Goal: Task Accomplishment & Management: Manage account settings

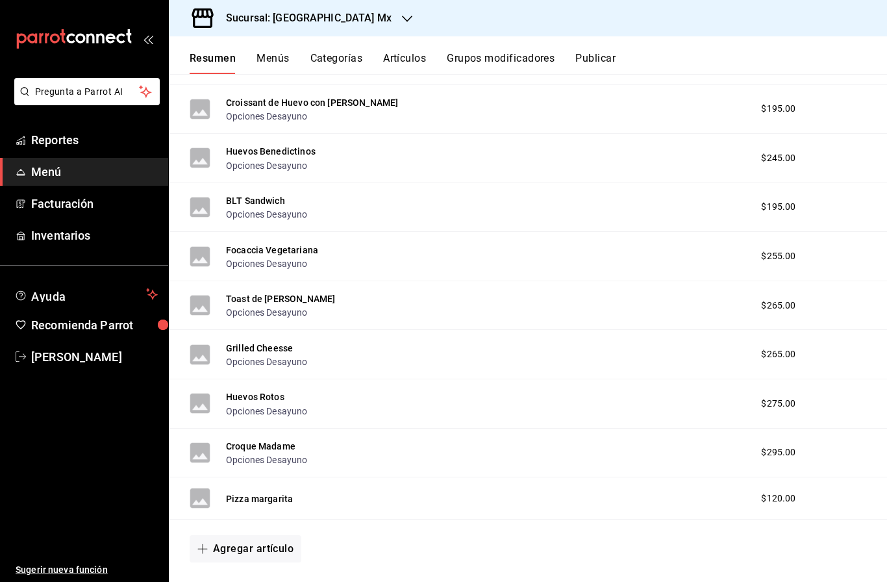
scroll to position [894, 0]
click at [275, 536] on button "Agregar artículo" at bounding box center [246, 549] width 112 height 27
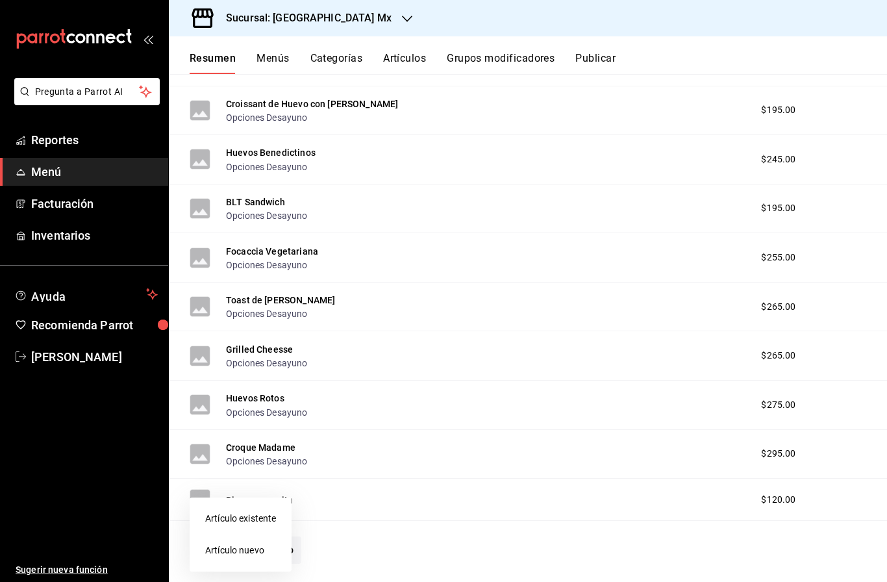
click at [254, 553] on li "Artículo nuevo" at bounding box center [241, 550] width 102 height 32
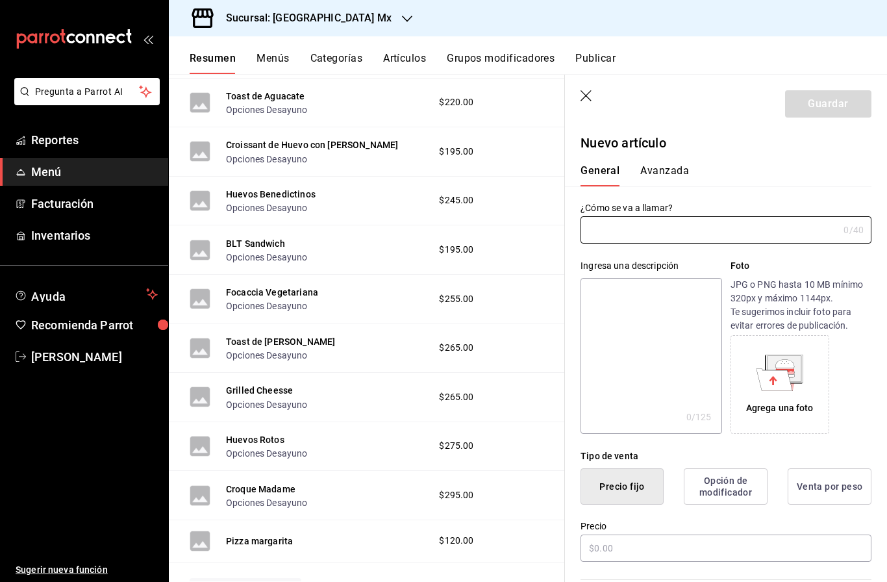
type input "AR-1758829400678"
click at [745, 232] on input "text" at bounding box center [710, 230] width 258 height 26
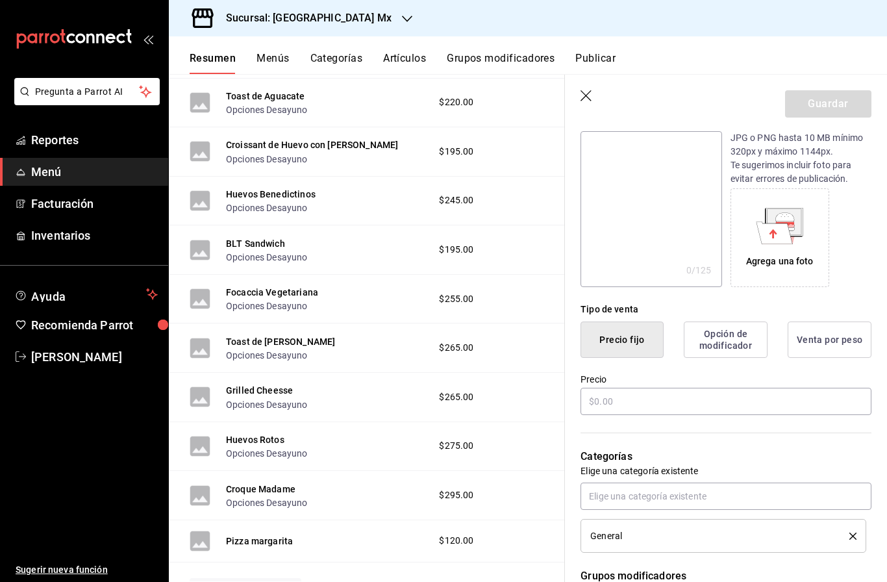
scroll to position [148, 0]
type input "Tortilla de huevo azteca"
click at [695, 402] on input "text" at bounding box center [726, 399] width 291 height 27
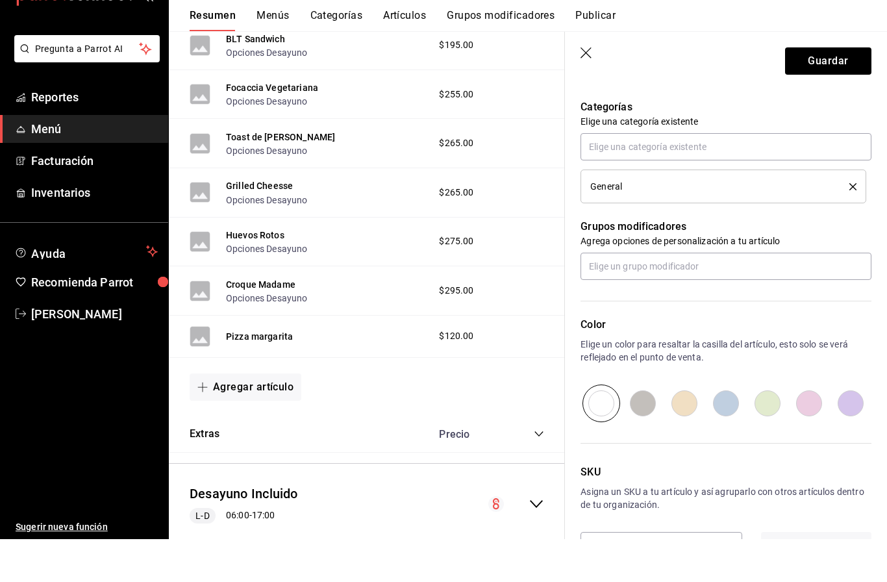
scroll to position [46, 0]
type input "$220.00"
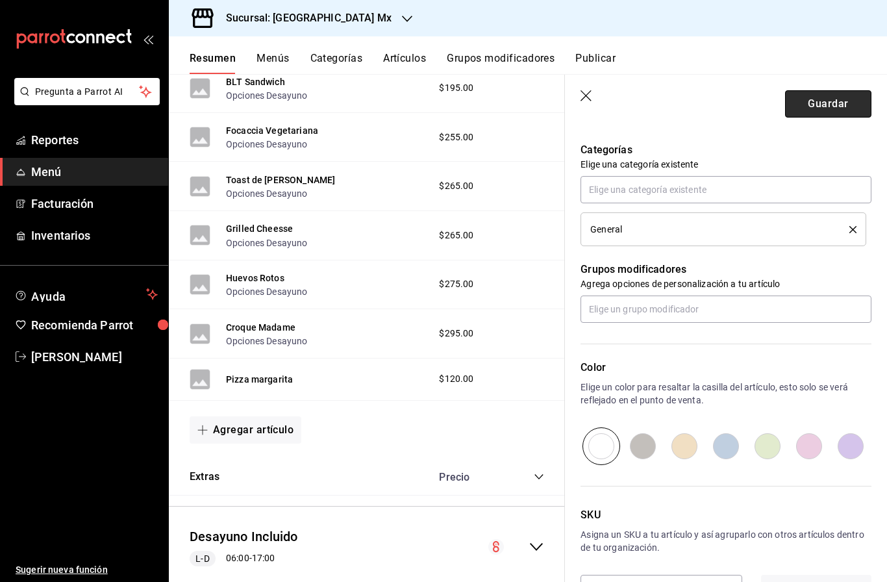
click at [814, 74] on main "Resumen sucursal Si activas ‘Editar artículo por menú’, podrás personalizar los…" at bounding box center [528, 328] width 718 height 508
click at [826, 105] on button "Guardar" at bounding box center [828, 103] width 86 height 27
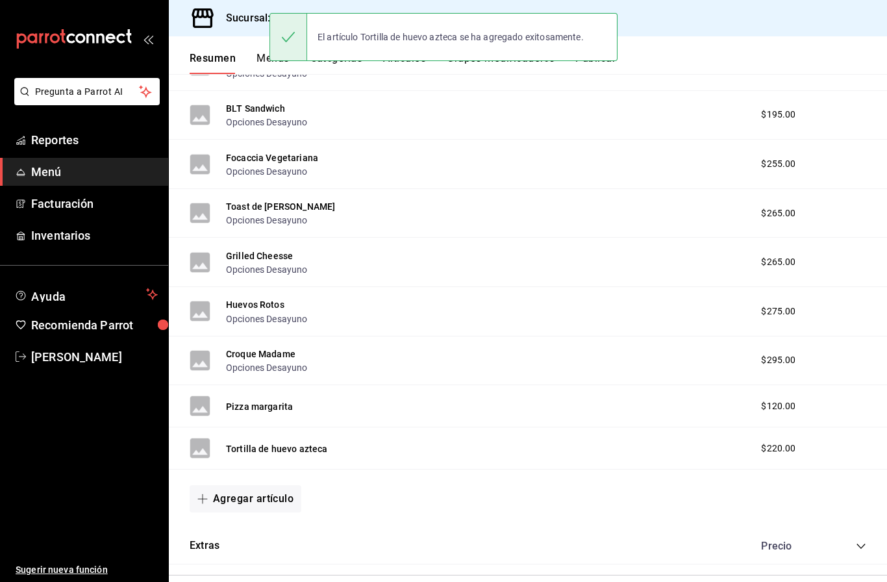
scroll to position [984, 0]
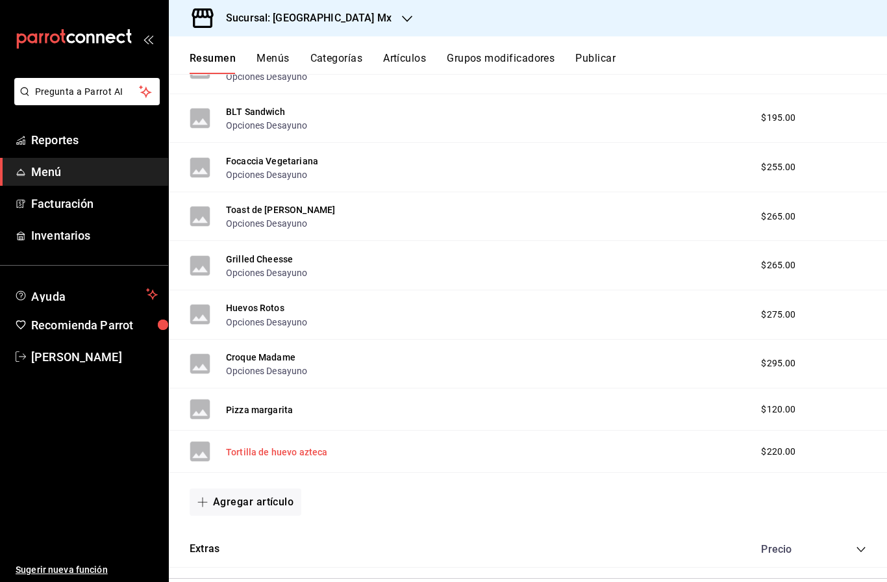
click at [256, 445] on button "Tortilla de huevo azteca" at bounding box center [277, 451] width 102 height 13
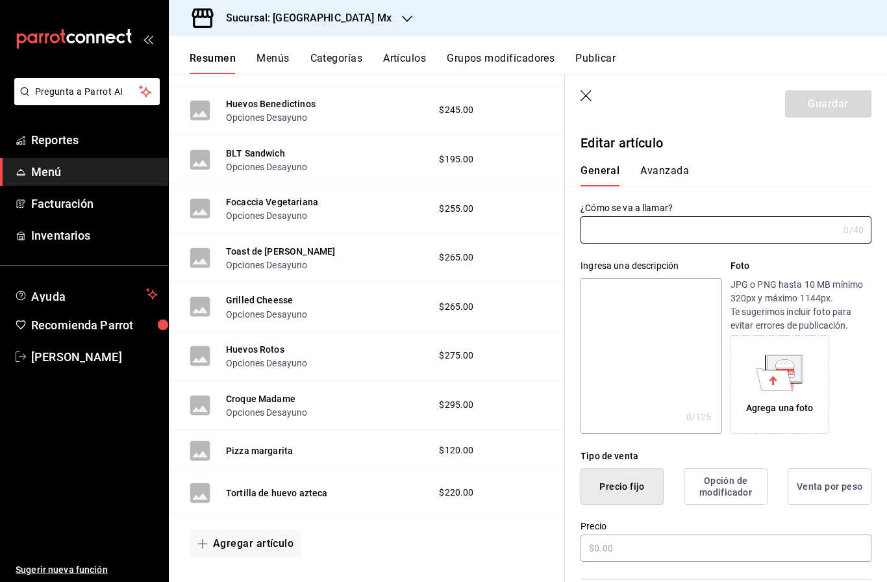
type input "Tortilla de huevo azteca"
type input "$220.00"
type input "AR-1758829400678"
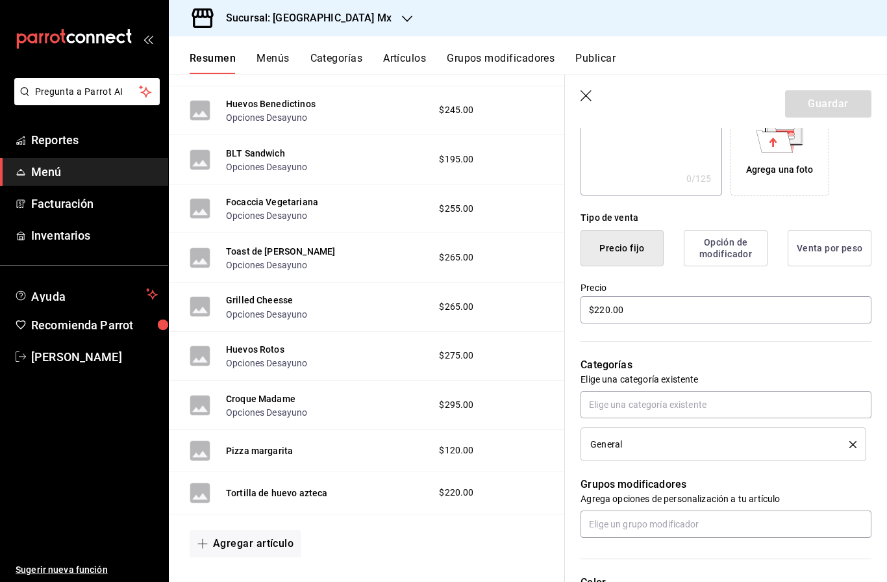
scroll to position [251, 0]
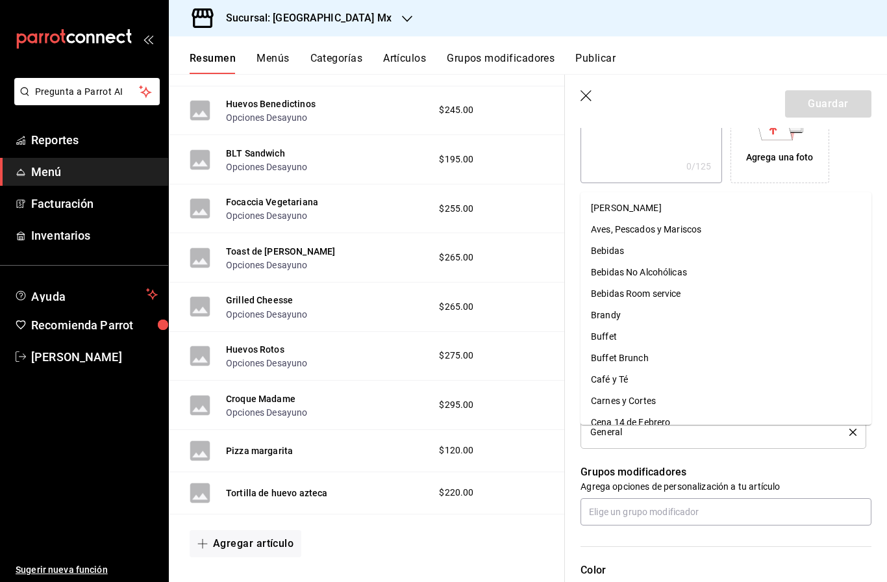
click at [686, 393] on input "text" at bounding box center [726, 392] width 291 height 27
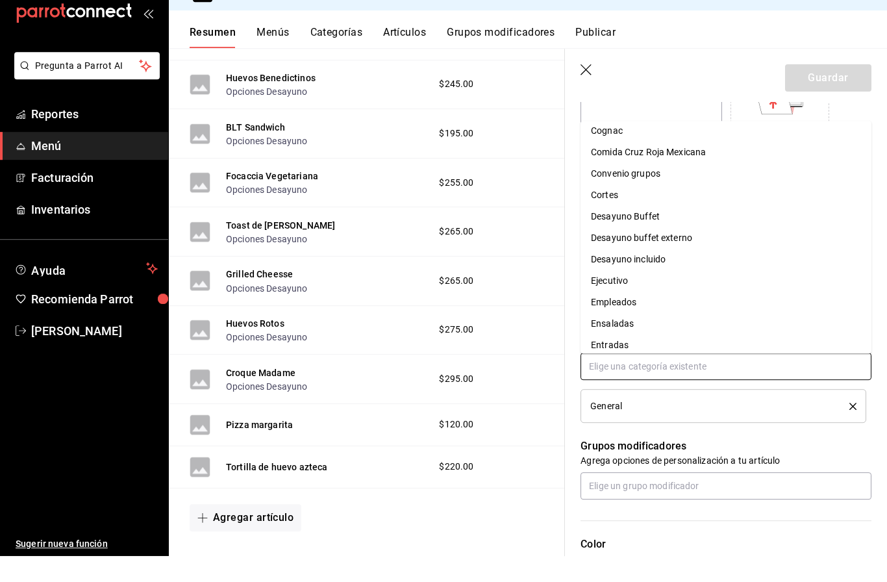
scroll to position [329, 0]
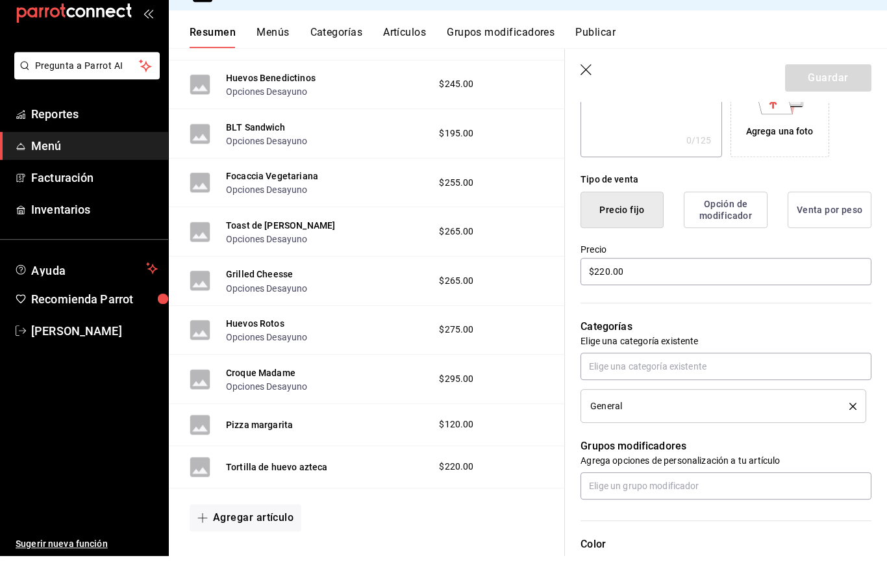
click at [584, 79] on header "Guardar" at bounding box center [726, 101] width 322 height 53
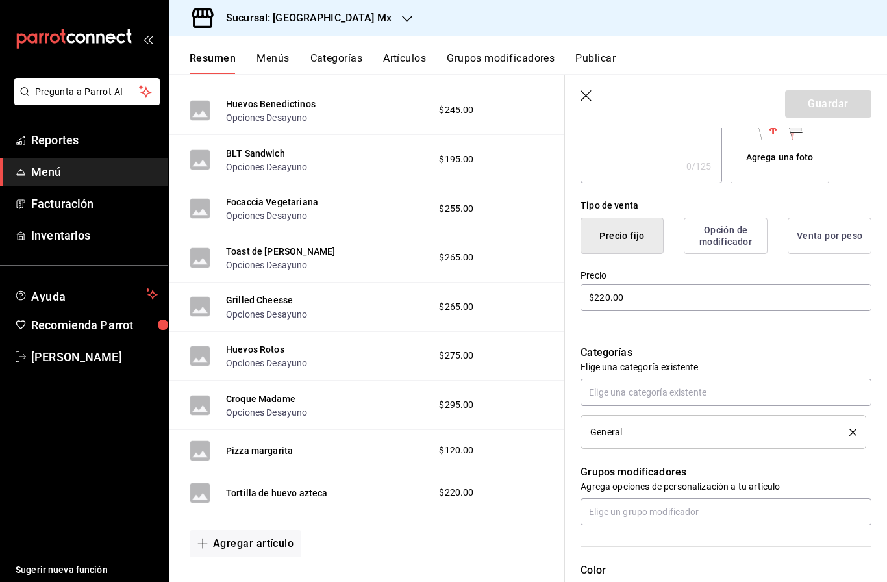
scroll to position [424, 0]
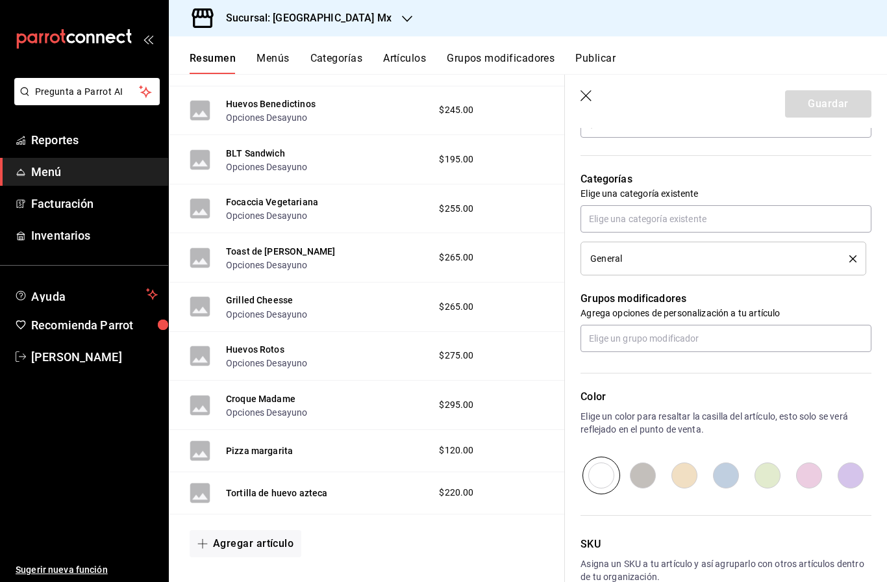
click at [587, 99] on icon "button" at bounding box center [587, 96] width 13 height 13
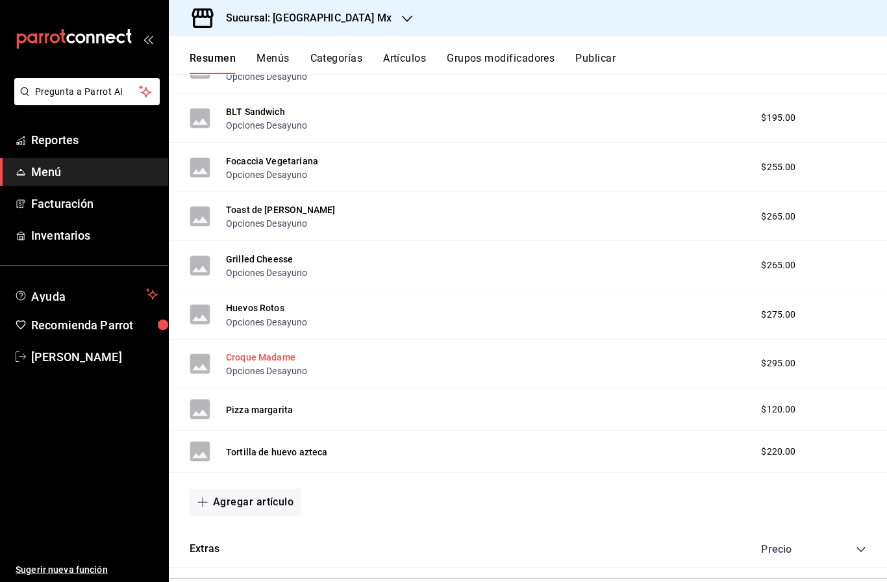
click at [258, 351] on button "Croque Madame" at bounding box center [260, 357] width 69 height 13
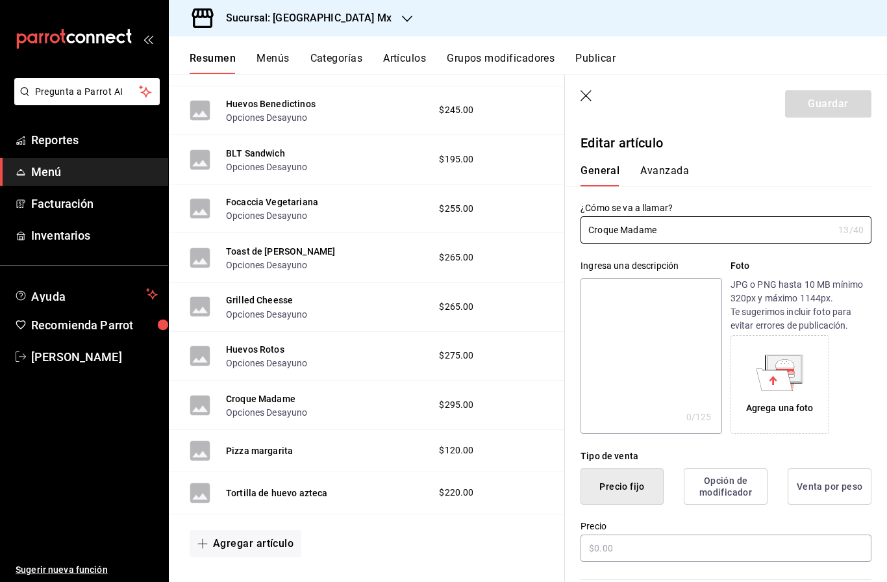
type input "$295.00"
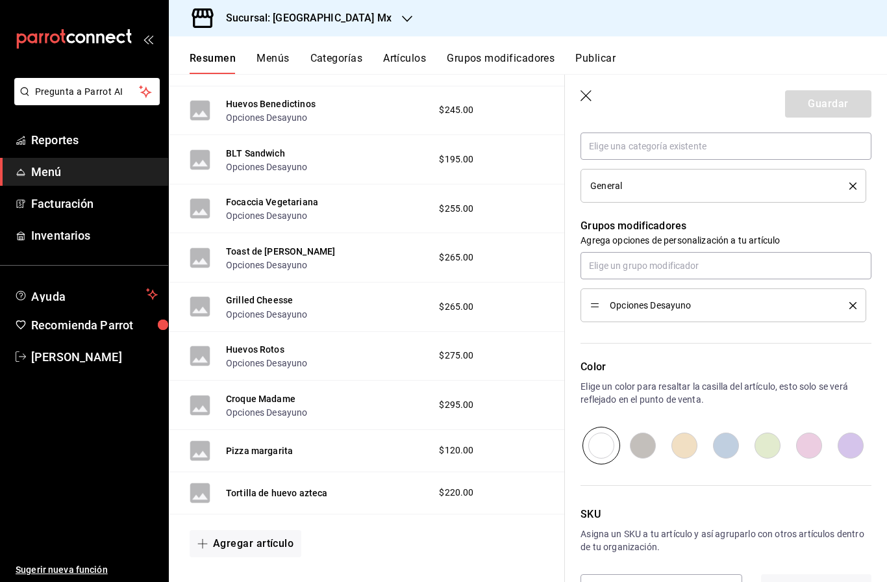
scroll to position [496, 0]
click at [586, 97] on icon "button" at bounding box center [587, 96] width 13 height 13
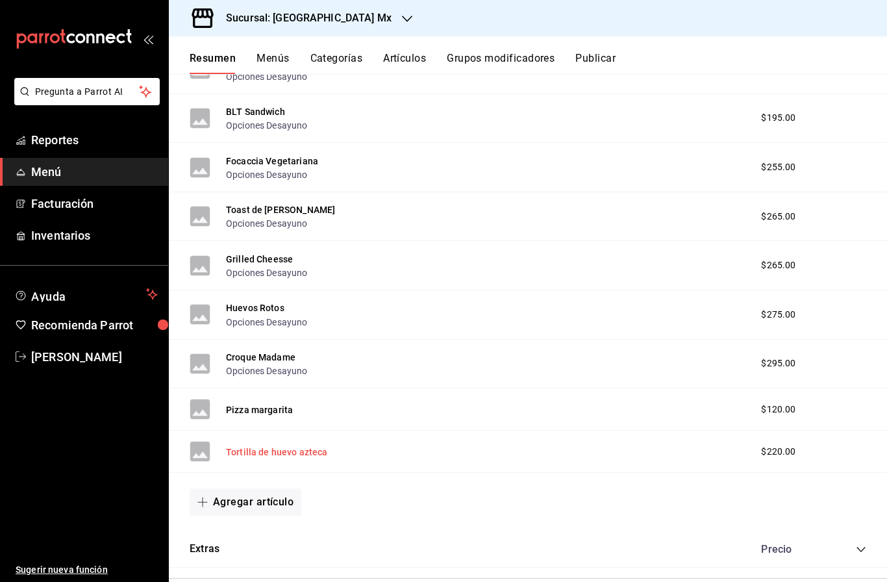
click at [288, 445] on button "Tortilla de huevo azteca" at bounding box center [277, 451] width 102 height 13
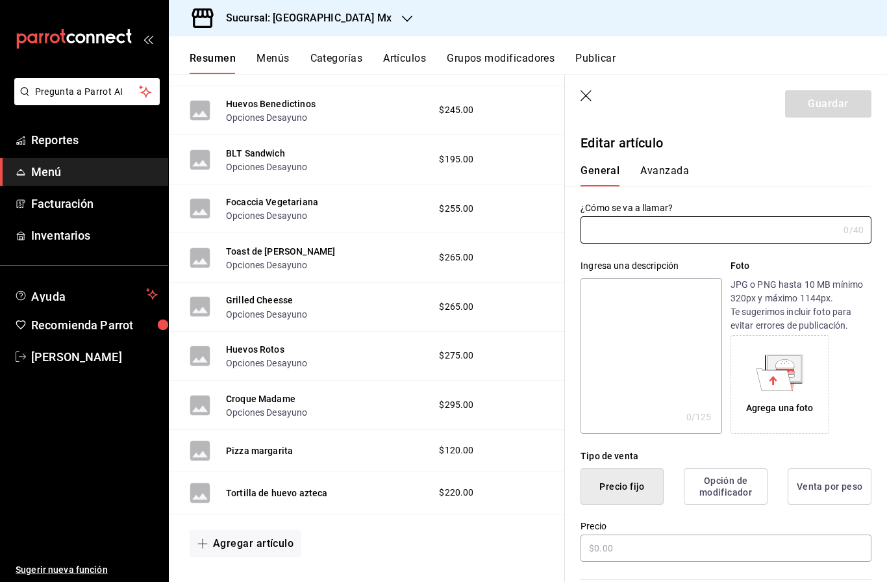
type input "Tortilla de huevo azteca"
type input "$220.00"
type input "AR-1758829400678"
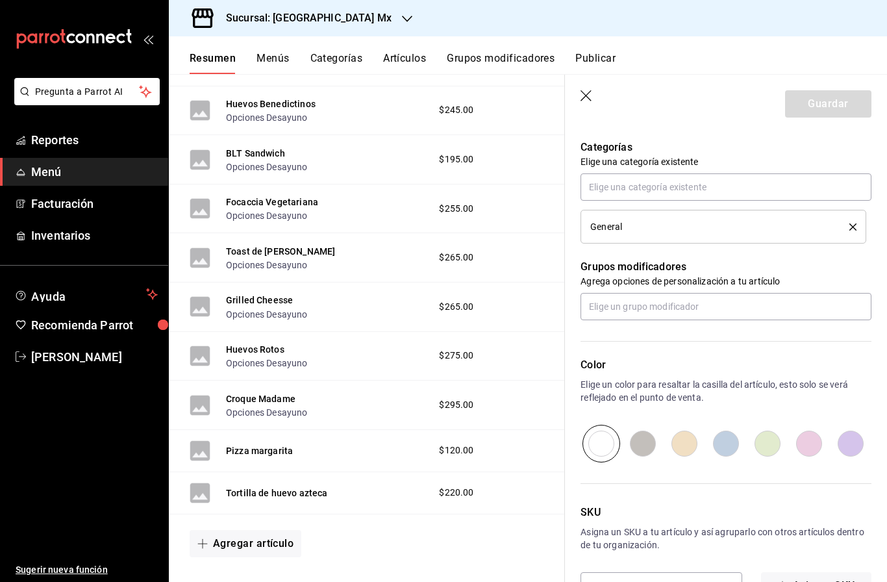
scroll to position [453, 0]
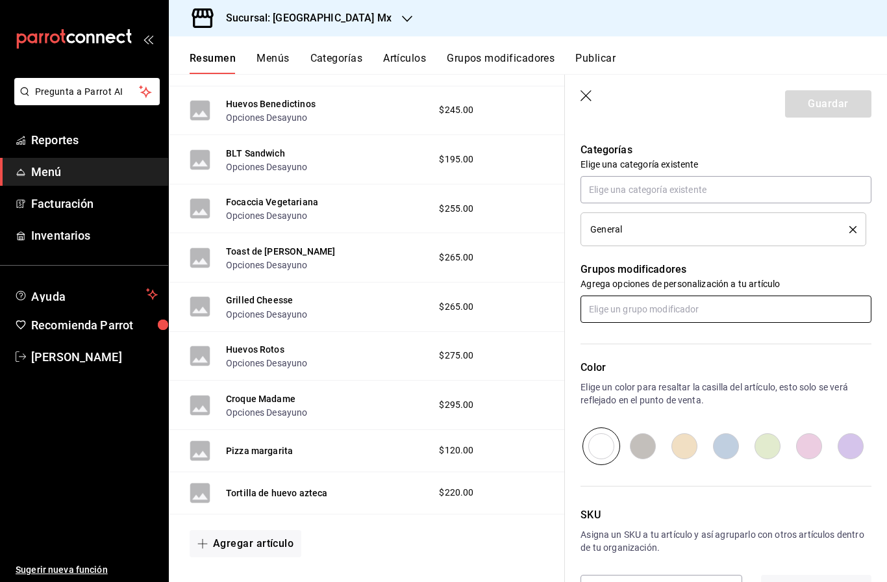
click at [713, 322] on input "text" at bounding box center [726, 308] width 291 height 27
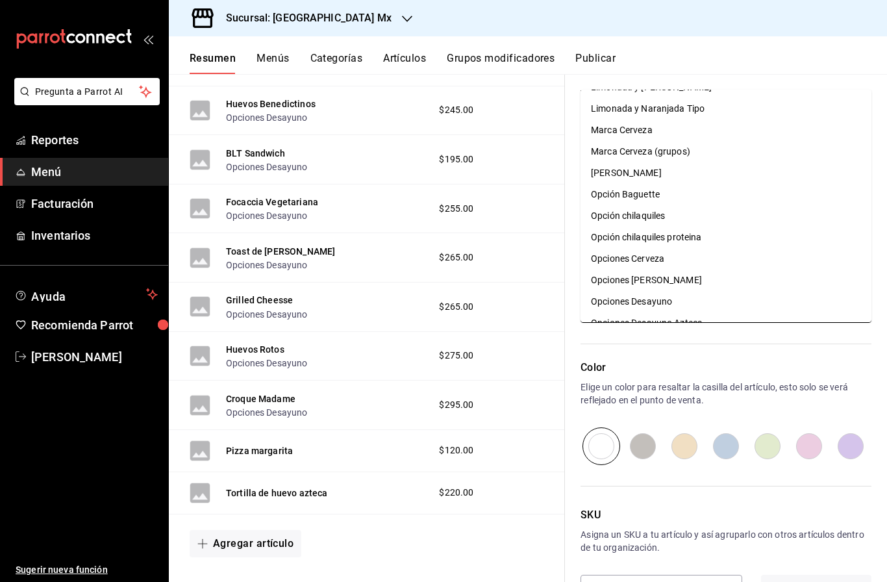
scroll to position [832, 0]
click at [648, 273] on div "Opciones Desayuno" at bounding box center [631, 280] width 81 height 14
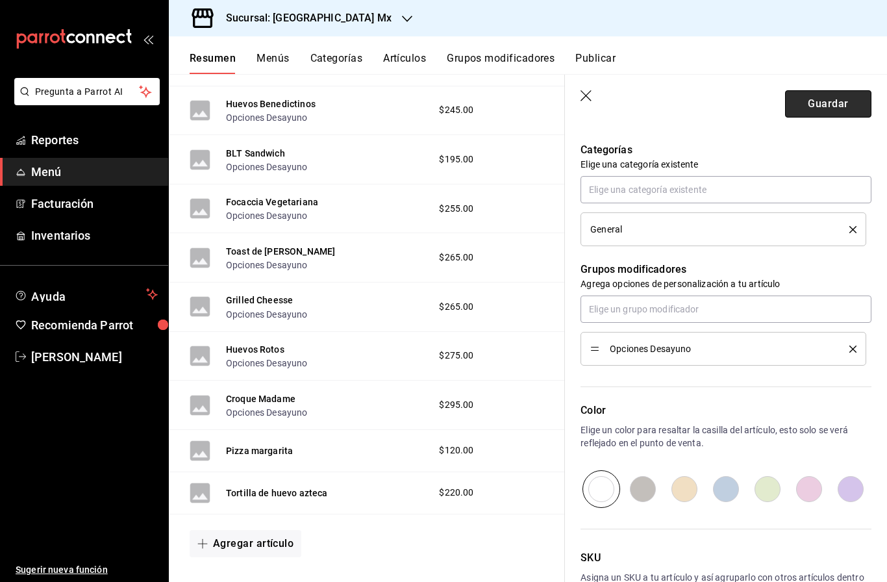
click at [823, 92] on button "Guardar" at bounding box center [828, 103] width 86 height 27
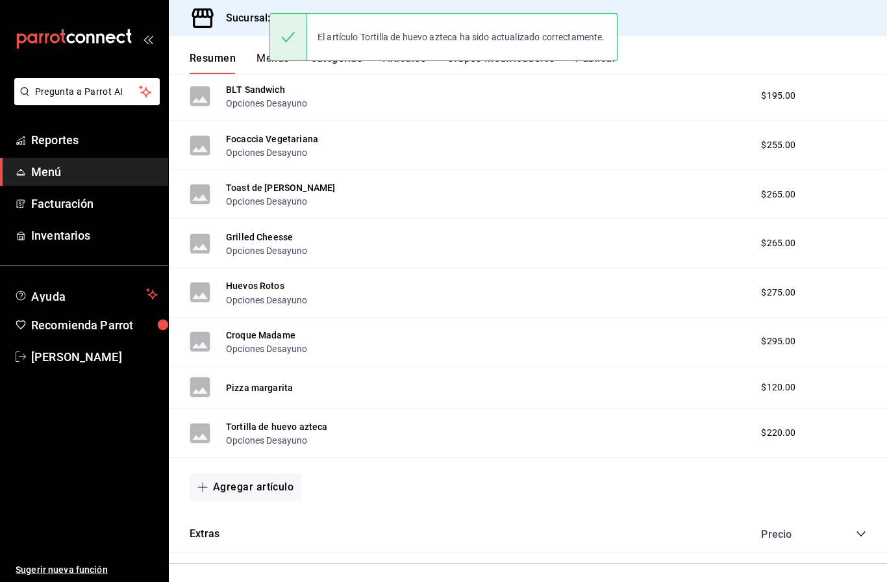
scroll to position [1012, 0]
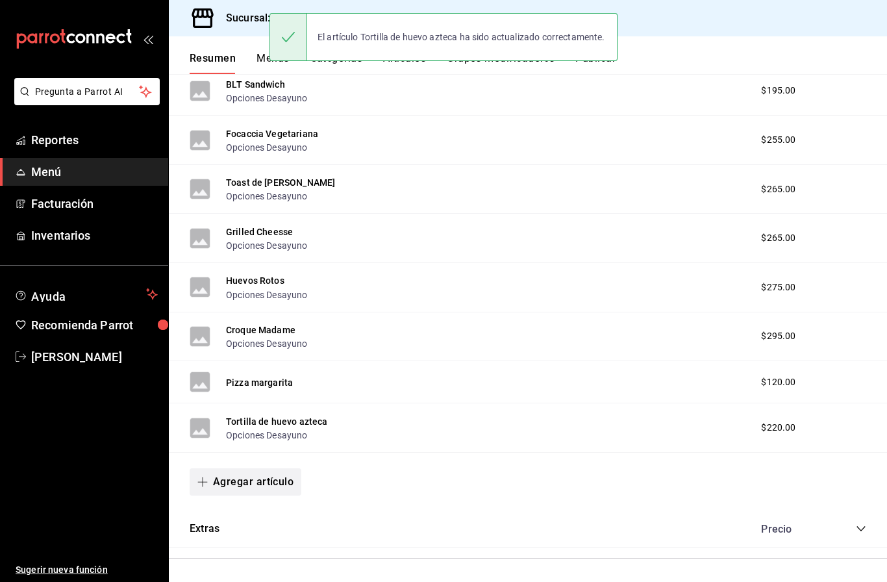
click at [268, 468] on button "Agregar artículo" at bounding box center [246, 481] width 112 height 27
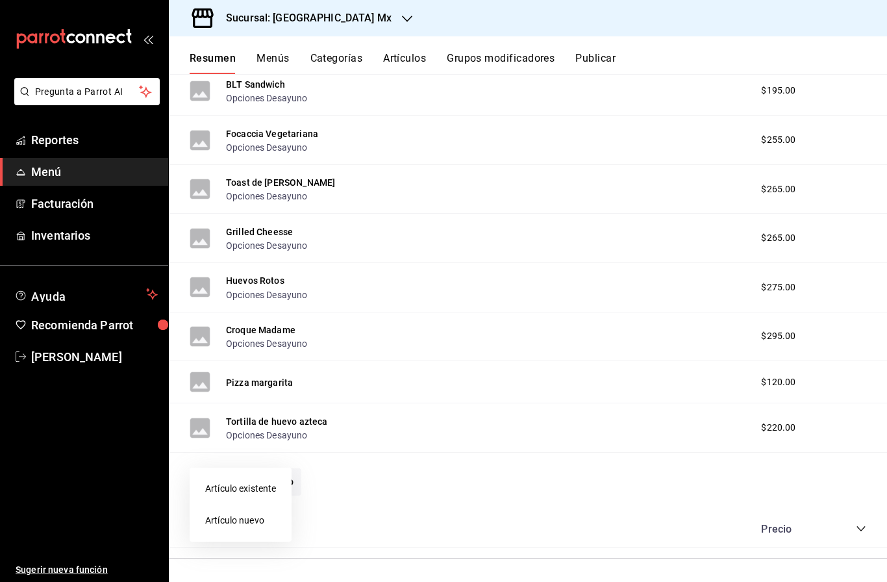
click at [245, 522] on li "Artículo nuevo" at bounding box center [241, 521] width 102 height 32
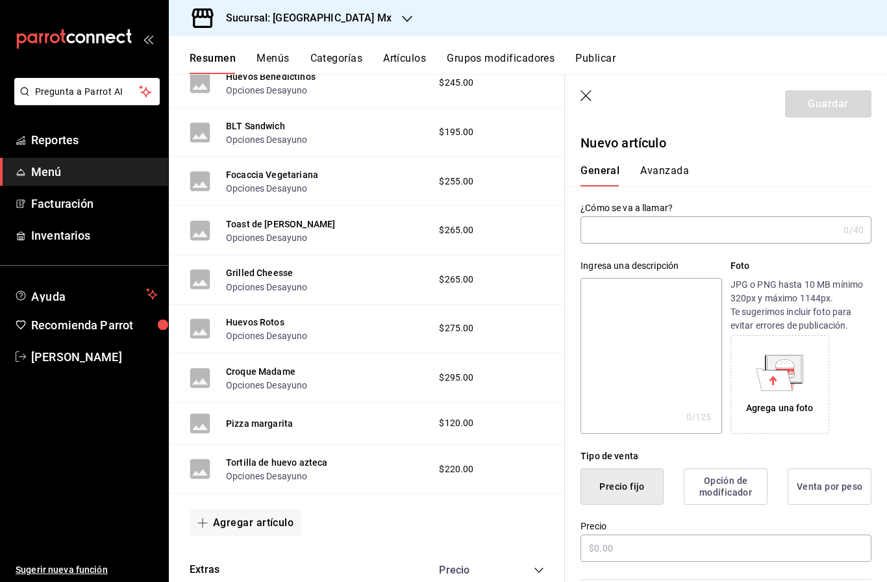
click at [643, 229] on input "text" at bounding box center [710, 230] width 258 height 26
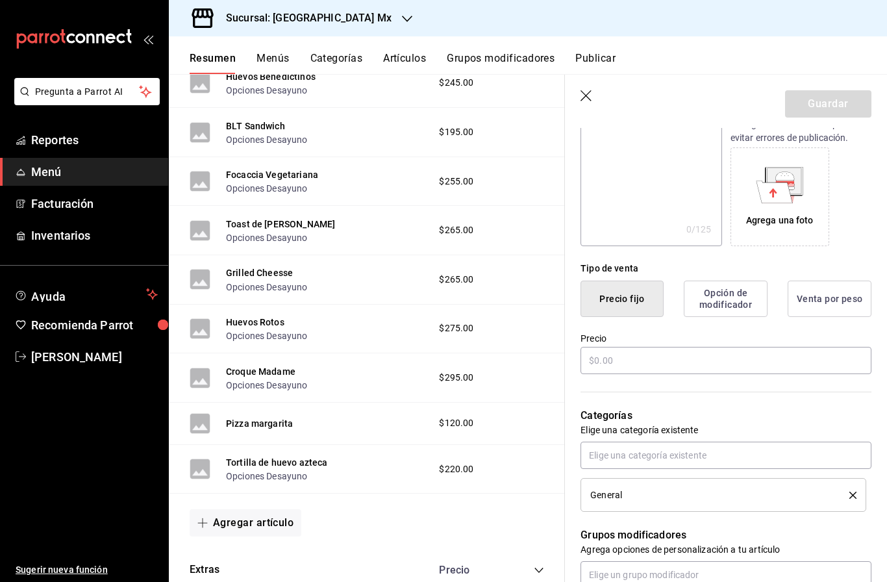
scroll to position [190, 0]
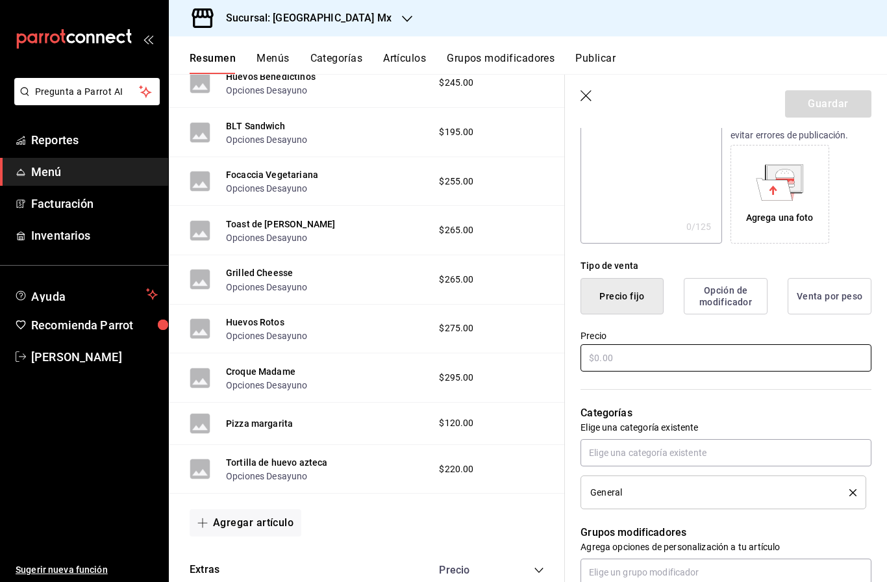
type input "Molletes de cecina"
click at [711, 351] on input "text" at bounding box center [726, 357] width 291 height 27
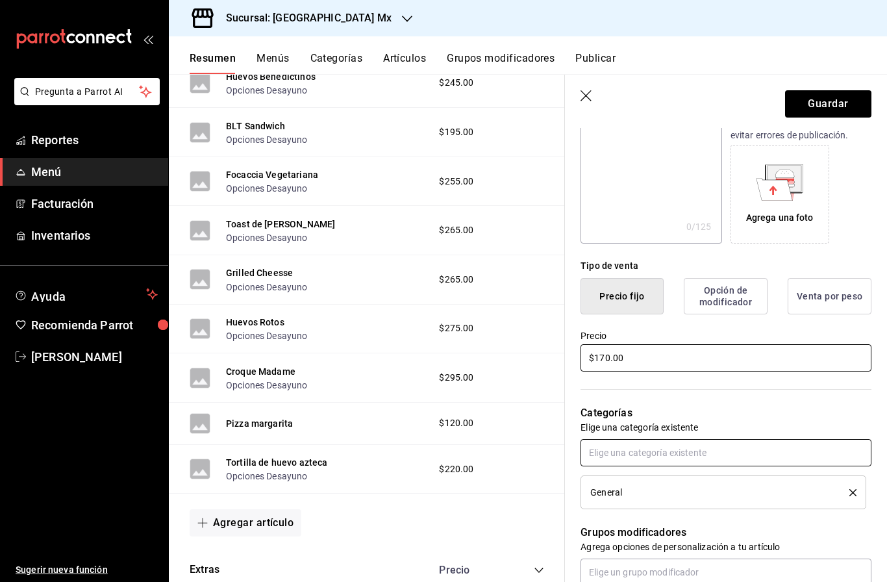
scroll to position [389, 0]
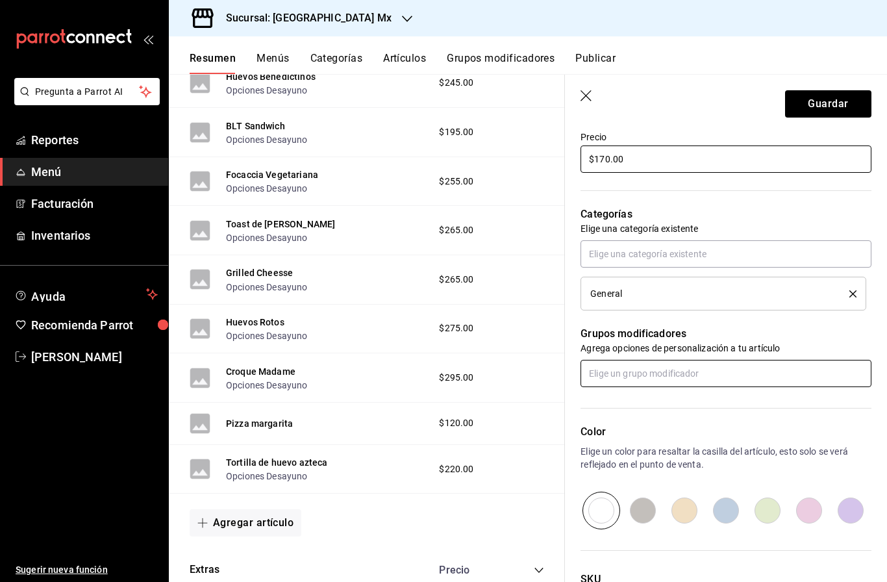
type input "$170.00"
click at [694, 371] on input "text" at bounding box center [726, 373] width 291 height 27
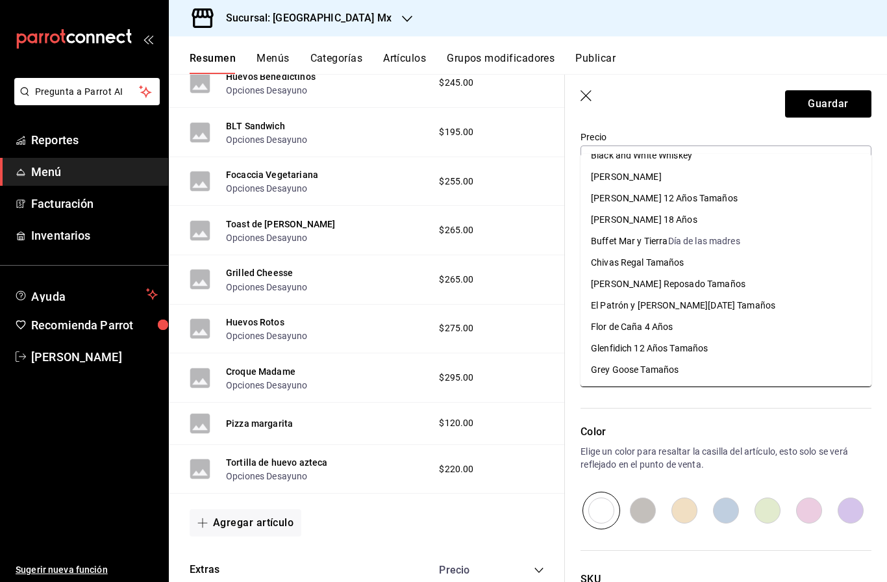
scroll to position [0, 0]
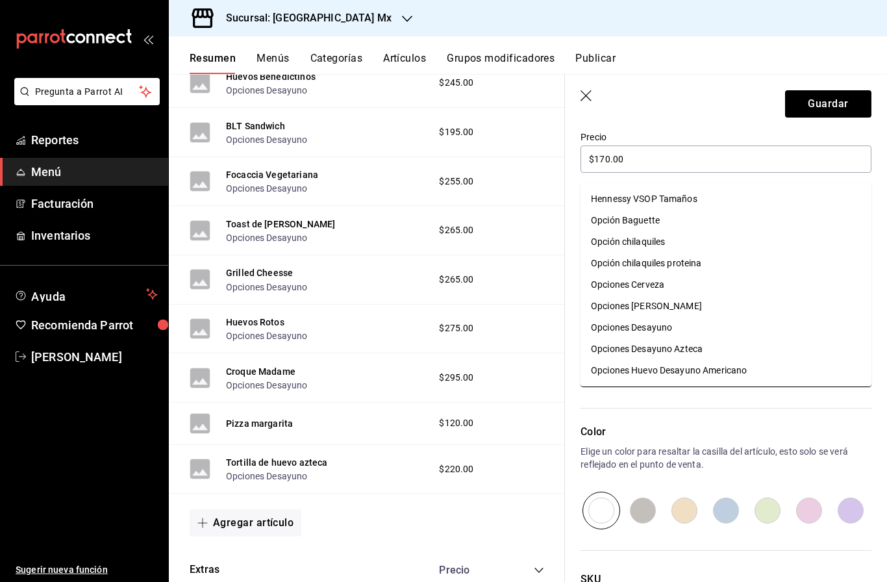
type input "opc"
click at [668, 321] on div "Opciones Desayuno" at bounding box center [631, 328] width 81 height 14
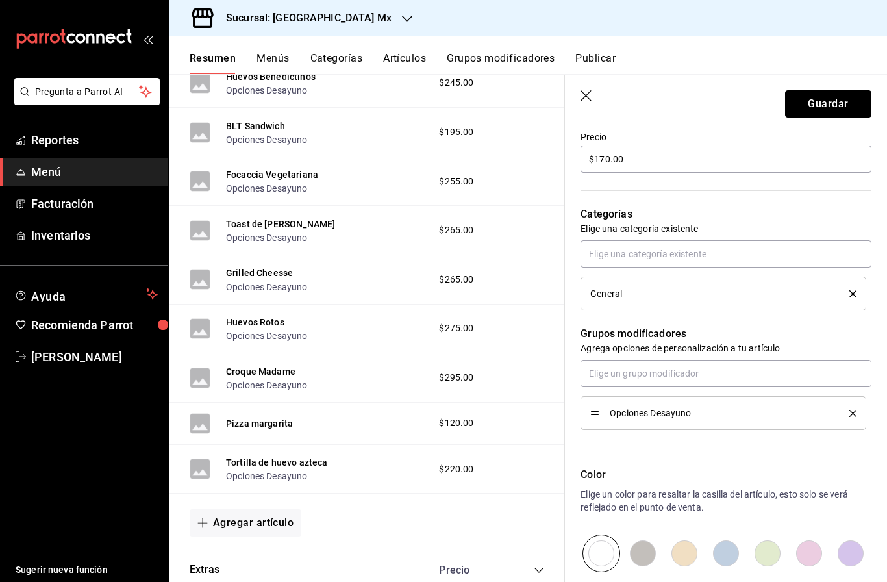
click at [827, 98] on button "Guardar" at bounding box center [828, 103] width 86 height 27
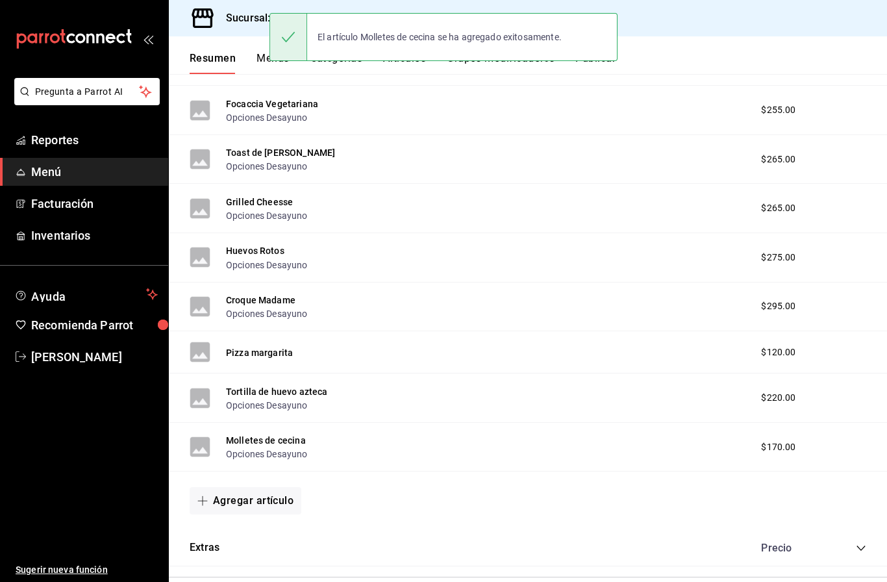
scroll to position [1088, 0]
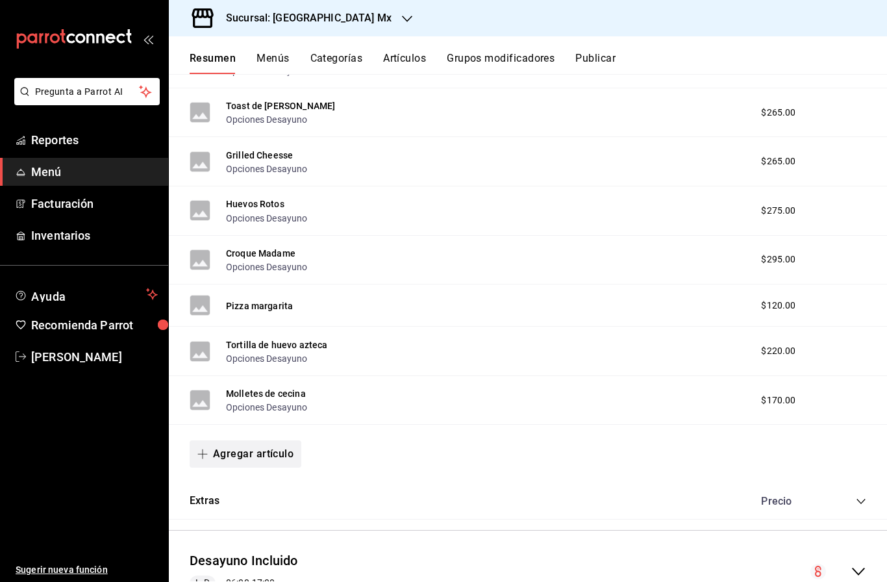
click at [257, 440] on button "Agregar artículo" at bounding box center [246, 453] width 112 height 27
click at [245, 496] on li "Artículo nuevo" at bounding box center [241, 493] width 102 height 32
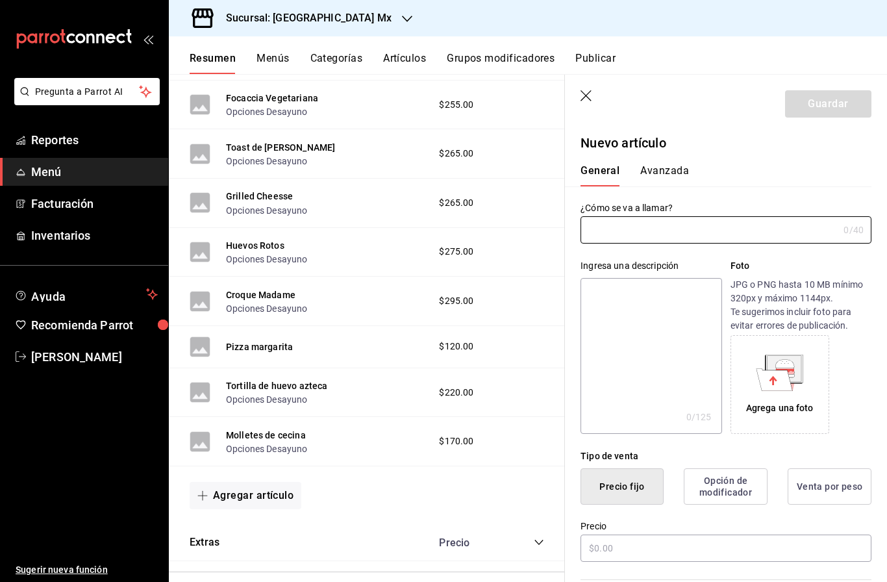
type input "AR-1758829663356"
click at [617, 228] on input "Club sandwich" at bounding box center [707, 230] width 253 height 26
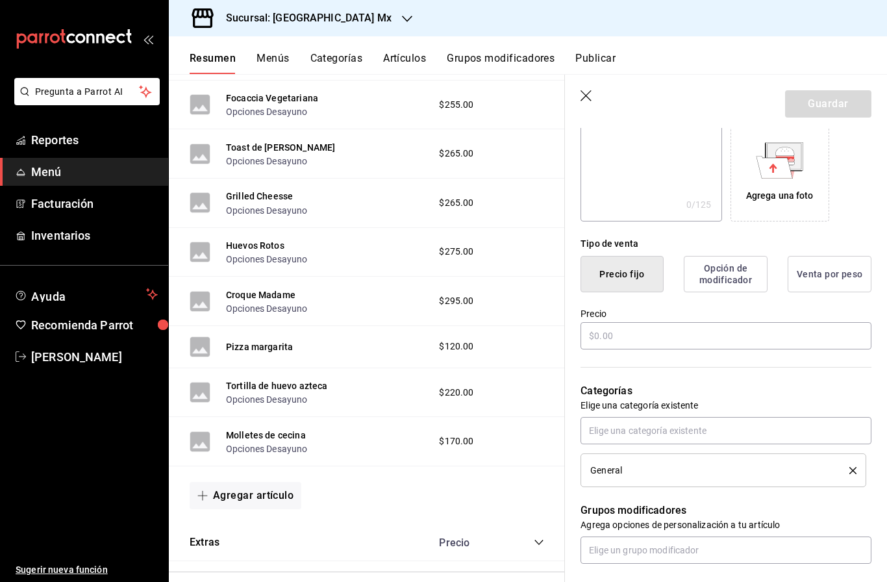
scroll to position [263, 0]
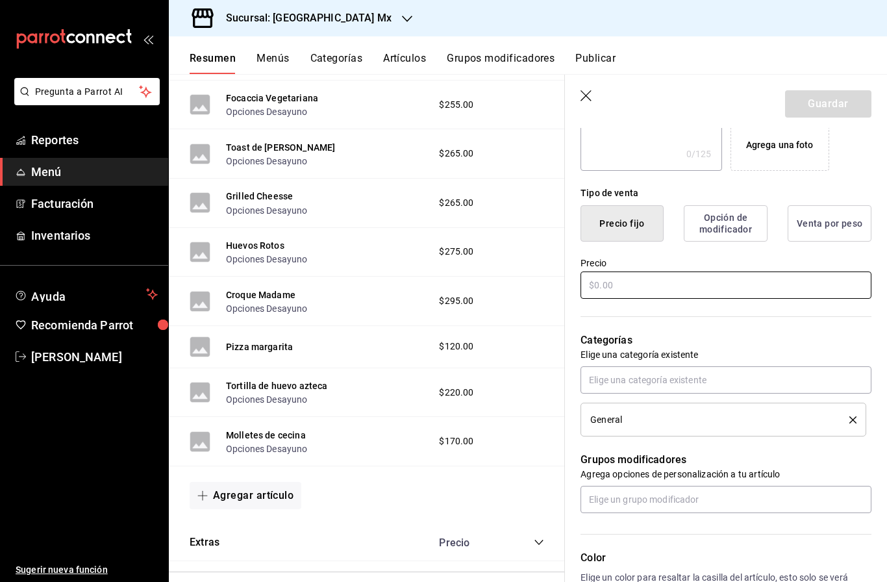
type input "Club Sandwich"
click at [734, 290] on input "text" at bounding box center [726, 284] width 291 height 27
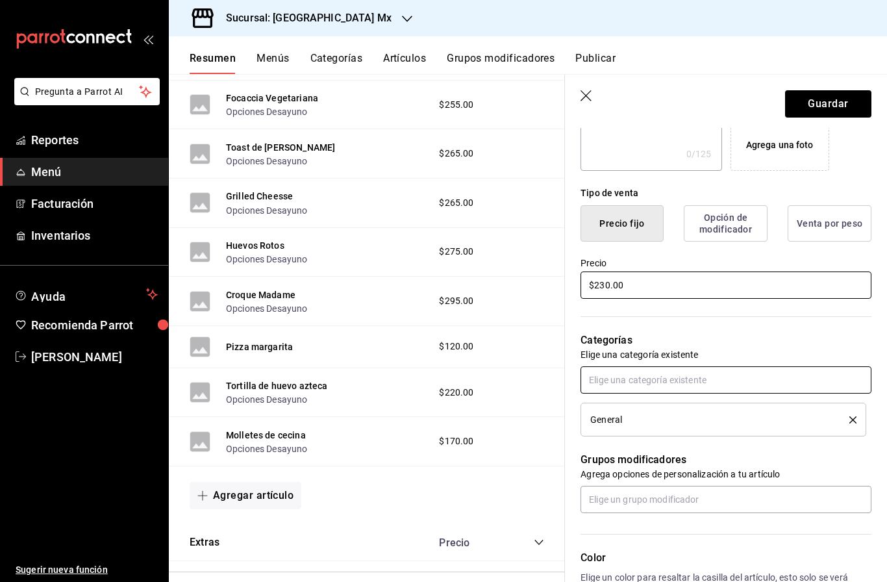
scroll to position [349, 0]
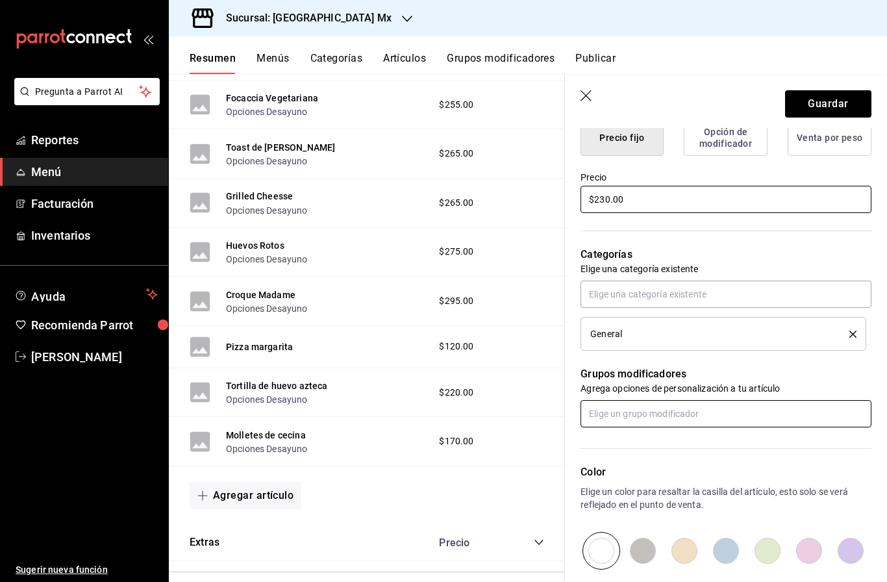
type input "$230.00"
click at [720, 412] on input "text" at bounding box center [726, 413] width 291 height 27
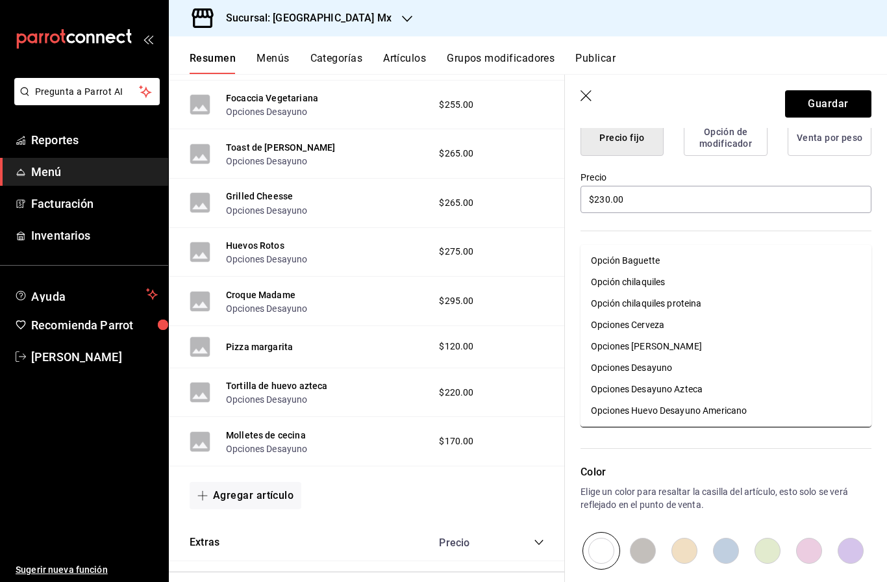
type input "opcione"
click at [661, 361] on div "Opciones Desayuno" at bounding box center [631, 368] width 81 height 14
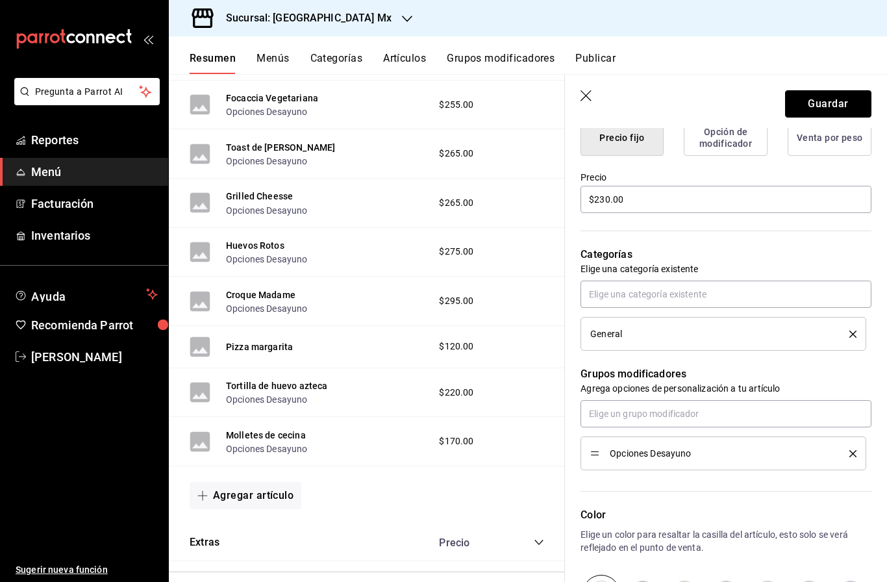
click at [827, 102] on button "Guardar" at bounding box center [828, 103] width 86 height 27
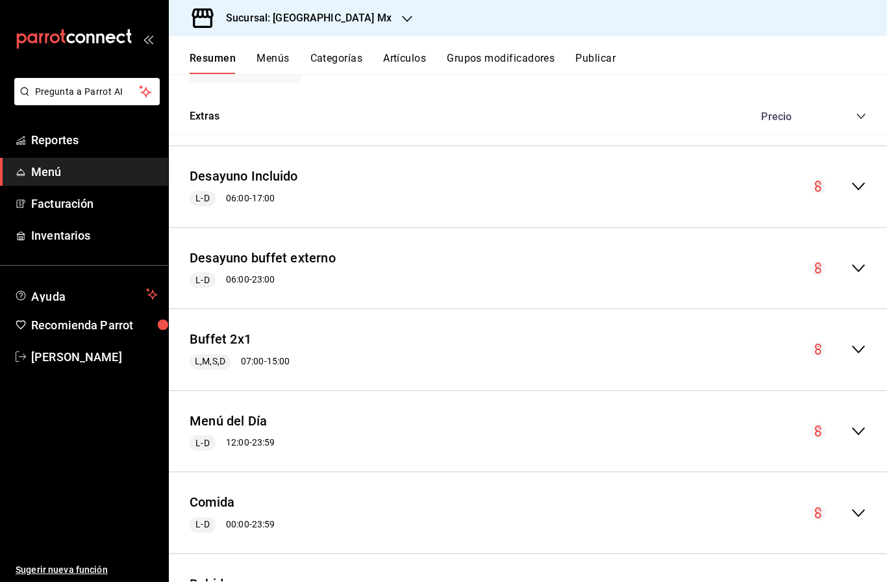
scroll to position [1528, 0]
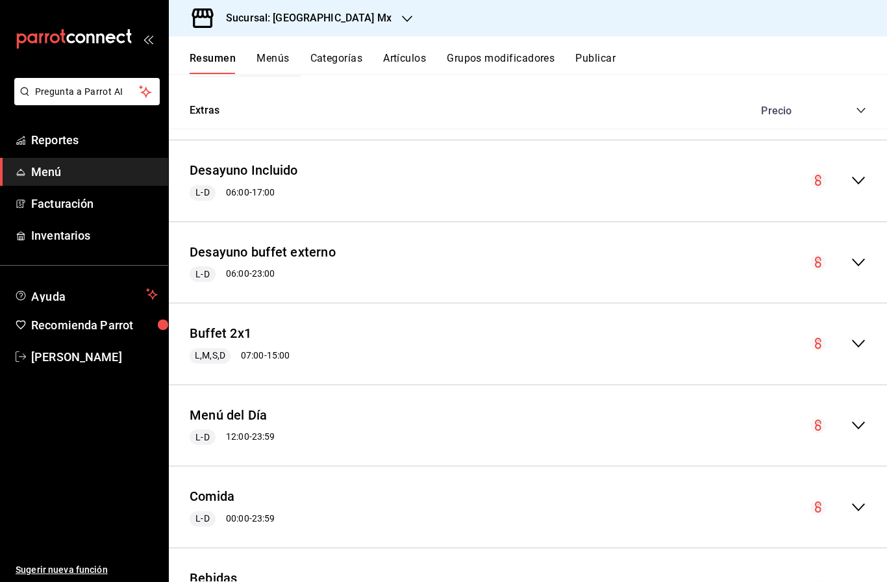
click at [869, 400] on div "Menú del Día L-D 12:00 - 23:59" at bounding box center [528, 425] width 718 height 60
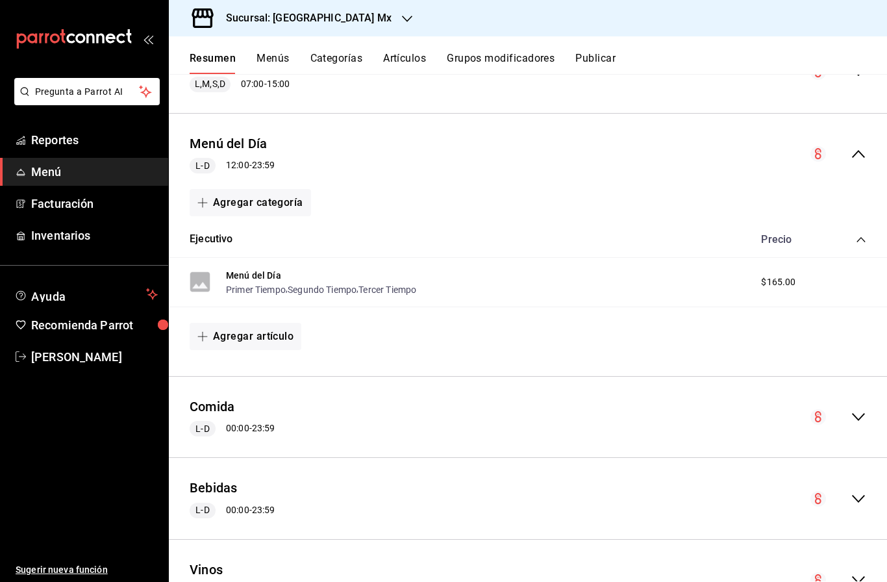
scroll to position [1871, 0]
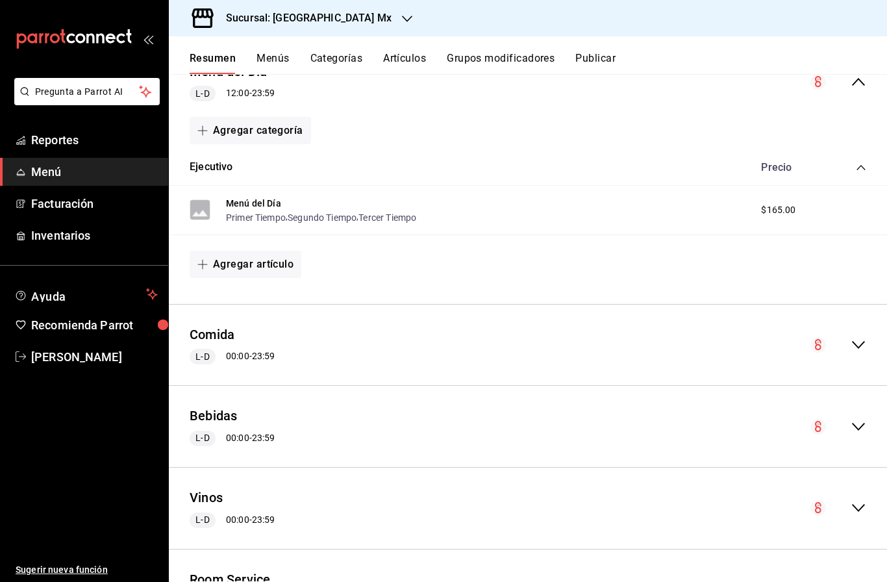
click at [860, 337] on icon "collapse-menu-row" at bounding box center [859, 345] width 16 height 16
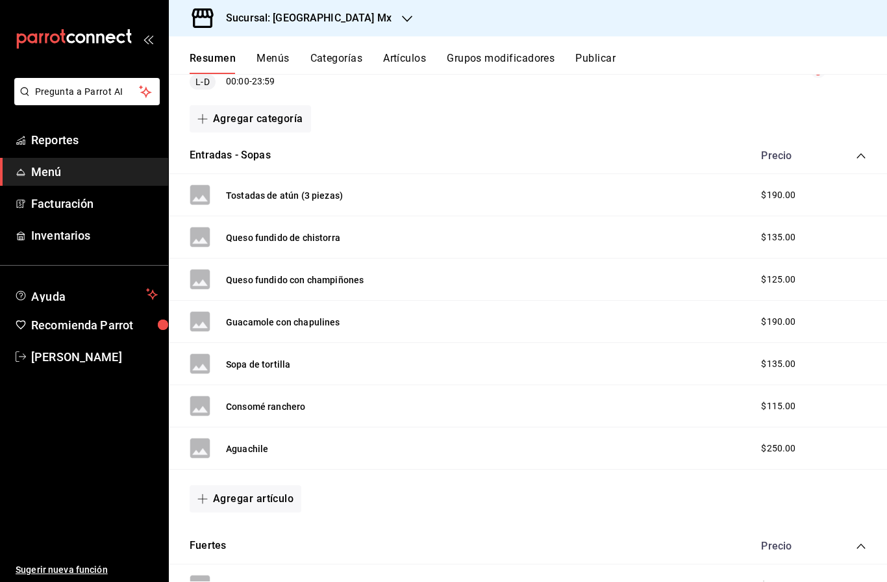
scroll to position [2165, 0]
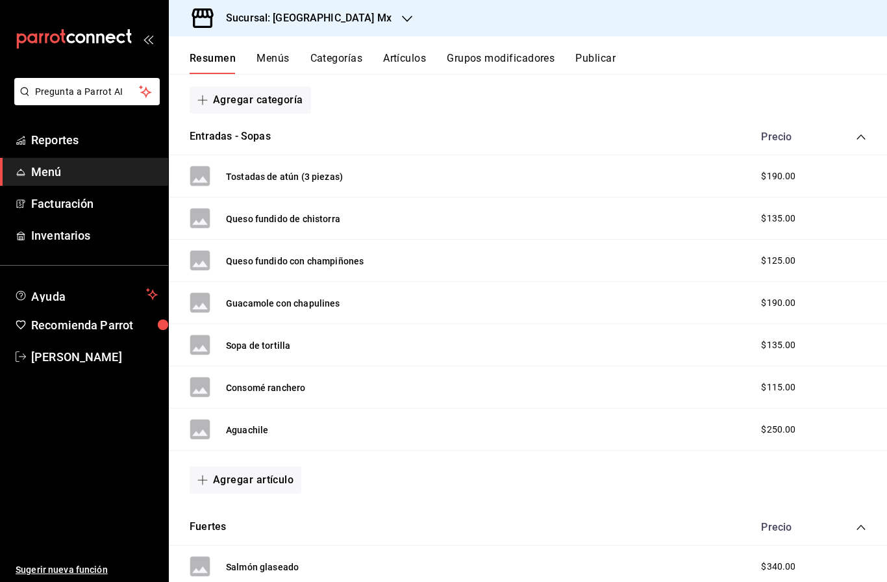
click at [267, 466] on button "Agregar artículo" at bounding box center [246, 479] width 112 height 27
click at [239, 517] on li "Artículo nuevo" at bounding box center [241, 515] width 102 height 32
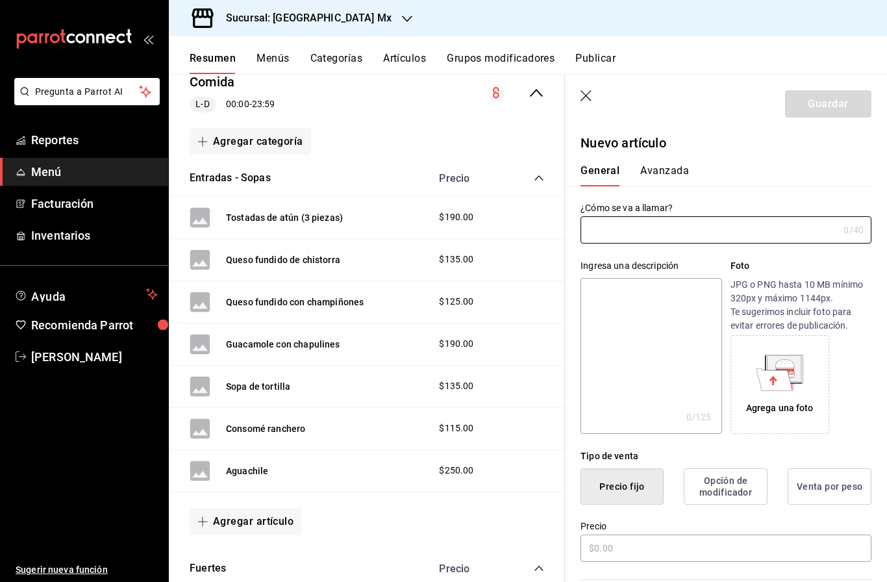
type input "AR-1758829742012"
click at [712, 244] on div "Ingresa una descripción x 0 /125 ​ Foto JPG o PNG hasta 10 MB mínimo 320px y má…" at bounding box center [718, 339] width 306 height 190
click at [712, 231] on input "text" at bounding box center [710, 230] width 258 height 26
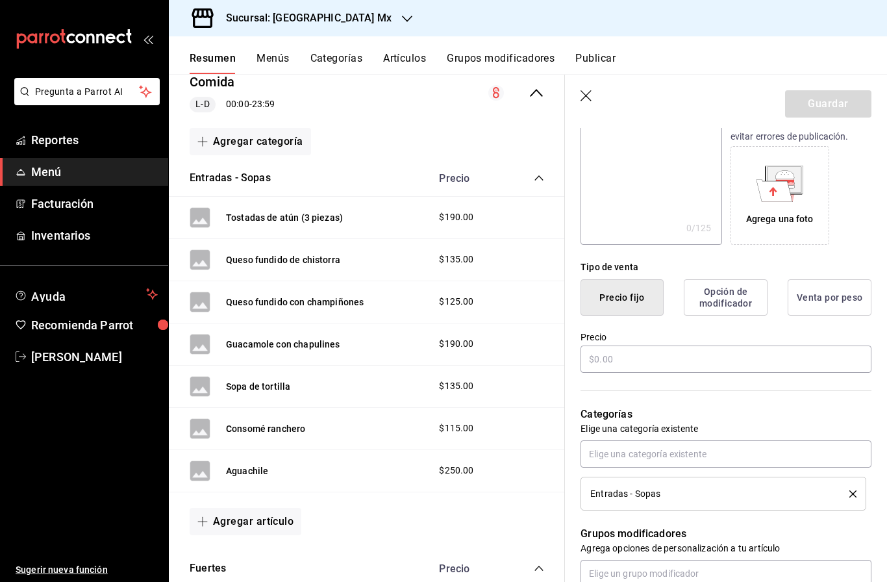
scroll to position [211, 0]
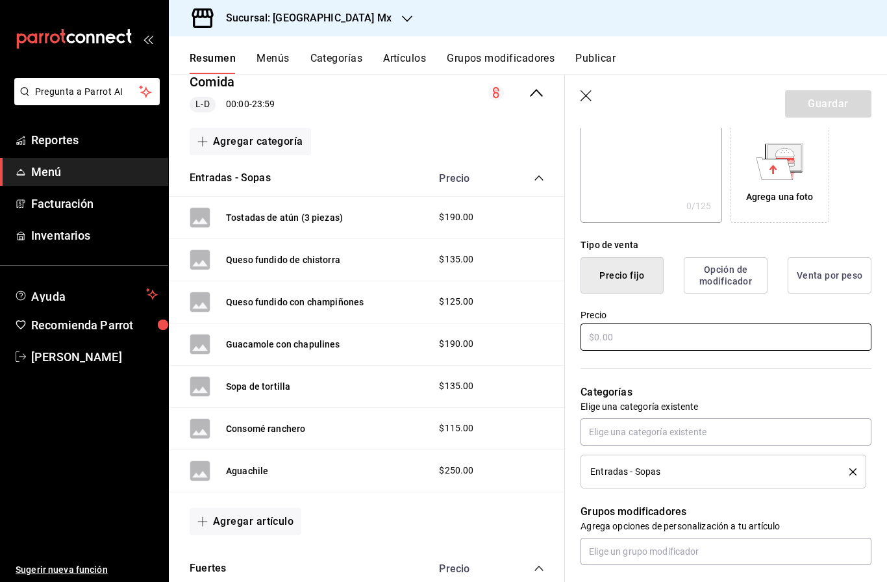
type input "Ensalada del Chef"
click at [806, 342] on input "text" at bounding box center [726, 336] width 291 height 27
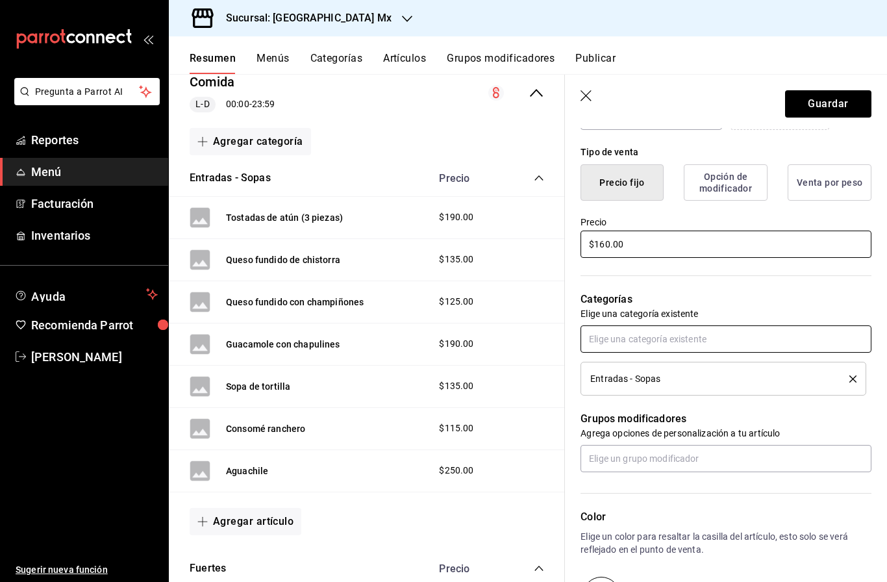
scroll to position [349, 0]
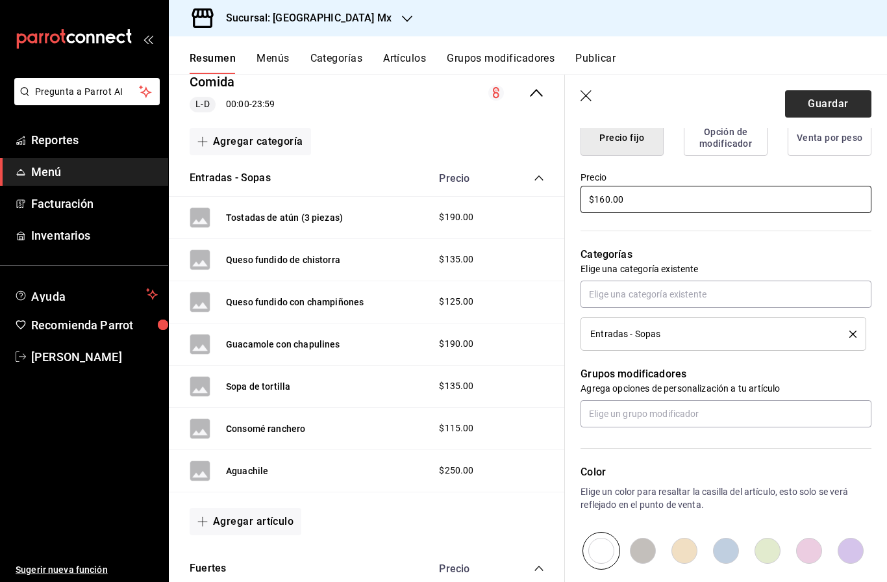
type input "$160.00"
click at [819, 101] on button "Guardar" at bounding box center [828, 103] width 86 height 27
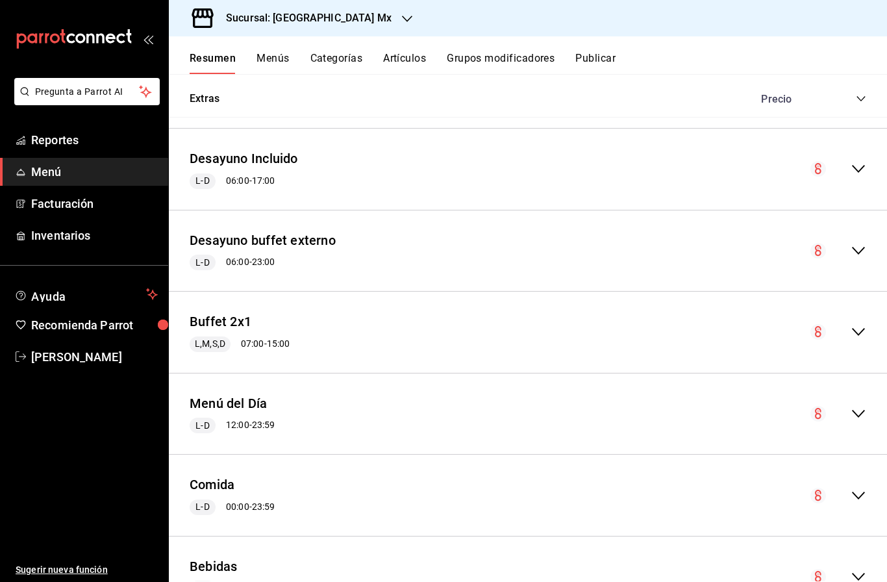
scroll to position [1540, 0]
click at [865, 405] on icon "collapse-menu-row" at bounding box center [859, 413] width 16 height 16
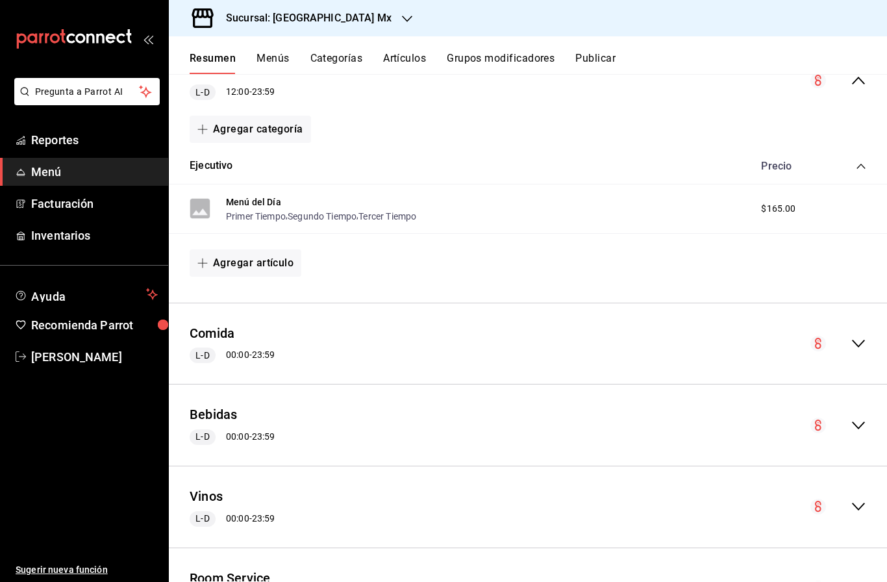
scroll to position [1908, 0]
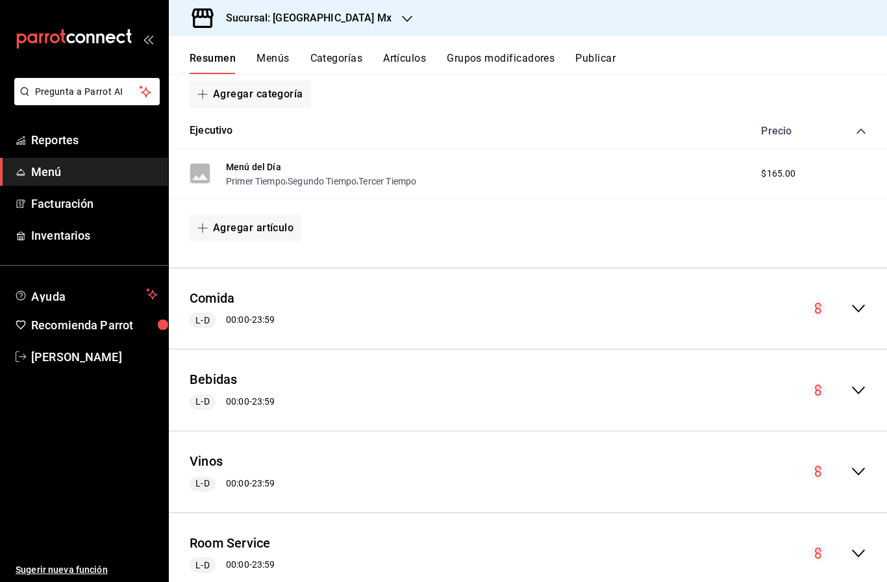
click at [866, 284] on div "Comida L-D 00:00 - 23:59" at bounding box center [528, 309] width 718 height 60
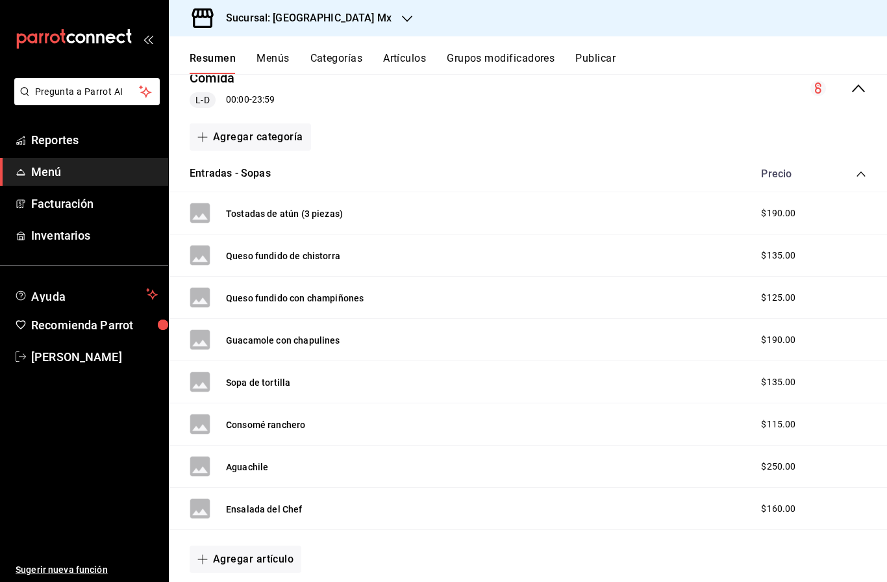
scroll to position [2183, 0]
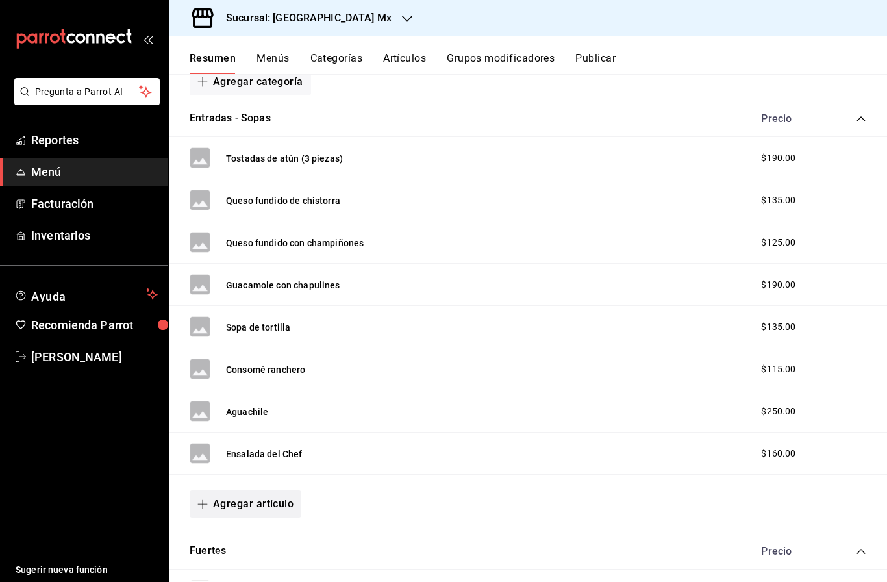
click at [261, 490] on button "Agregar artículo" at bounding box center [246, 503] width 112 height 27
click at [245, 540] on li "Artículo nuevo" at bounding box center [241, 539] width 102 height 32
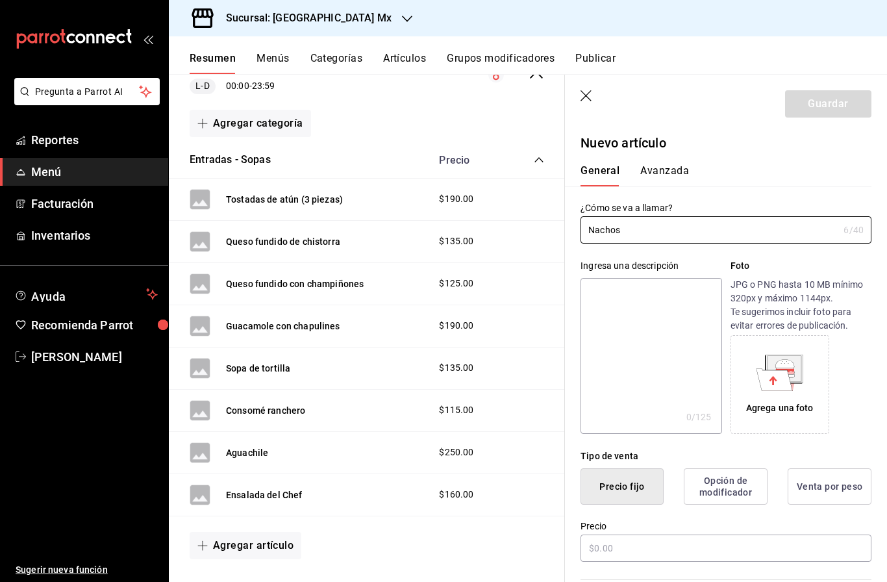
scroll to position [54, 0]
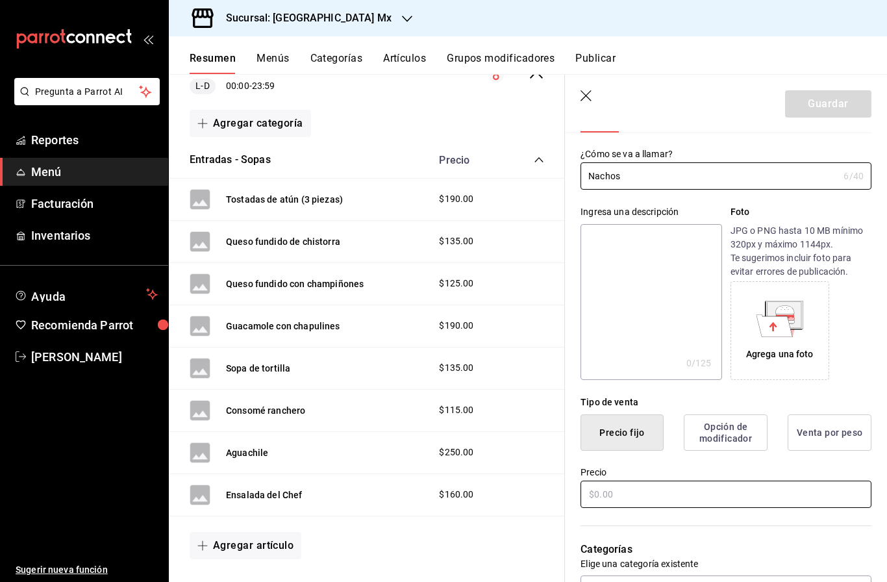
type input "Nachos"
click at [615, 505] on input "text" at bounding box center [726, 494] width 291 height 27
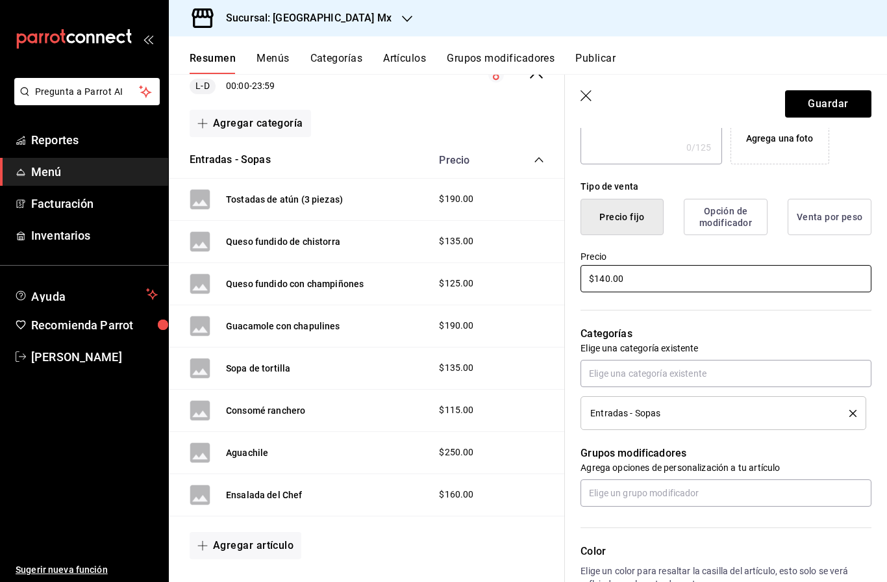
scroll to position [280, 0]
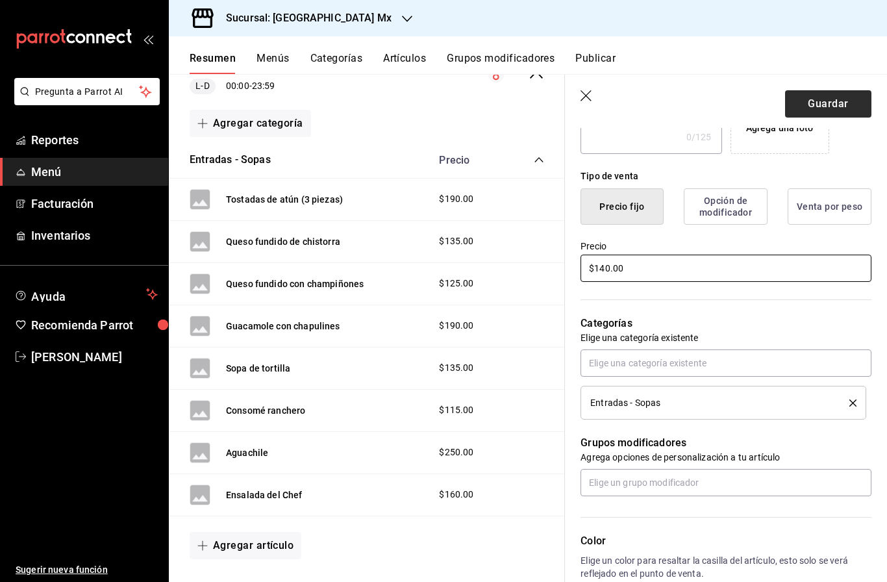
type input "$140.00"
click at [855, 94] on button "Guardar" at bounding box center [828, 103] width 86 height 27
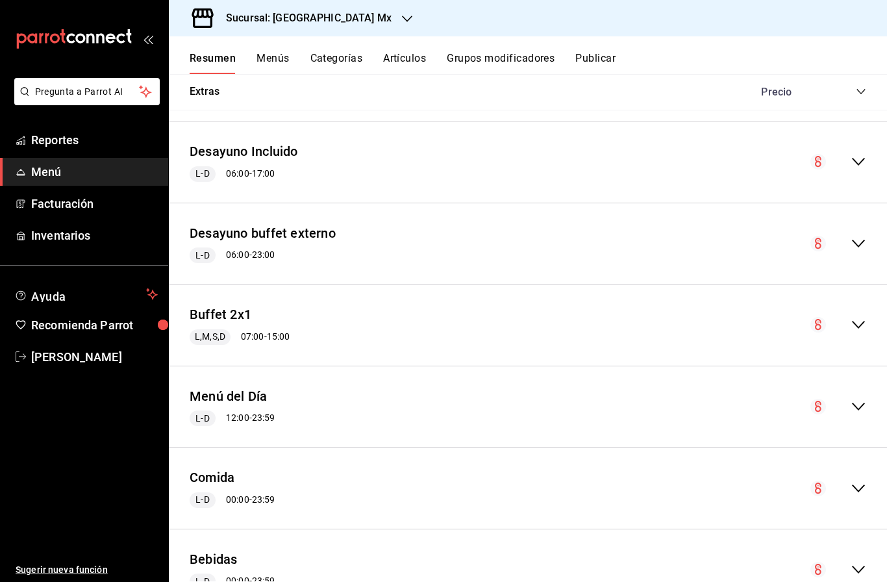
scroll to position [1683, 0]
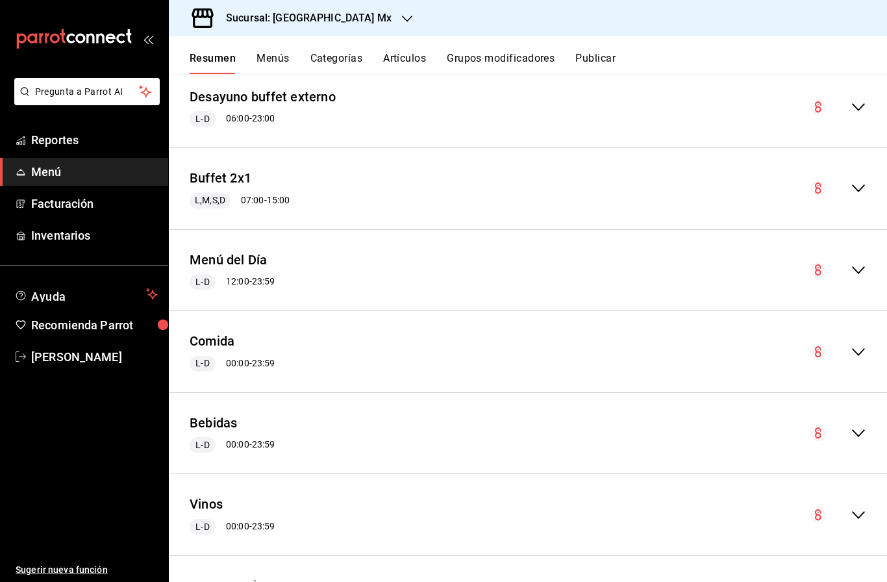
click at [851, 344] on icon "collapse-menu-row" at bounding box center [859, 352] width 16 height 16
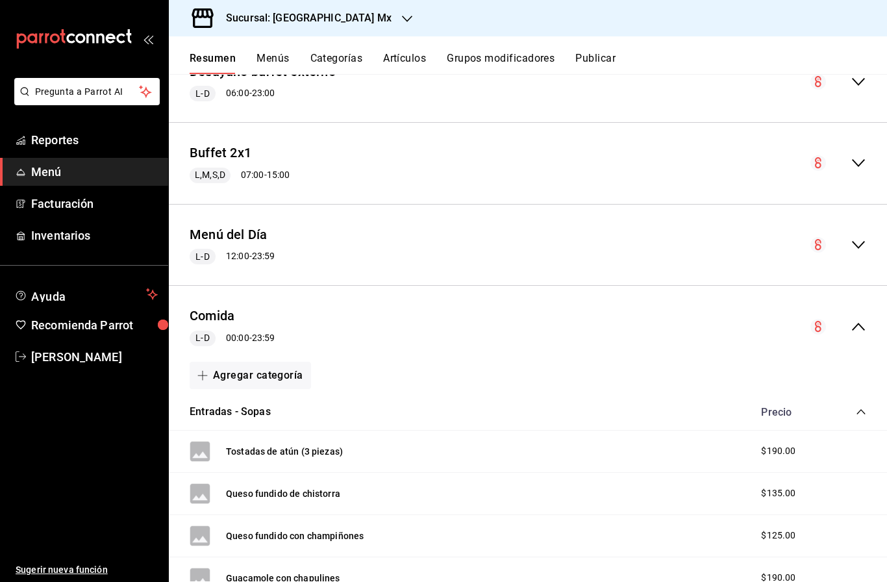
scroll to position [1697, 0]
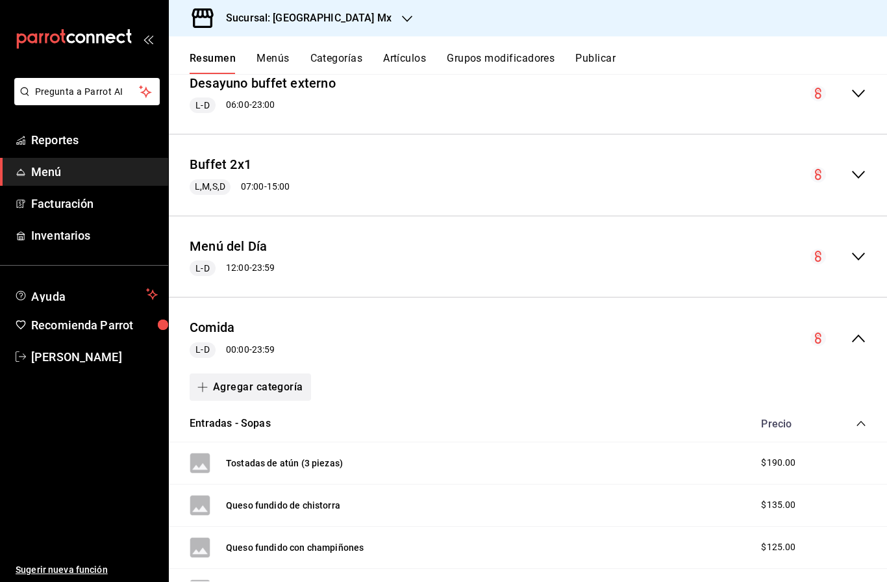
click at [272, 385] on button "Agregar categoría" at bounding box center [250, 386] width 121 height 27
click at [255, 458] on li "Categoría nueva" at bounding box center [245, 450] width 111 height 32
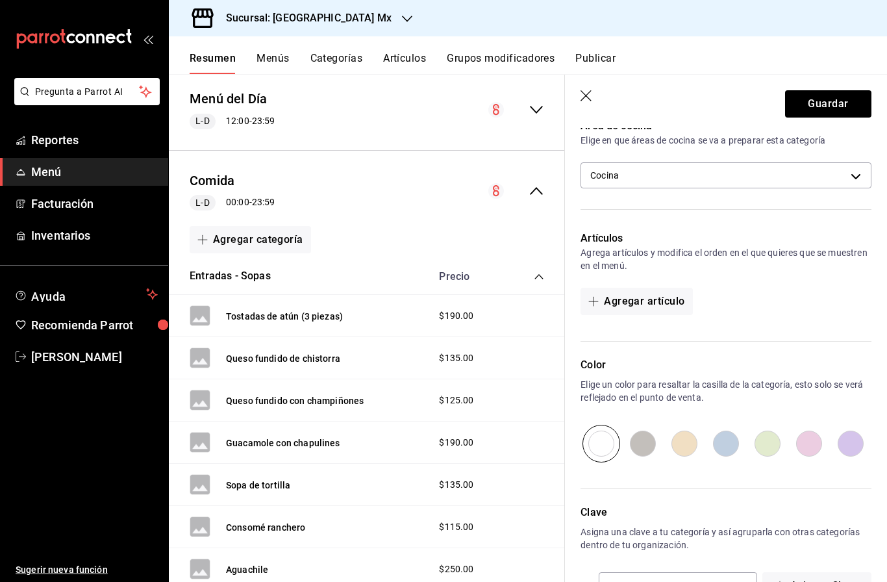
scroll to position [482, 0]
type input "Casual Urbano"
click at [826, 100] on button "Guardar" at bounding box center [828, 103] width 86 height 27
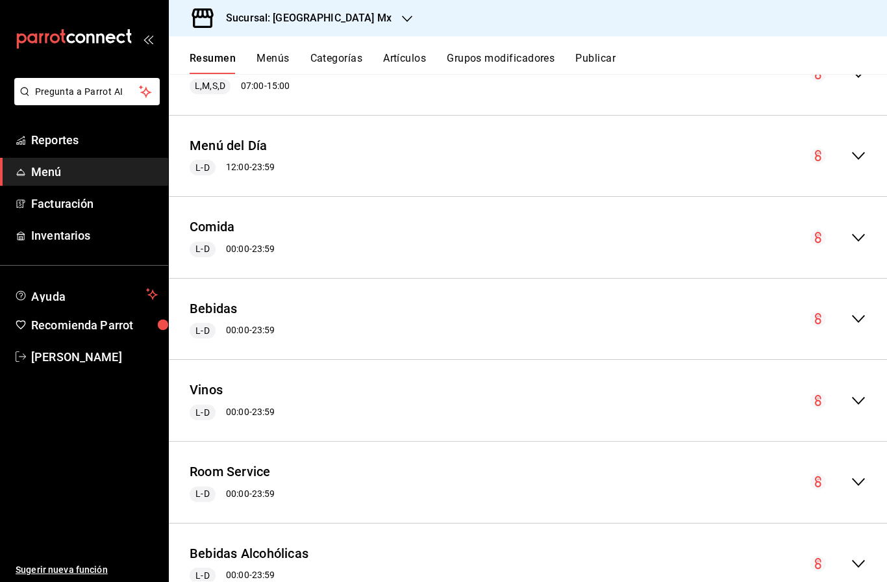
scroll to position [1892, 0]
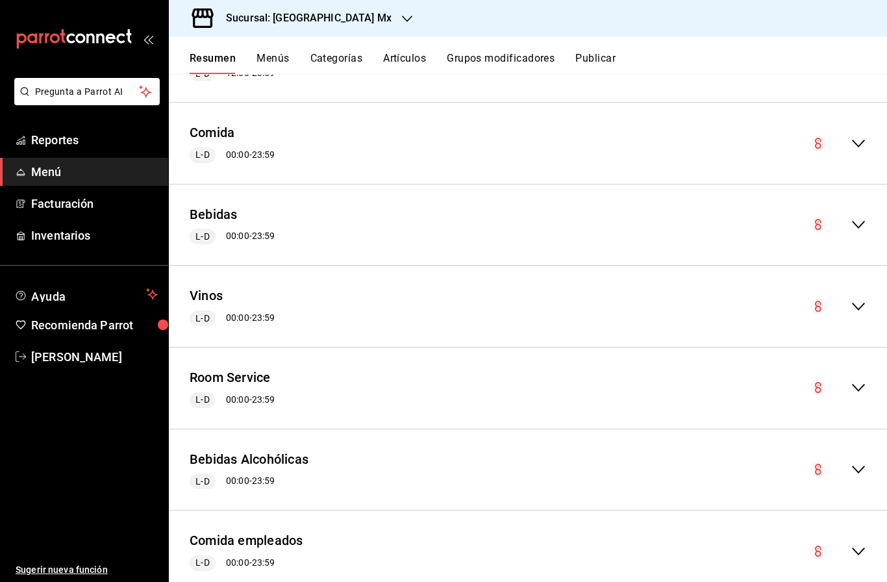
click at [862, 140] on icon "collapse-menu-row" at bounding box center [858, 144] width 13 height 8
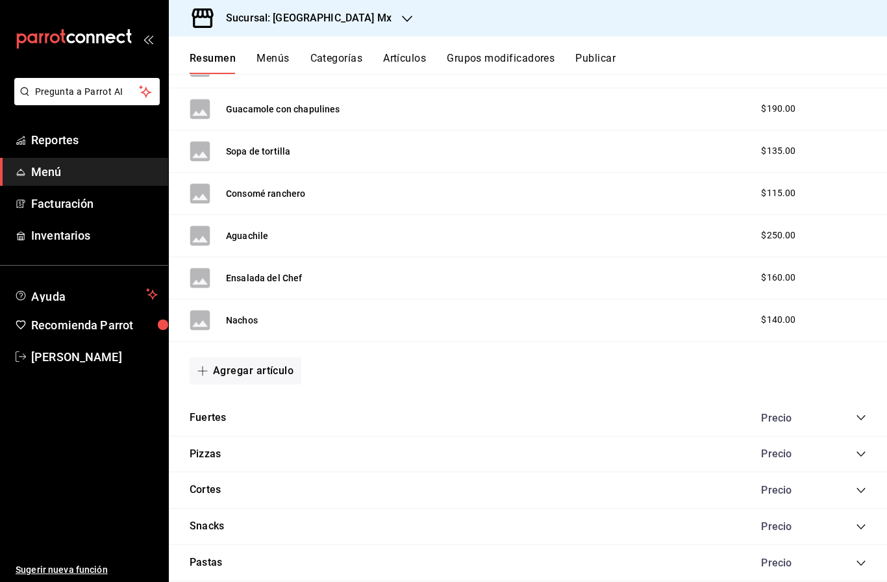
scroll to position [2264, 0]
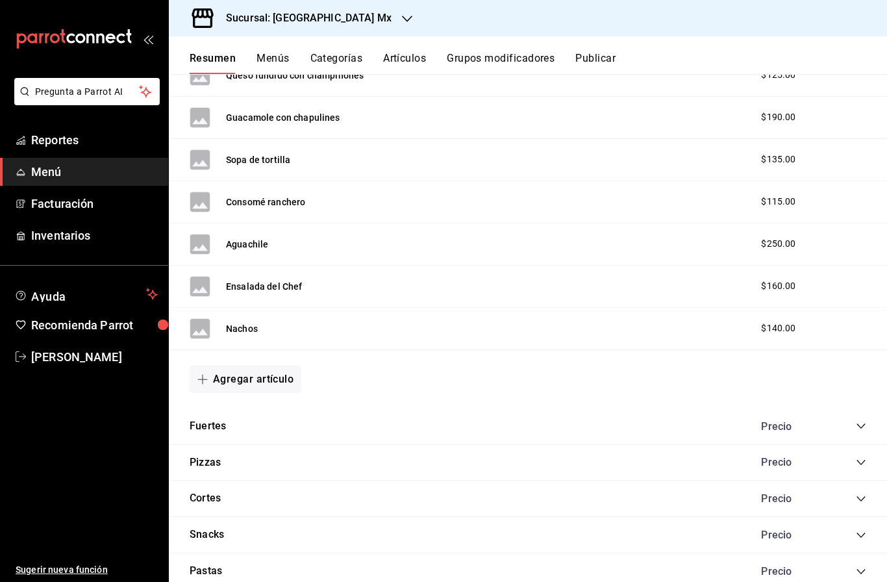
click at [851, 420] on div "Precio" at bounding box center [807, 426] width 118 height 12
click at [864, 422] on icon "collapse-category-row" at bounding box center [861, 426] width 10 height 10
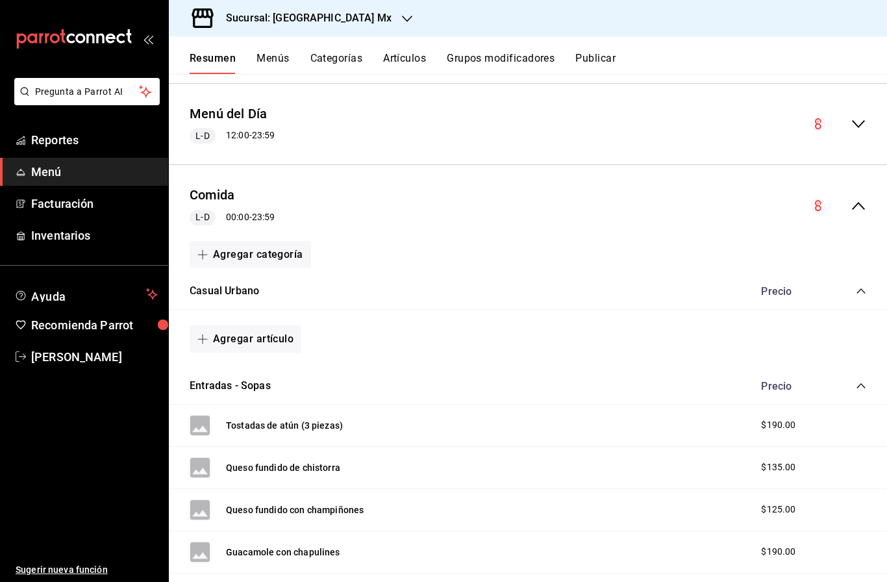
scroll to position [1806, 0]
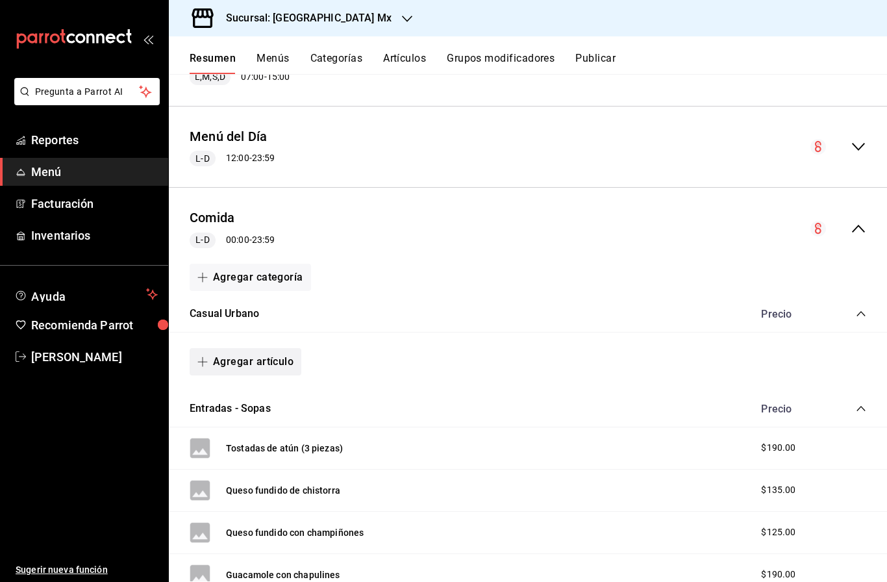
click at [243, 353] on button "Agregar artículo" at bounding box center [246, 361] width 112 height 27
click at [255, 427] on li "Artículo nuevo" at bounding box center [241, 424] width 102 height 32
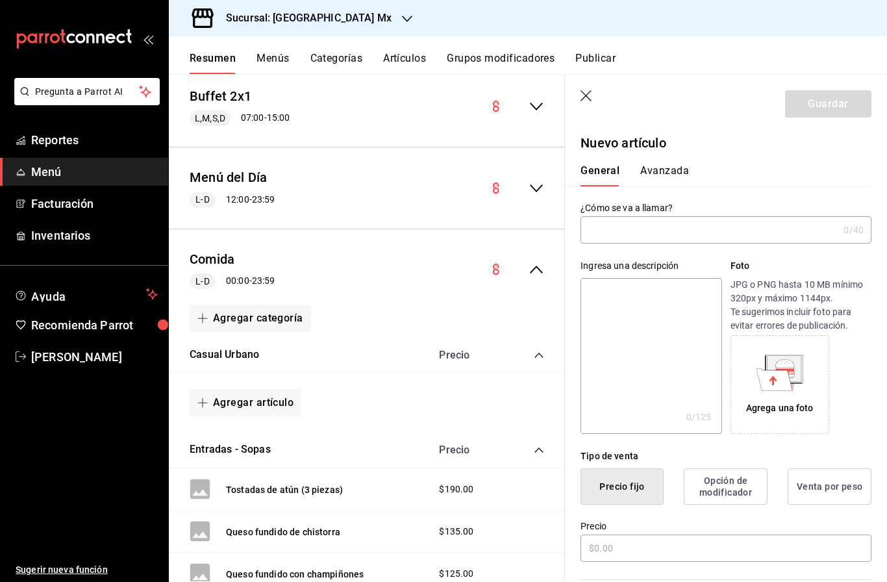
click at [670, 233] on input "text" at bounding box center [710, 230] width 258 height 26
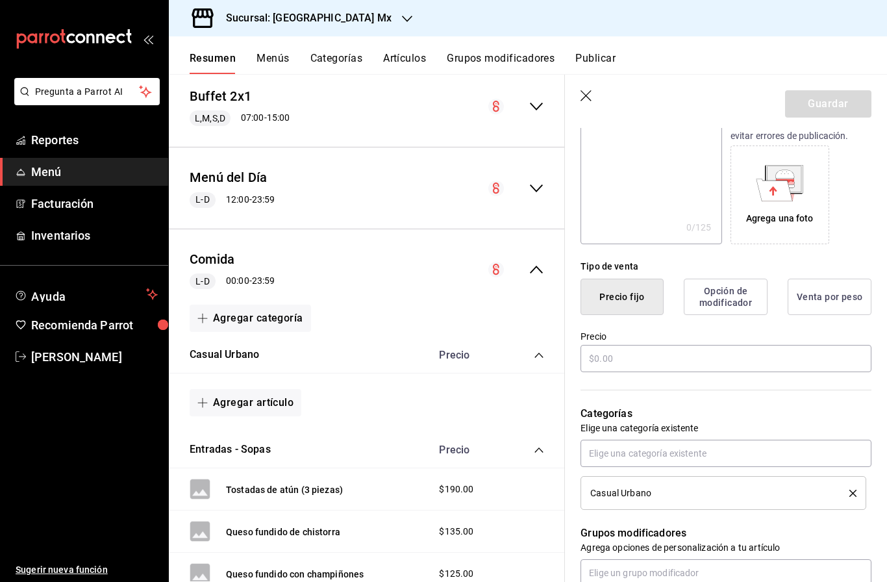
scroll to position [190, 0]
type input "Tacos estilo birria"
click at [721, 353] on input "text" at bounding box center [726, 357] width 291 height 27
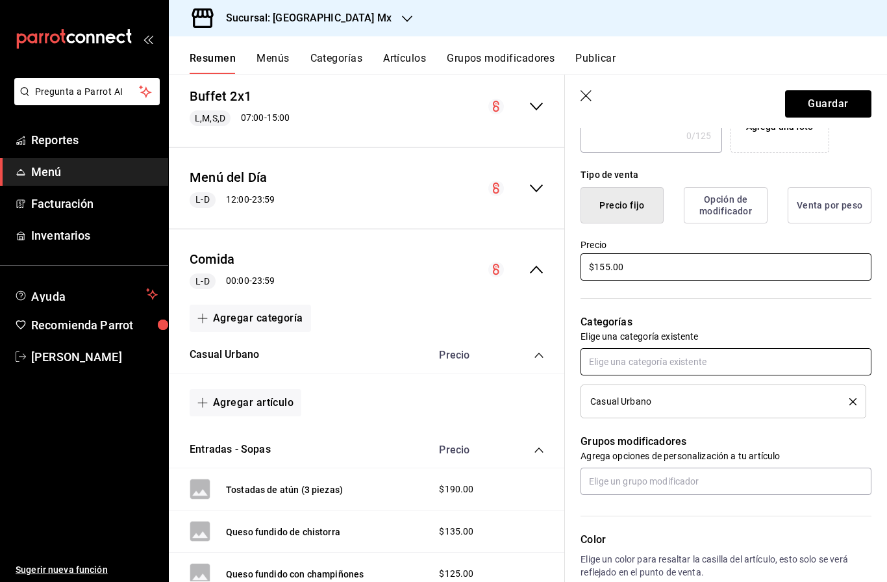
scroll to position [312, 0]
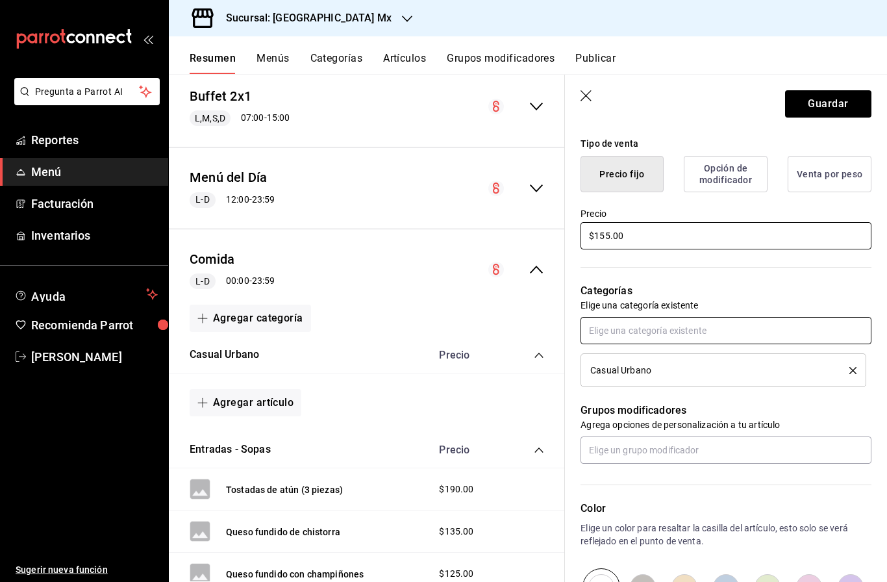
type input "$155.00"
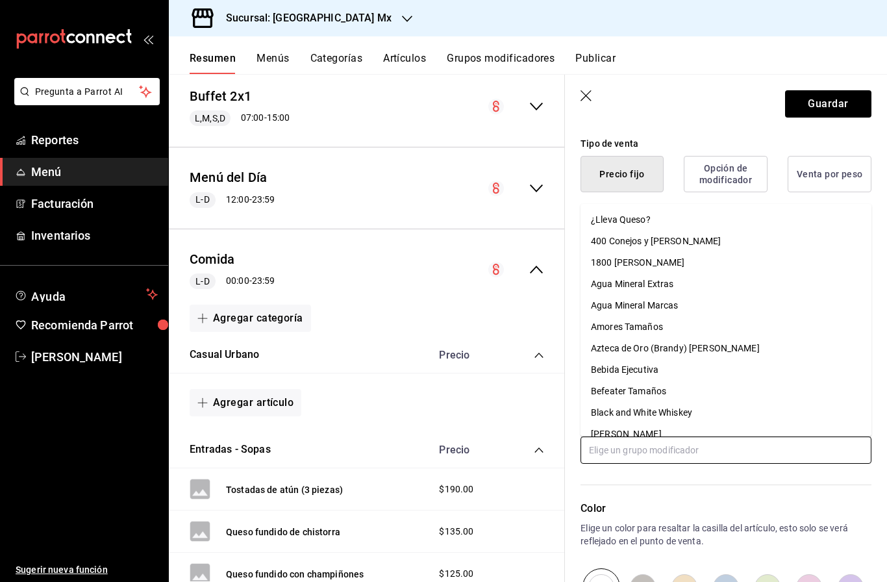
click at [716, 452] on input "text" at bounding box center [726, 449] width 291 height 27
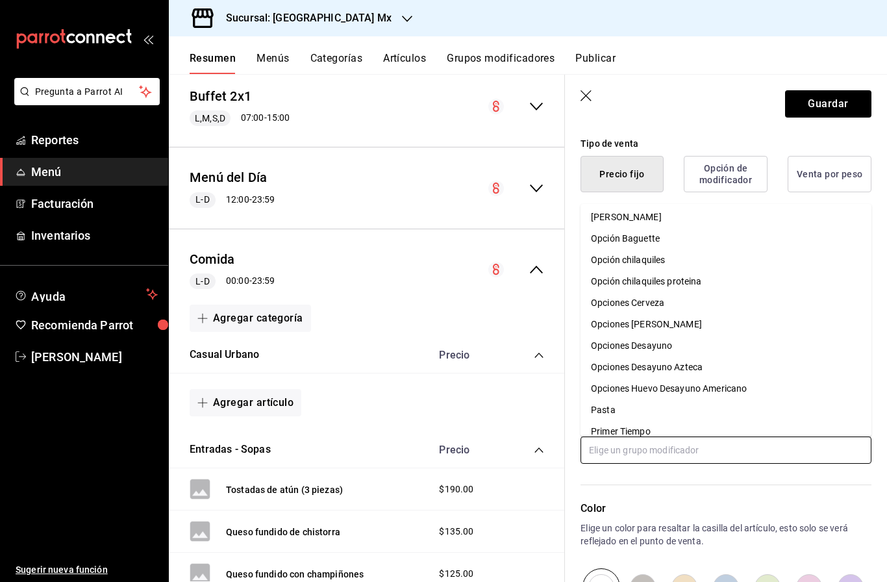
scroll to position [882, 0]
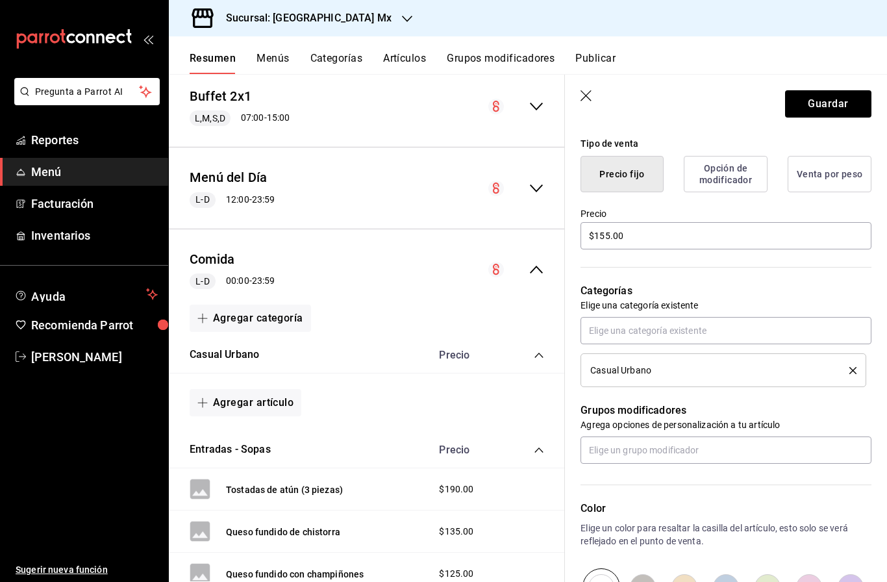
click at [698, 486] on div "Color Elige un color para resaltar la casilla del artículo, esto solo se verá r…" at bounding box center [718, 535] width 306 height 142
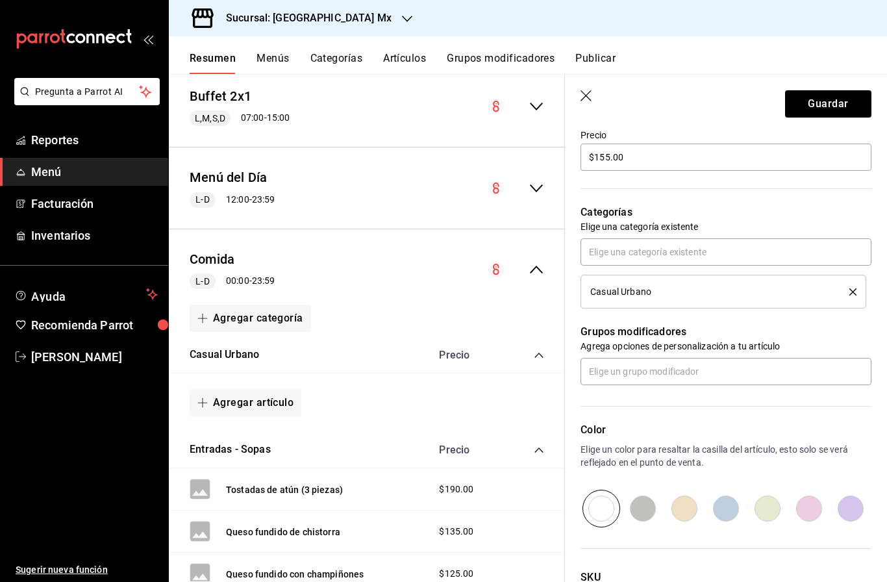
scroll to position [395, 0]
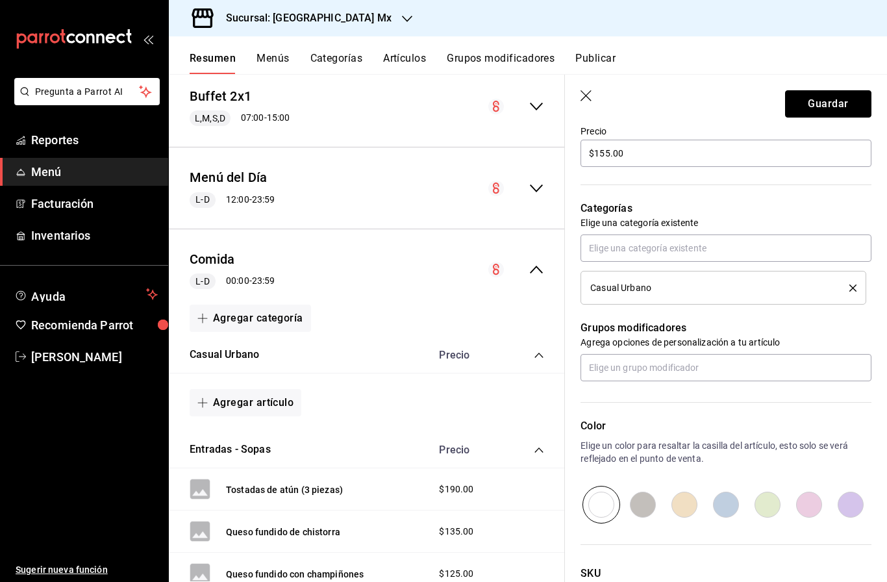
click at [821, 105] on button "Guardar" at bounding box center [828, 103] width 86 height 27
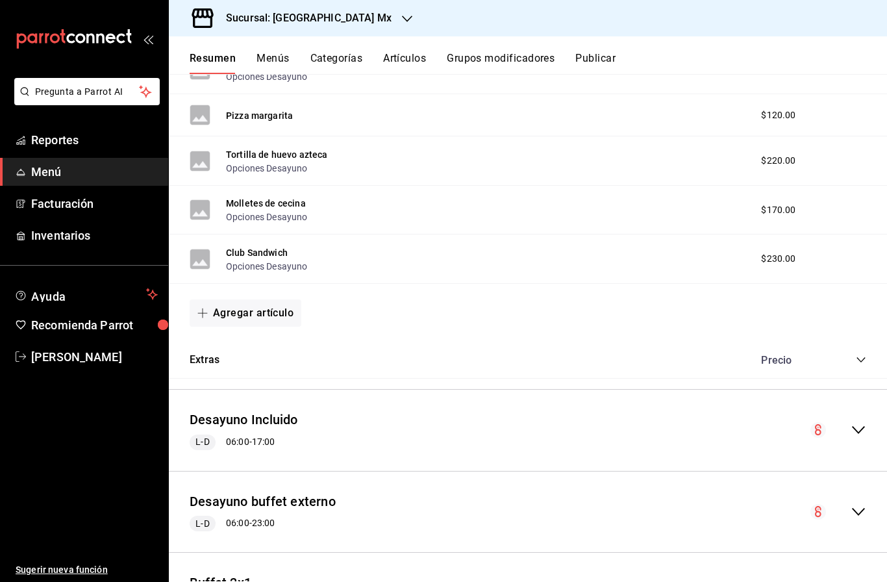
scroll to position [1287, 0]
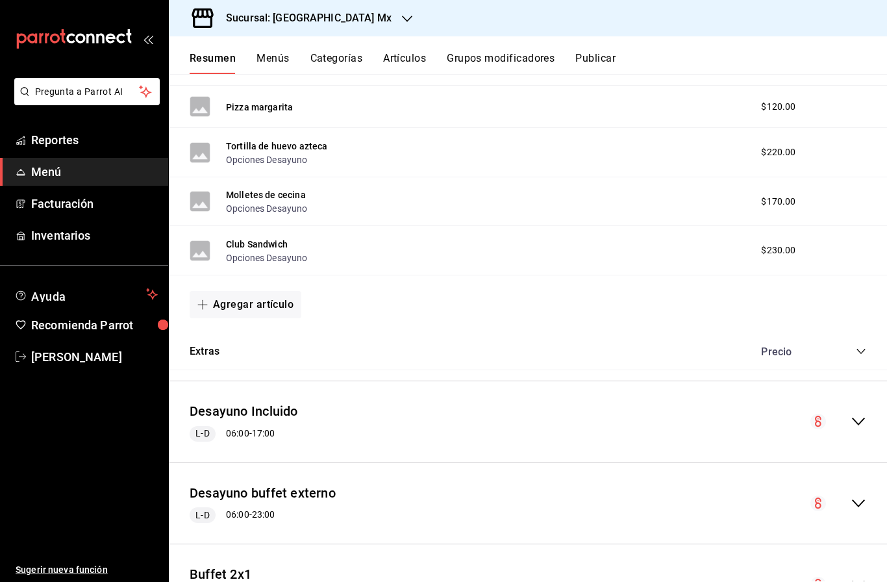
click at [859, 348] on icon "collapse-category-row" at bounding box center [861, 351] width 10 height 10
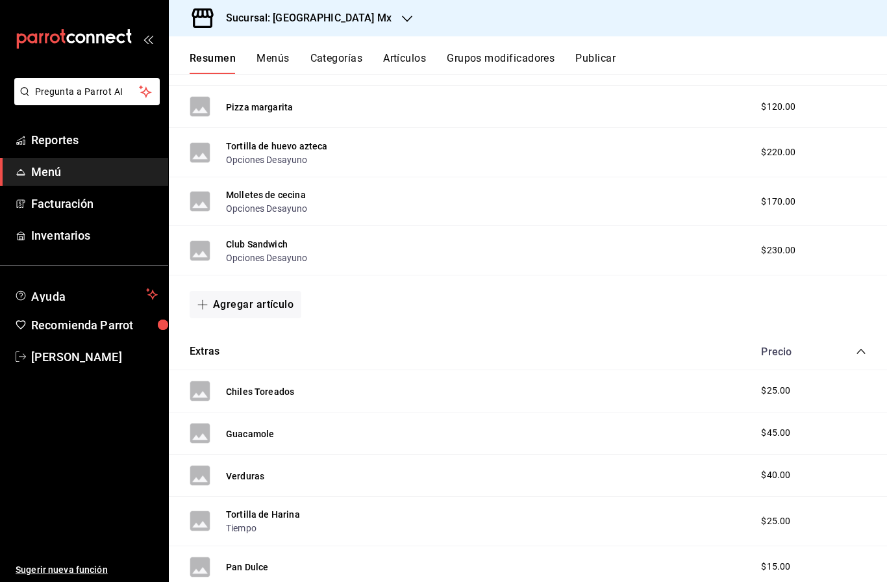
click at [859, 348] on icon "collapse-category-row" at bounding box center [861, 351] width 10 height 10
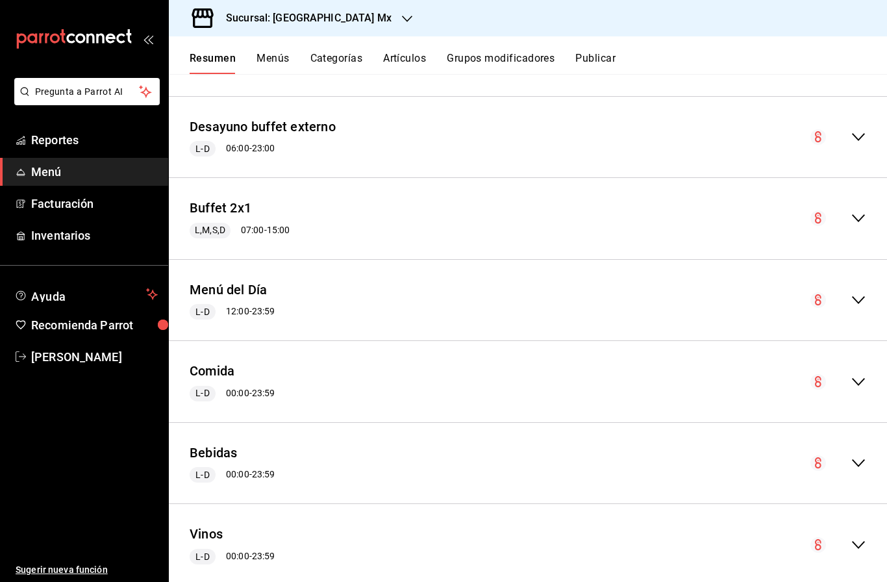
scroll to position [1660, 0]
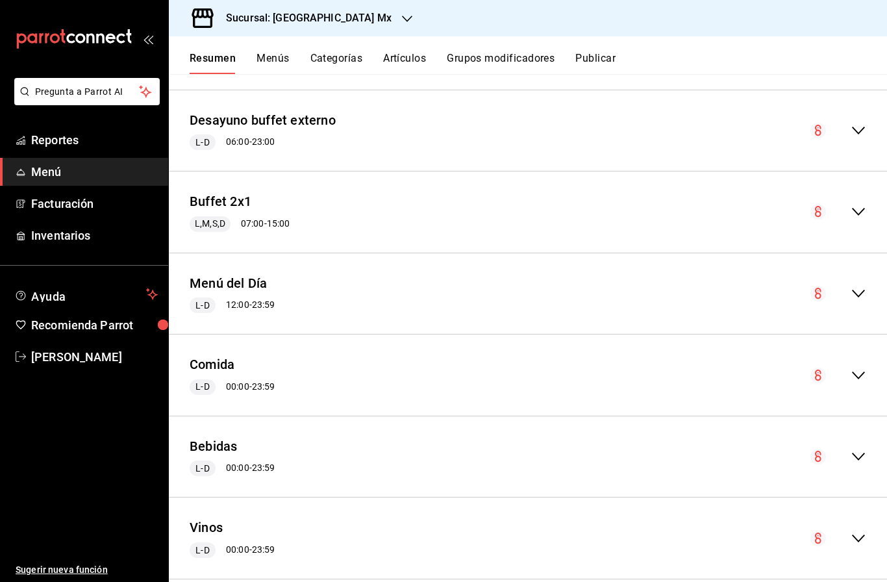
click at [865, 373] on icon "collapse-menu-row" at bounding box center [859, 376] width 16 height 16
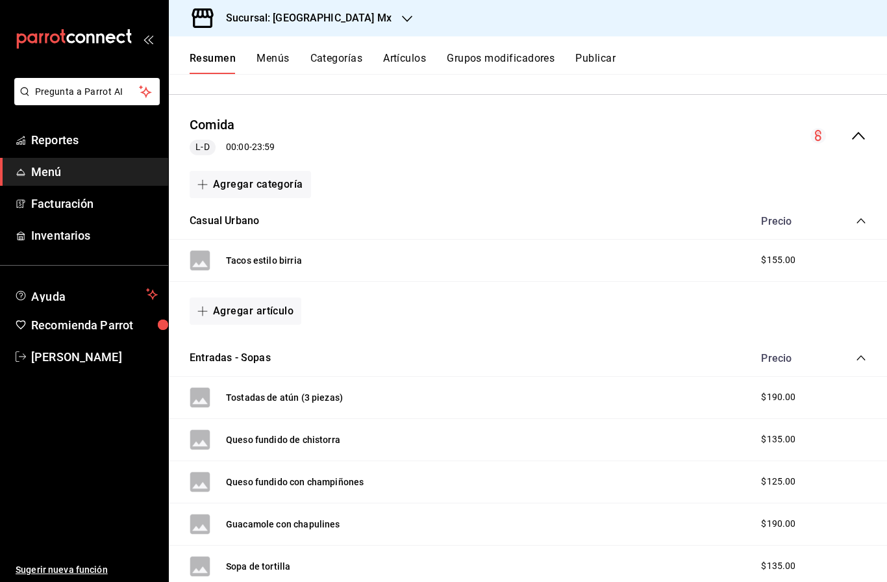
scroll to position [1900, 0]
click at [229, 301] on button "Agregar artículo" at bounding box center [246, 310] width 112 height 27
click at [252, 372] on li "Artículo nuevo" at bounding box center [241, 372] width 102 height 32
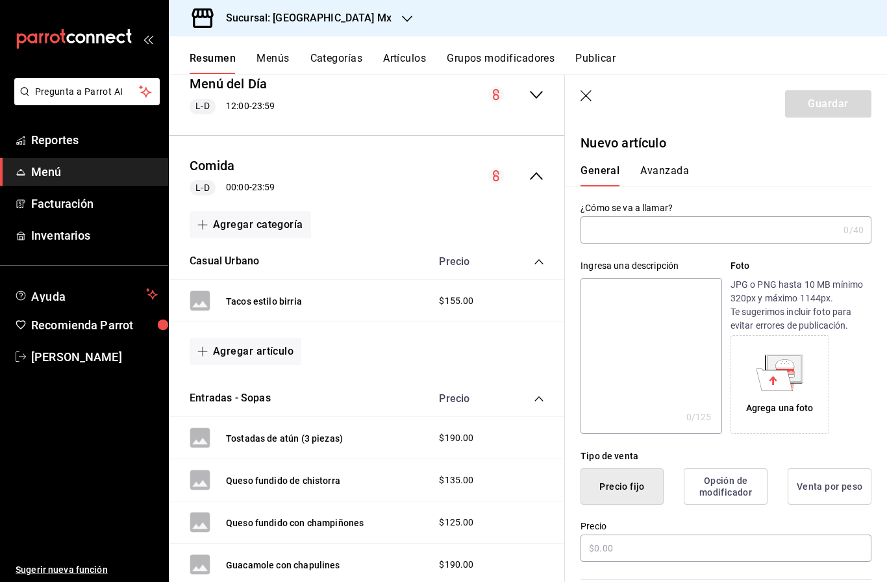
type input "AR-1758830031529"
click at [617, 229] on input "Torta ahogada" at bounding box center [707, 230] width 253 height 26
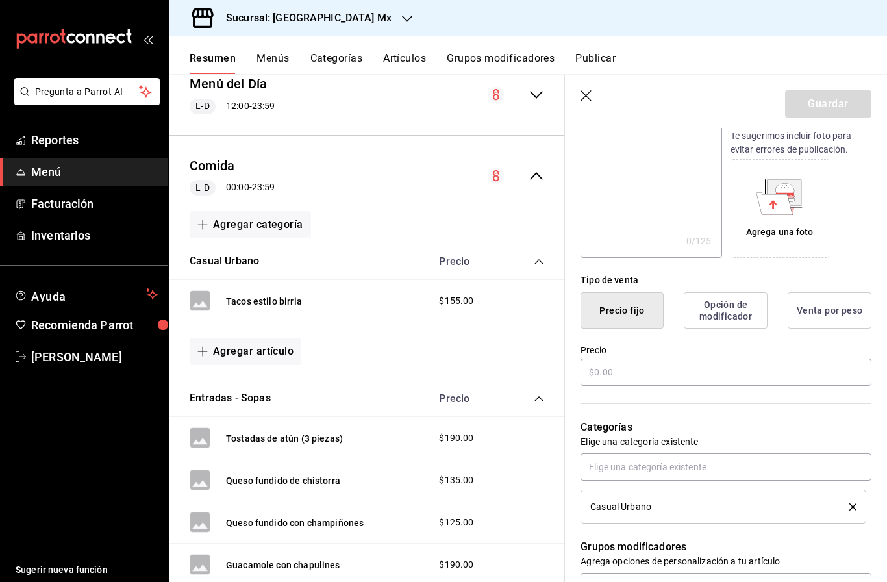
scroll to position [184, 0]
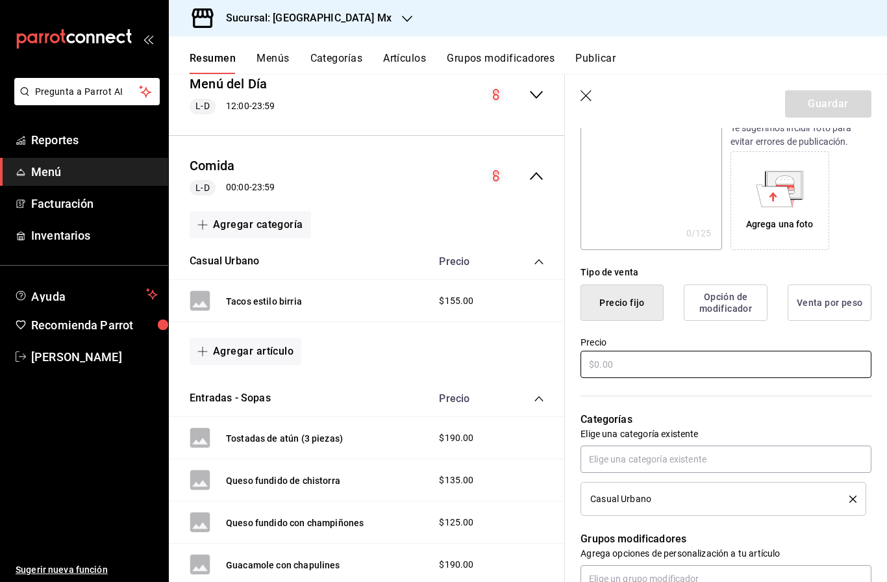
type input "[PERSON_NAME]"
click at [718, 363] on input "text" at bounding box center [726, 364] width 291 height 27
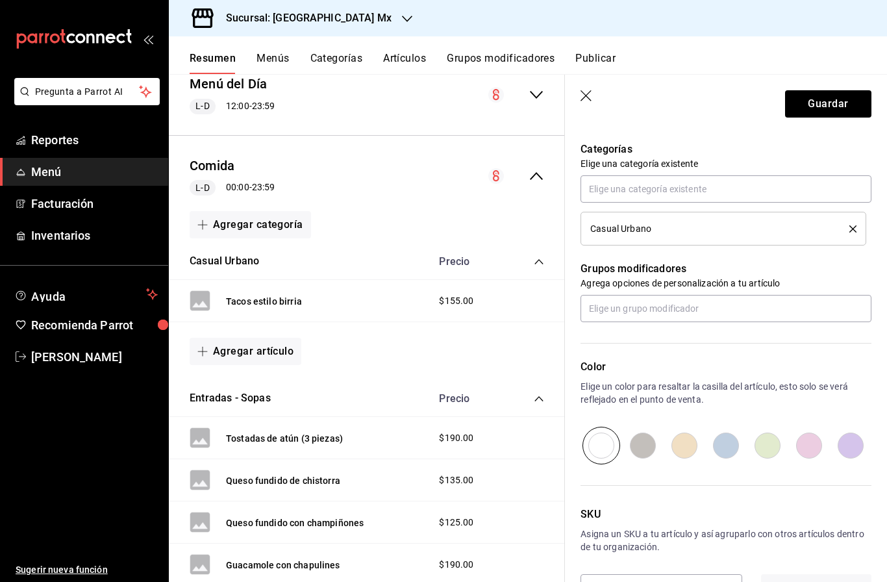
scroll to position [453, 0]
type input "$170.00"
click at [840, 114] on button "Guardar" at bounding box center [828, 103] width 86 height 27
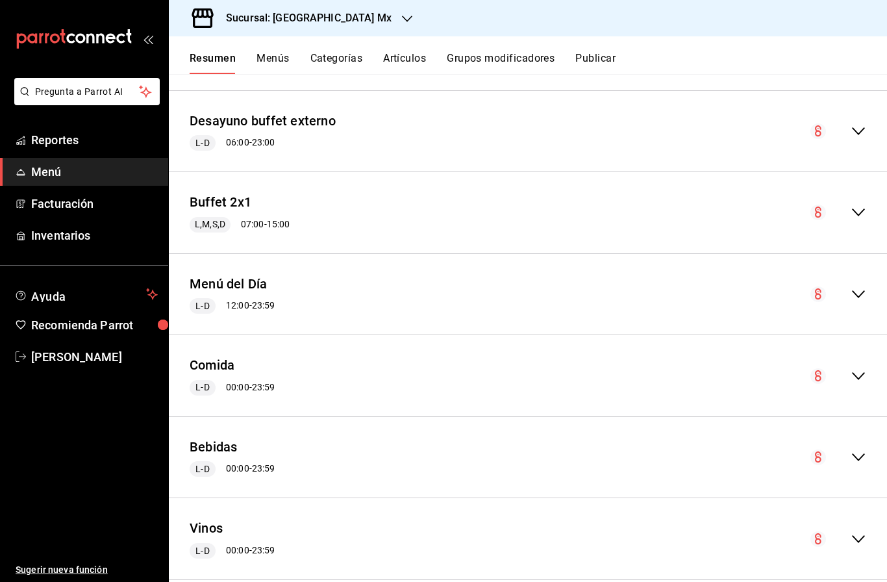
scroll to position [1660, 0]
click at [868, 377] on div "Comida L-D 00:00 - 23:59" at bounding box center [528, 375] width 718 height 60
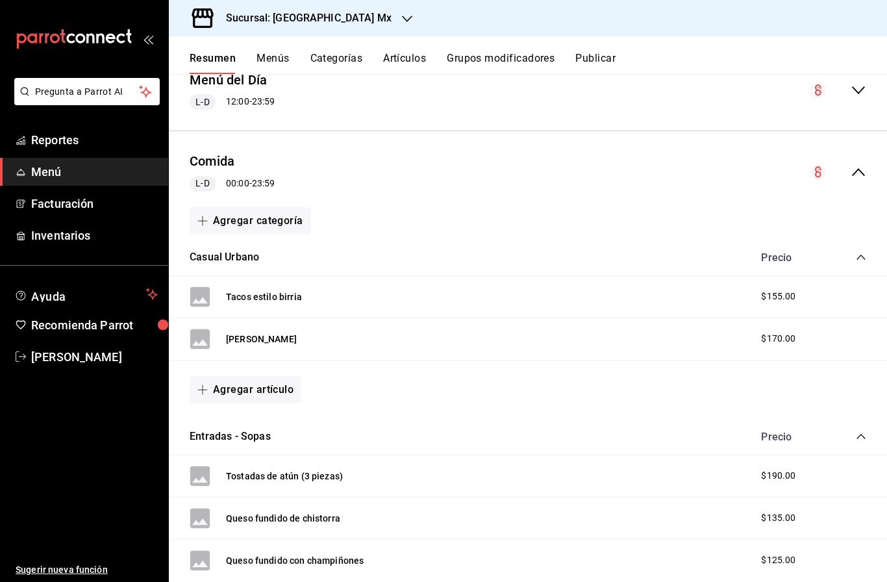
scroll to position [1883, 0]
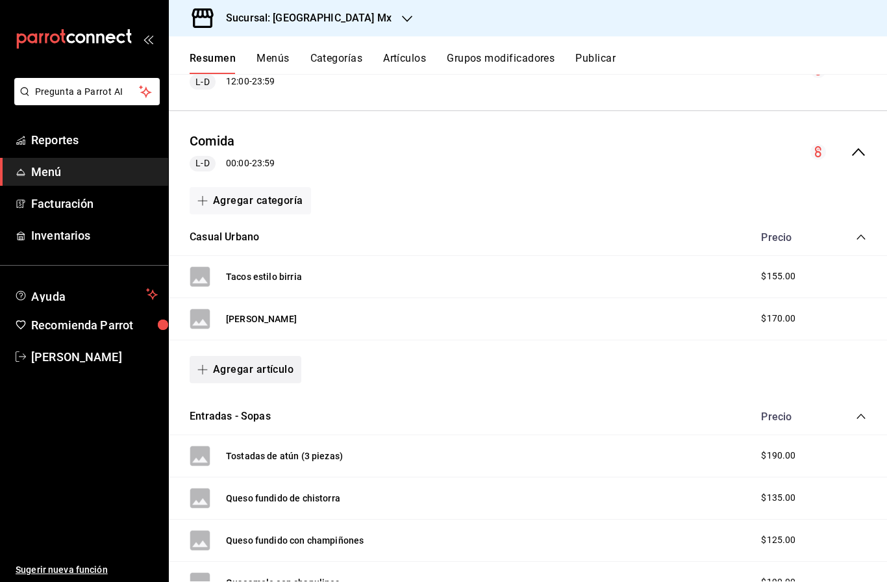
click at [271, 368] on button "Agregar artículo" at bounding box center [246, 369] width 112 height 27
click at [247, 431] on li "Artículo nuevo" at bounding box center [241, 432] width 102 height 32
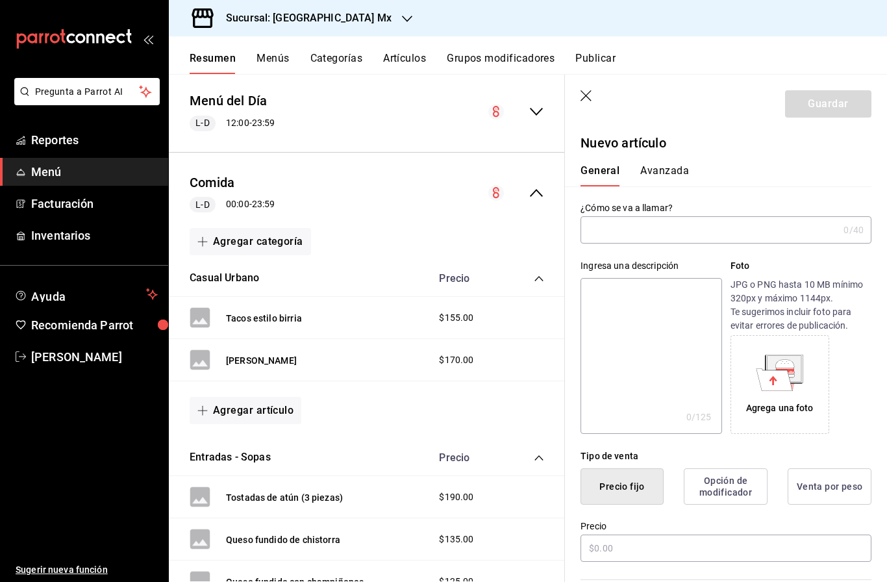
type input "AR-1758830055807"
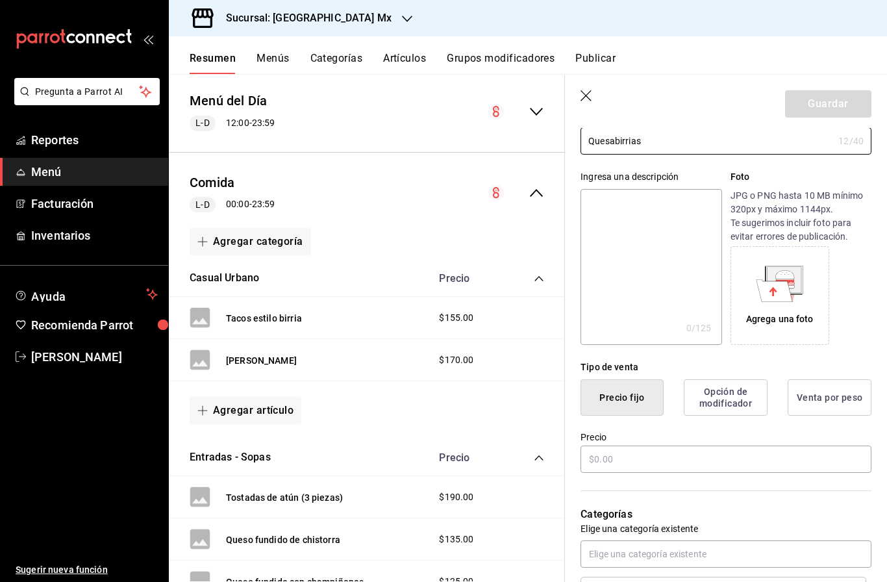
scroll to position [90, 0]
type input "Quesabirrias"
click at [654, 453] on input "text" at bounding box center [726, 458] width 291 height 27
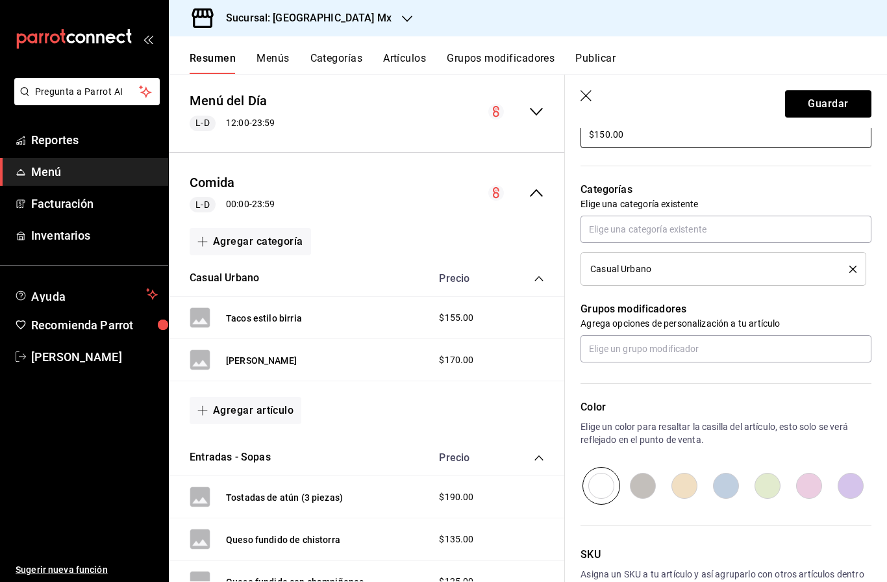
scroll to position [436, 0]
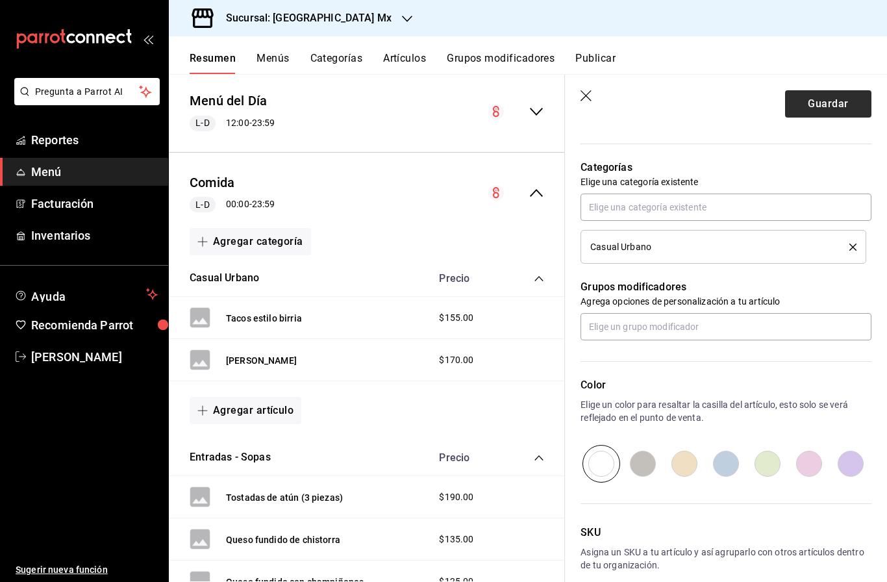
type input "$150.00"
click at [836, 106] on button "Guardar" at bounding box center [828, 103] width 86 height 27
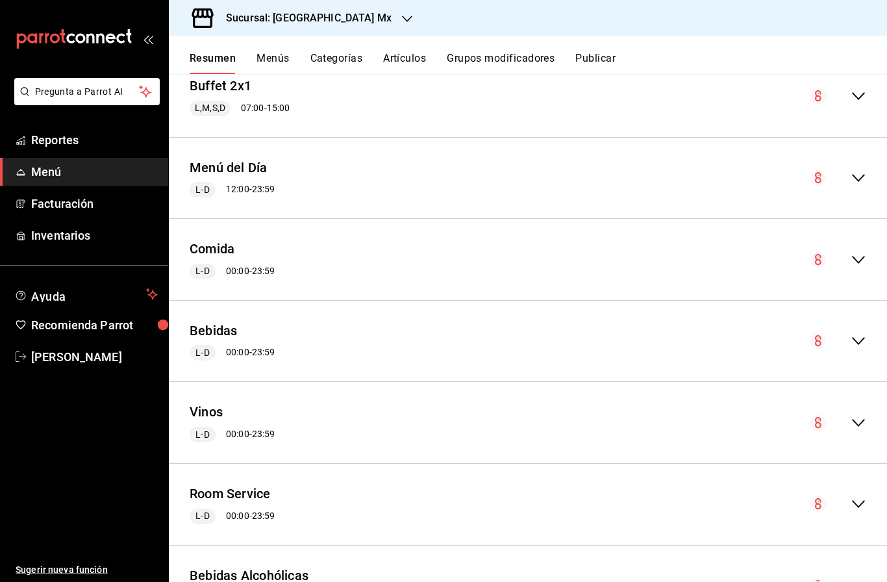
scroll to position [1764, 0]
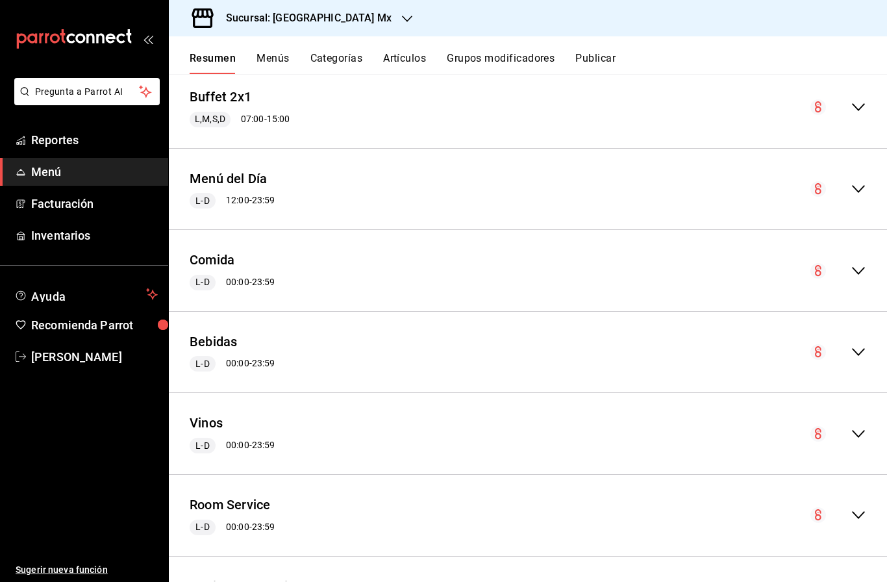
click at [866, 266] on div "Comida L-D 00:00 - 23:59" at bounding box center [528, 270] width 718 height 60
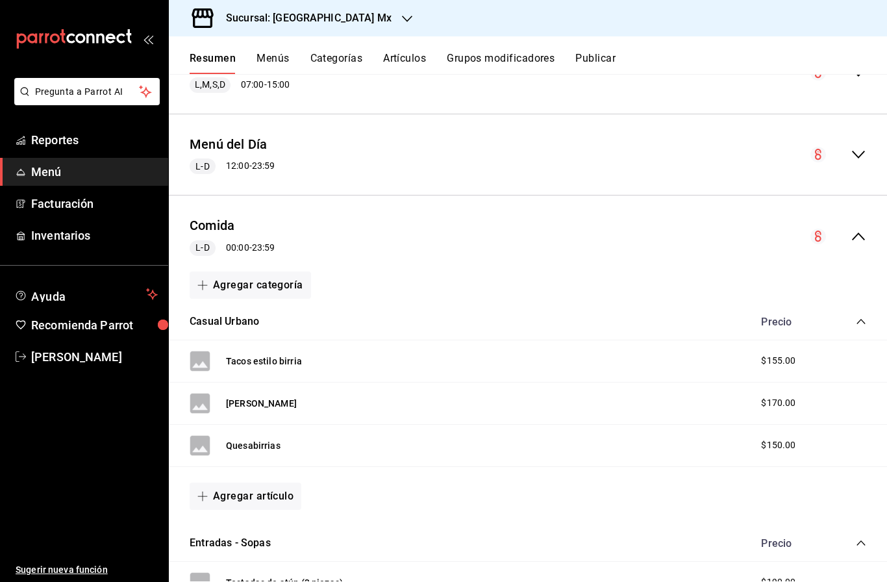
scroll to position [1802, 0]
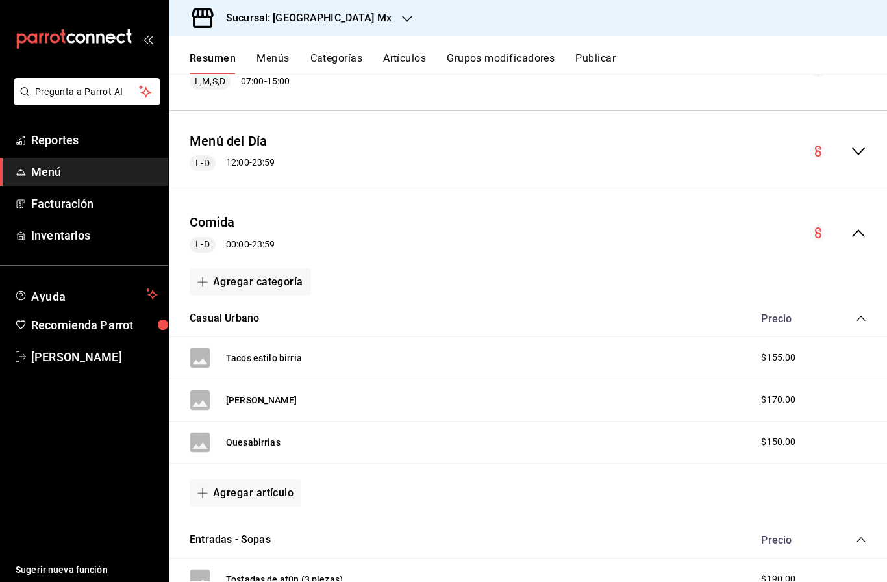
click at [266, 495] on button "Agregar artículo" at bounding box center [246, 492] width 112 height 27
click at [260, 556] on li "Artículo nuevo" at bounding box center [241, 550] width 102 height 32
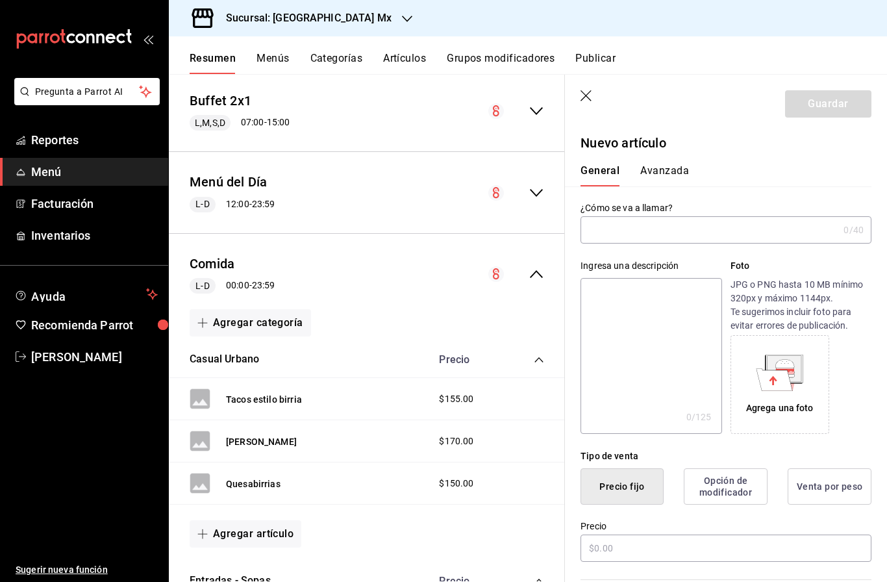
type input "AR-1758830086410"
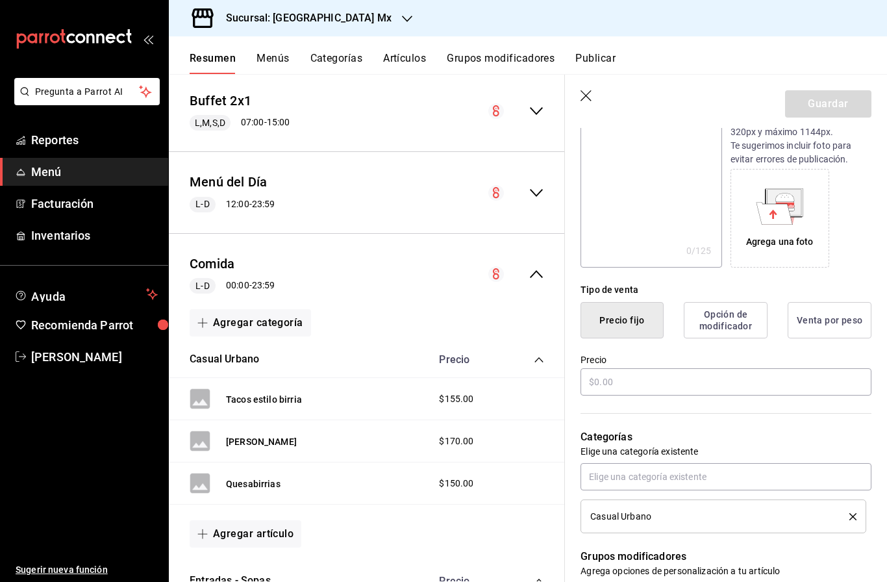
scroll to position [225, 0]
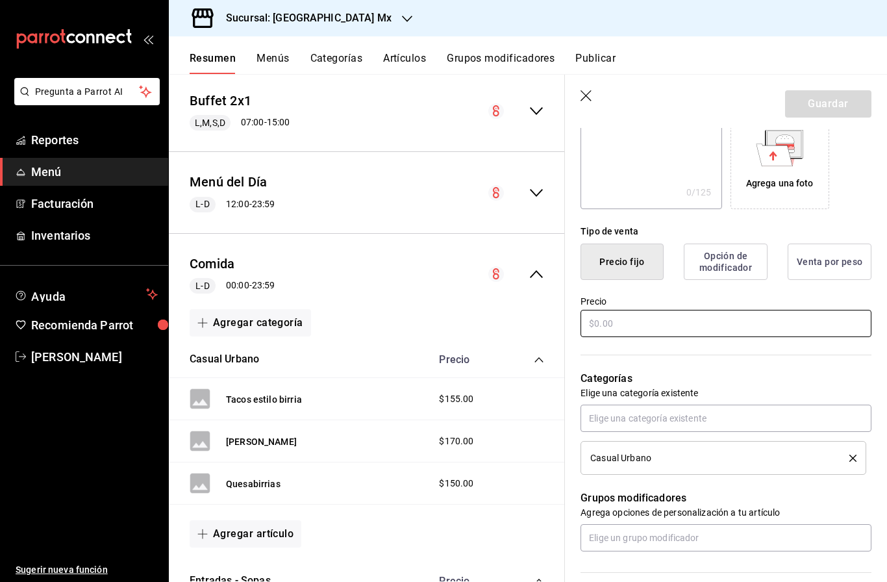
type input "Tacos de Rib Eye"
click at [717, 312] on input "text" at bounding box center [726, 323] width 291 height 27
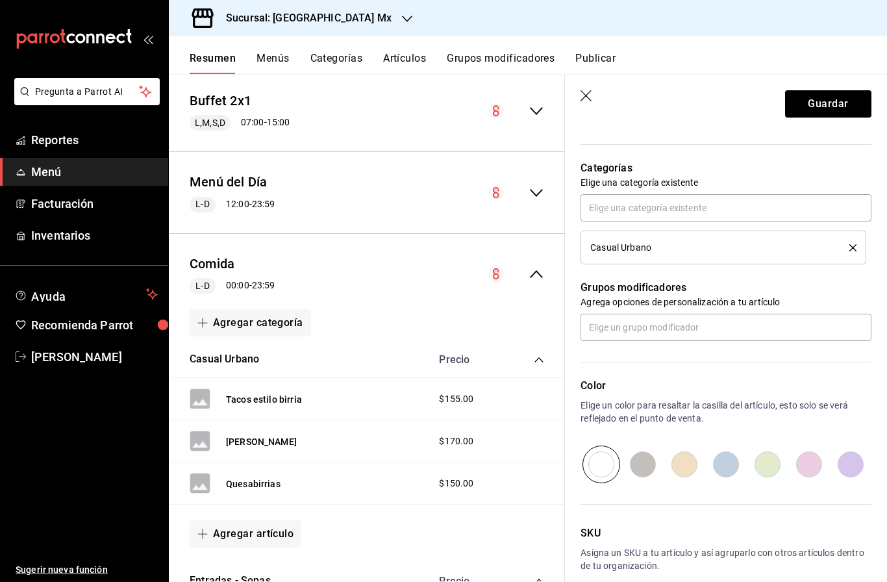
scroll to position [445, 0]
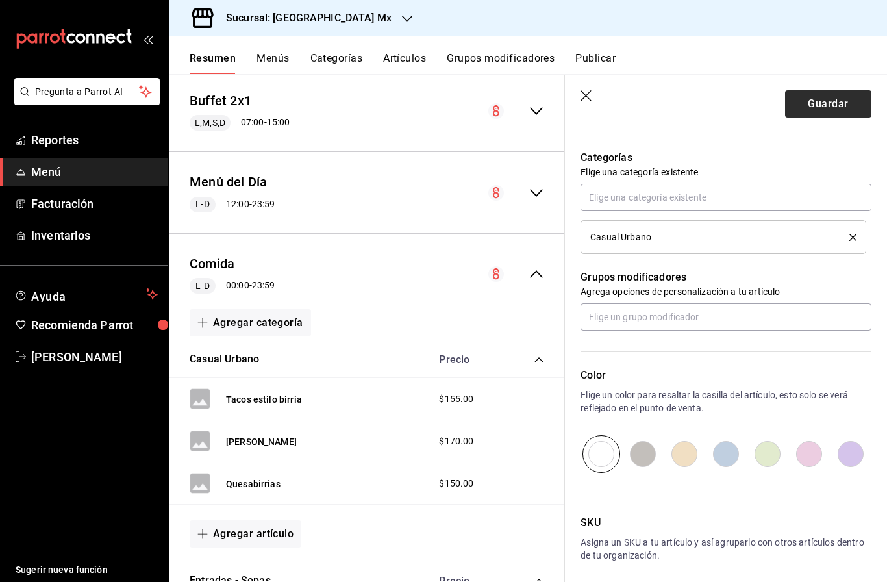
type input "$230.00"
click at [839, 103] on button "Guardar" at bounding box center [828, 103] width 86 height 27
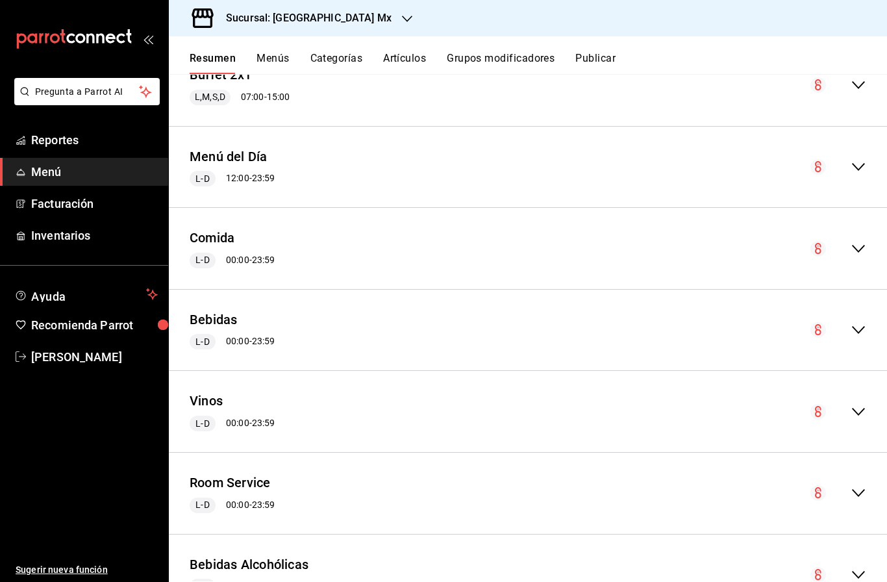
scroll to position [1784, 0]
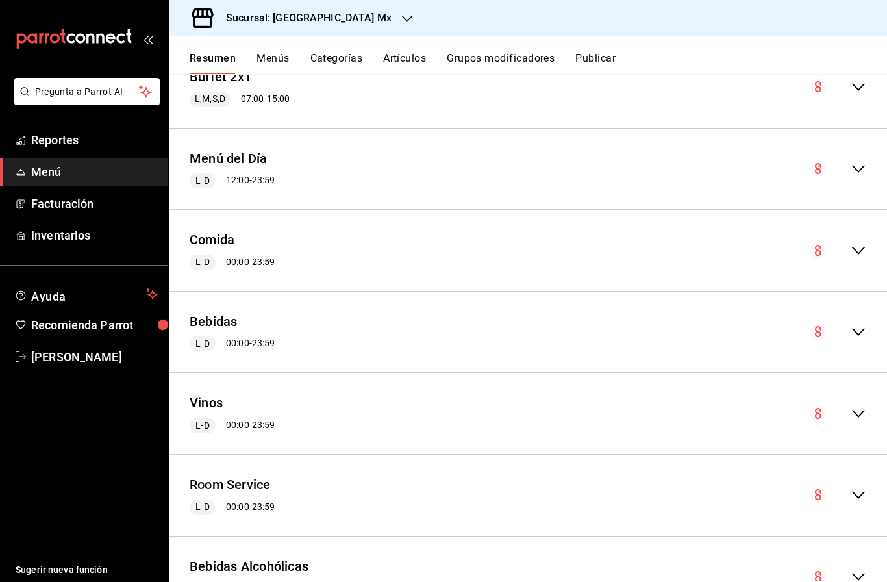
click at [853, 247] on icon "collapse-menu-row" at bounding box center [859, 251] width 16 height 16
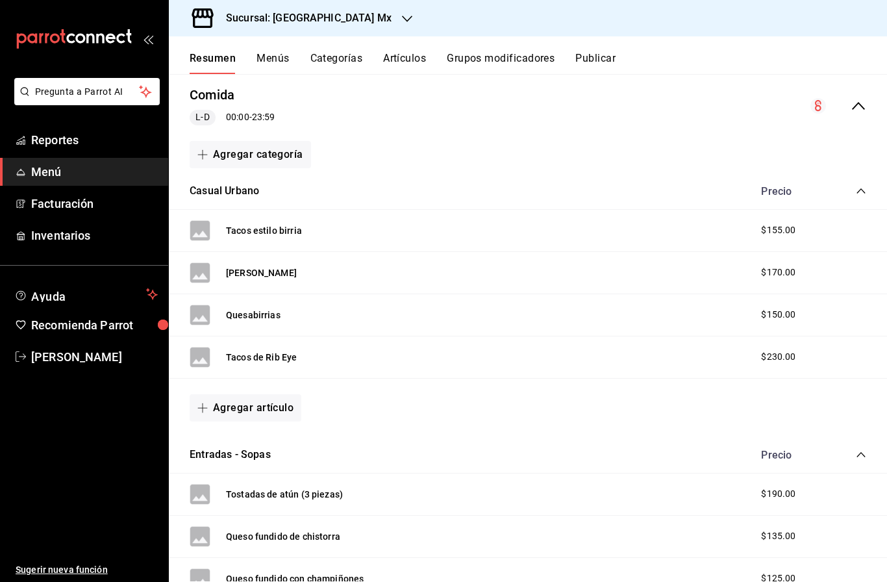
scroll to position [1938, 0]
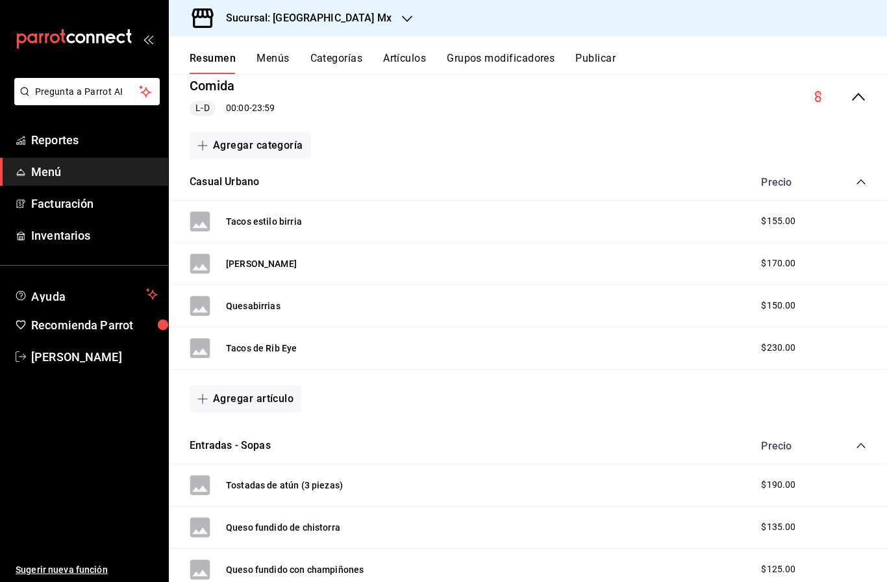
click at [266, 386] on button "Agregar artículo" at bounding box center [246, 398] width 112 height 27
click at [245, 462] on li "Artículo nuevo" at bounding box center [241, 461] width 102 height 32
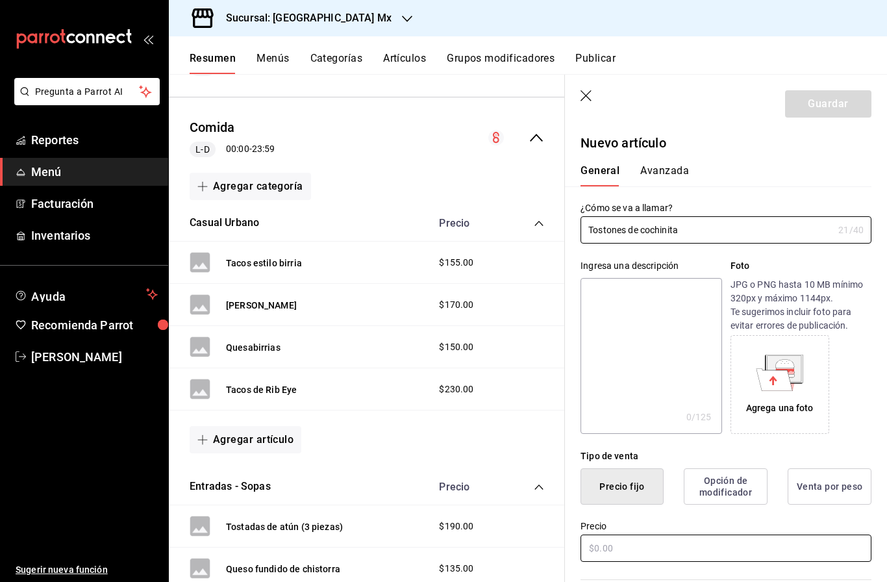
type input "Tostones de cochinita"
click at [648, 541] on html "Pregunta a Parrot AI Reportes Menú Facturación Inventarios Ayuda Recomienda Par…" at bounding box center [443, 291] width 887 height 582
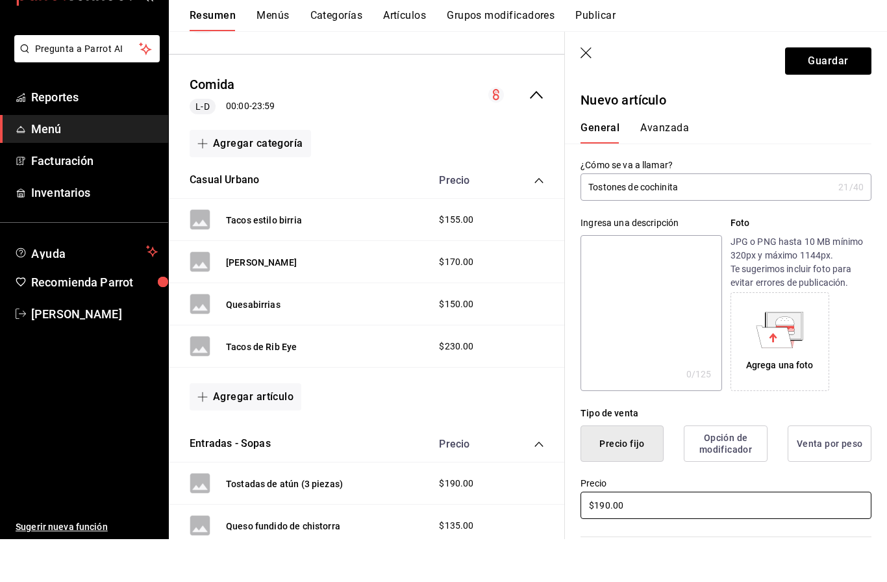
type input "$190.00"
click at [837, 74] on main "Resumen sucursal Si activas ‘Editar artículo por menú’, podrás personalizar los…" at bounding box center [528, 328] width 718 height 508
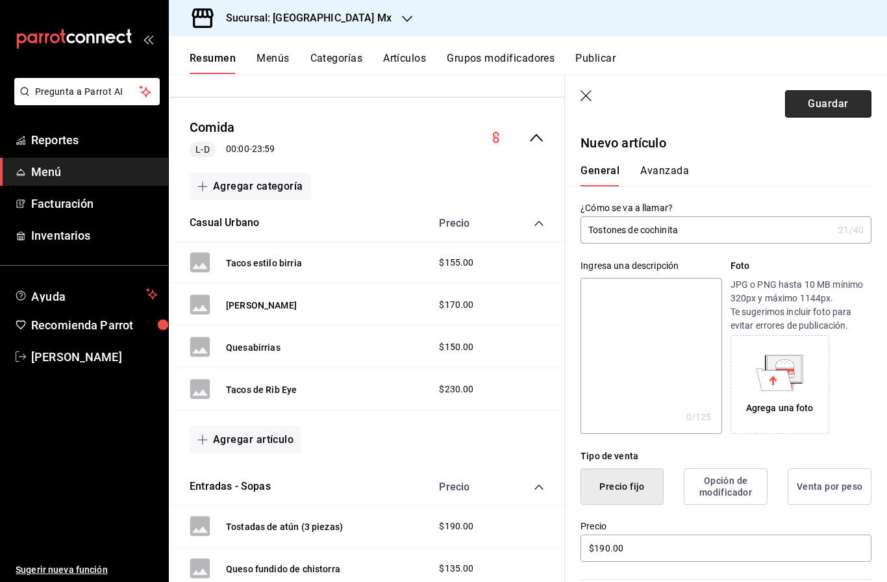
click at [825, 111] on button "Guardar" at bounding box center [828, 103] width 86 height 27
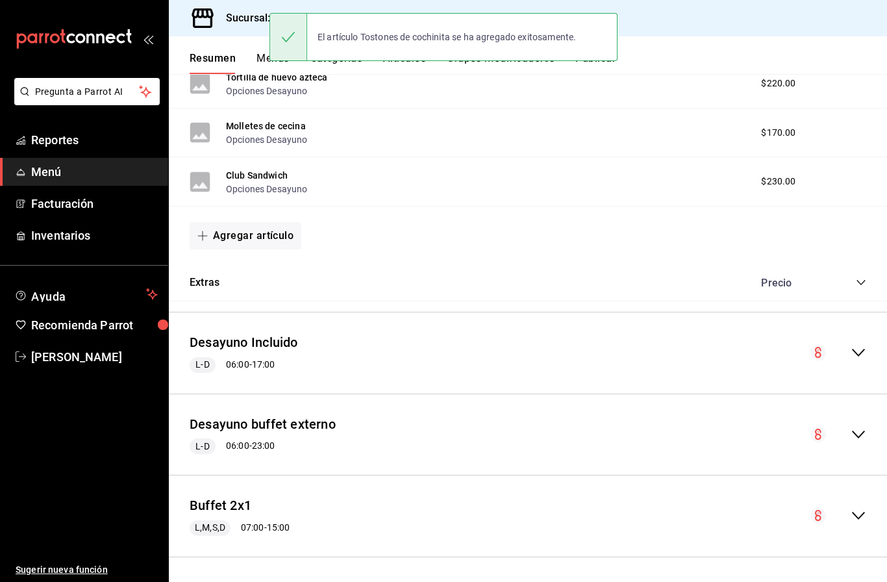
scroll to position [1651, 0]
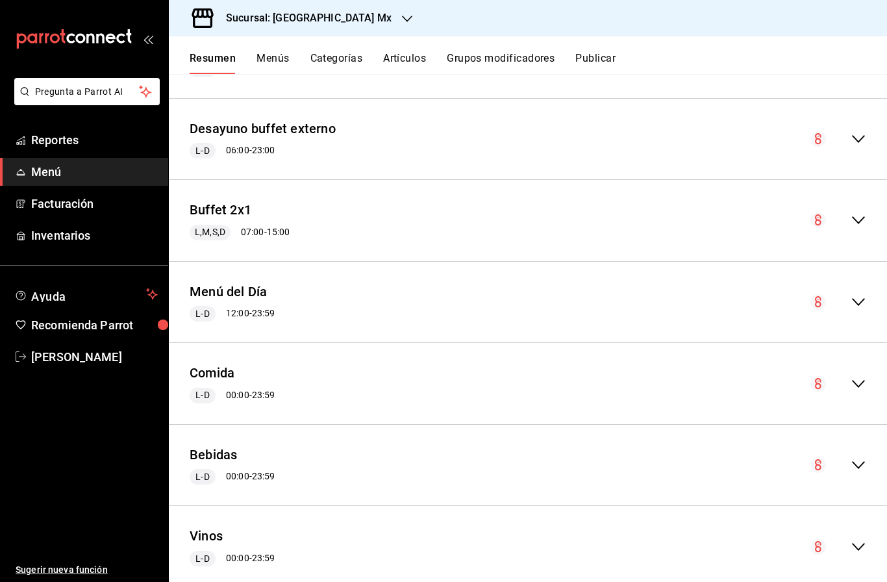
click at [862, 376] on icon "collapse-menu-row" at bounding box center [859, 384] width 16 height 16
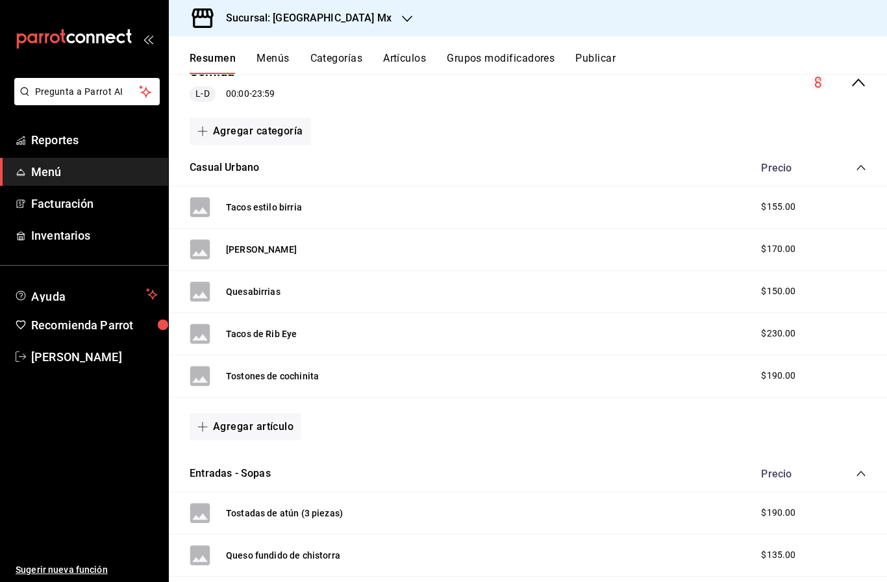
scroll to position [1954, 0]
click at [253, 412] on button "Agregar artículo" at bounding box center [246, 425] width 112 height 27
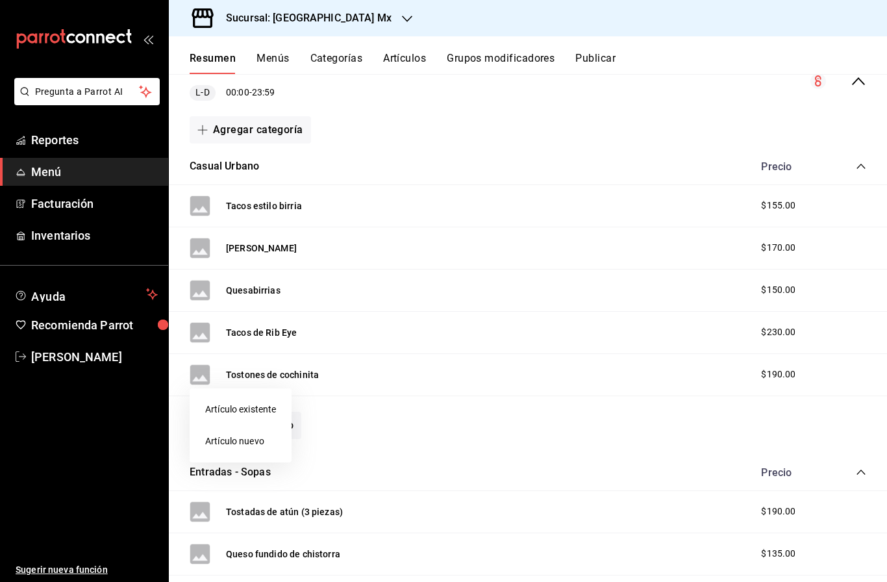
click at [240, 442] on li "Artículo nuevo" at bounding box center [241, 441] width 102 height 32
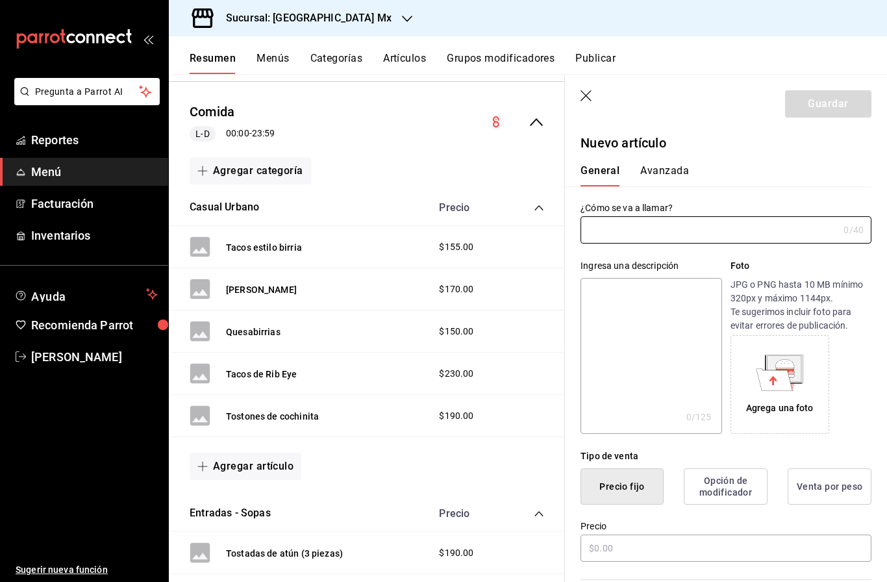
type input "AR-1758830141014"
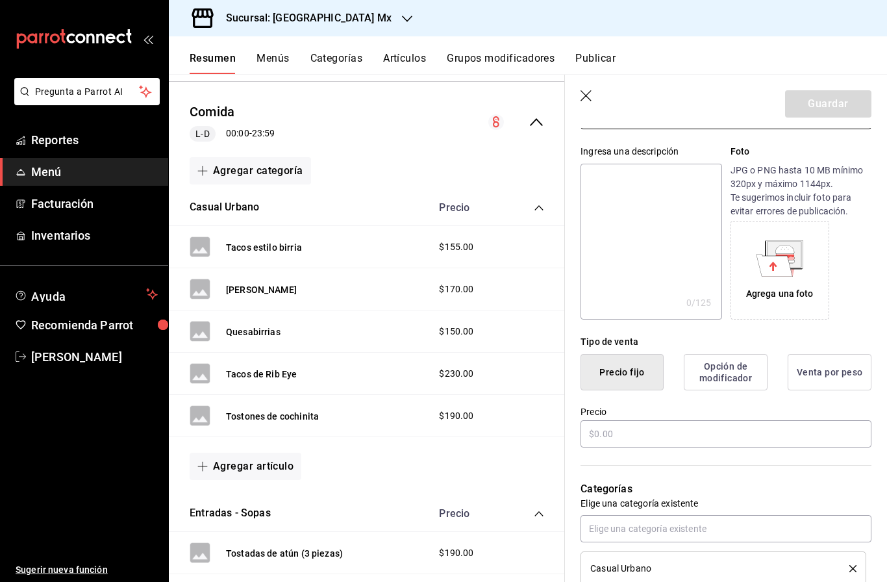
scroll to position [121, 0]
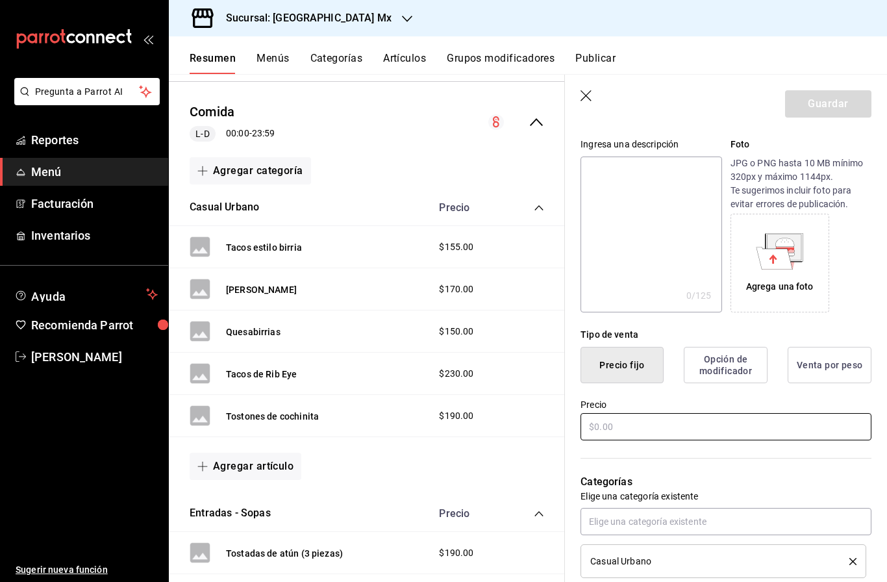
type input "Taco Gobernador"
click at [612, 429] on input "text" at bounding box center [726, 426] width 291 height 27
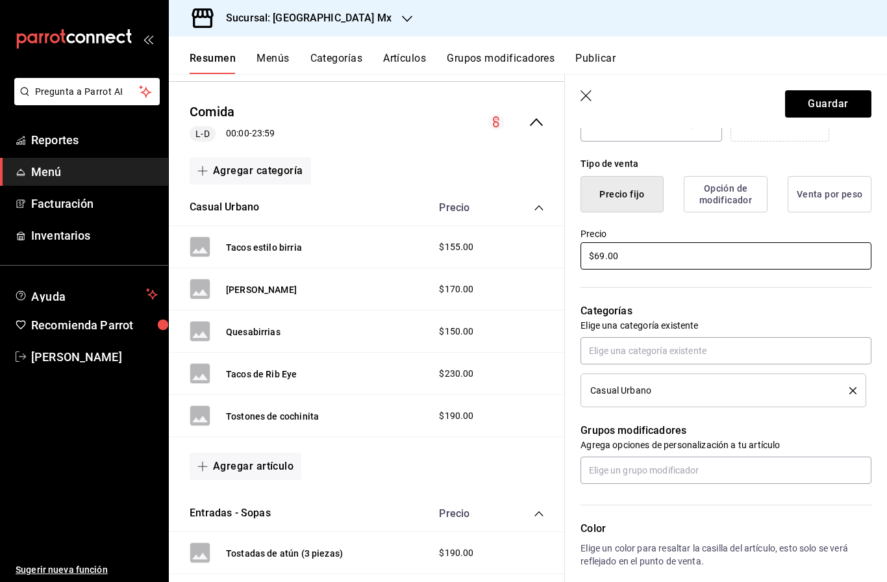
scroll to position [321, 0]
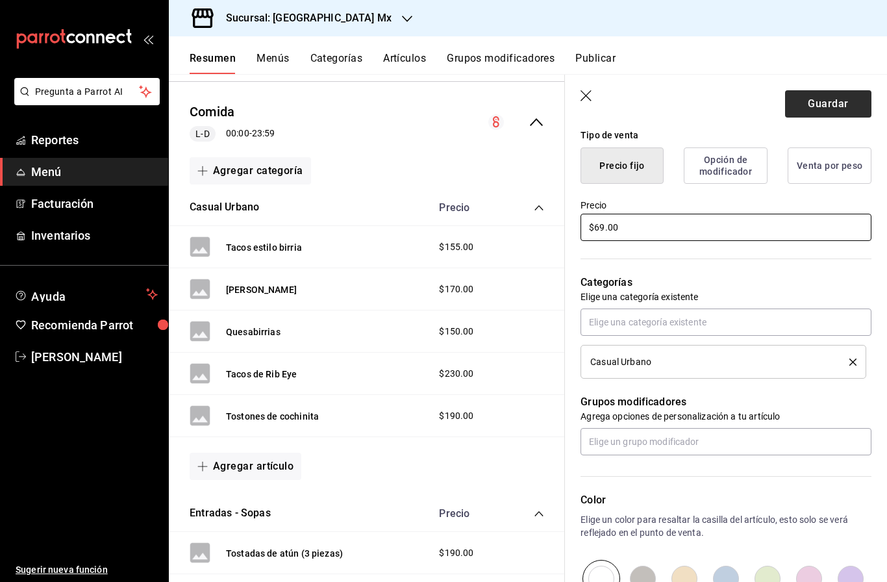
type input "$69.00"
click at [830, 106] on button "Guardar" at bounding box center [828, 103] width 86 height 27
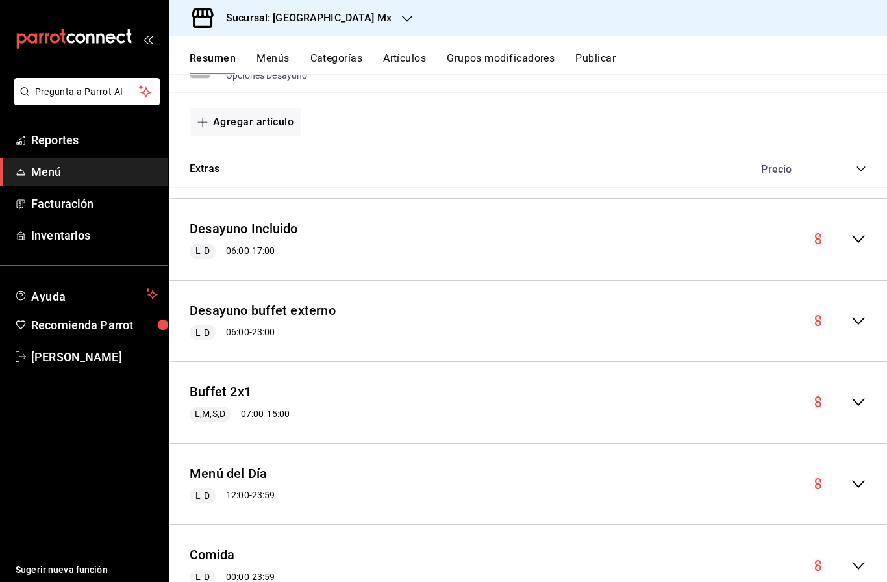
scroll to position [1603, 0]
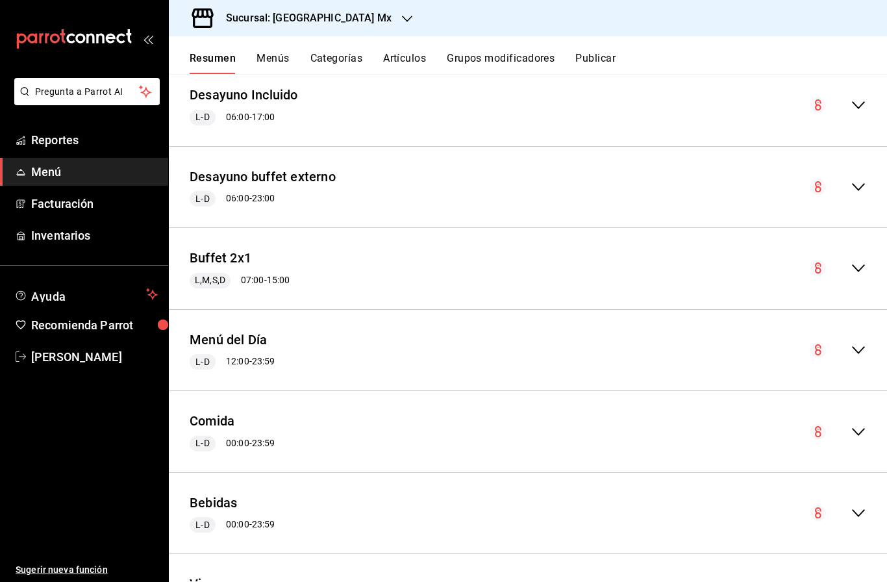
click at [858, 424] on icon "collapse-menu-row" at bounding box center [859, 432] width 16 height 16
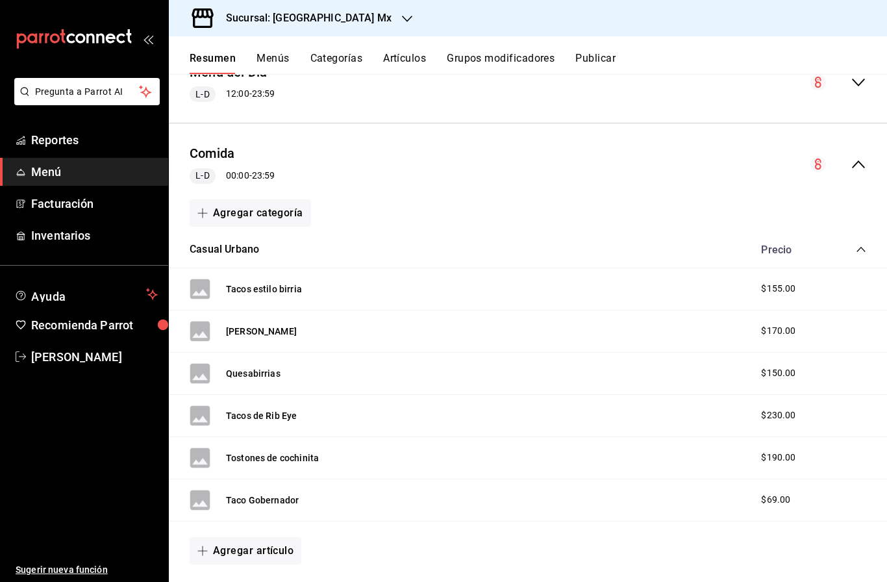
scroll to position [1877, 0]
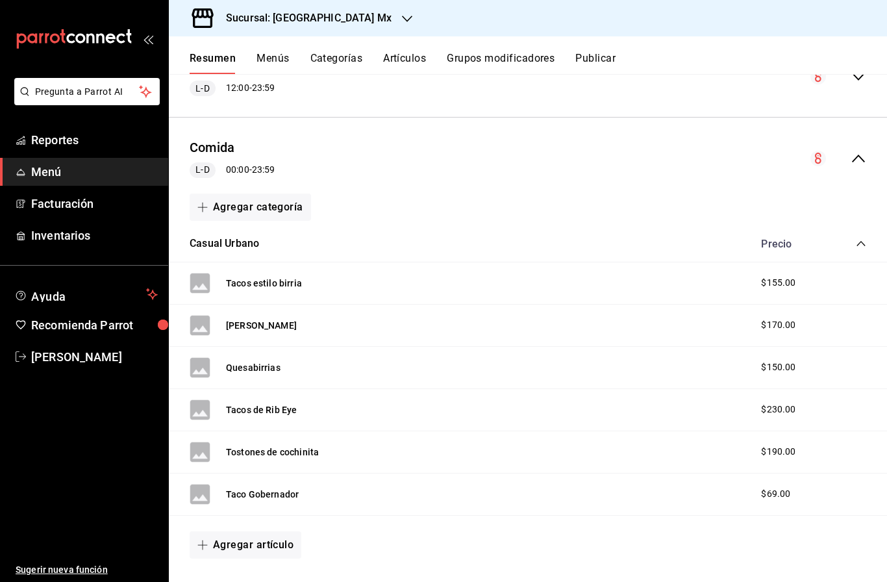
click at [255, 531] on button "Agregar artículo" at bounding box center [246, 544] width 112 height 27
click at [255, 494] on div at bounding box center [443, 291] width 887 height 582
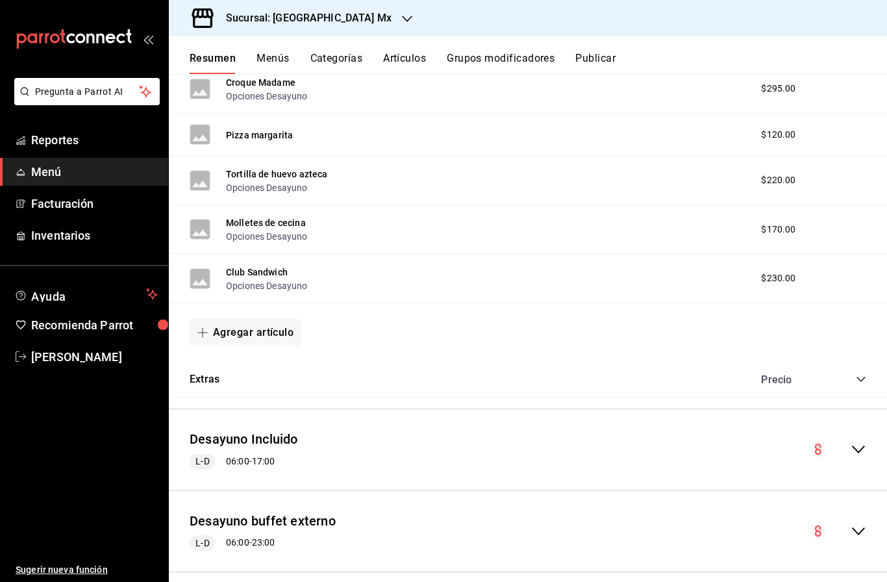
scroll to position [1260, 0]
click at [873, 361] on div "Extras Precio" at bounding box center [528, 379] width 718 height 36
click at [864, 373] on icon "collapse-category-row" at bounding box center [861, 378] width 10 height 10
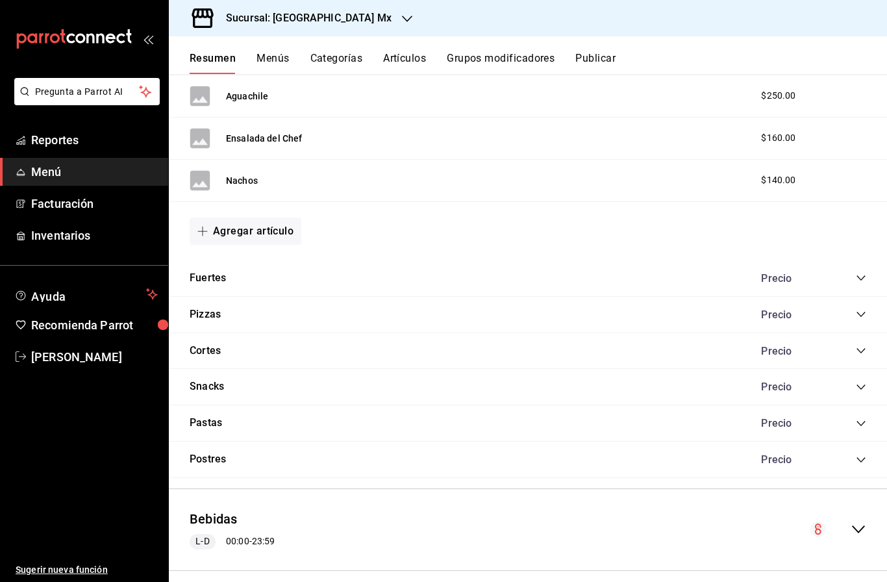
scroll to position [3583, 0]
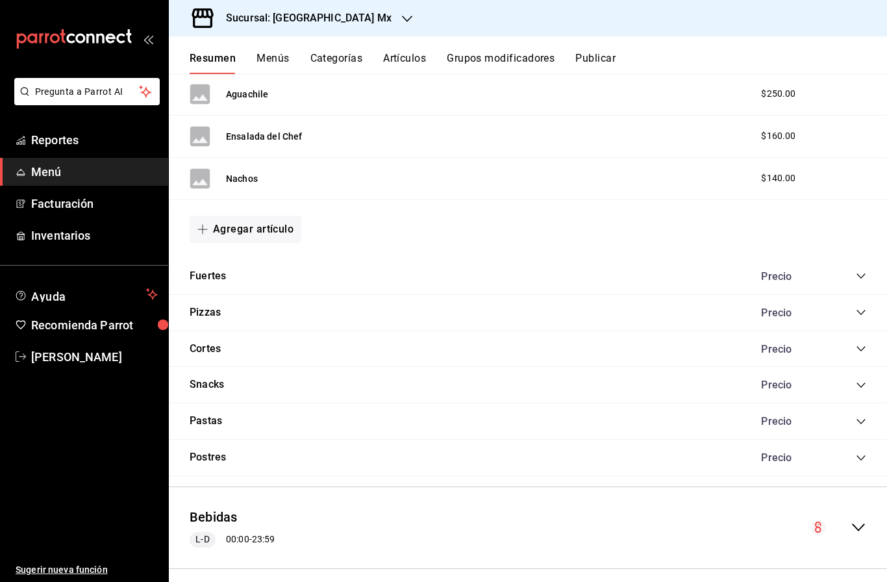
click at [860, 307] on icon "collapse-category-row" at bounding box center [861, 312] width 10 height 10
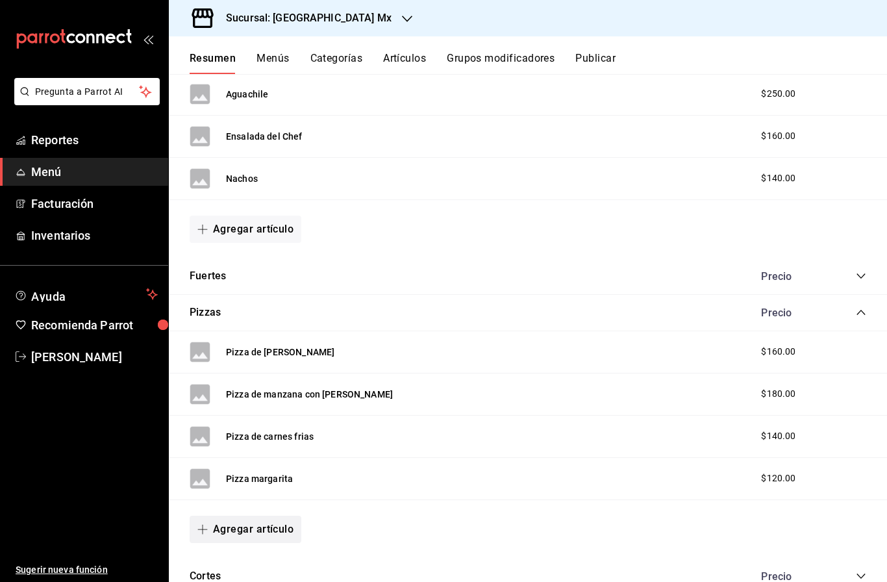
click at [264, 516] on button "Agregar artículo" at bounding box center [246, 529] width 112 height 27
click at [234, 536] on li "Artículo nuevo" at bounding box center [241, 543] width 102 height 32
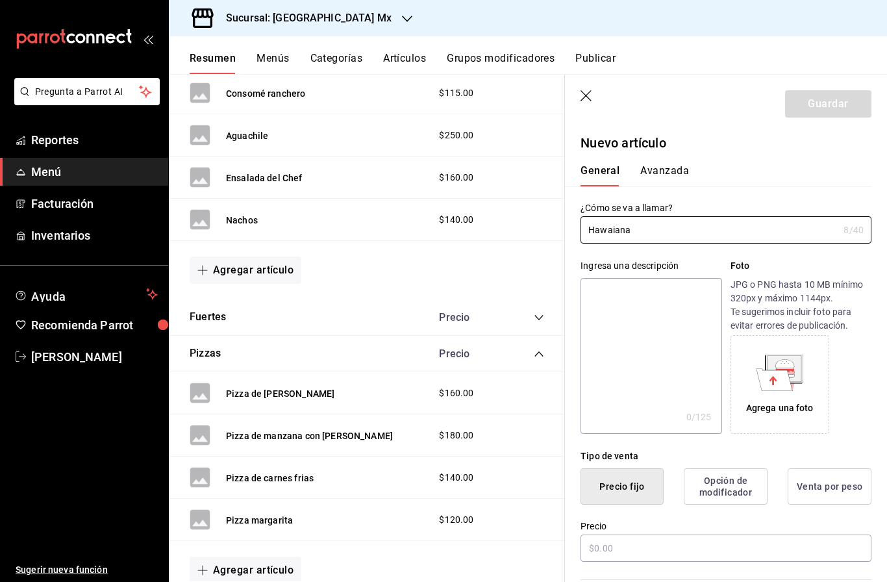
scroll to position [181, 0]
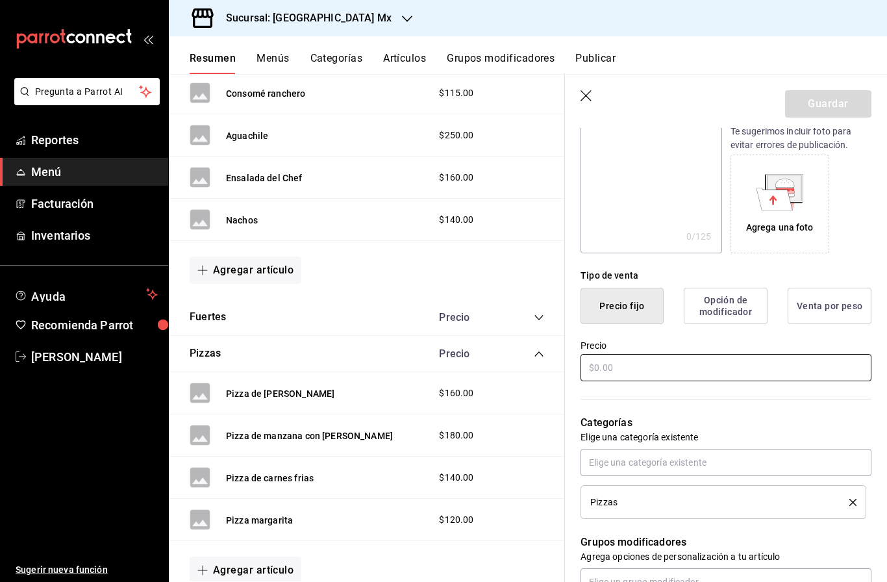
type input "Hawaiana"
click at [694, 362] on input "text" at bounding box center [726, 367] width 291 height 27
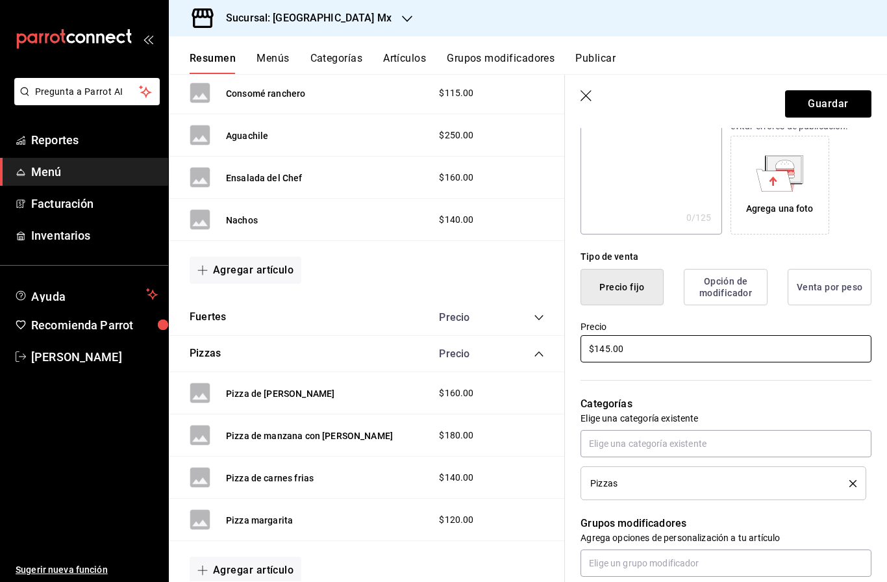
type input "$145.00"
click at [837, 83] on header "Guardar" at bounding box center [726, 101] width 322 height 53
click at [836, 97] on button "Guardar" at bounding box center [828, 103] width 86 height 27
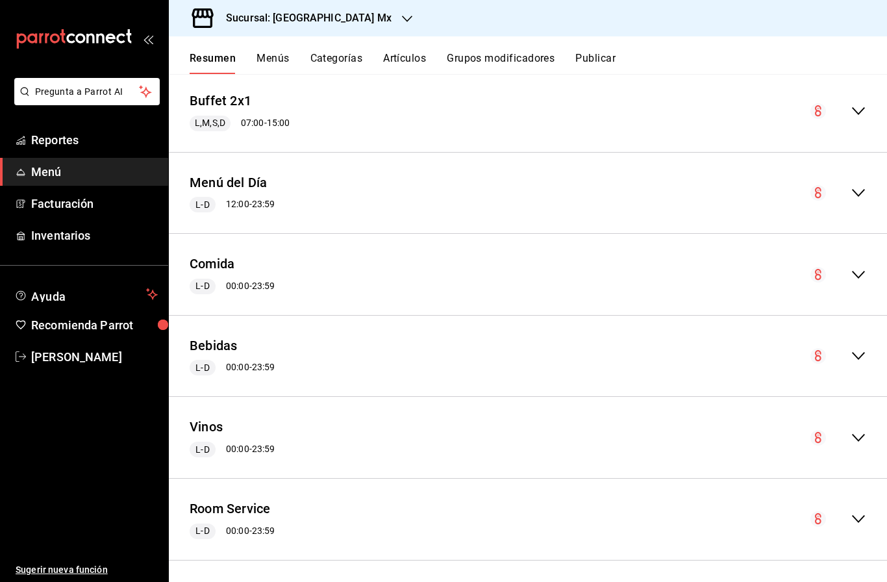
scroll to position [1794, 0]
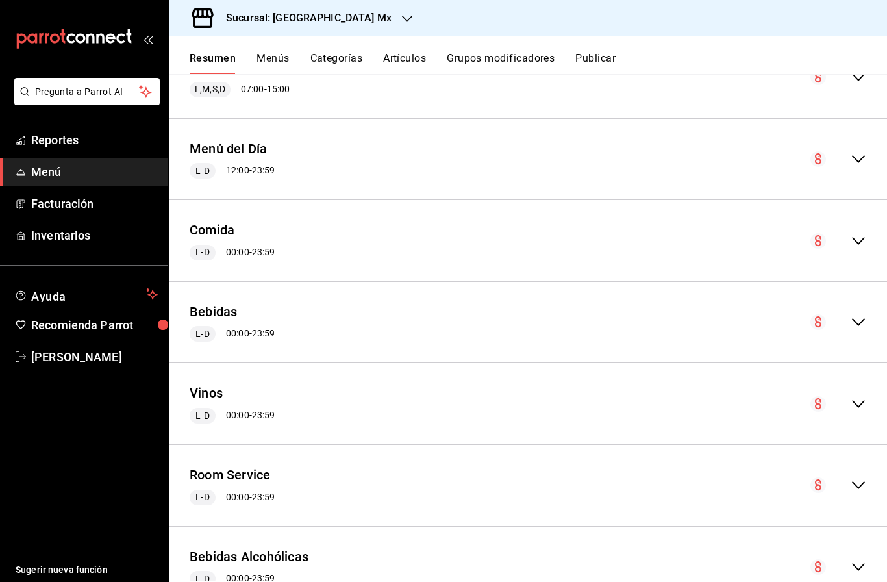
click at [859, 233] on icon "collapse-menu-row" at bounding box center [859, 241] width 16 height 16
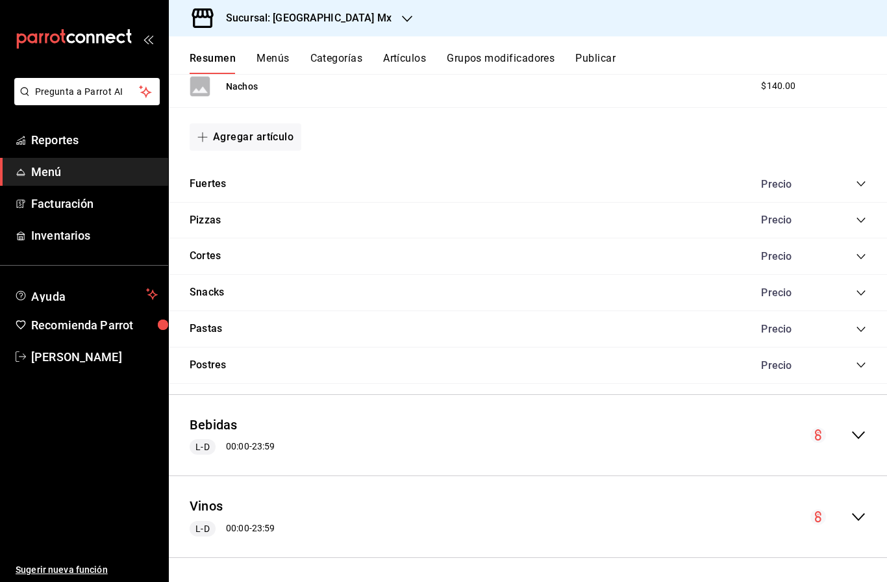
scroll to position [2761, 0]
click at [862, 213] on icon "collapse-category-row" at bounding box center [861, 218] width 10 height 10
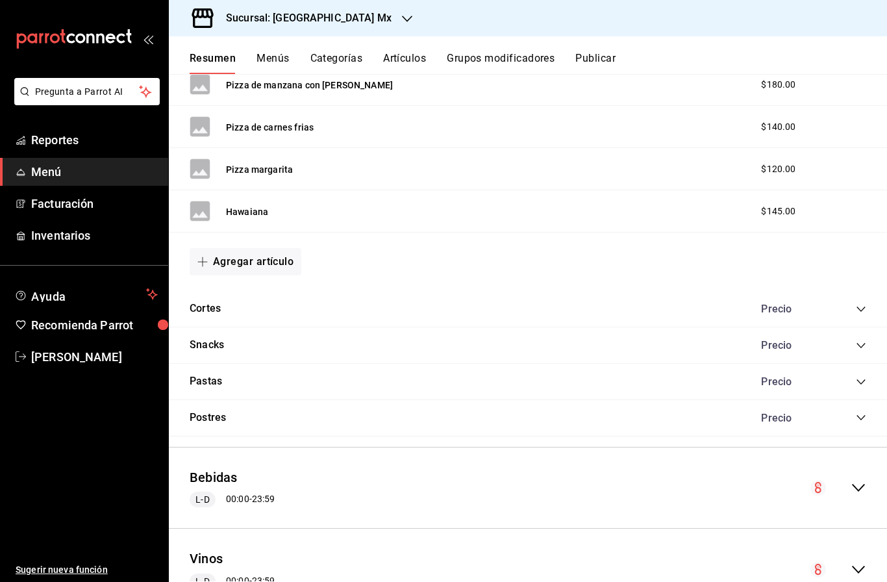
scroll to position [2959, 0]
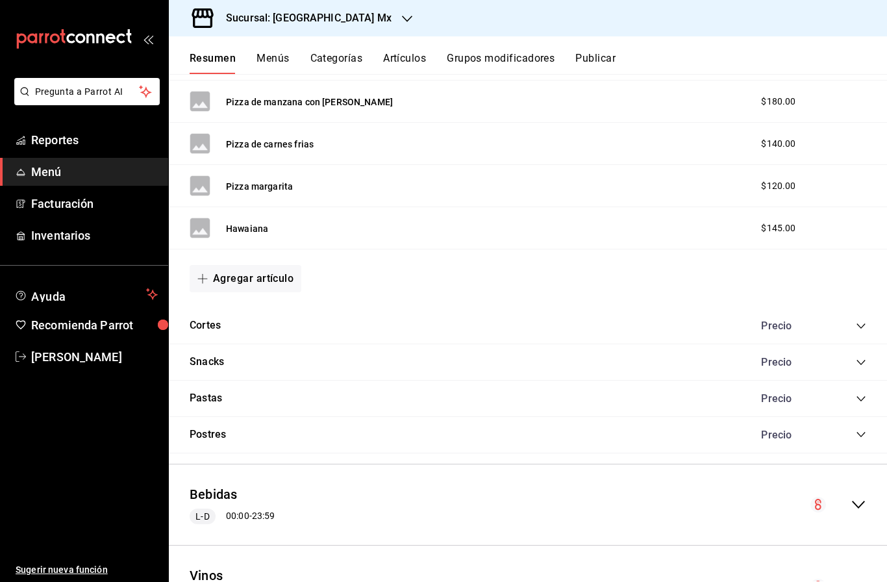
click at [861, 393] on icon "collapse-category-row" at bounding box center [861, 398] width 10 height 10
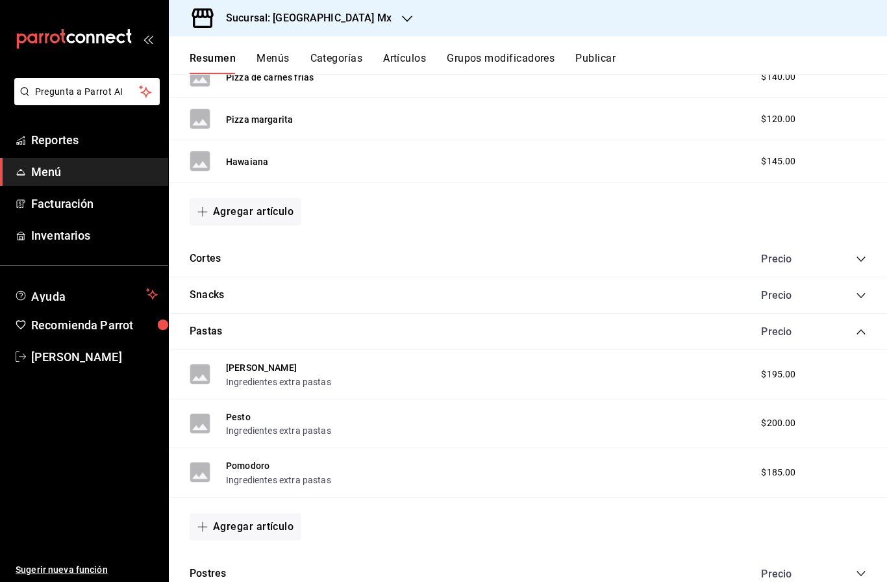
scroll to position [3125, 0]
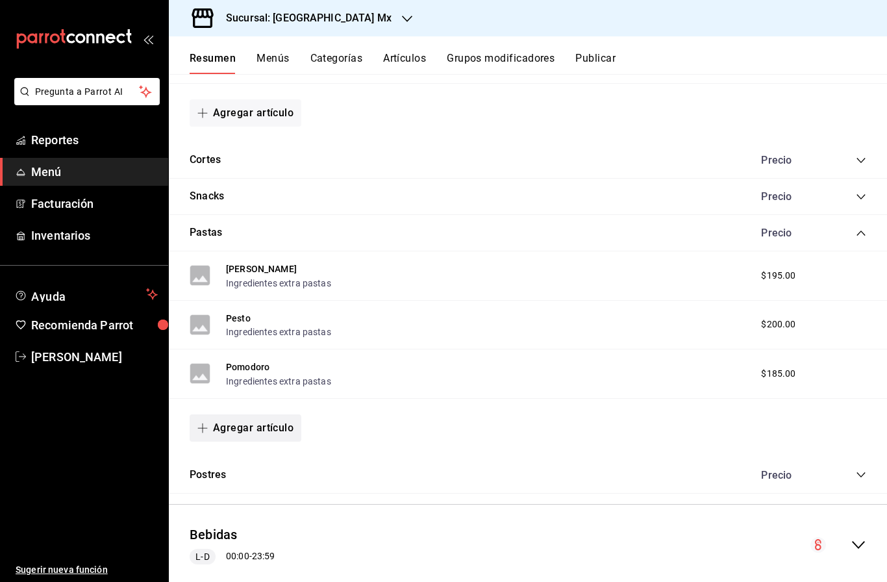
click at [245, 414] on button "Agregar artículo" at bounding box center [246, 427] width 112 height 27
click at [248, 437] on li "Artículo nuevo" at bounding box center [241, 440] width 102 height 32
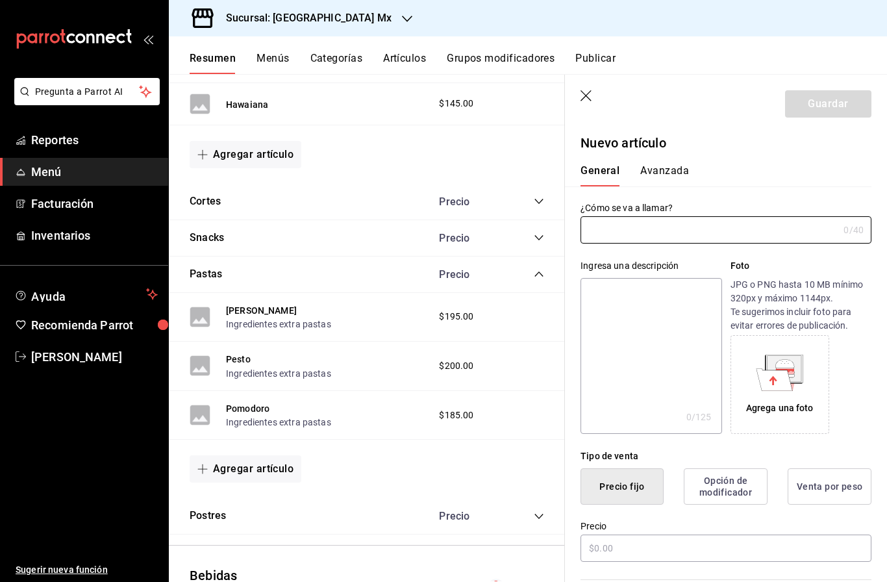
type input "AR-1758830312536"
click at [692, 232] on input "text" at bounding box center [710, 230] width 258 height 26
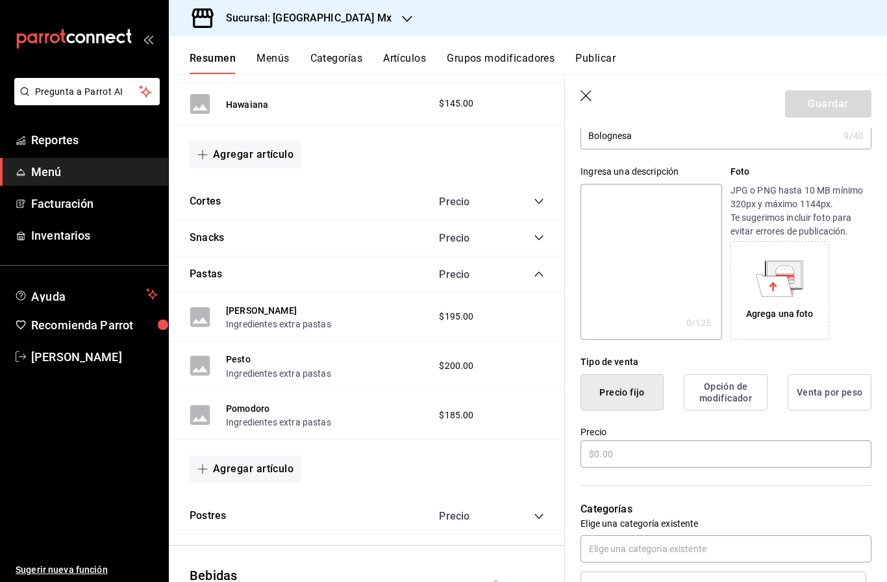
type input "Bolognesa"
drag, startPoint x: 692, startPoint y: 229, endPoint x: 633, endPoint y: 456, distance: 234.7
click at [633, 456] on input "text" at bounding box center [726, 453] width 291 height 27
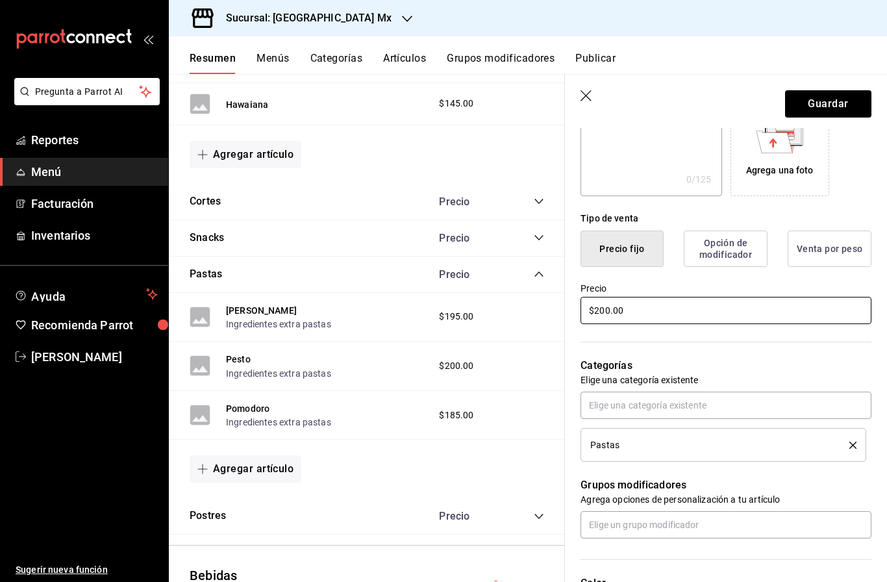
scroll to position [240, 0]
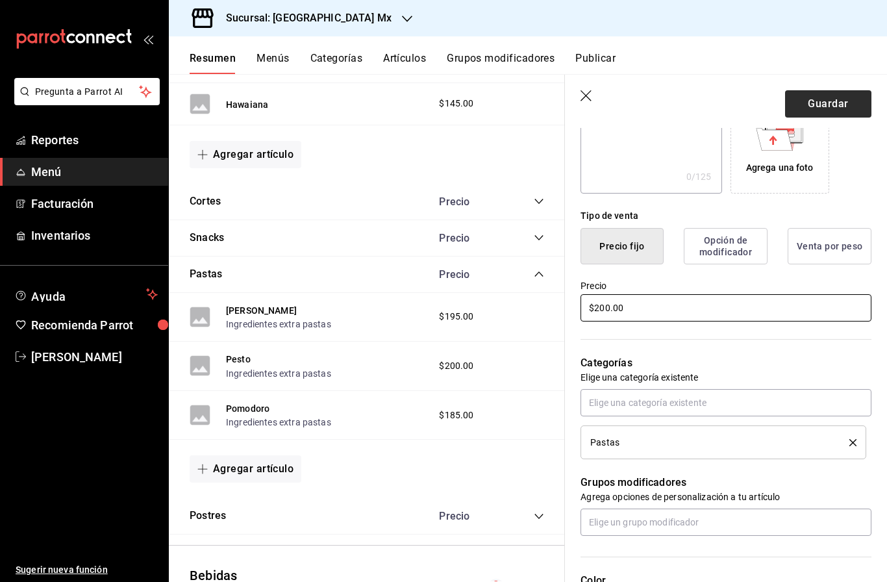
type input "$200.00"
click at [841, 95] on button "Guardar" at bounding box center [828, 103] width 86 height 27
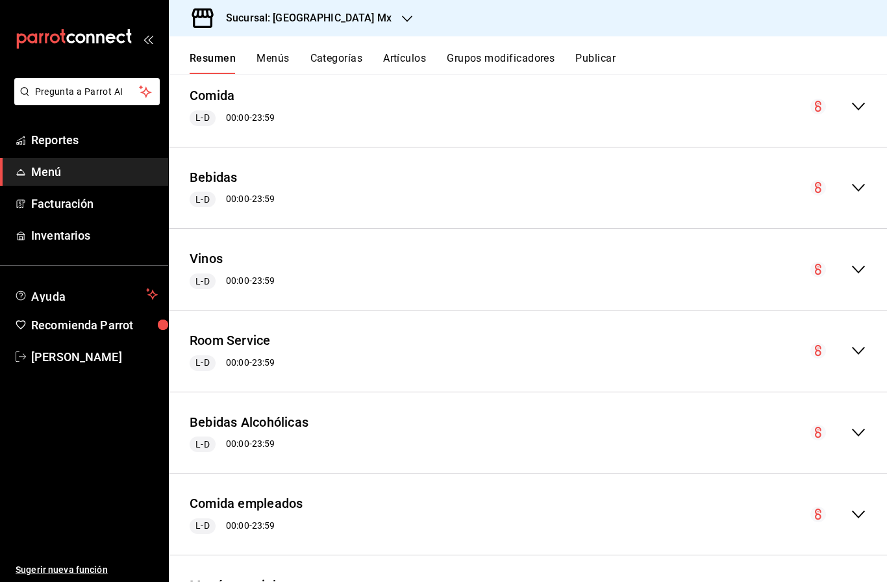
scroll to position [1932, 0]
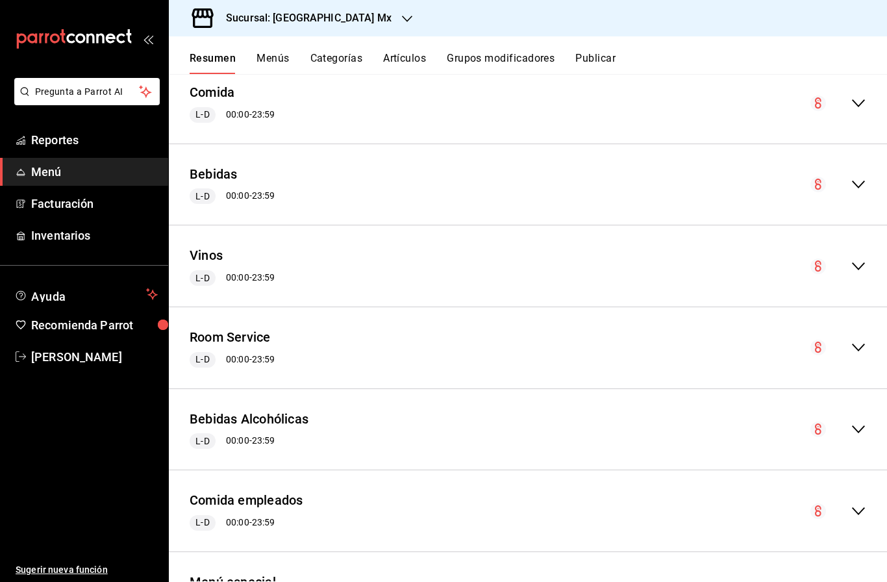
click at [855, 95] on icon "collapse-menu-row" at bounding box center [859, 103] width 16 height 16
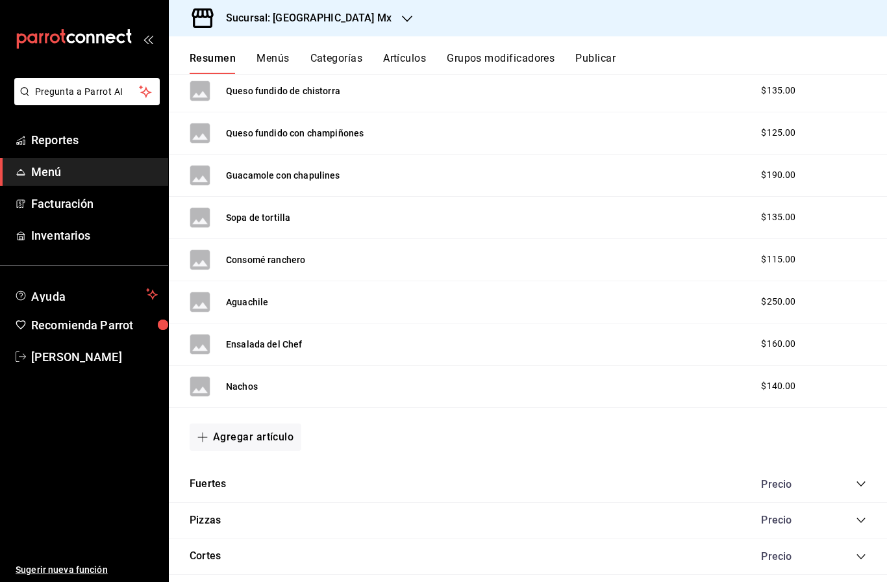
scroll to position [2574, 0]
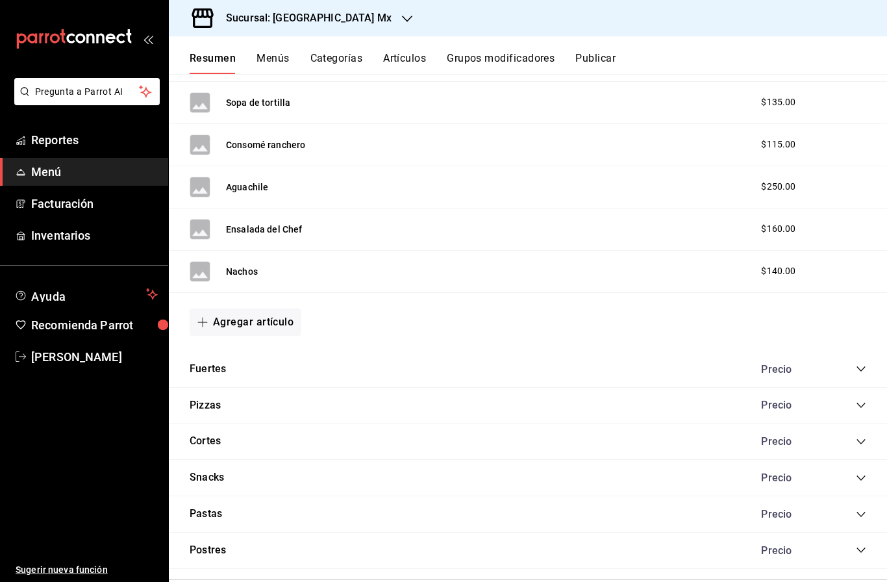
click at [858, 460] on div "Snacks Precio" at bounding box center [528, 478] width 718 height 36
click at [859, 496] on div "Pastas Precio" at bounding box center [528, 514] width 718 height 36
click at [864, 509] on icon "collapse-category-row" at bounding box center [861, 514] width 10 height 10
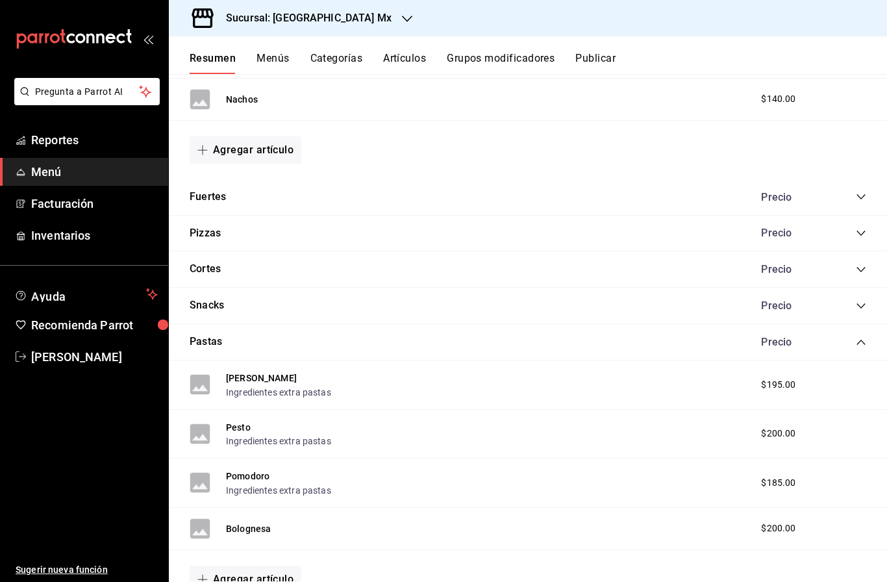
scroll to position [2749, 0]
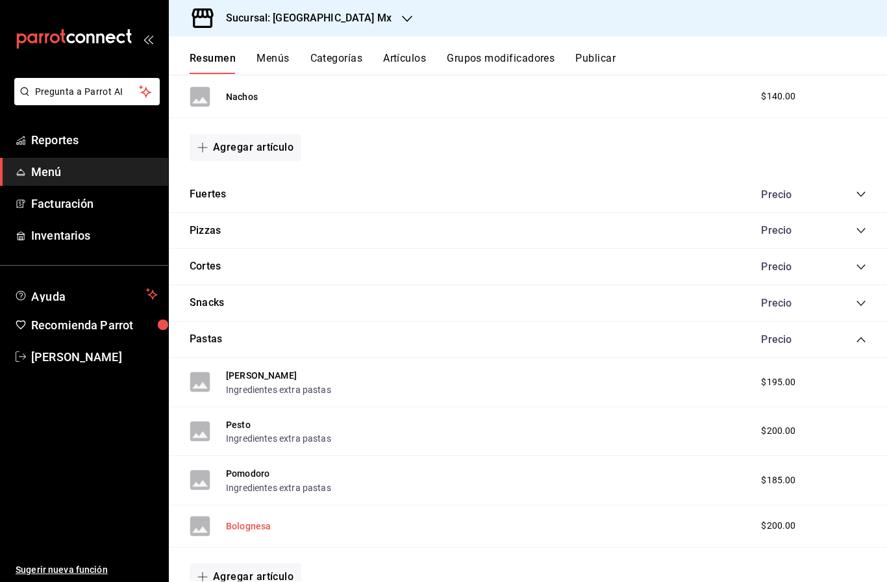
click at [247, 519] on button "Bolognesa" at bounding box center [248, 525] width 45 height 13
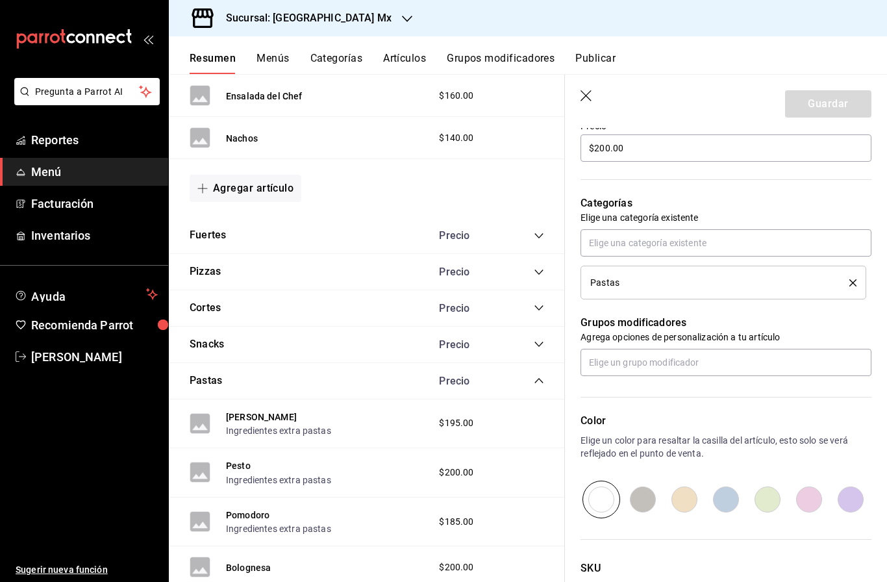
scroll to position [427, 0]
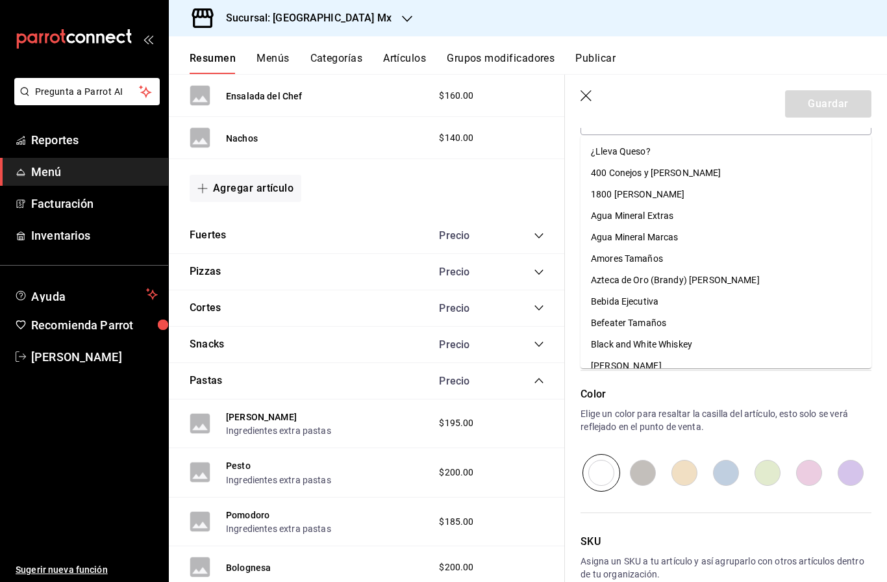
click at [737, 334] on input "text" at bounding box center [726, 335] width 291 height 27
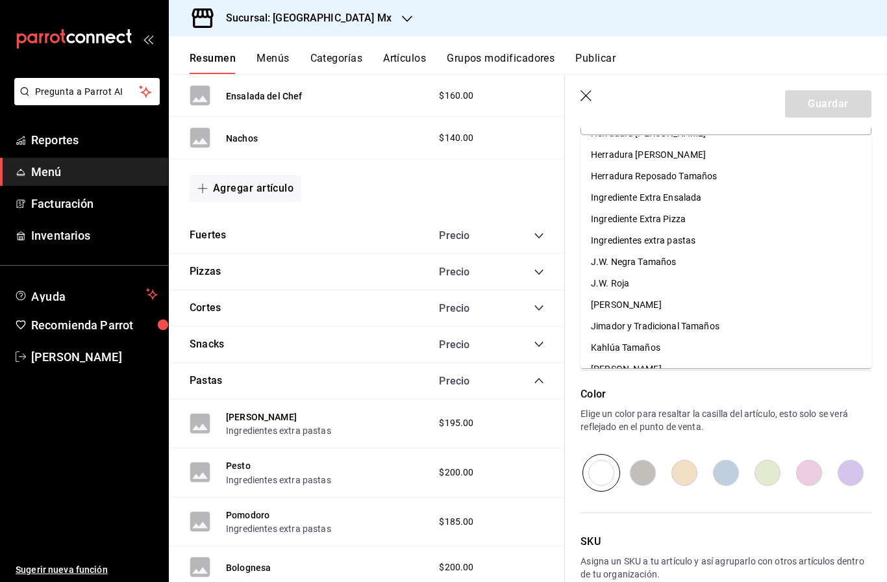
scroll to position [493, 0]
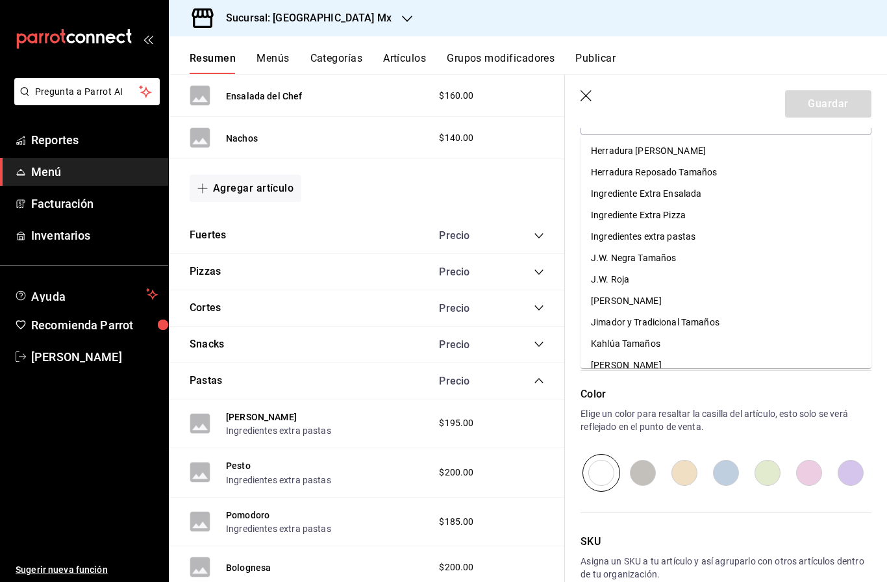
click at [675, 230] on div "Ingredientes extra pastas" at bounding box center [643, 237] width 105 height 14
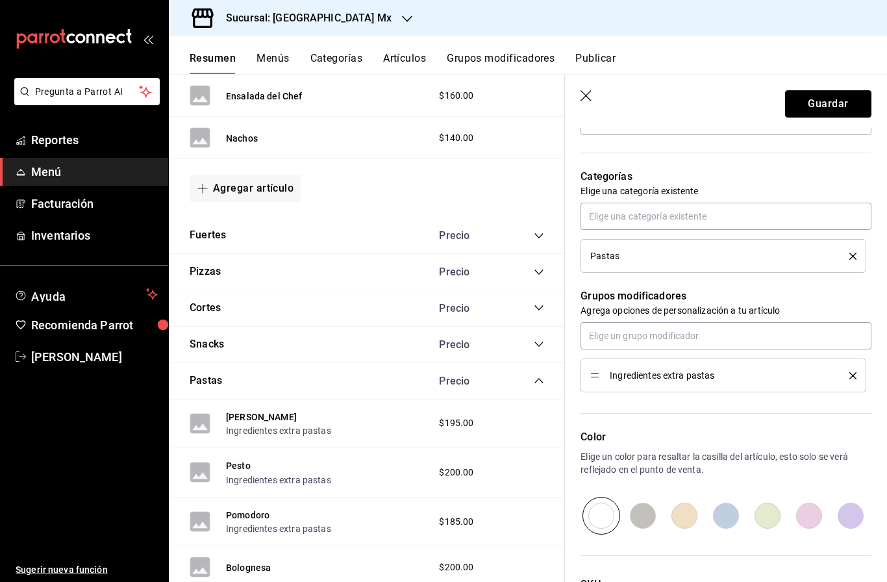
click at [832, 112] on button "Guardar" at bounding box center [828, 103] width 86 height 27
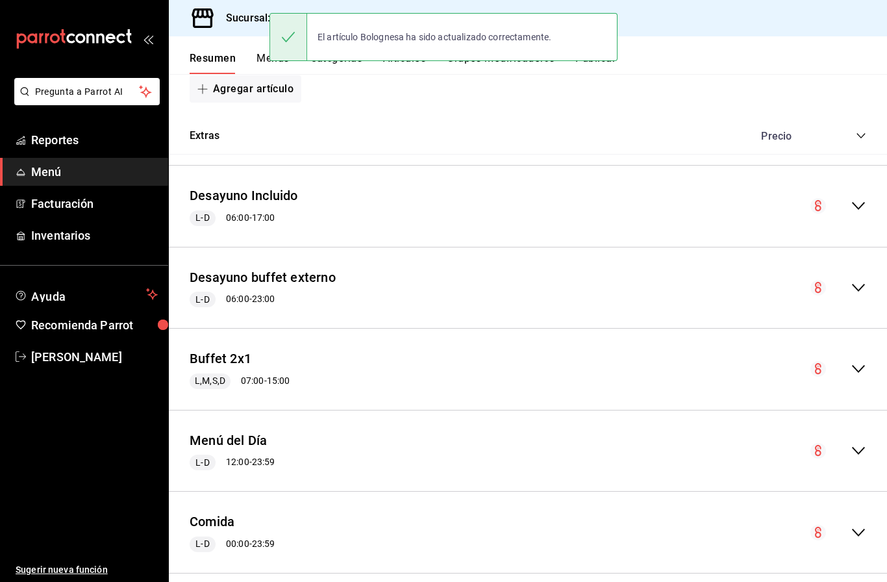
scroll to position [1503, 0]
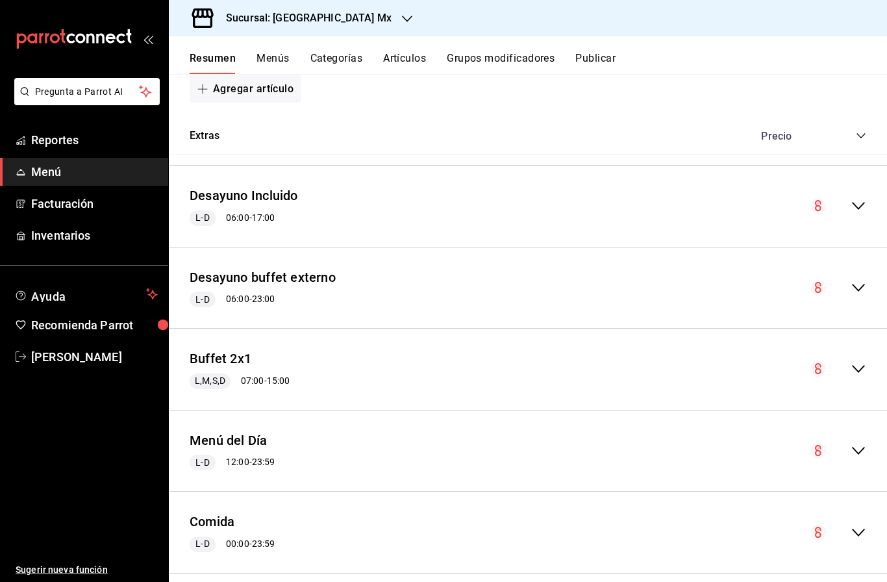
click at [864, 525] on icon "collapse-menu-row" at bounding box center [859, 533] width 16 height 16
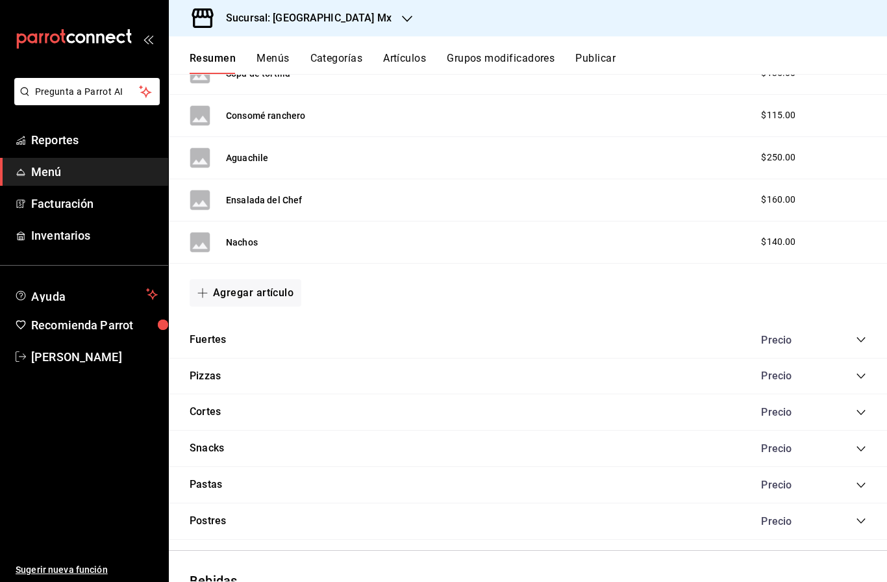
scroll to position [2660, 0]
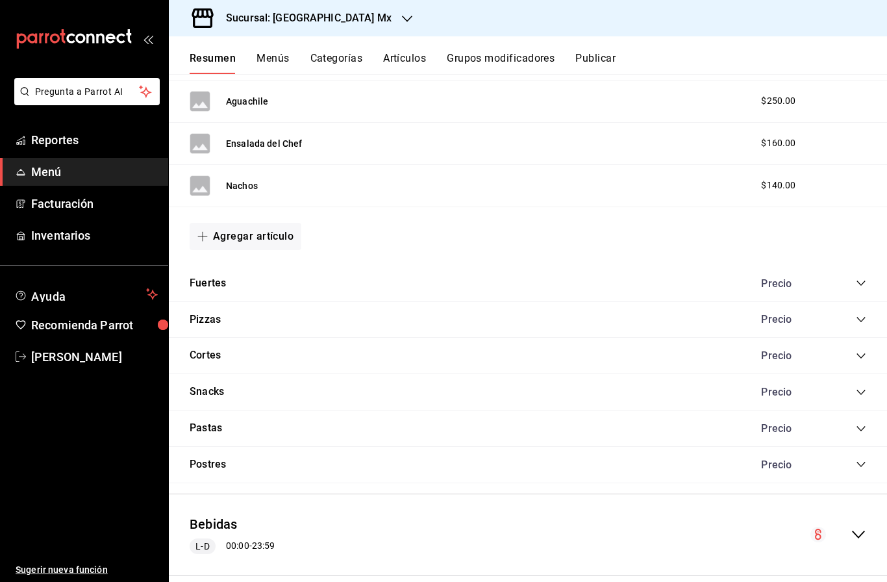
click at [860, 387] on icon "collapse-category-row" at bounding box center [861, 392] width 10 height 10
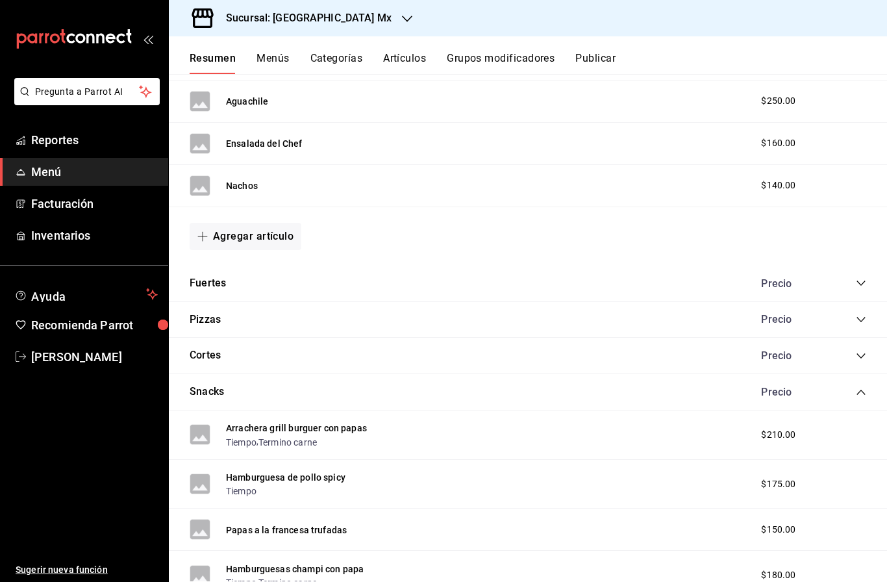
scroll to position [2822, 0]
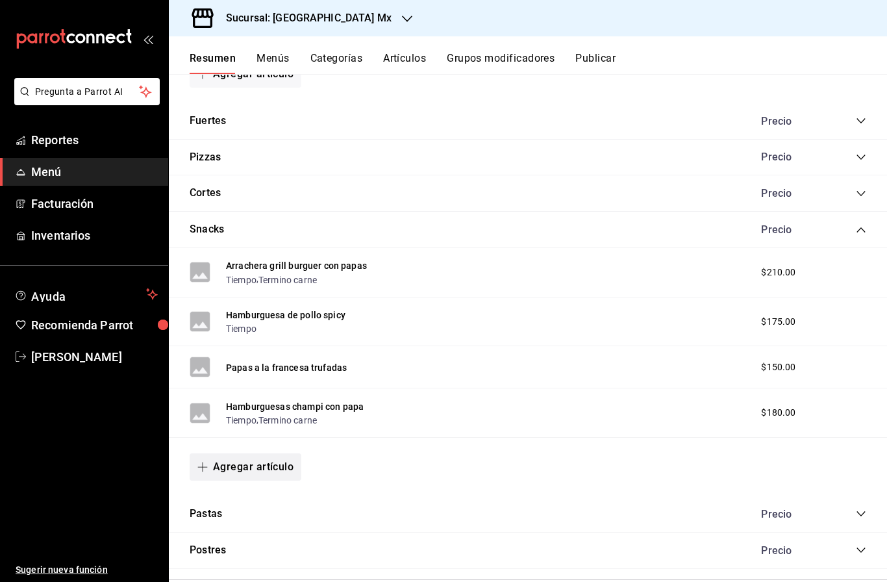
click at [275, 453] on button "Agregar artículo" at bounding box center [246, 466] width 112 height 27
click at [251, 488] on li "Artículo nuevo" at bounding box center [241, 480] width 102 height 32
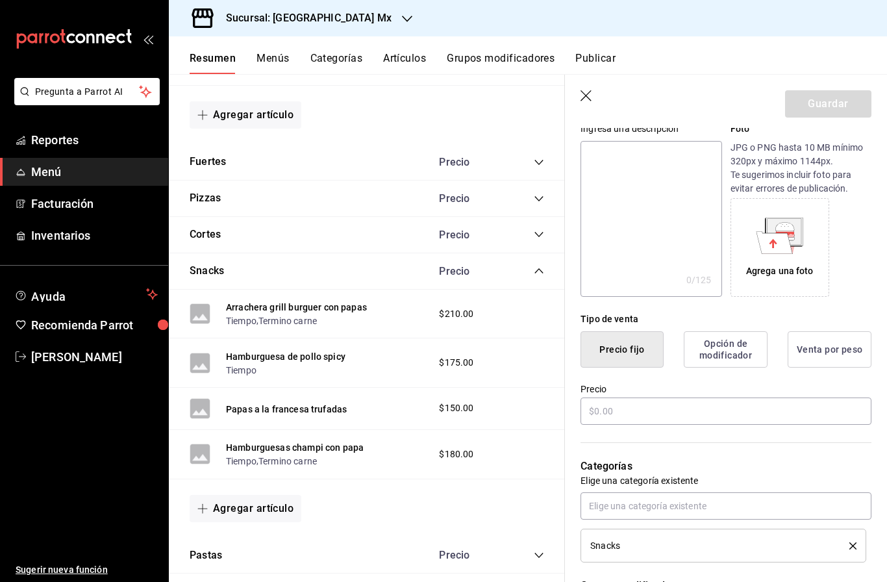
scroll to position [154, 0]
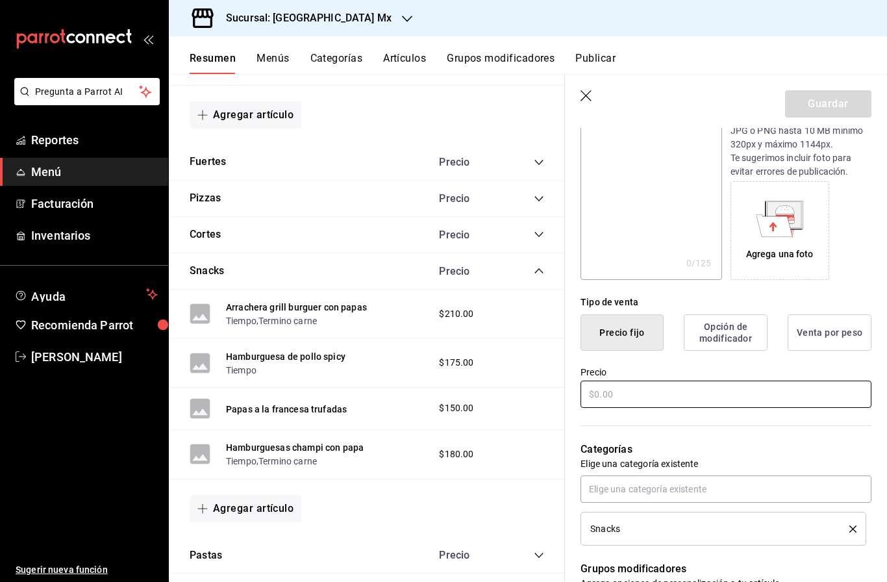
type input "Alitas - boneless"
click at [673, 392] on input "text" at bounding box center [726, 394] width 291 height 27
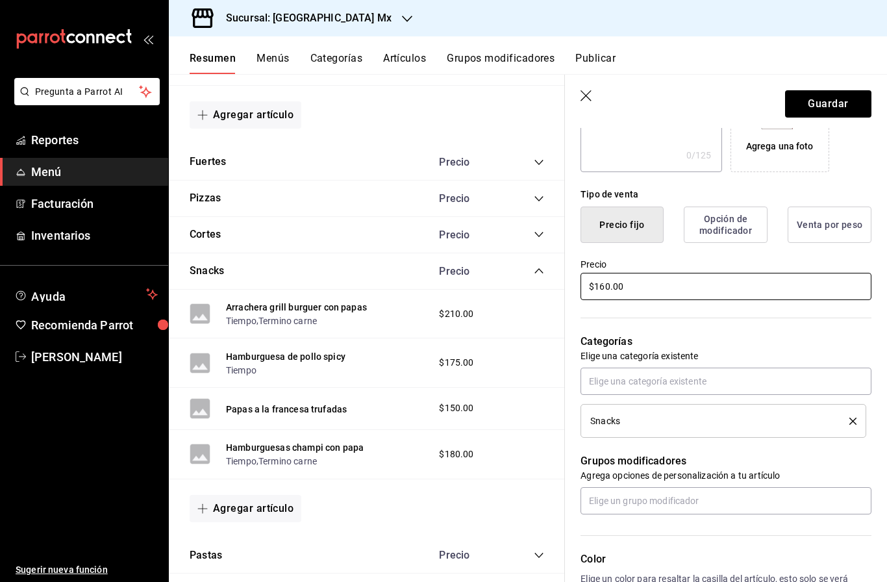
scroll to position [349, 0]
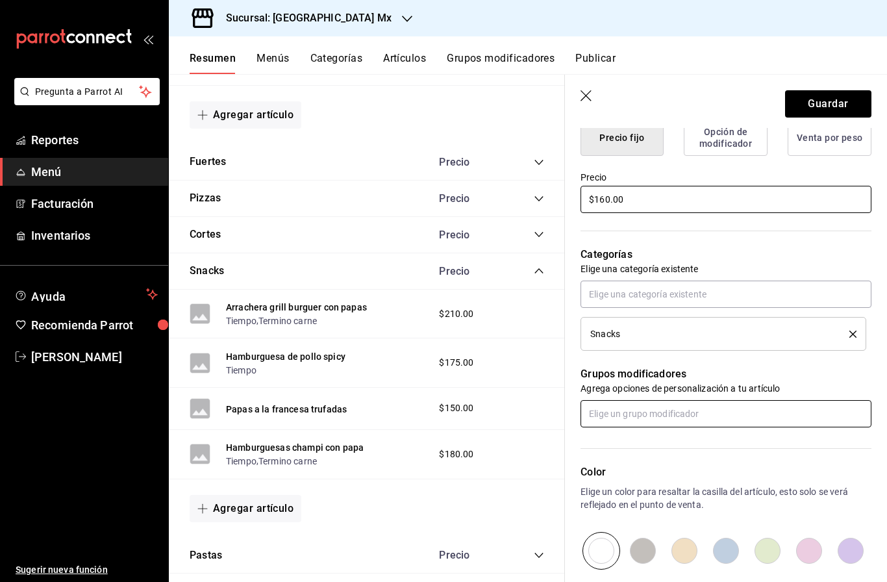
type input "$160.00"
click at [714, 412] on input "text" at bounding box center [726, 413] width 291 height 27
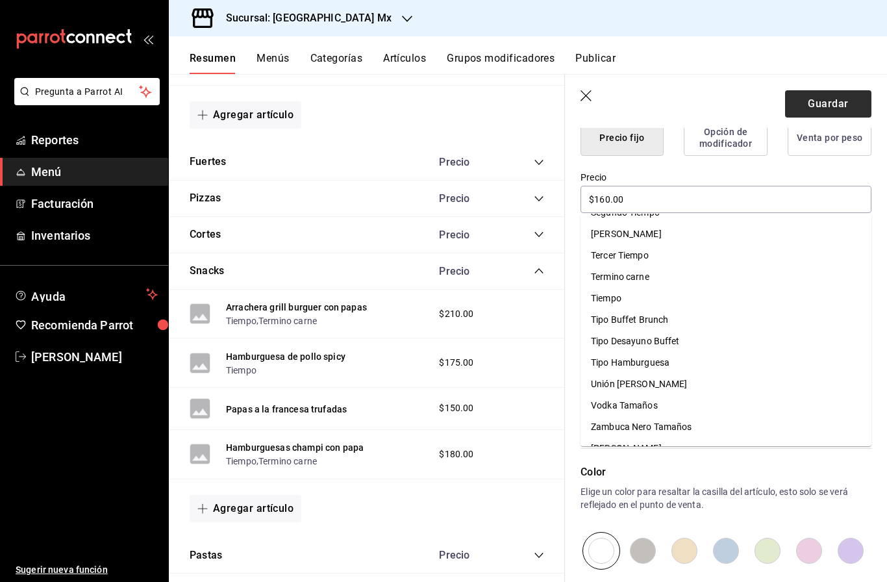
scroll to position [1302, 0]
click at [806, 106] on button "Guardar" at bounding box center [828, 103] width 86 height 27
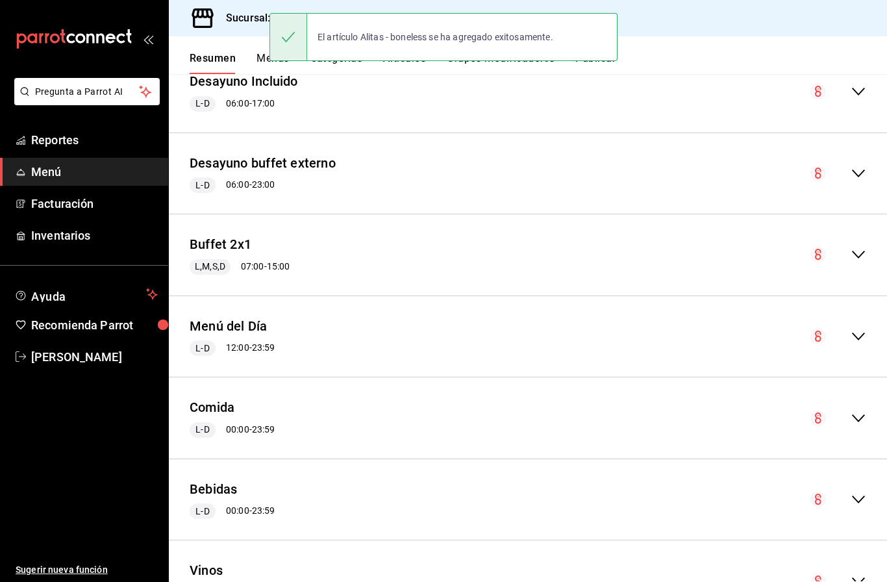
scroll to position [1617, 0]
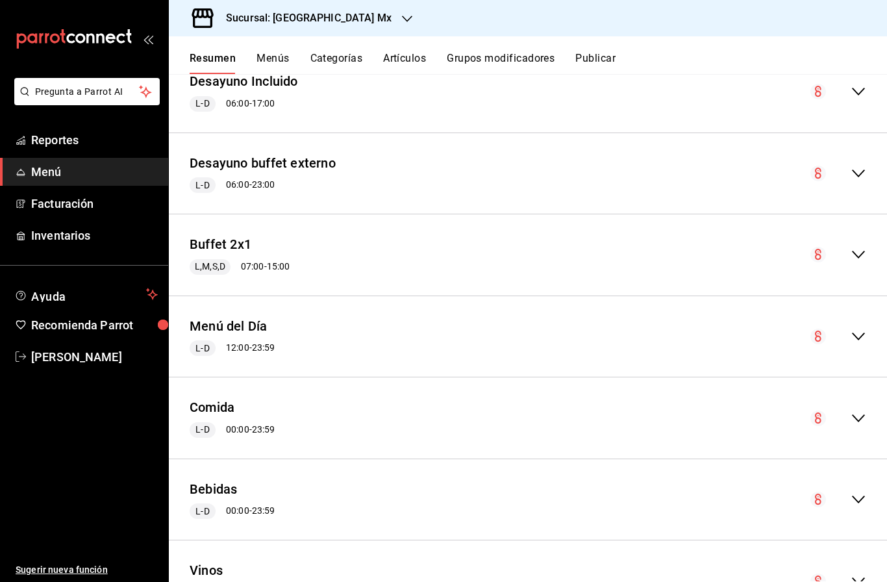
click at [853, 414] on icon "collapse-menu-row" at bounding box center [858, 418] width 13 height 8
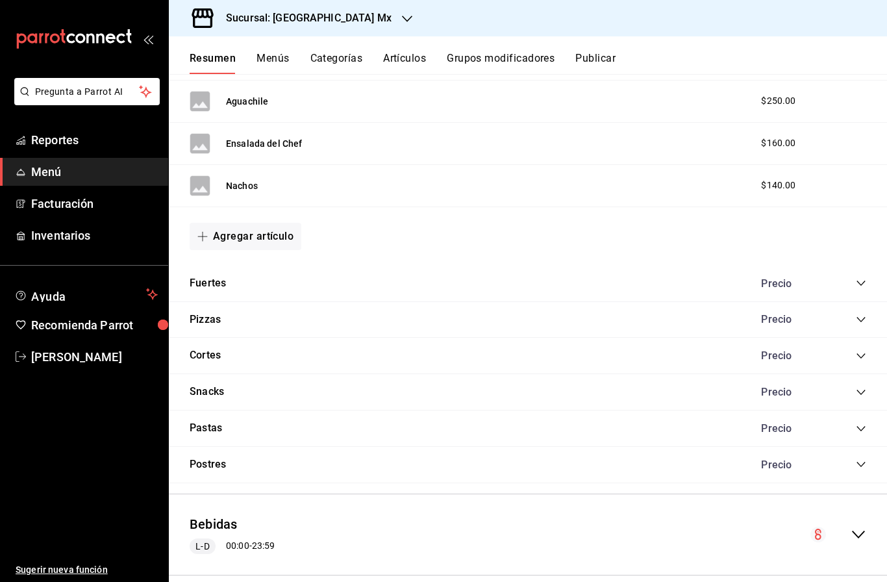
scroll to position [2660, 0]
click at [855, 385] on div "Precio" at bounding box center [807, 391] width 118 height 12
click at [863, 389] on icon "collapse-category-row" at bounding box center [860, 391] width 8 height 5
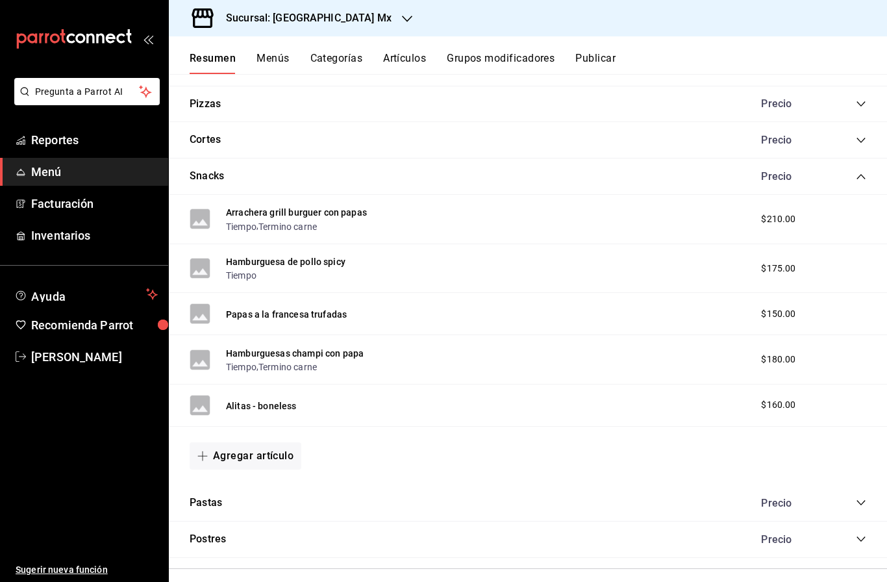
scroll to position [2877, 0]
click at [242, 441] on button "Agregar artículo" at bounding box center [246, 454] width 112 height 27
click at [256, 471] on li "Artículo nuevo" at bounding box center [241, 467] width 102 height 32
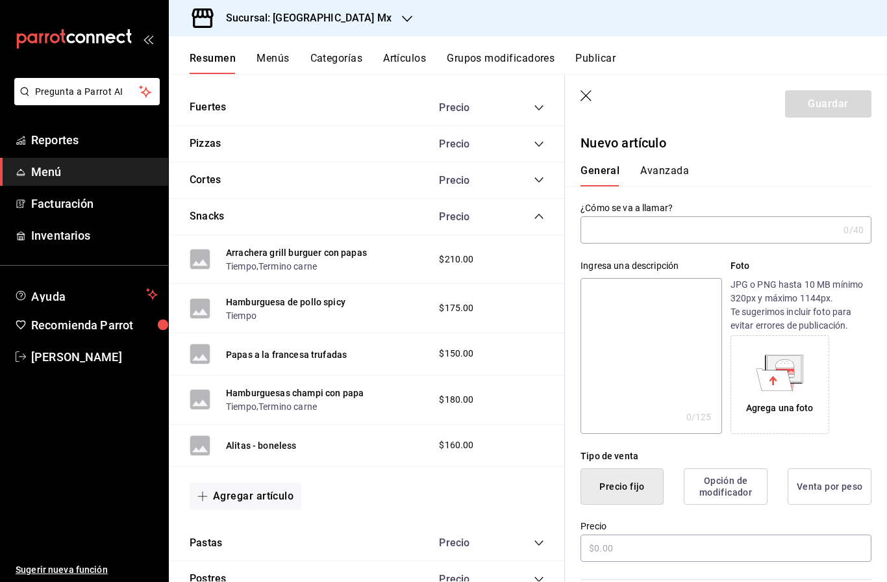
click at [697, 227] on input "text" at bounding box center [710, 230] width 258 height 26
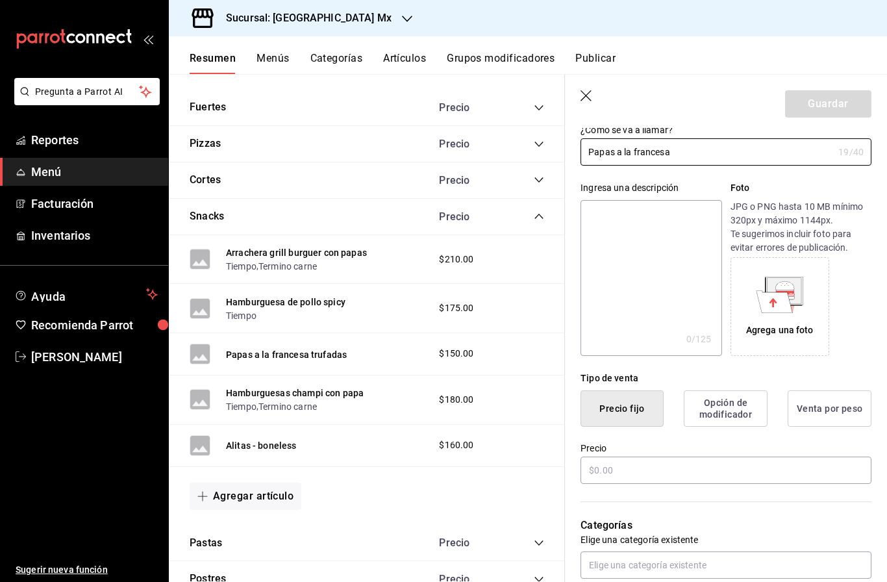
scroll to position [88, 0]
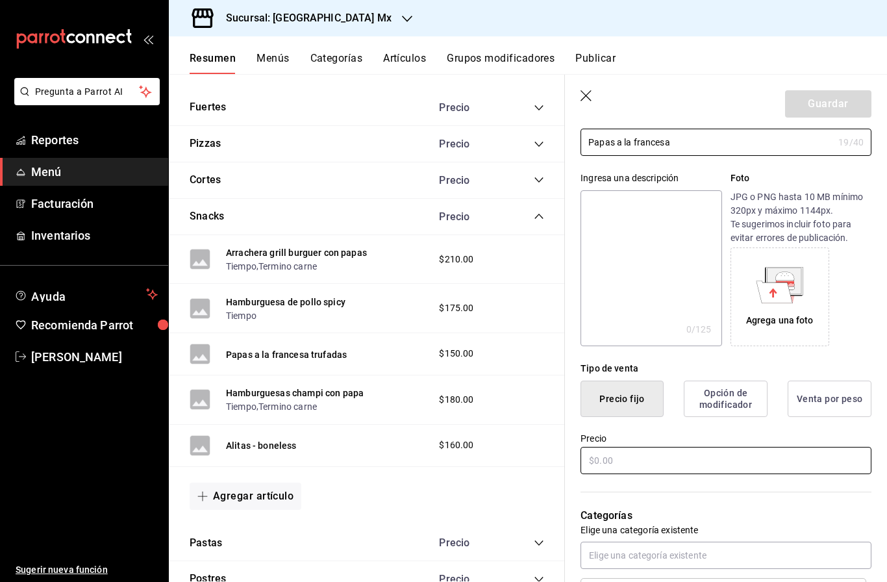
type input "Papas a la francesa"
click at [665, 461] on input "text" at bounding box center [726, 460] width 291 height 27
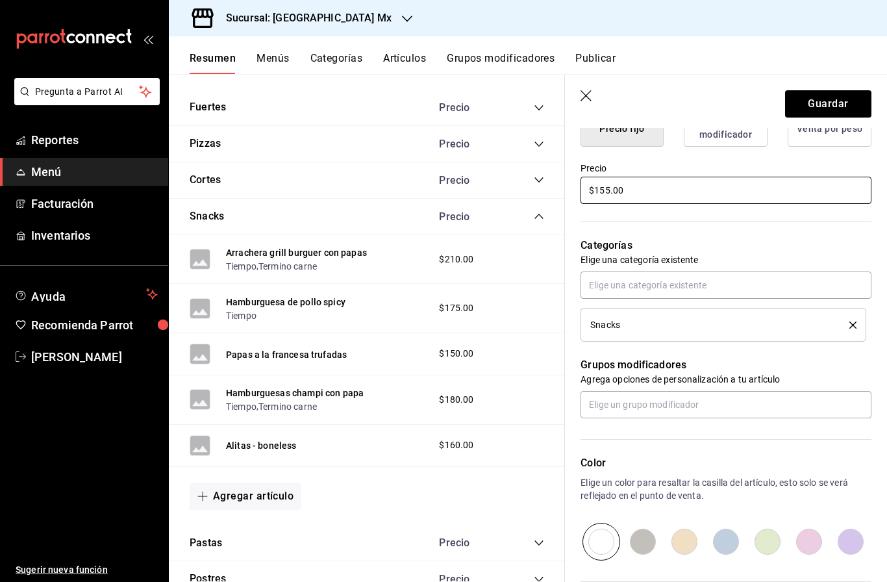
scroll to position [405, 0]
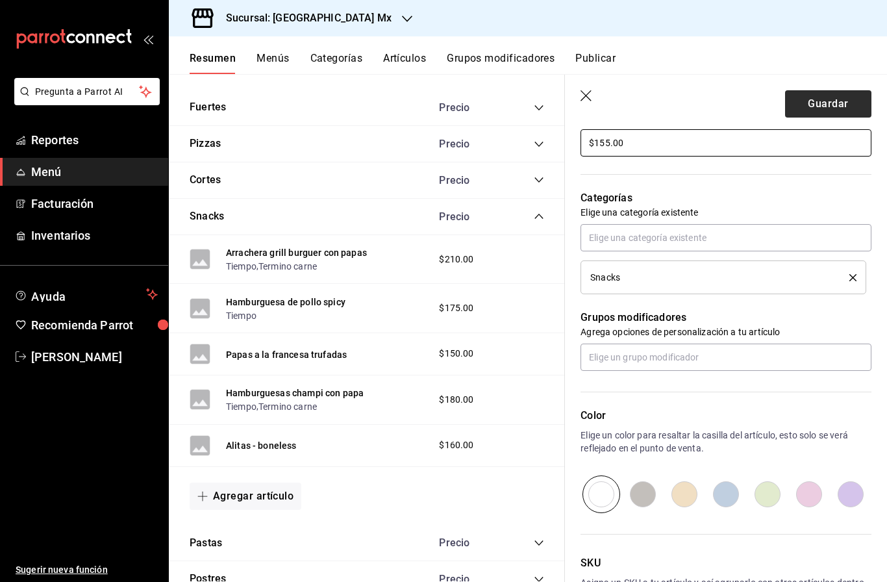
type input "$155.00"
click at [838, 99] on button "Guardar" at bounding box center [828, 103] width 86 height 27
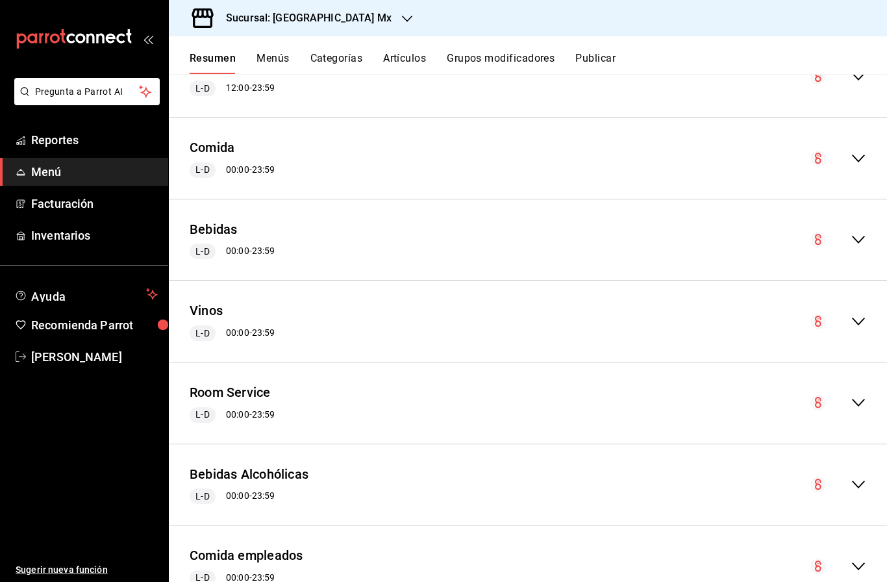
scroll to position [1860, 0]
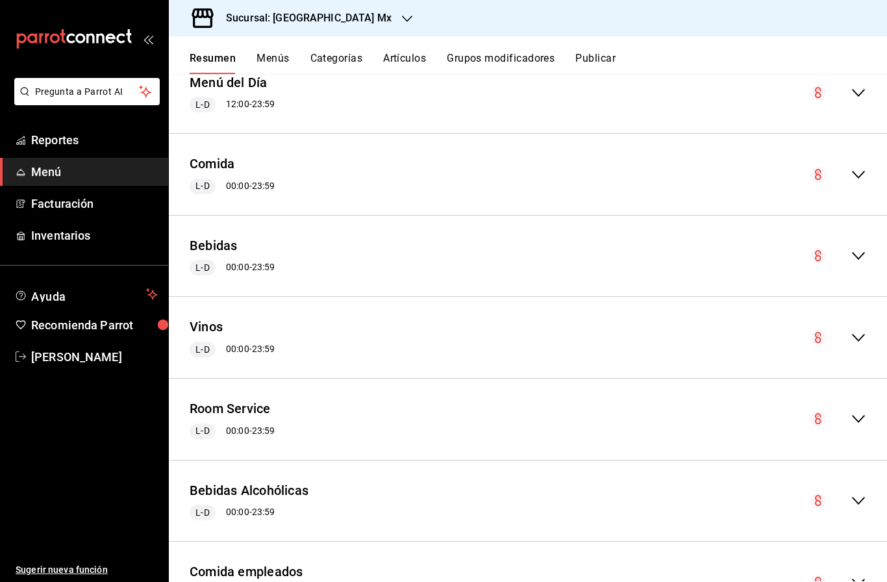
click at [859, 167] on icon "collapse-menu-row" at bounding box center [859, 175] width 16 height 16
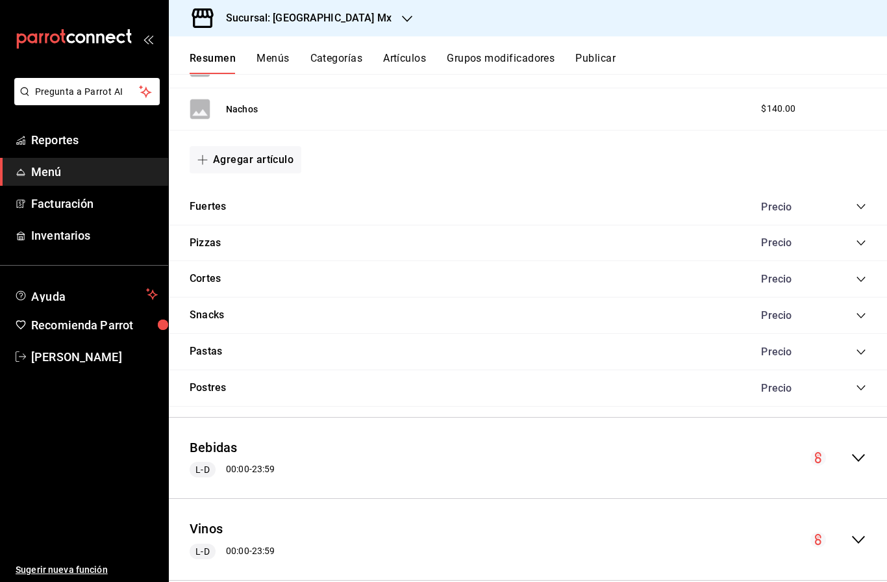
scroll to position [2737, 0]
click at [859, 369] on div "Postres Precio" at bounding box center [528, 387] width 718 height 36
click at [862, 382] on icon "collapse-category-row" at bounding box center [861, 387] width 10 height 10
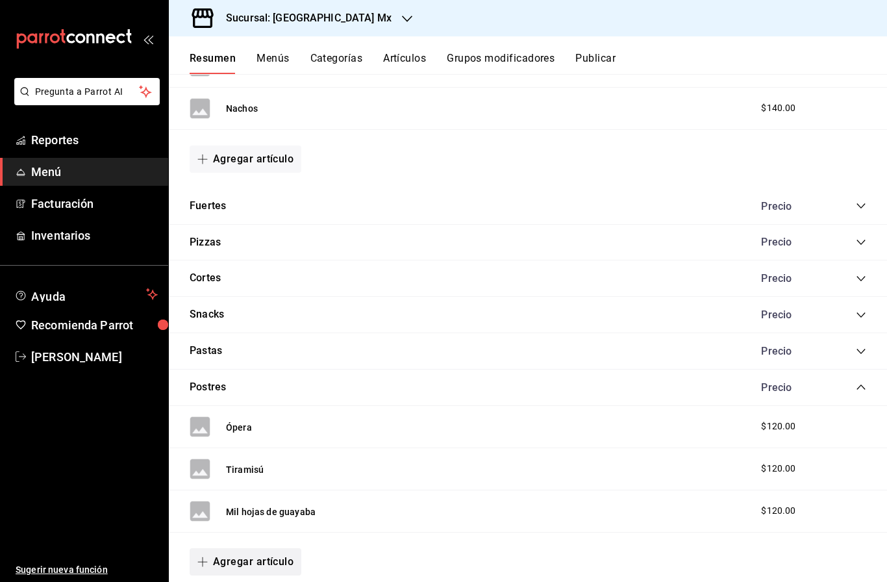
click at [275, 548] on button "Agregar artículo" at bounding box center [246, 561] width 112 height 27
click at [254, 545] on li "Artículo nuevo" at bounding box center [241, 550] width 102 height 32
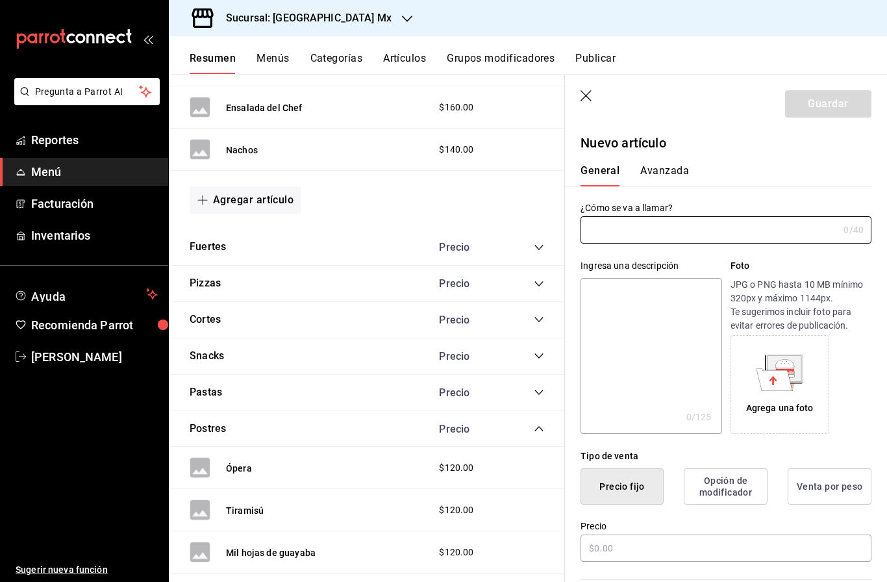
type input "AR-1758830470016"
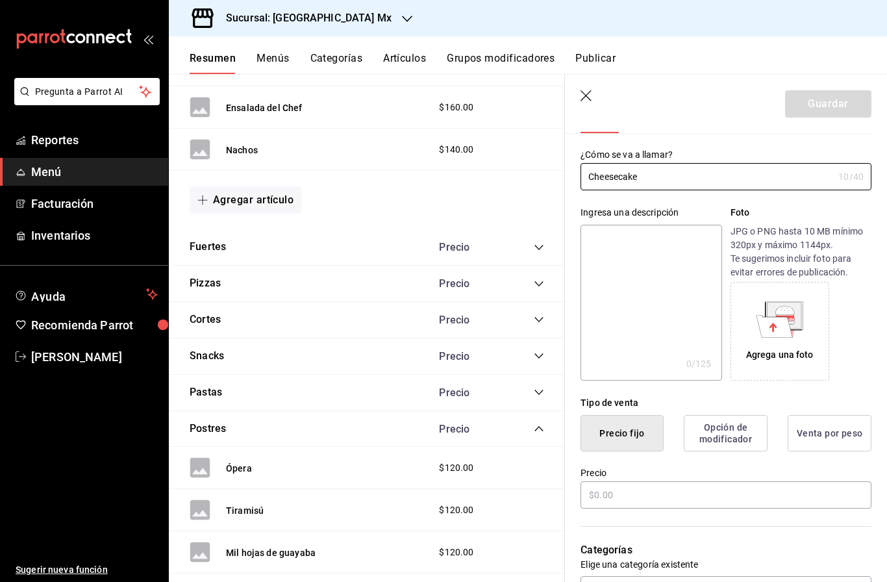
scroll to position [60, 0]
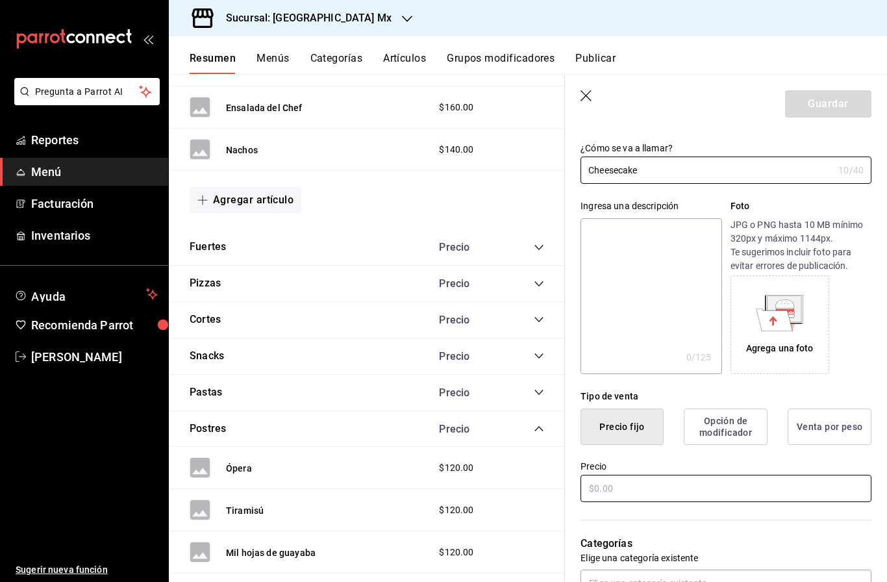
type input "Cheesecake"
click at [649, 488] on input "text" at bounding box center [726, 488] width 291 height 27
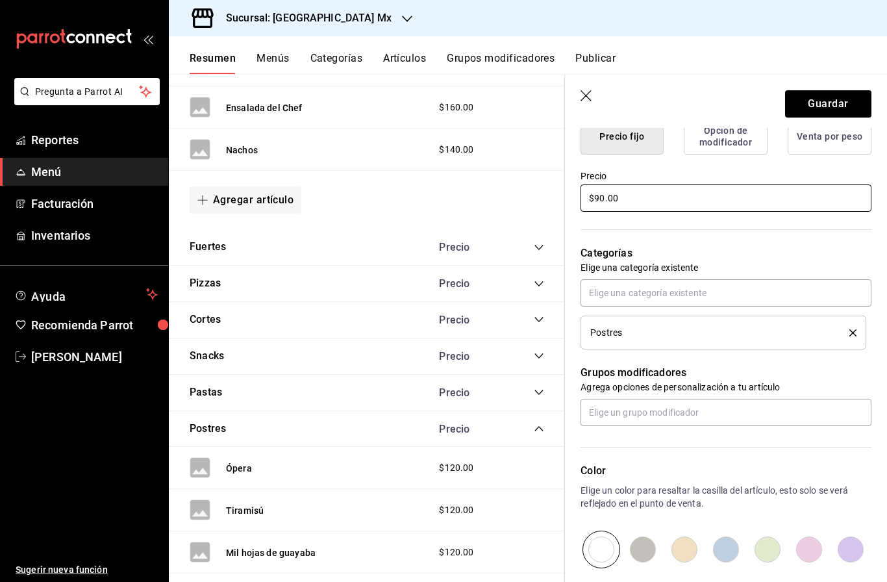
scroll to position [351, 0]
type input "$90.00"
click at [821, 97] on button "Guardar" at bounding box center [828, 103] width 86 height 27
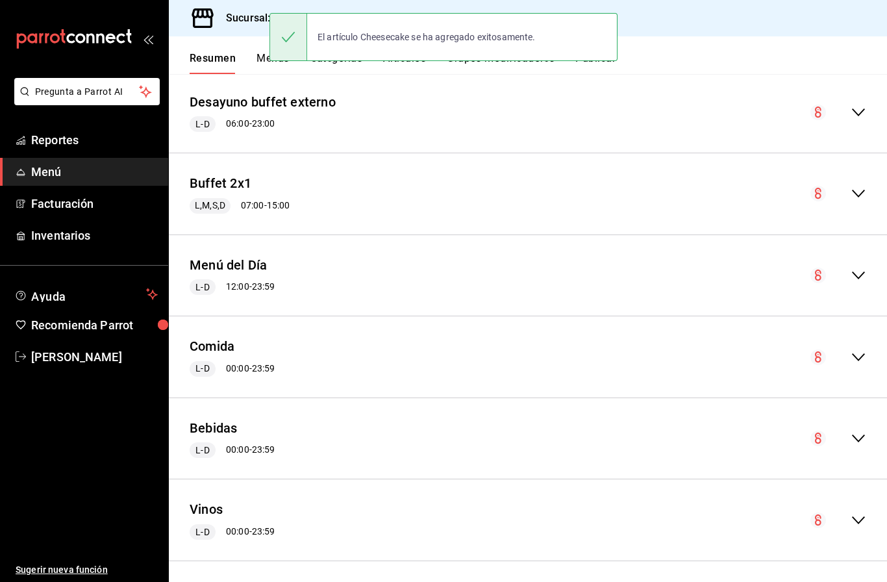
scroll to position [1658, 0]
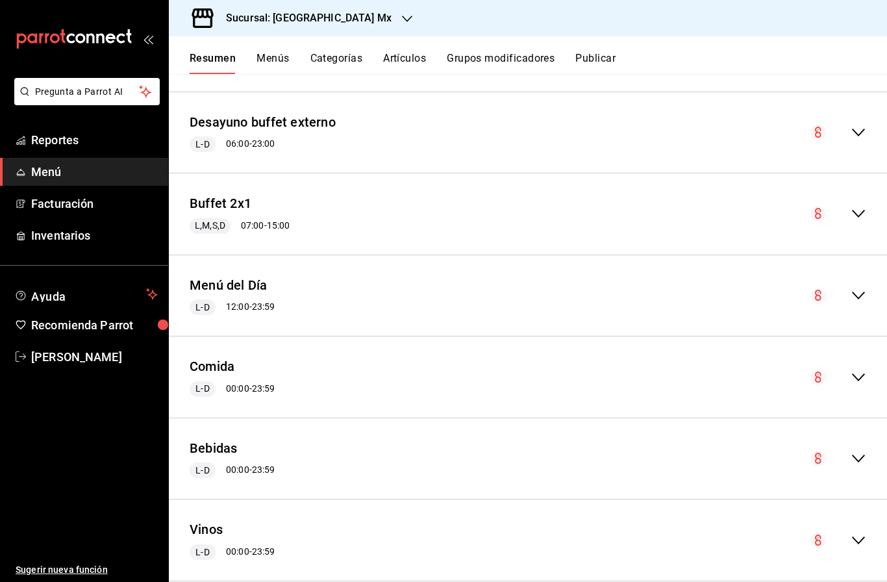
click at [862, 369] on icon "collapse-menu-row" at bounding box center [859, 377] width 16 height 16
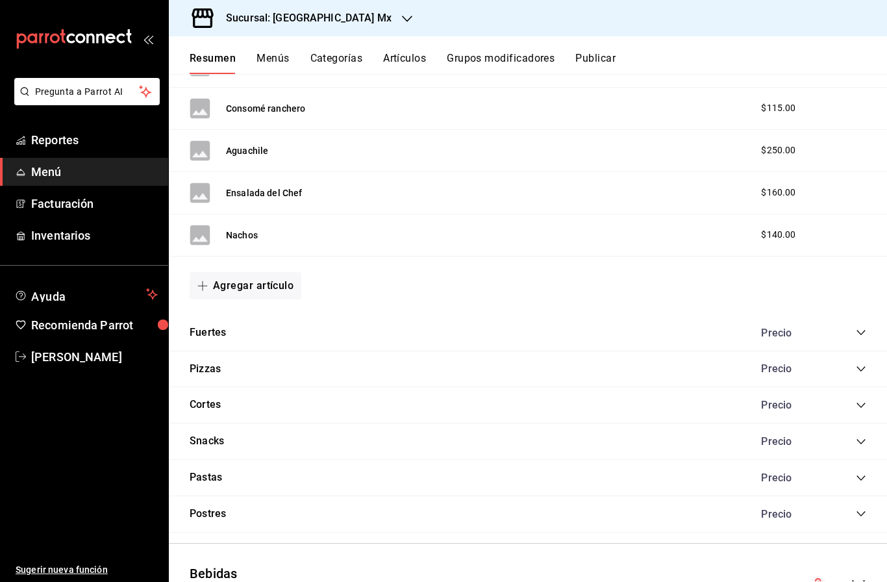
scroll to position [2583, 0]
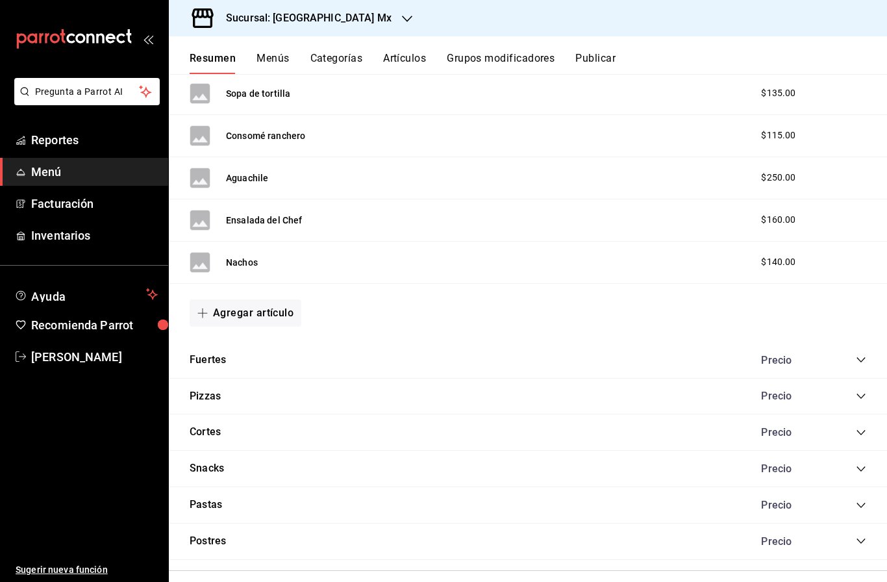
click at [865, 536] on icon "collapse-category-row" at bounding box center [861, 541] width 10 height 10
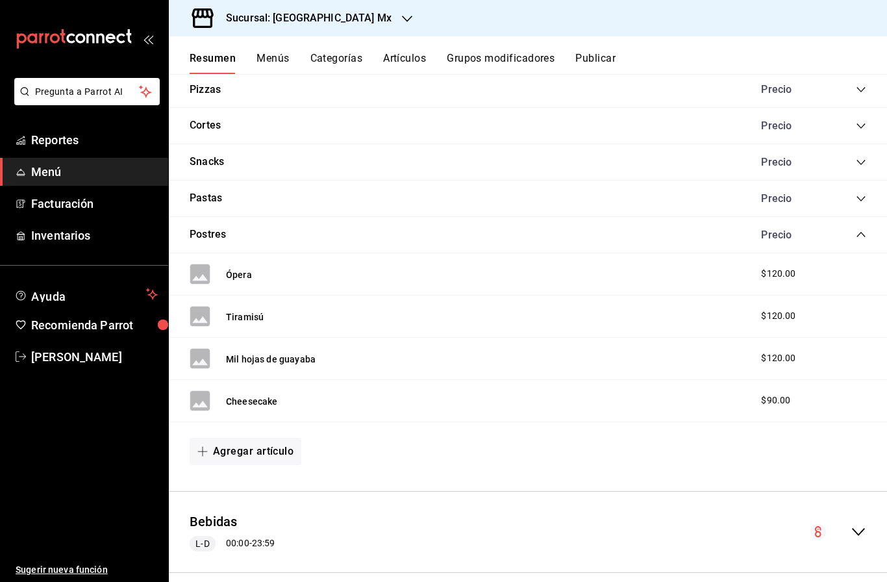
scroll to position [2893, 0]
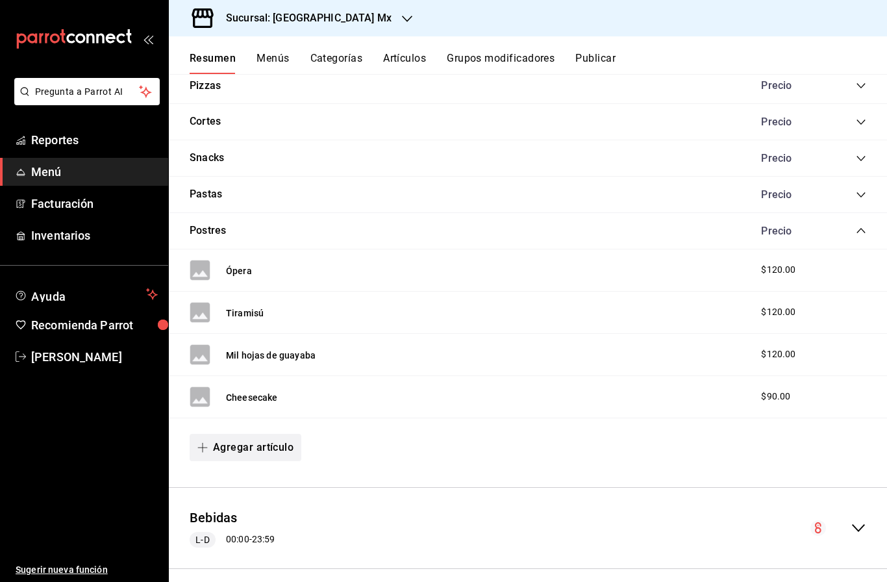
click at [246, 434] on button "Agregar artículo" at bounding box center [246, 447] width 112 height 27
click at [238, 464] on li "Artículo nuevo" at bounding box center [241, 459] width 102 height 32
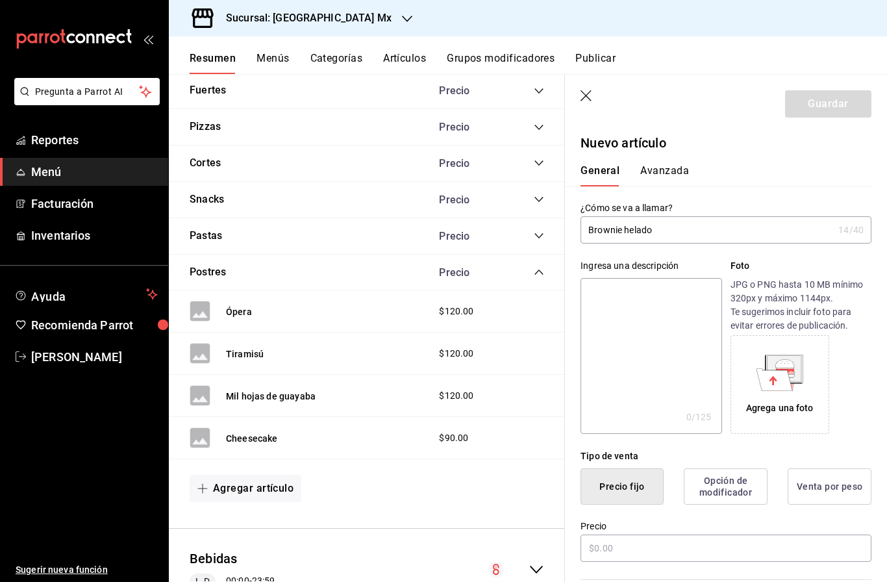
scroll to position [128, 0]
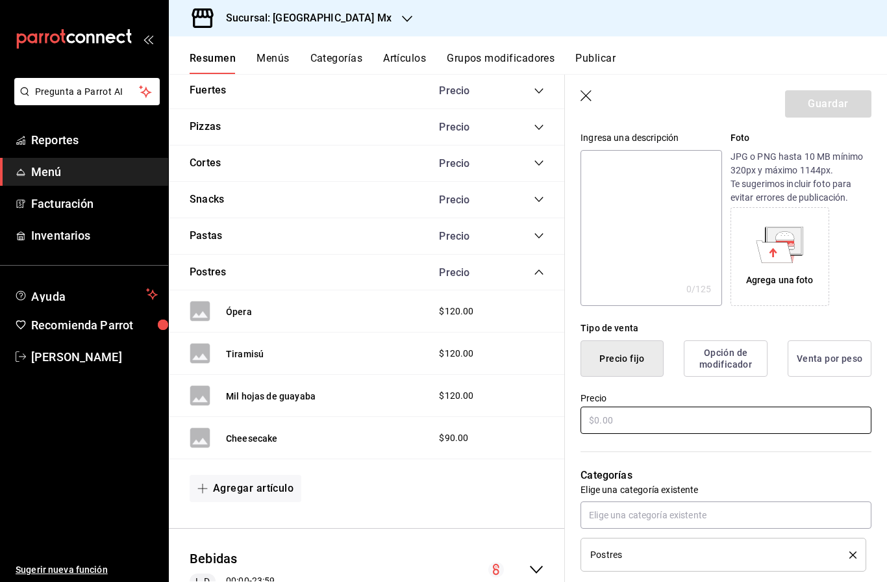
type input "Brownie helado"
click at [655, 417] on input "text" at bounding box center [726, 419] width 291 height 27
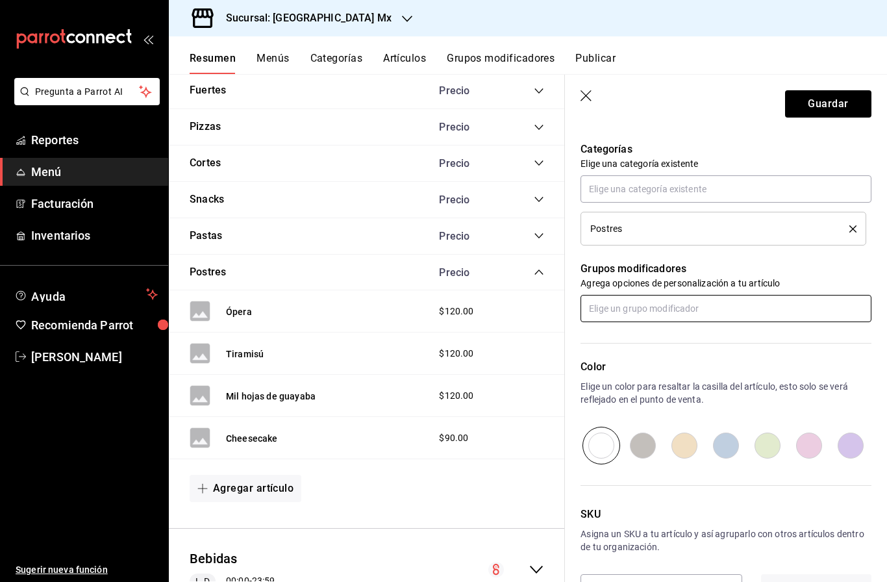
scroll to position [453, 0]
type input "$105.00"
click at [853, 99] on button "Guardar" at bounding box center [828, 103] width 86 height 27
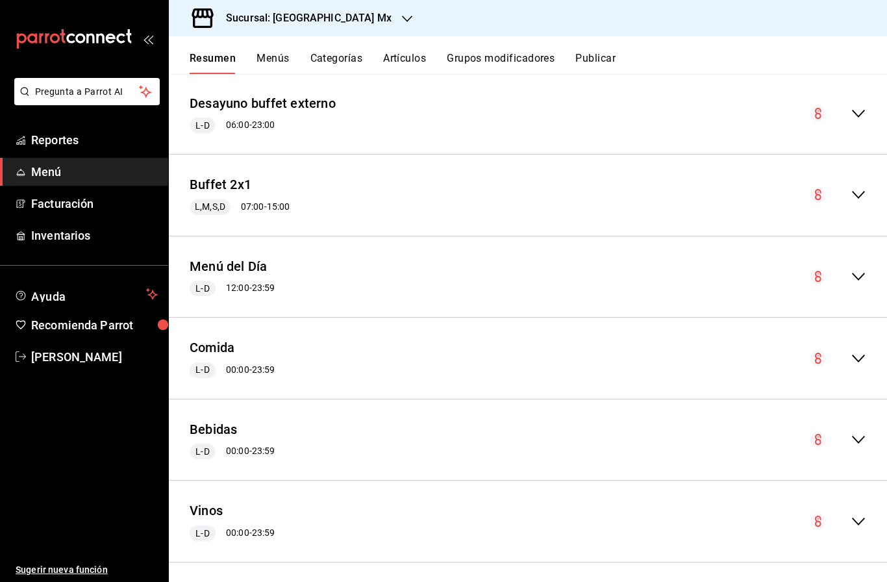
scroll to position [1773, 0]
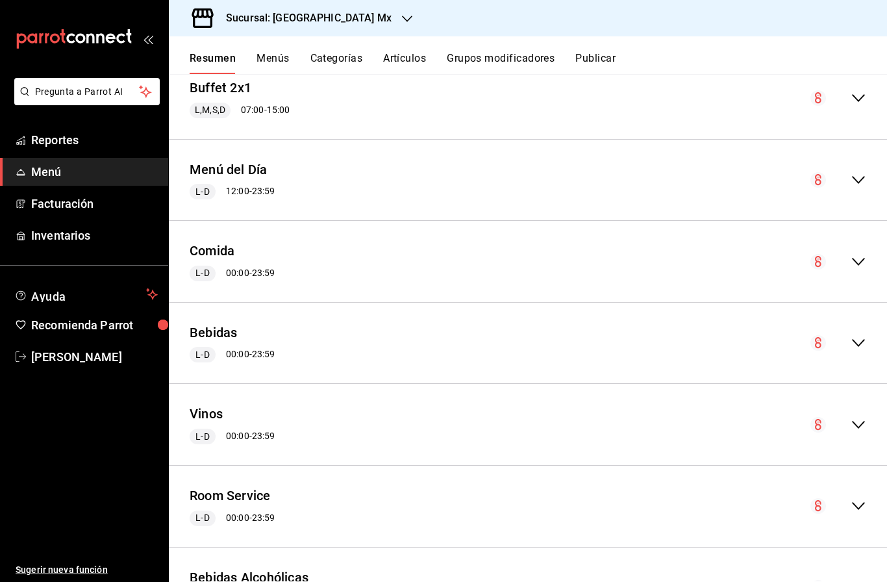
click at [859, 254] on icon "collapse-menu-row" at bounding box center [859, 262] width 16 height 16
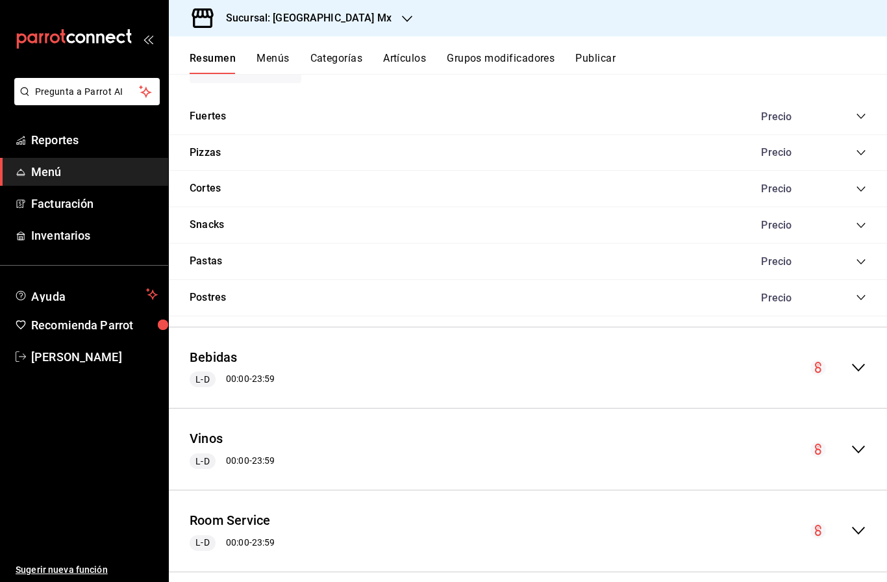
scroll to position [2826, 0]
click at [866, 293] on icon "collapse-category-row" at bounding box center [861, 298] width 10 height 10
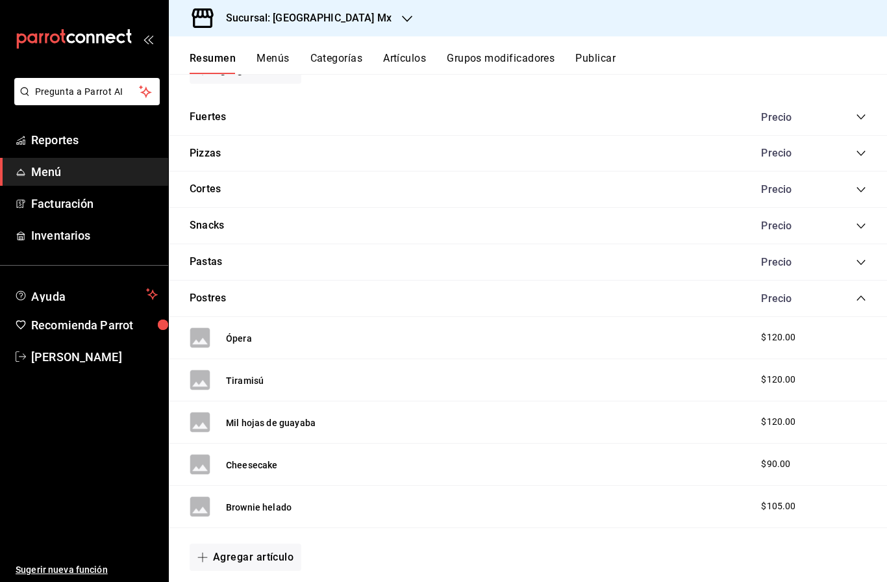
click at [258, 543] on button "Agregar artículo" at bounding box center [246, 556] width 112 height 27
click at [247, 553] on li "Artículo nuevo" at bounding box center [241, 550] width 102 height 32
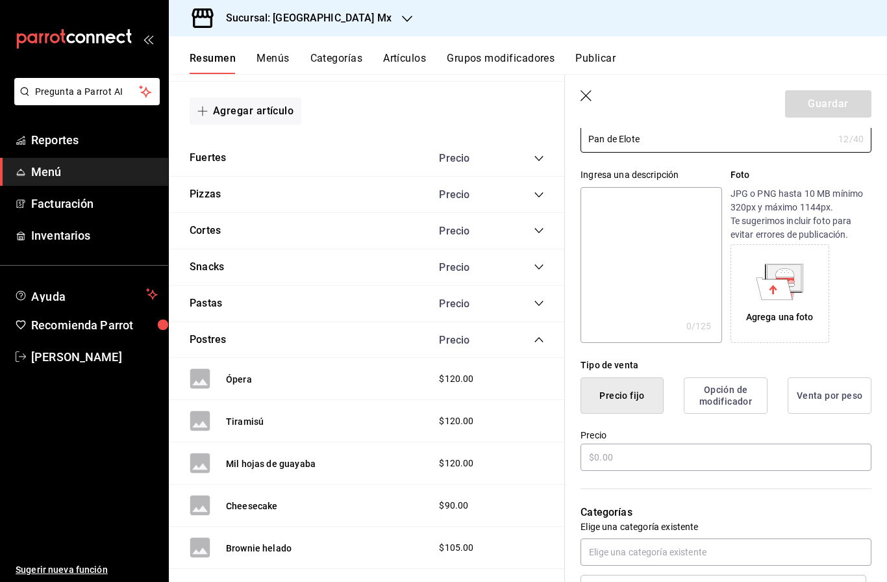
scroll to position [101, 0]
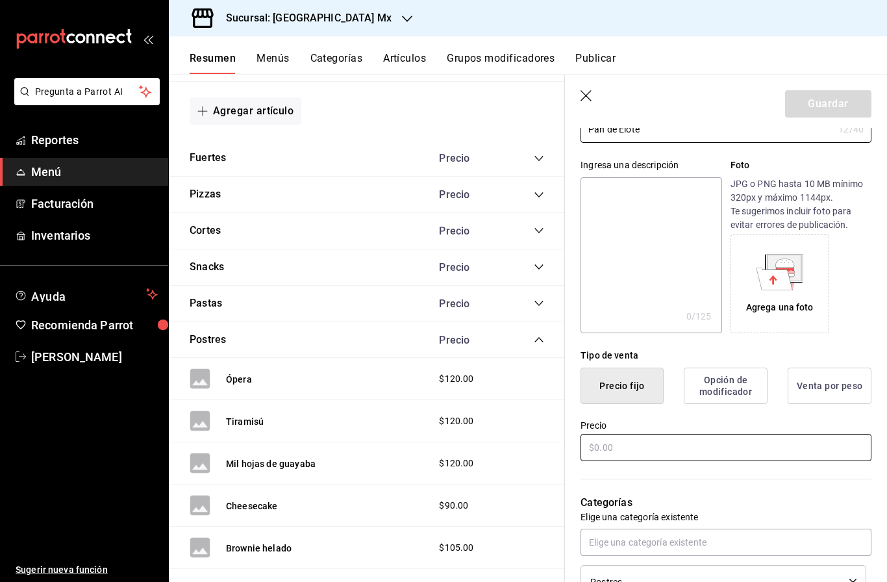
type input "Pan de Elote"
click at [671, 457] on input "text" at bounding box center [726, 447] width 291 height 27
type input "$85.00"
click at [838, 105] on button "Guardar" at bounding box center [828, 103] width 86 height 27
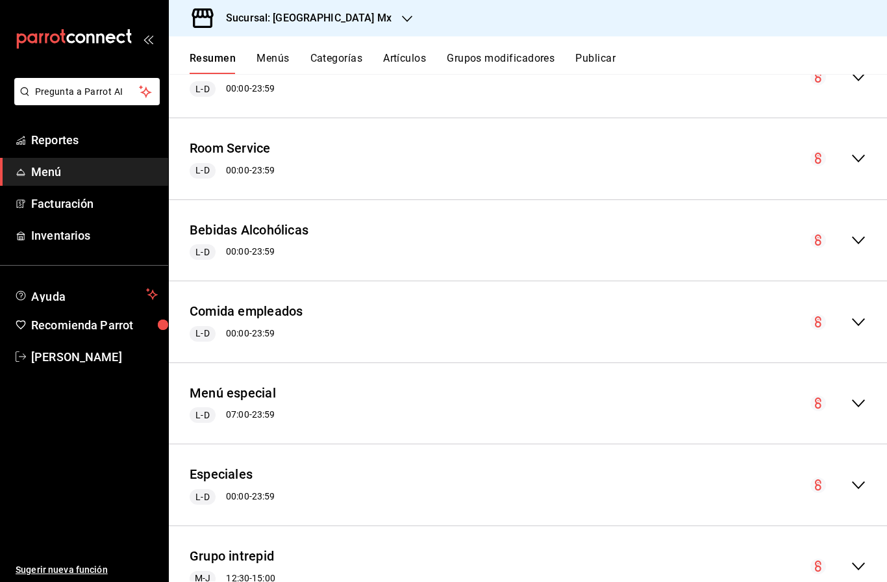
scroll to position [2120, 0]
click at [860, 233] on icon "collapse-menu-row" at bounding box center [859, 241] width 16 height 16
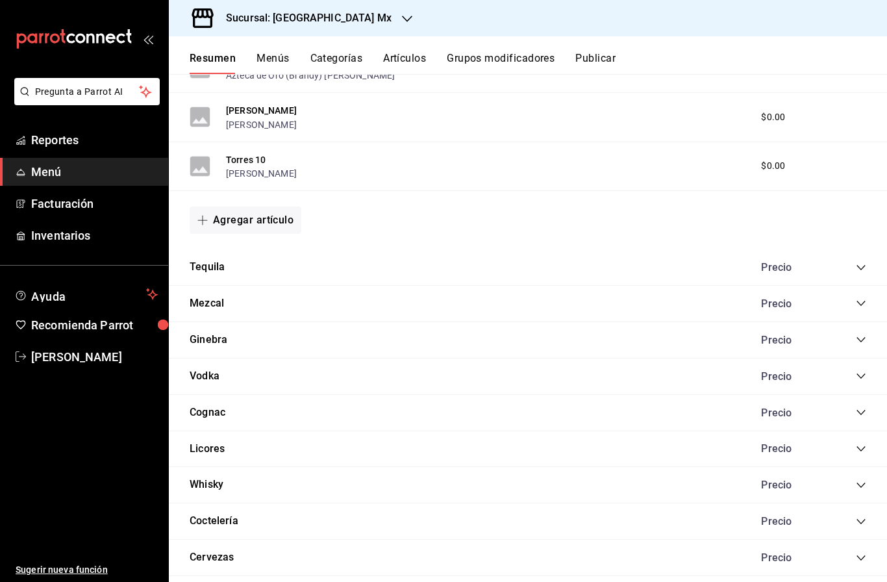
scroll to position [2716, 0]
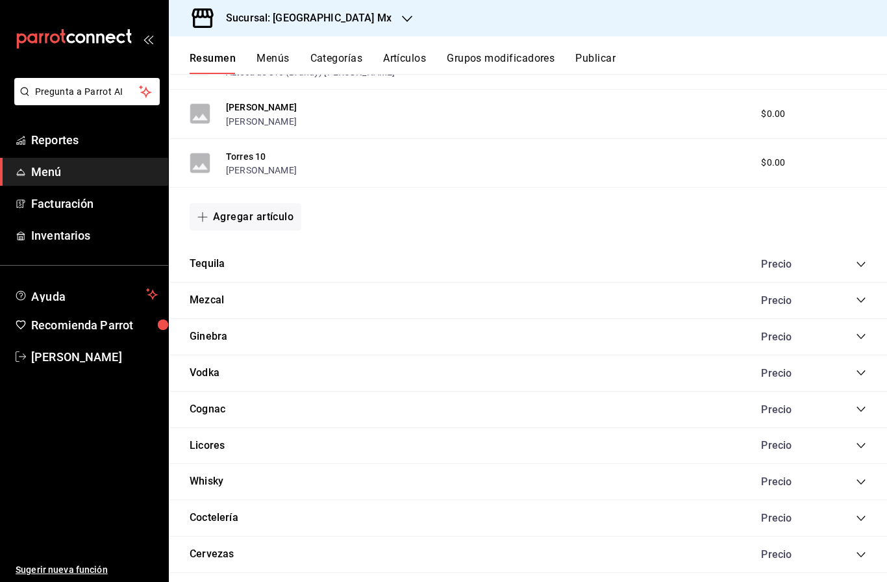
click at [866, 246] on div "Tequila Precio" at bounding box center [528, 264] width 718 height 36
click at [856, 259] on icon "collapse-category-row" at bounding box center [861, 264] width 10 height 10
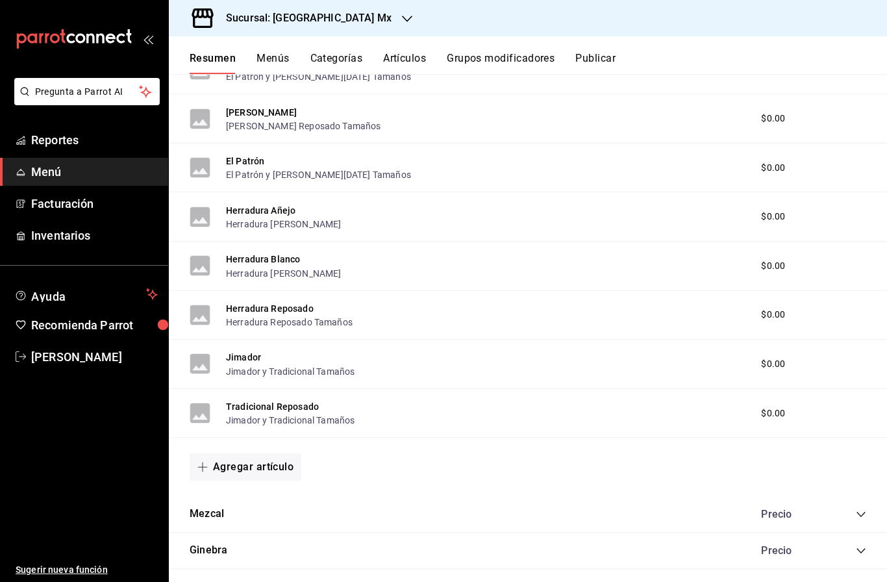
scroll to position [3184, 0]
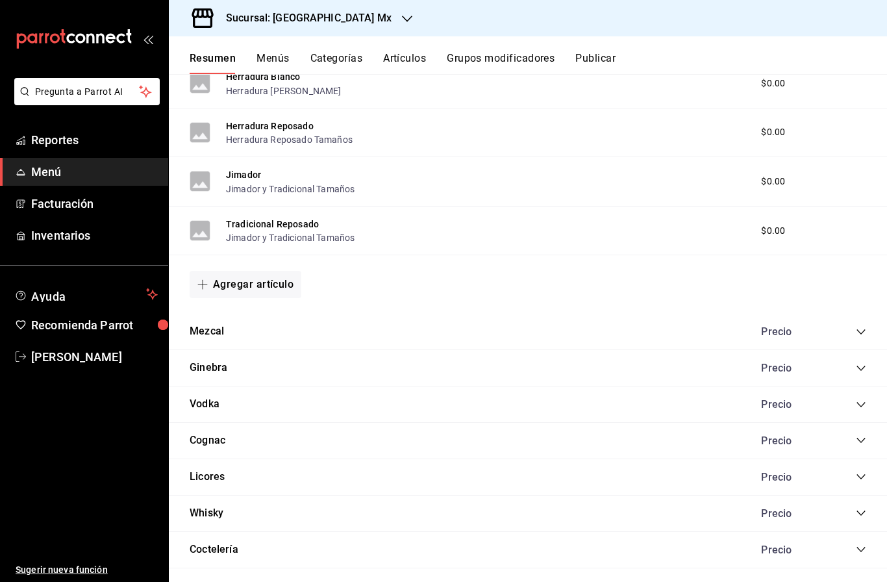
click at [864, 327] on icon "collapse-category-row" at bounding box center [861, 332] width 10 height 10
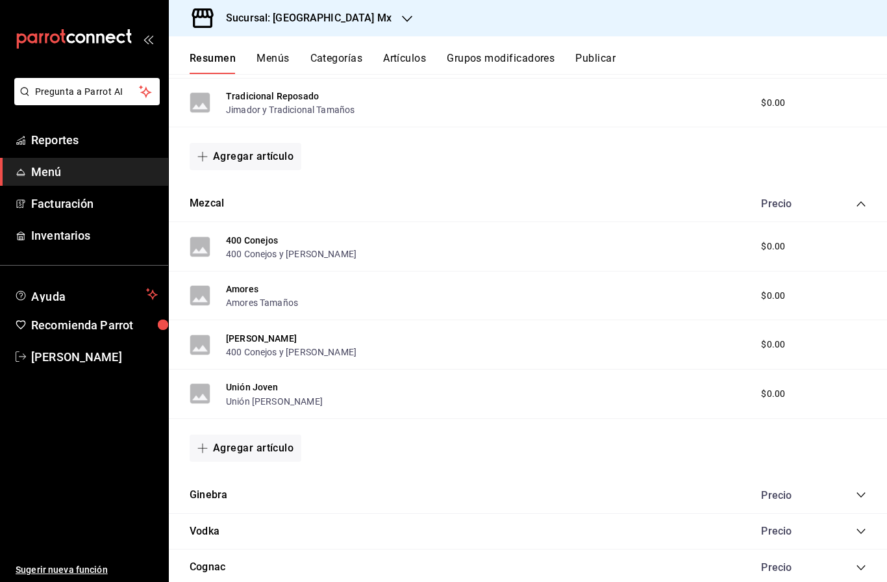
scroll to position [3411, 0]
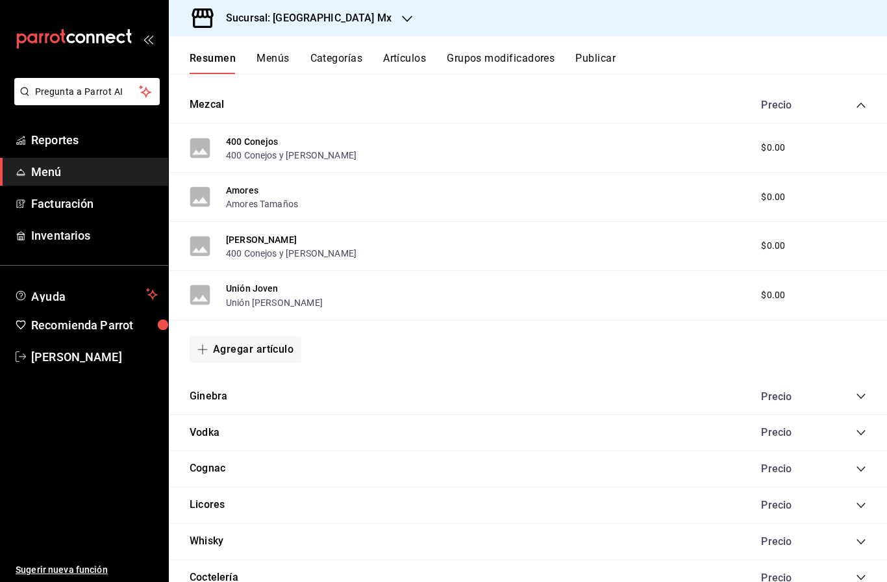
click at [856, 391] on icon "collapse-category-row" at bounding box center [861, 396] width 10 height 10
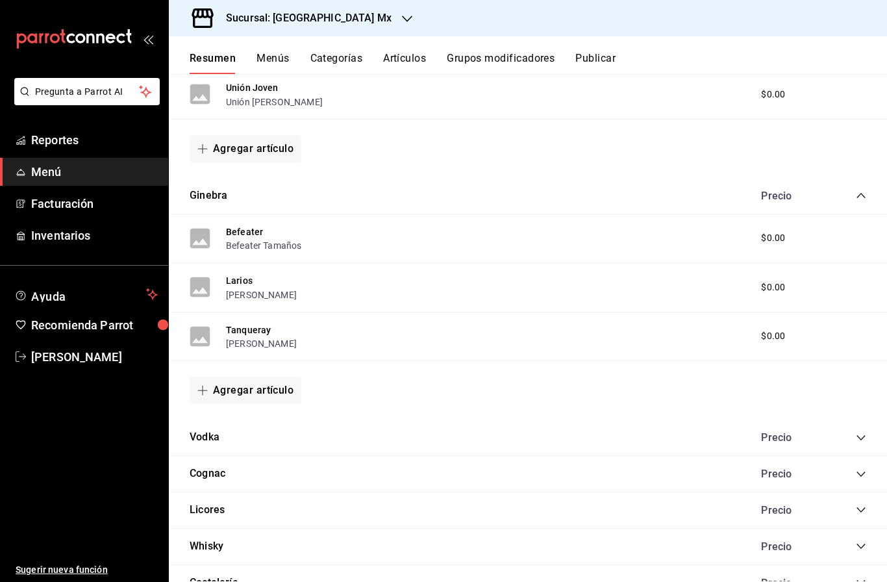
scroll to position [3623, 0]
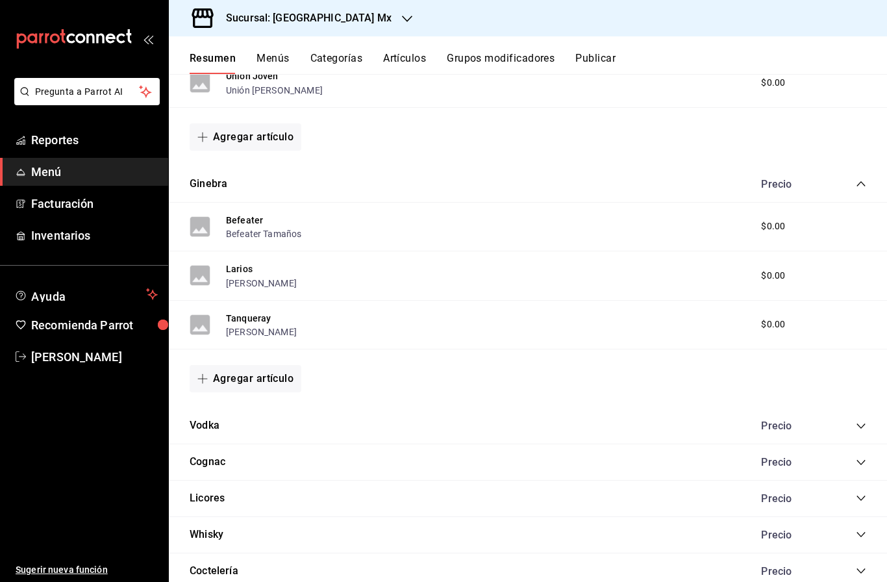
click at [862, 423] on icon "collapse-category-row" at bounding box center [860, 425] width 8 height 5
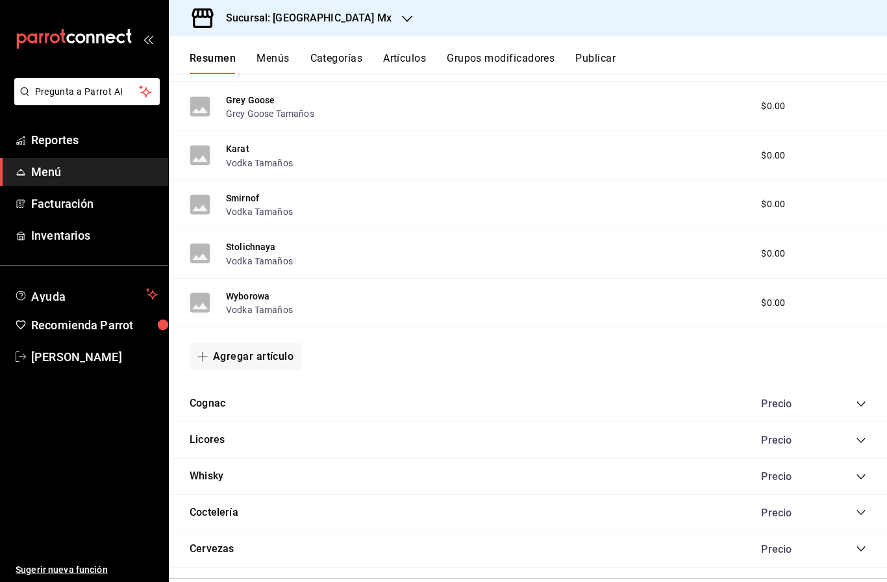
scroll to position [4084, 0]
click at [856, 397] on div "Precio" at bounding box center [807, 403] width 118 height 12
click at [859, 401] on icon "collapse-category-row" at bounding box center [860, 403] width 8 height 5
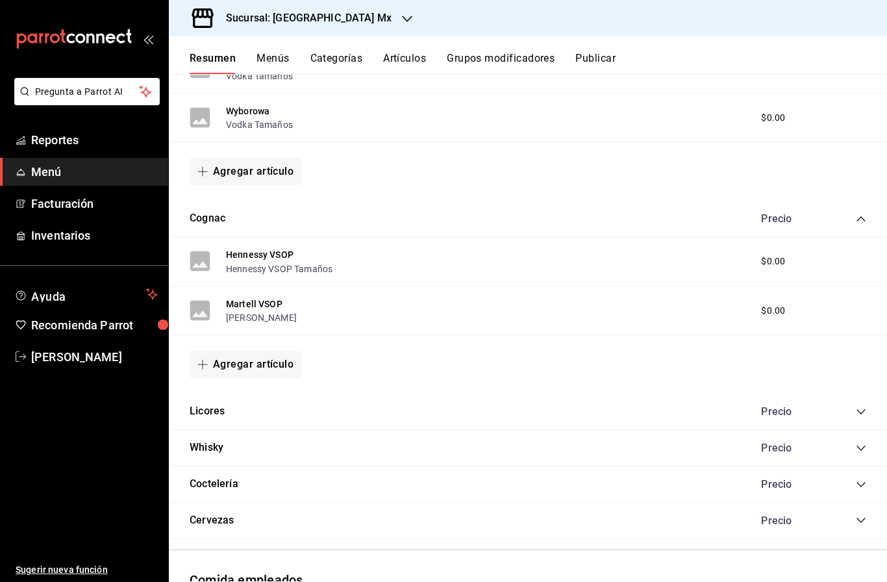
scroll to position [4269, 0]
click at [859, 406] on icon "collapse-category-row" at bounding box center [861, 411] width 10 height 10
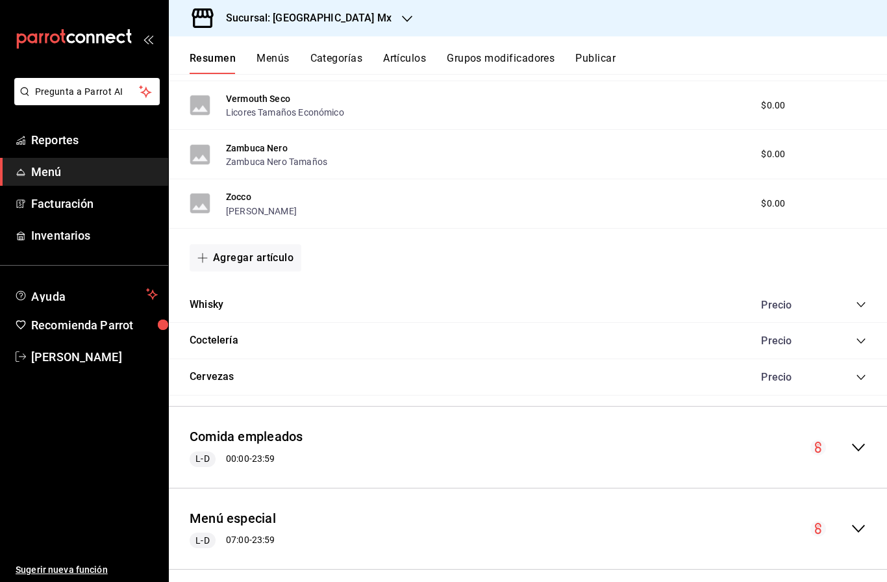
scroll to position [4943, 0]
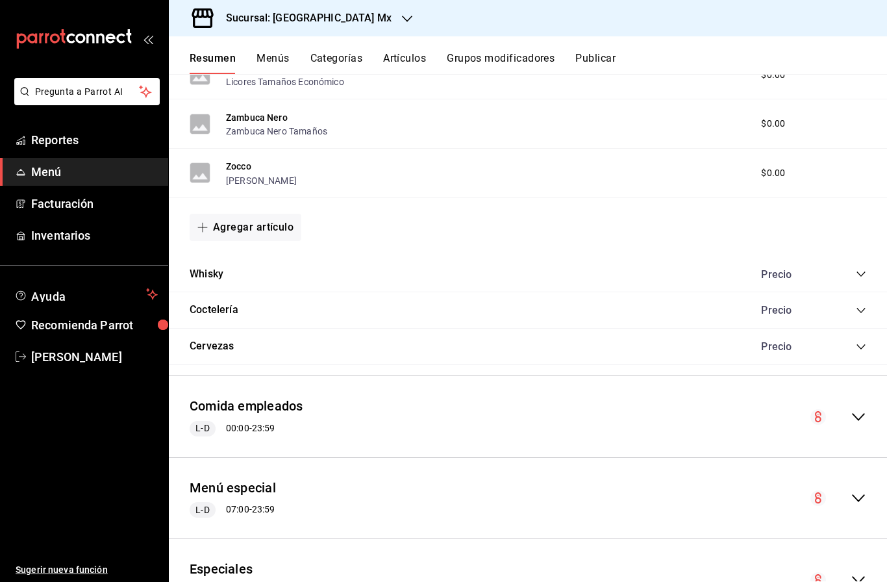
click at [860, 269] on icon "collapse-category-row" at bounding box center [861, 274] width 10 height 10
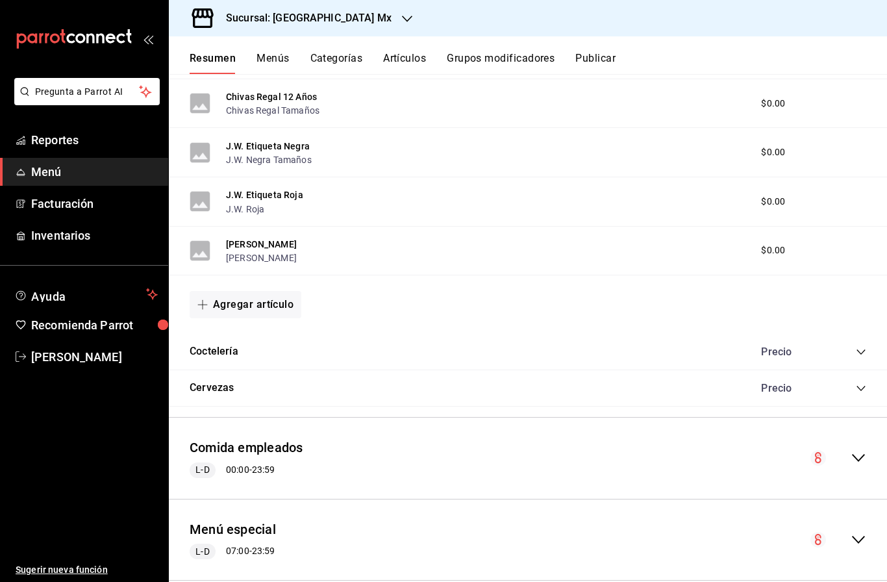
scroll to position [5402, 0]
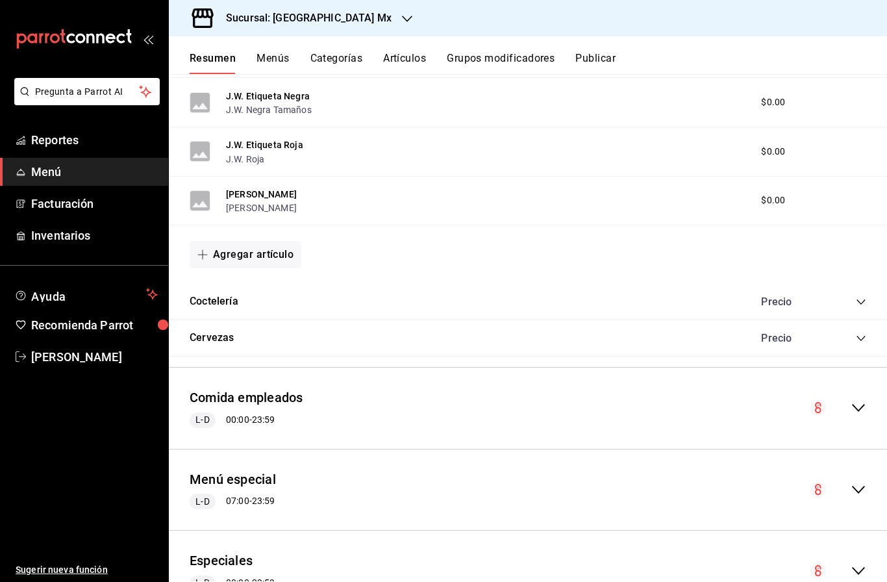
click at [862, 297] on icon "collapse-category-row" at bounding box center [861, 302] width 10 height 10
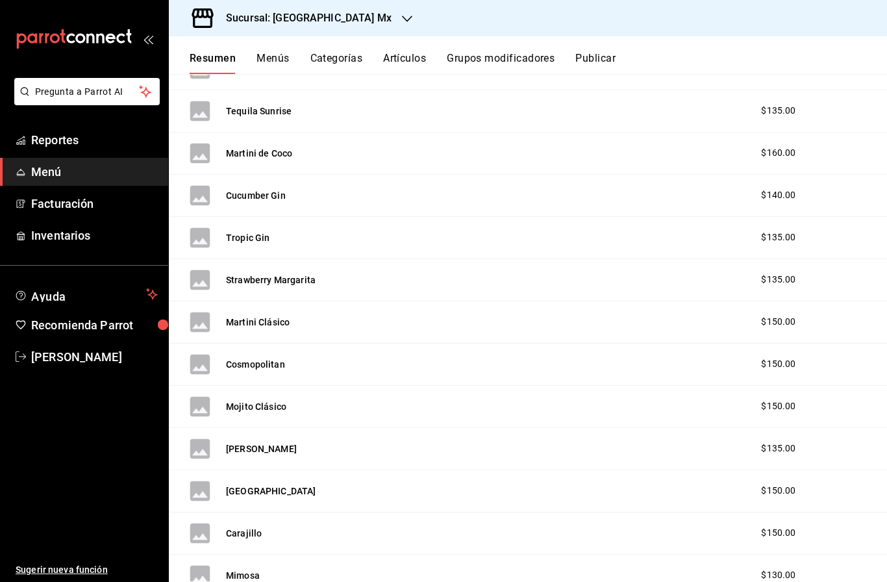
scroll to position [6001, 0]
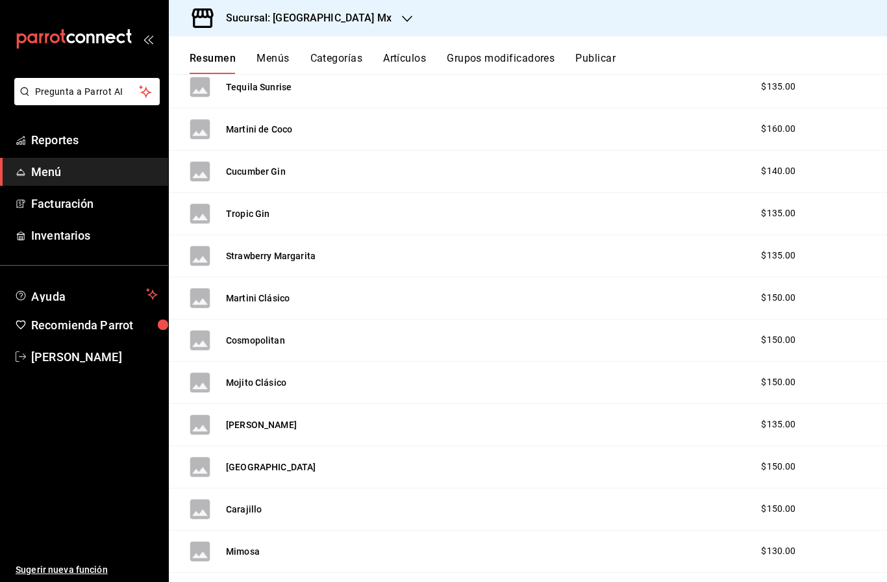
click at [252, 554] on li "Artículo nuevo" at bounding box center [241, 550] width 102 height 32
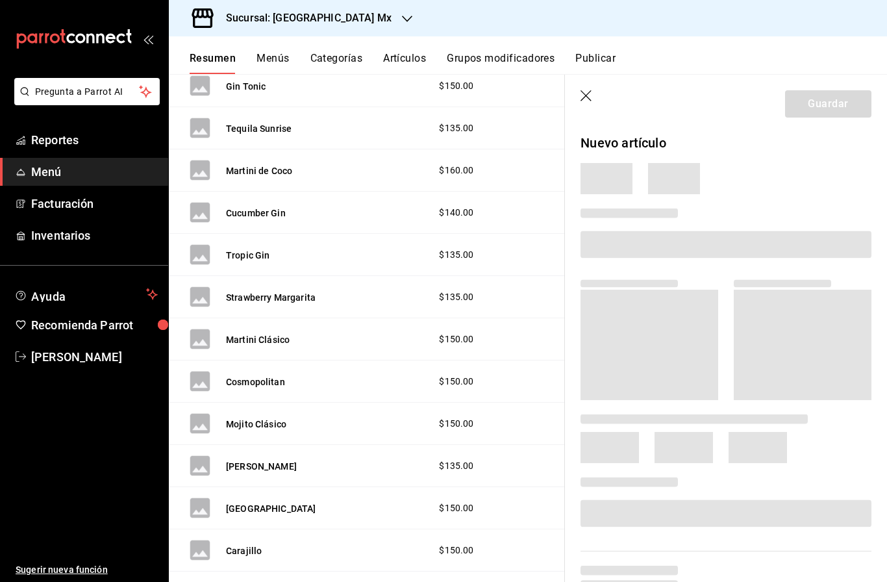
scroll to position [6019, 0]
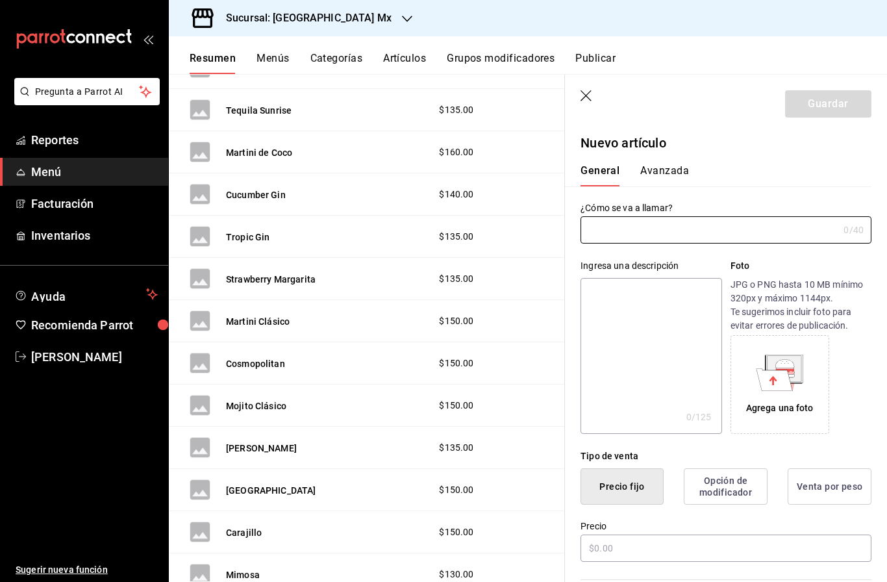
type input "AR-1758830915699"
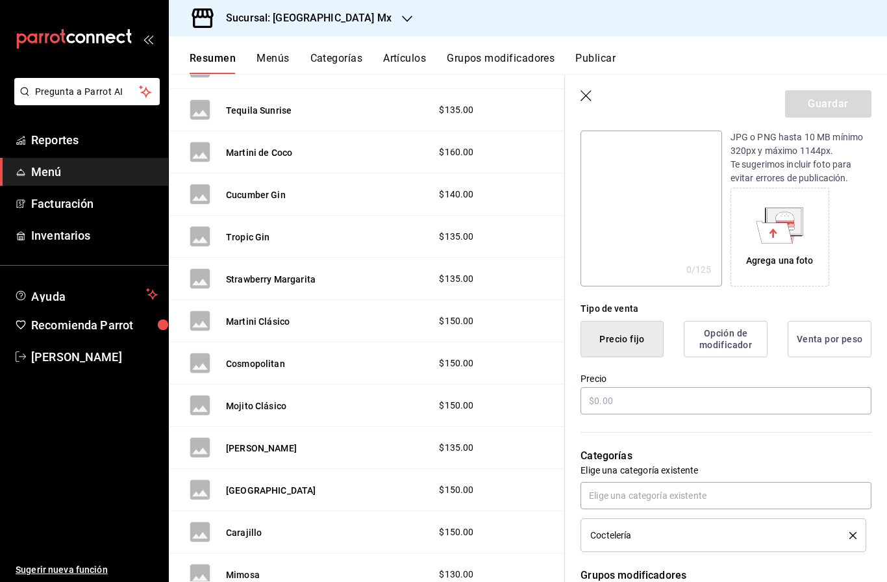
scroll to position [155, 0]
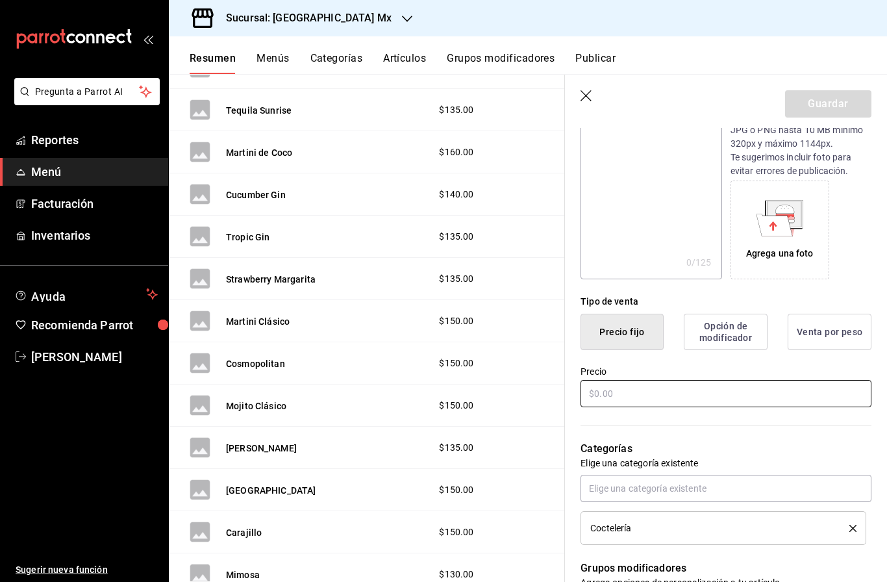
type input "Margarita MX"
click at [689, 394] on input "text" at bounding box center [726, 393] width 291 height 27
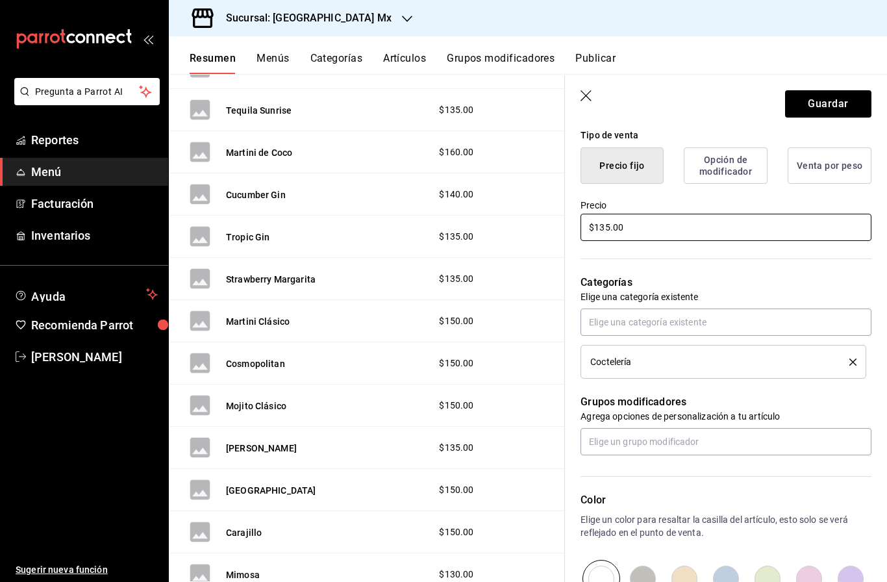
scroll to position [328, 0]
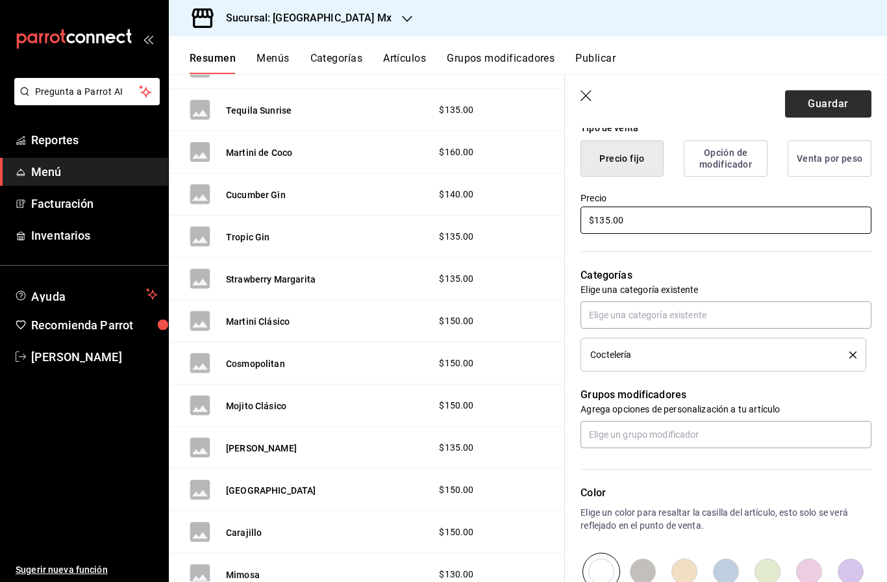
type input "$135.00"
click at [835, 114] on button "Guardar" at bounding box center [828, 103] width 86 height 27
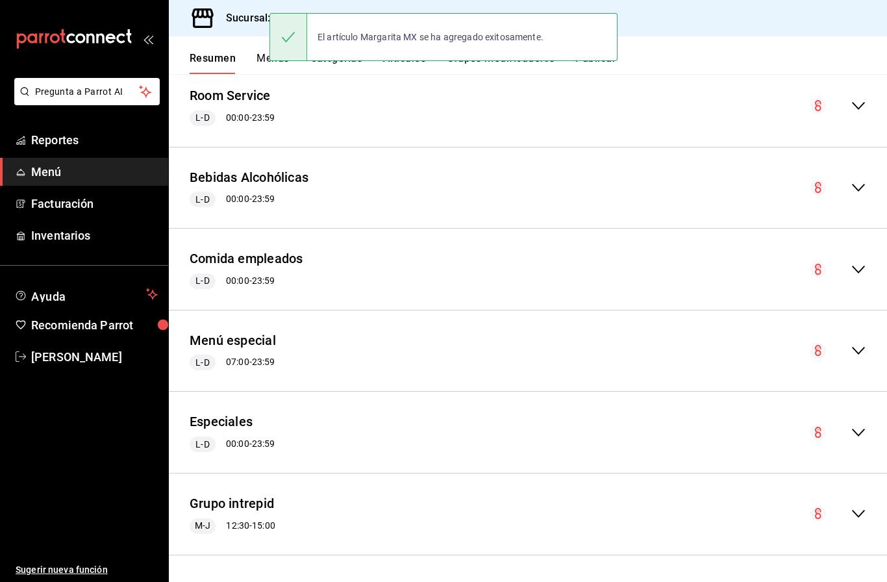
scroll to position [2088, 0]
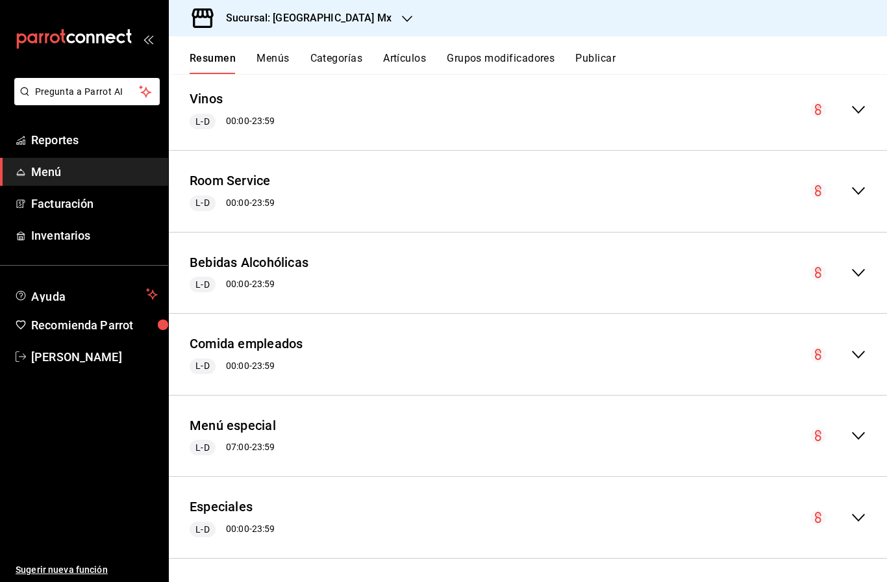
click at [863, 265] on icon "collapse-menu-row" at bounding box center [859, 273] width 16 height 16
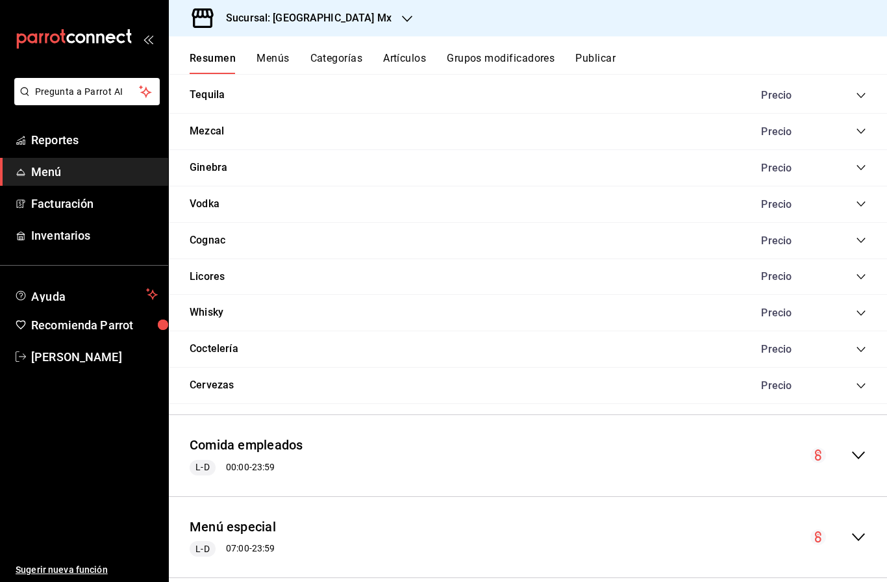
scroll to position [2899, 0]
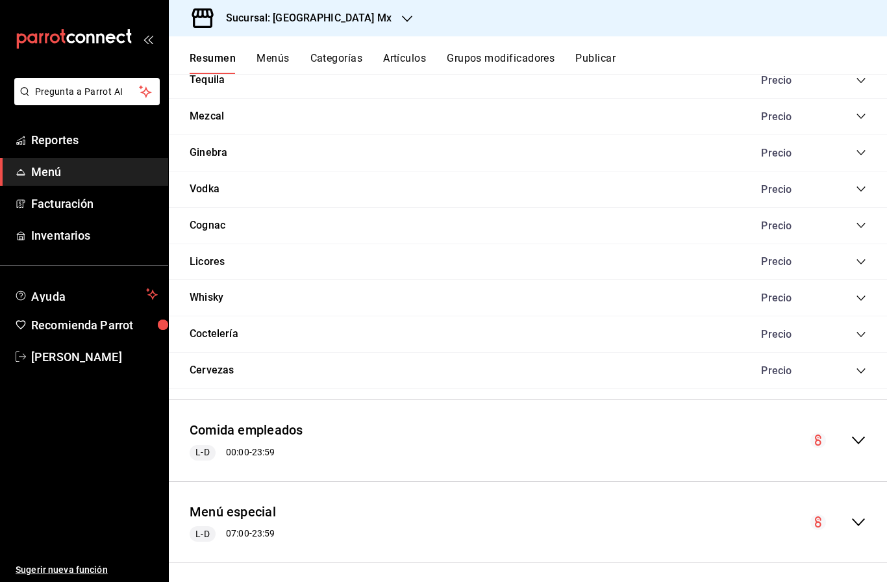
click at [858, 332] on icon "collapse-category-row" at bounding box center [860, 334] width 8 height 5
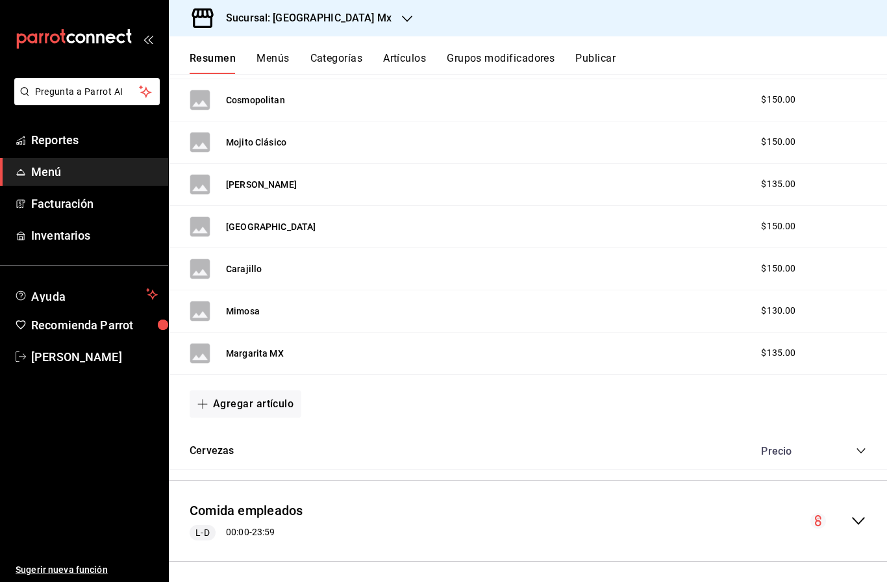
scroll to position [3796, 0]
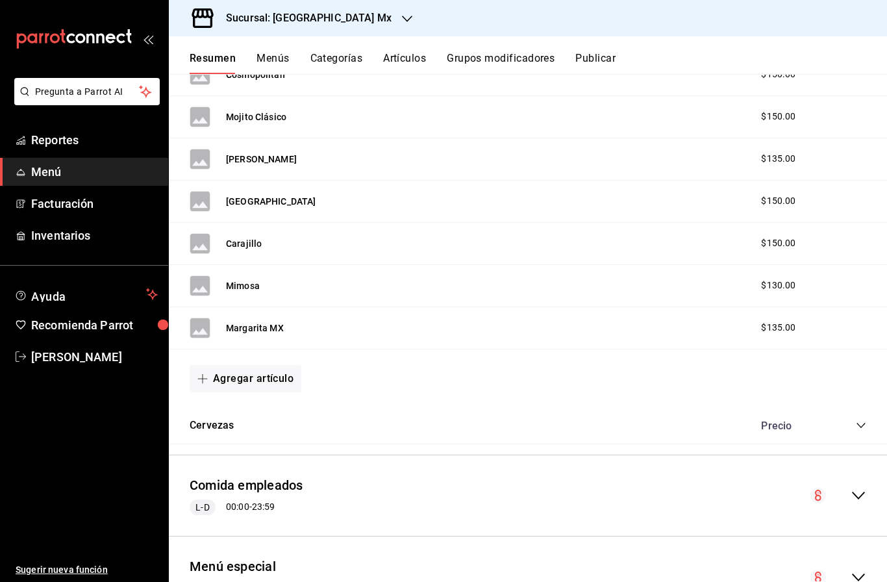
click at [275, 365] on button "Agregar artículo" at bounding box center [246, 378] width 112 height 27
click at [244, 397] on li "Artículo nuevo" at bounding box center [241, 387] width 102 height 32
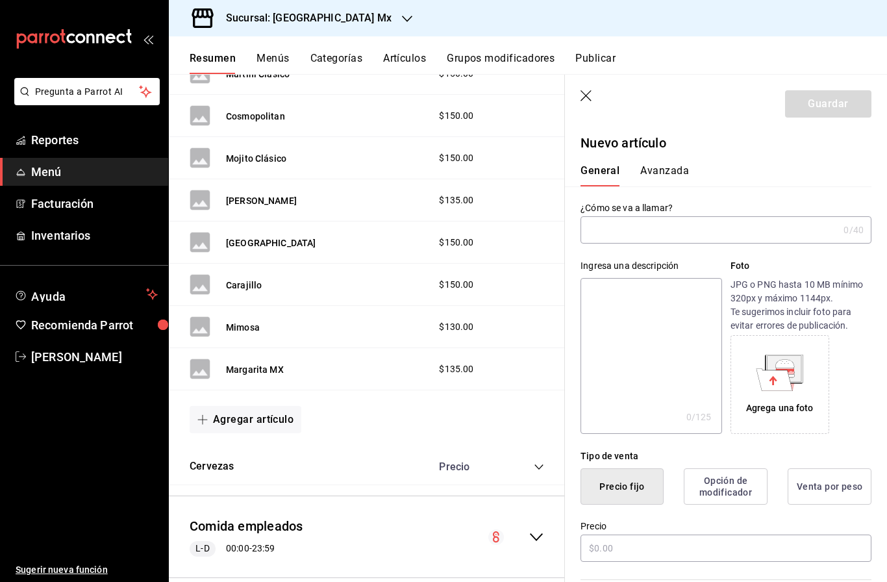
type input "AR-1758830944269"
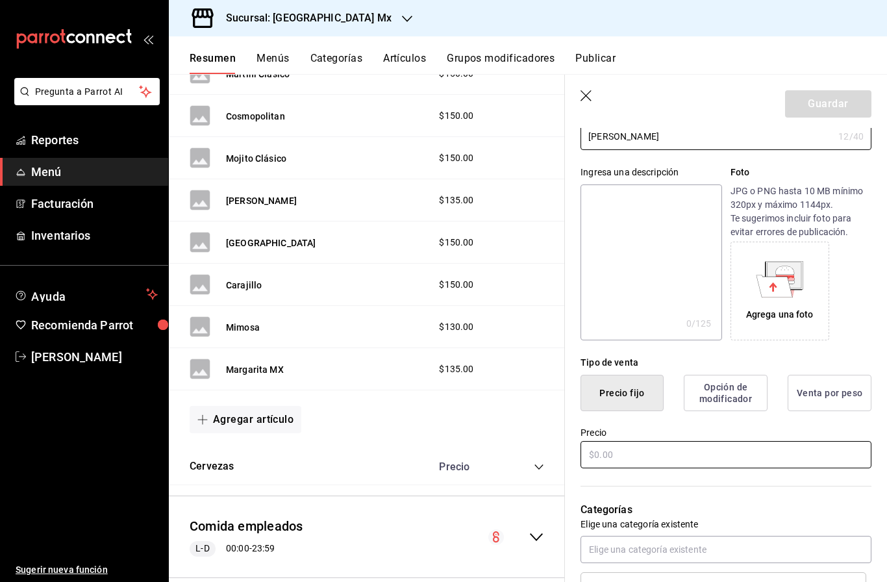
scroll to position [97, 0]
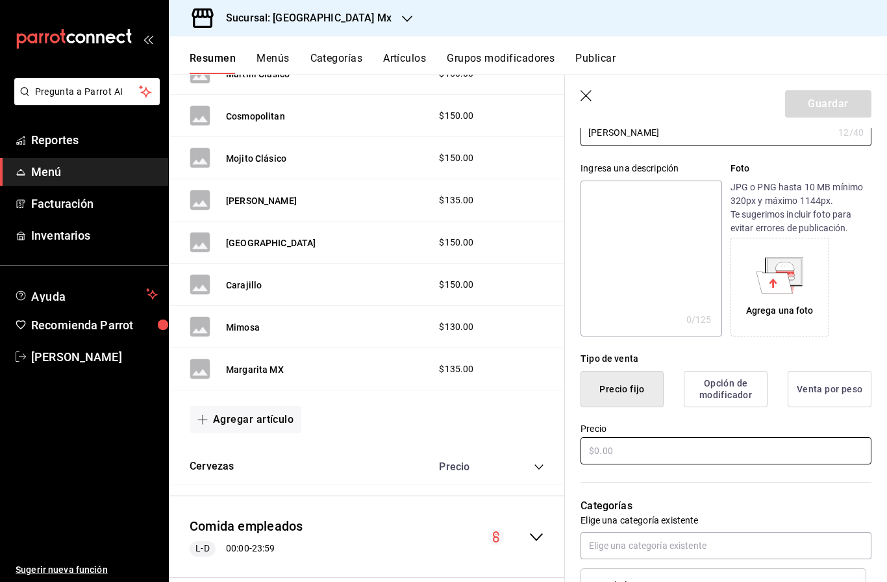
type input "[PERSON_NAME]"
click at [672, 455] on input "text" at bounding box center [726, 450] width 291 height 27
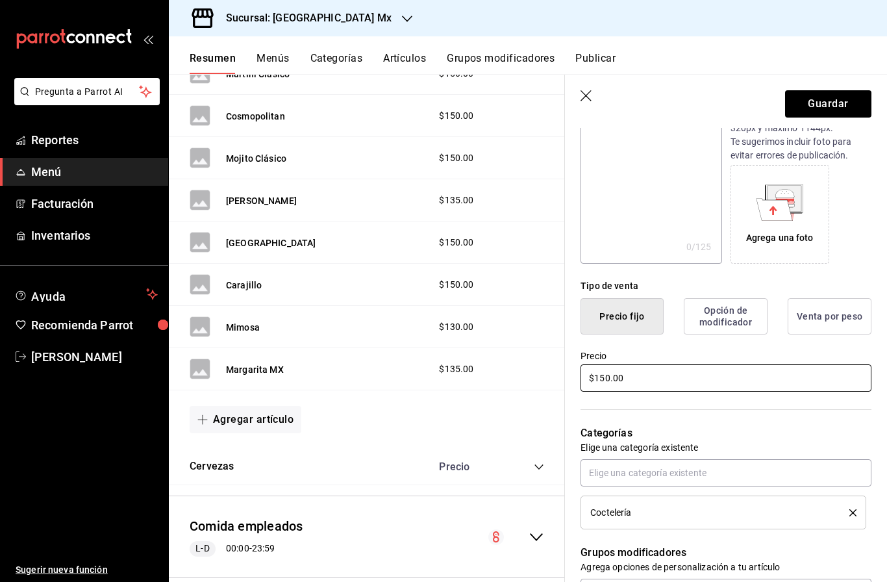
scroll to position [182, 0]
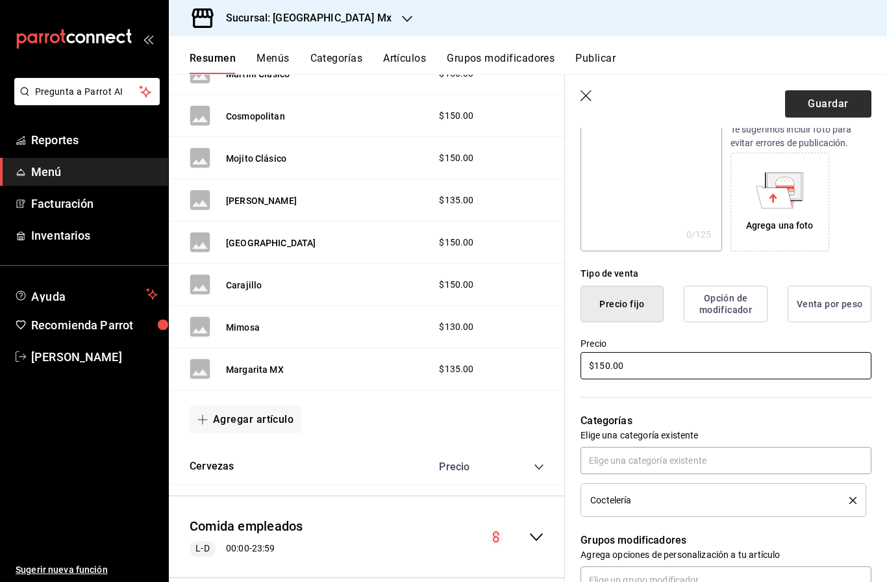
type input "$150.00"
click at [843, 105] on button "Guardar" at bounding box center [828, 103] width 86 height 27
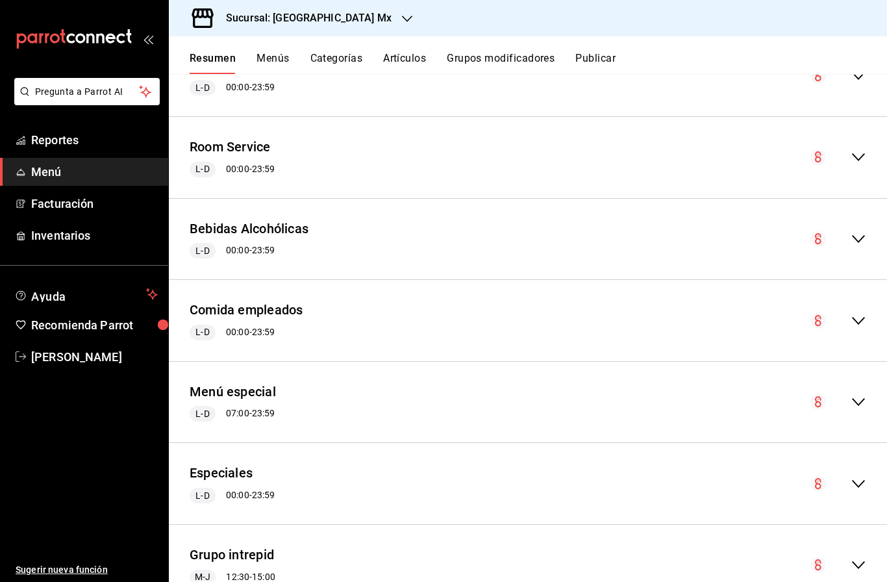
scroll to position [2120, 0]
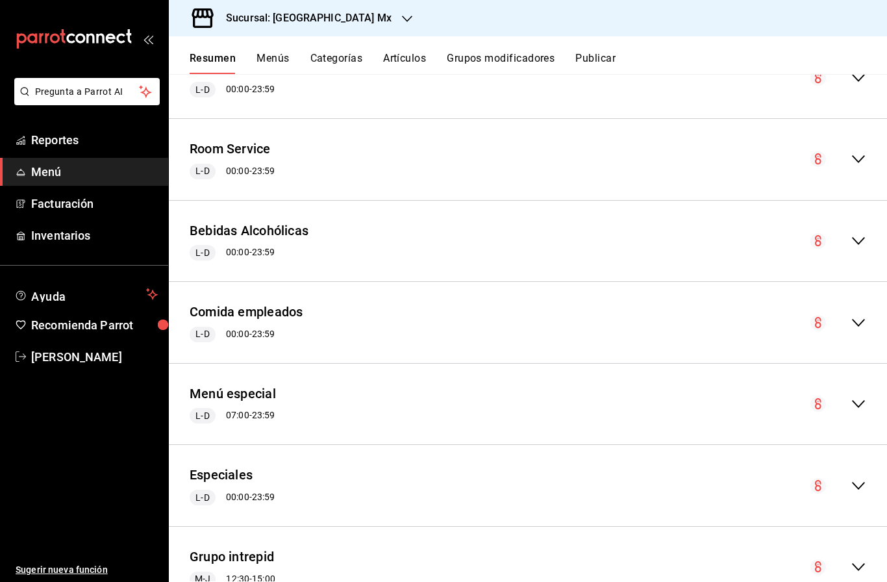
click at [855, 233] on icon "collapse-menu-row" at bounding box center [859, 241] width 16 height 16
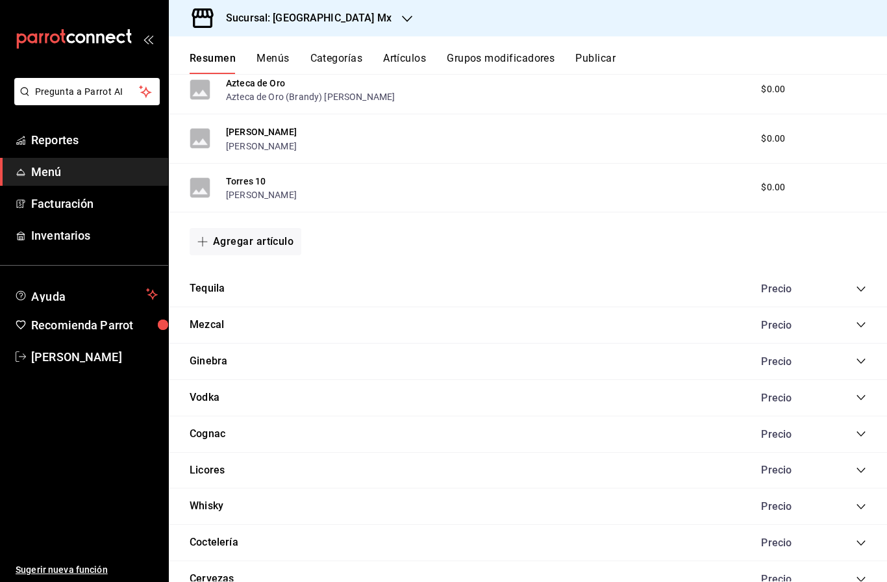
scroll to position [2942, 0]
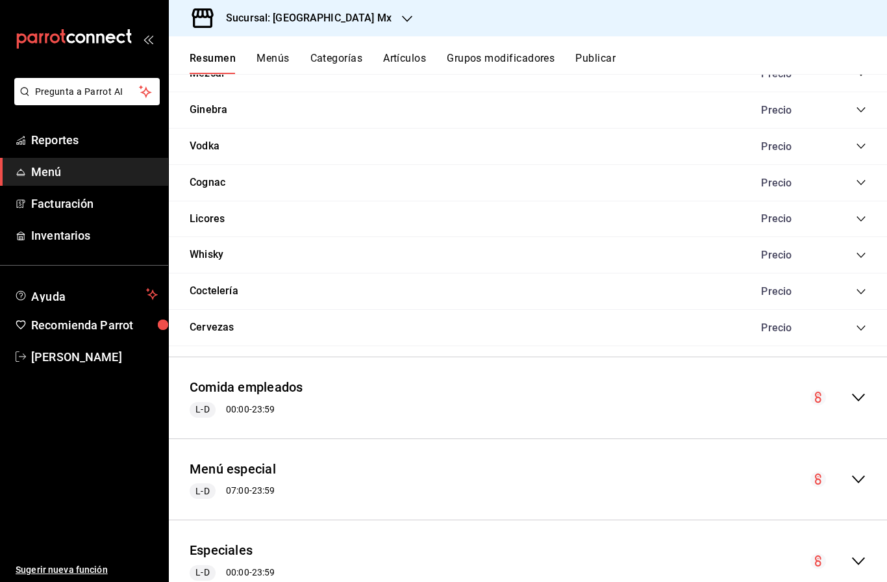
click at [858, 289] on icon "collapse-category-row" at bounding box center [860, 291] width 8 height 5
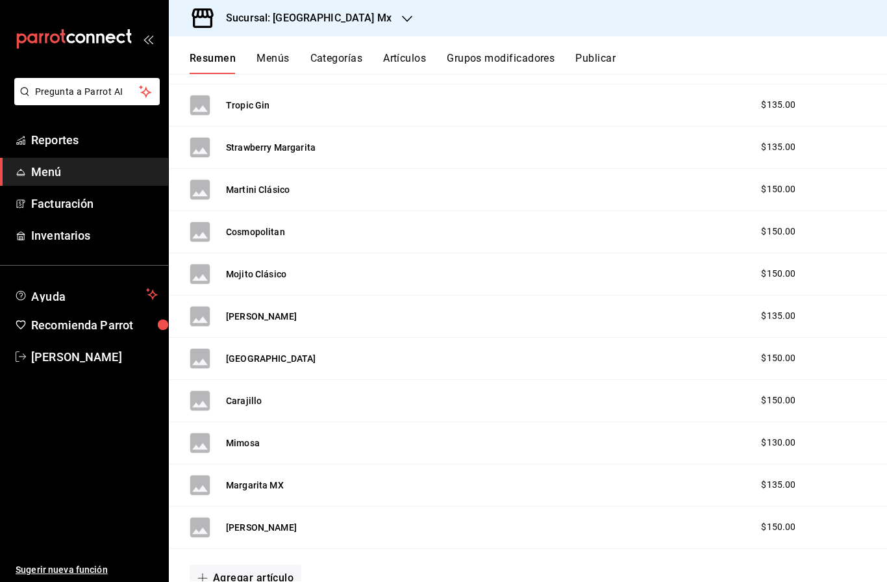
scroll to position [3701, 0]
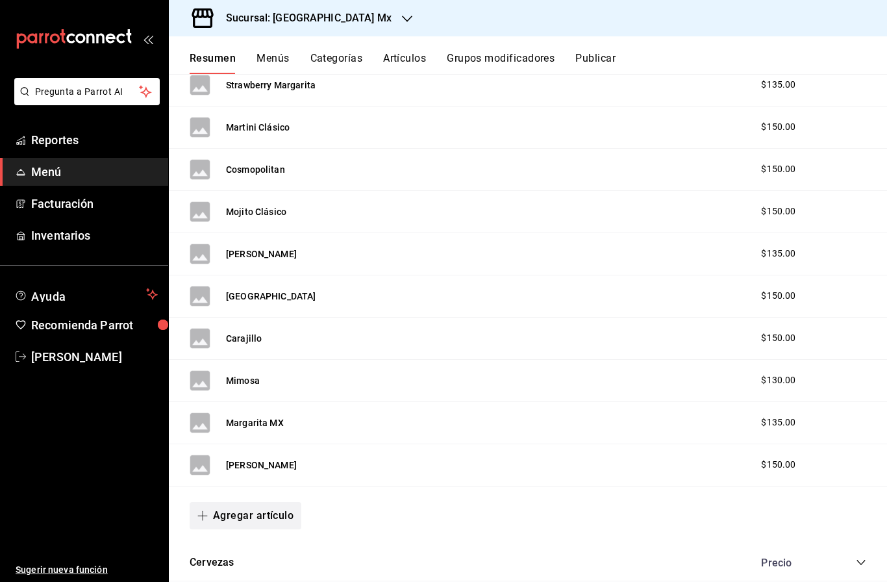
click at [256, 502] on button "Agregar artículo" at bounding box center [246, 515] width 112 height 27
click at [244, 525] on li "Artículo nuevo" at bounding box center [241, 524] width 102 height 32
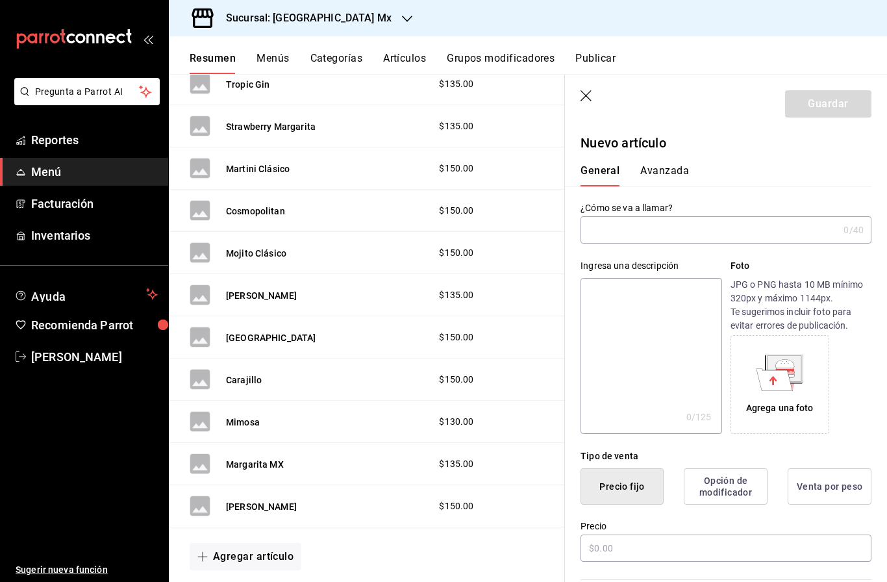
type input "AR-1758830982647"
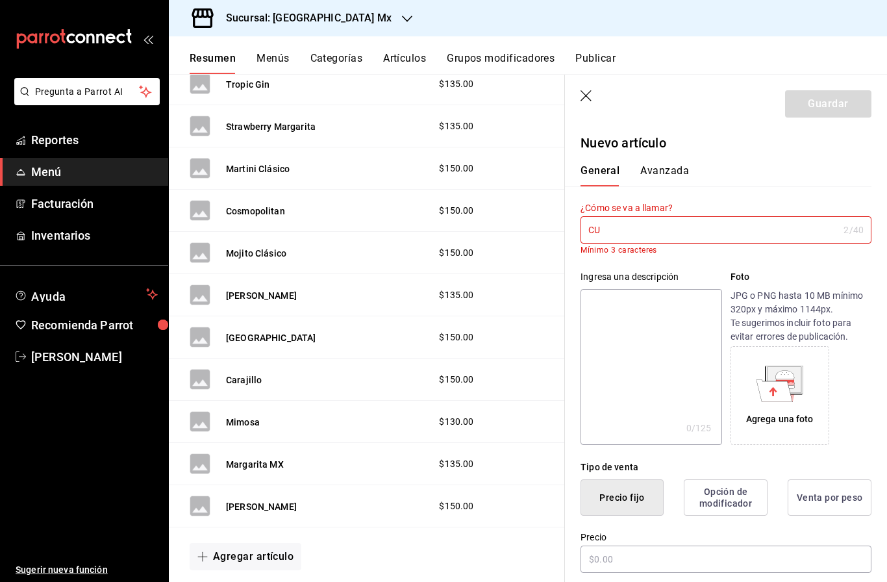
type input "C"
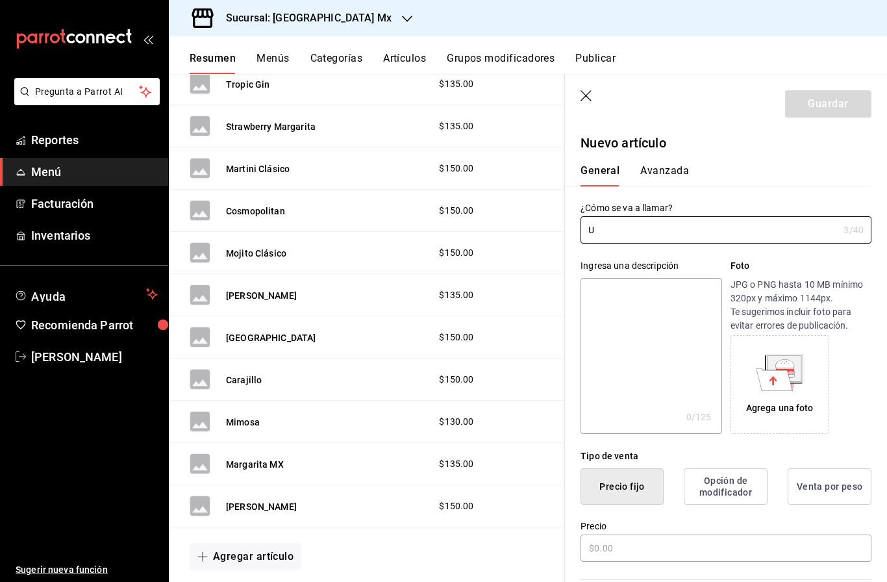
type input "U"
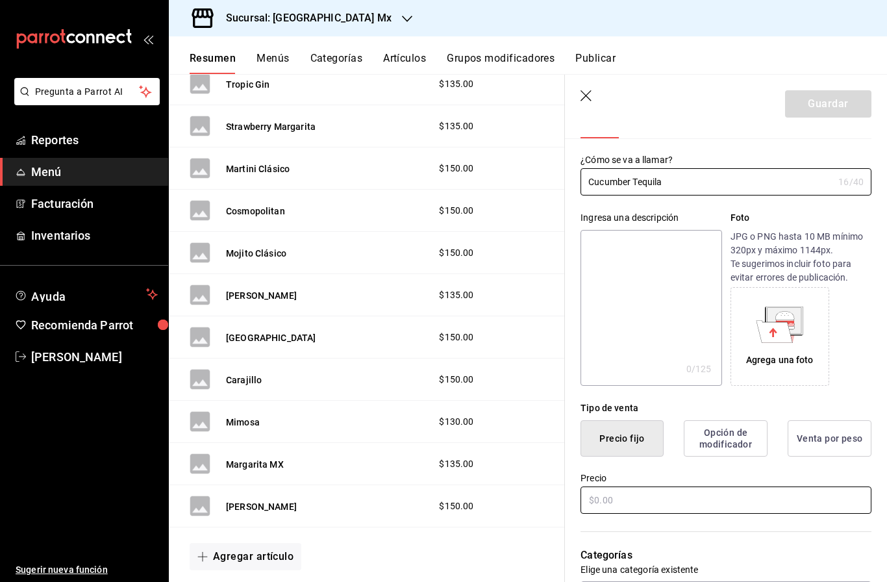
type input "Cucumber Tequila"
click at [659, 496] on input "text" at bounding box center [726, 499] width 291 height 27
type input "$145.00"
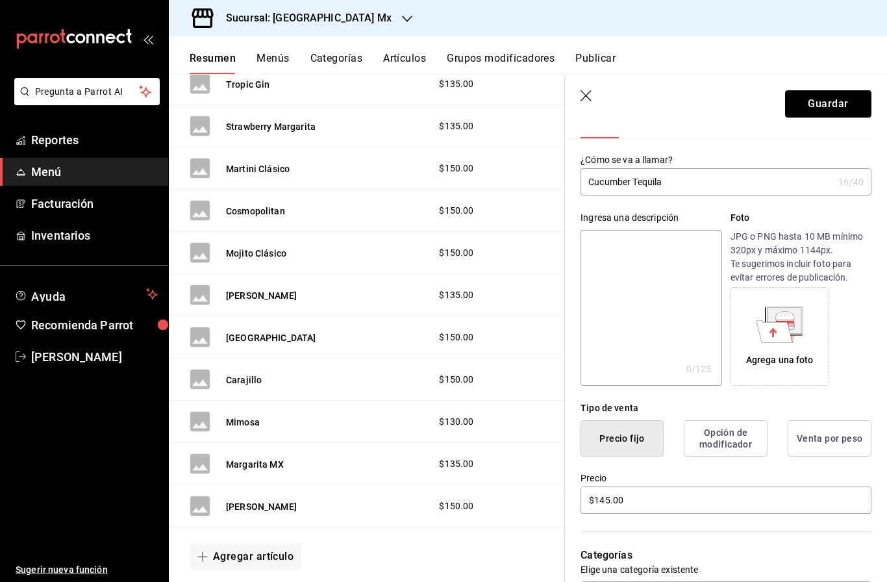
click at [831, 106] on button "Guardar" at bounding box center [828, 103] width 86 height 27
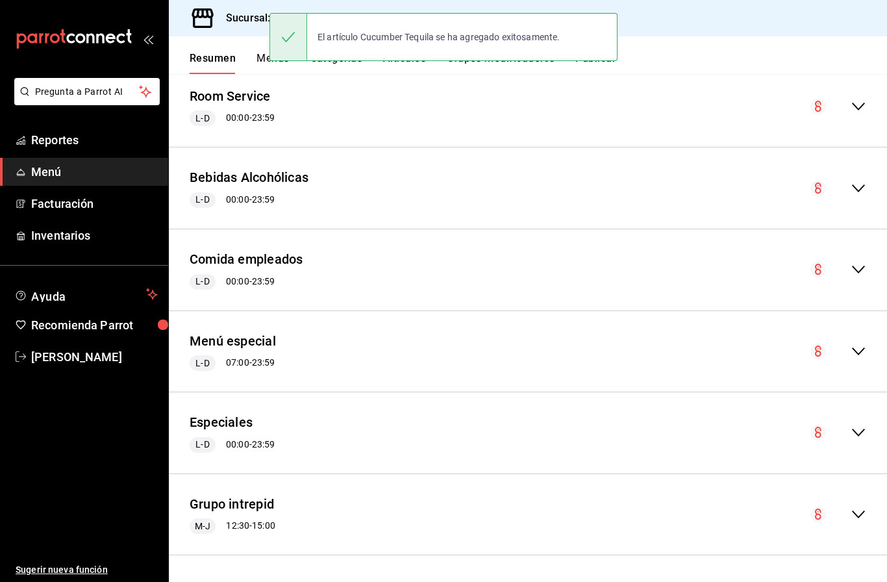
scroll to position [1103, 0]
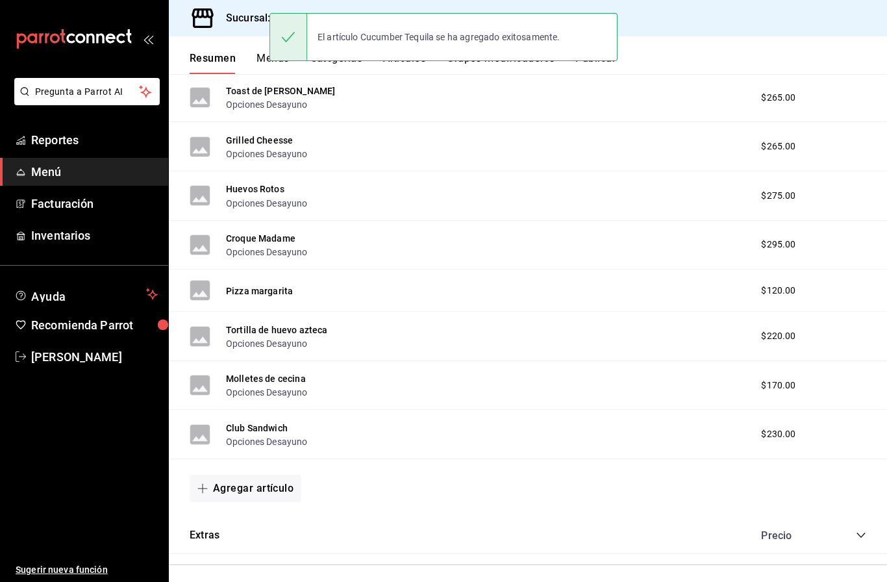
click at [267, 475] on button "Agregar artículo" at bounding box center [246, 488] width 112 height 27
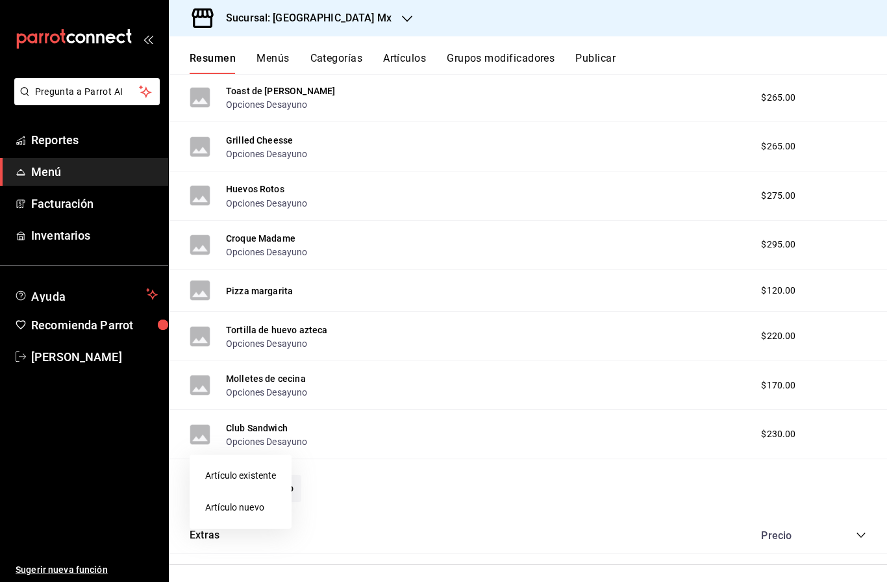
click at [527, 443] on div at bounding box center [443, 291] width 887 height 582
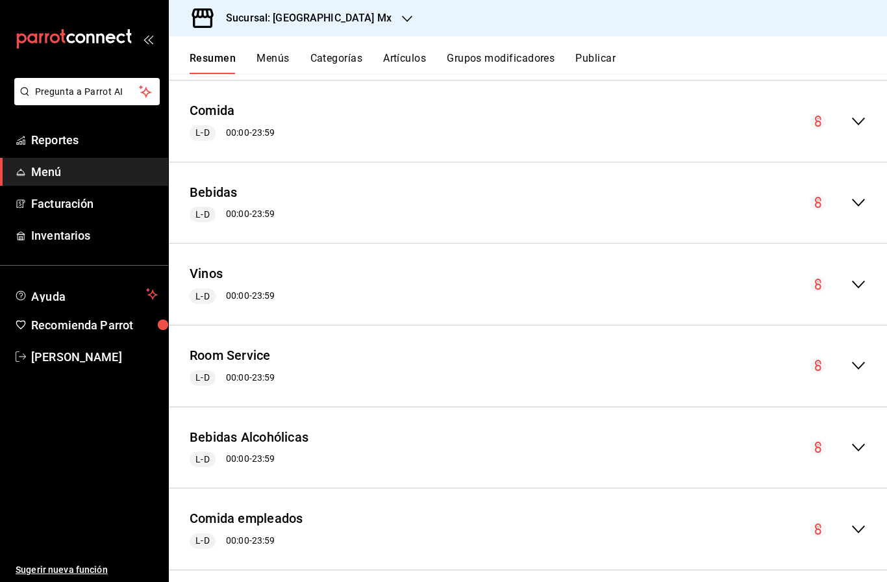
scroll to position [1916, 0]
click at [856, 438] on icon "collapse-menu-row" at bounding box center [859, 446] width 16 height 16
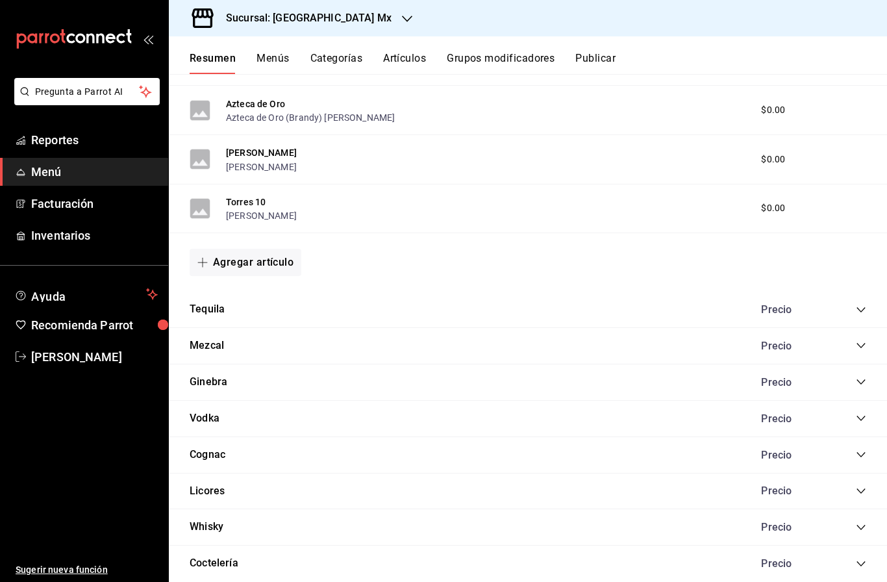
scroll to position [2779, 0]
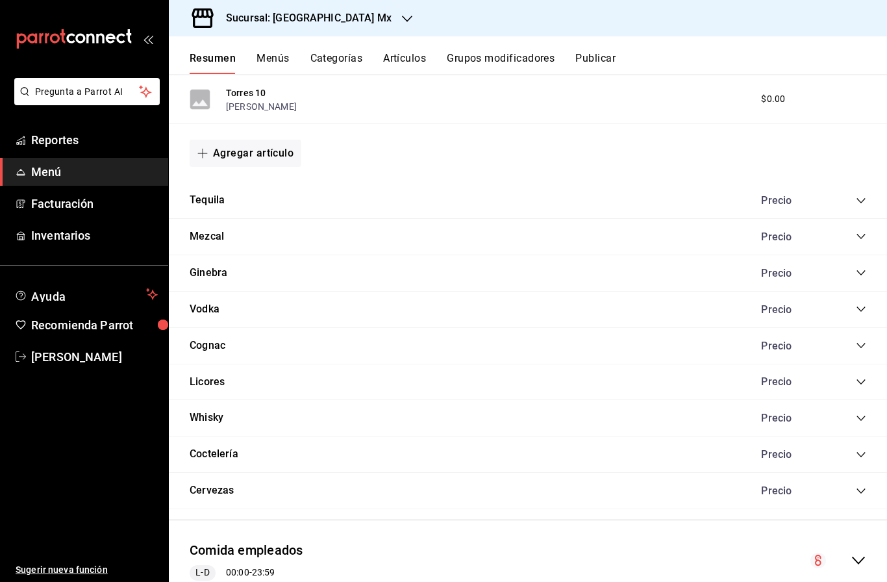
click at [867, 436] on div "Coctelería Precio" at bounding box center [528, 454] width 718 height 36
click at [860, 449] on icon "collapse-category-row" at bounding box center [861, 454] width 10 height 10
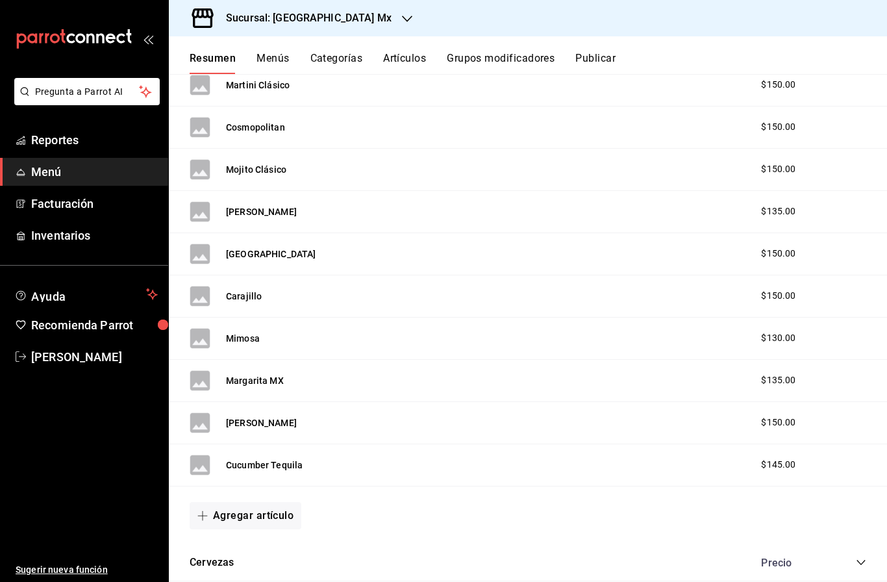
scroll to position [3746, 0]
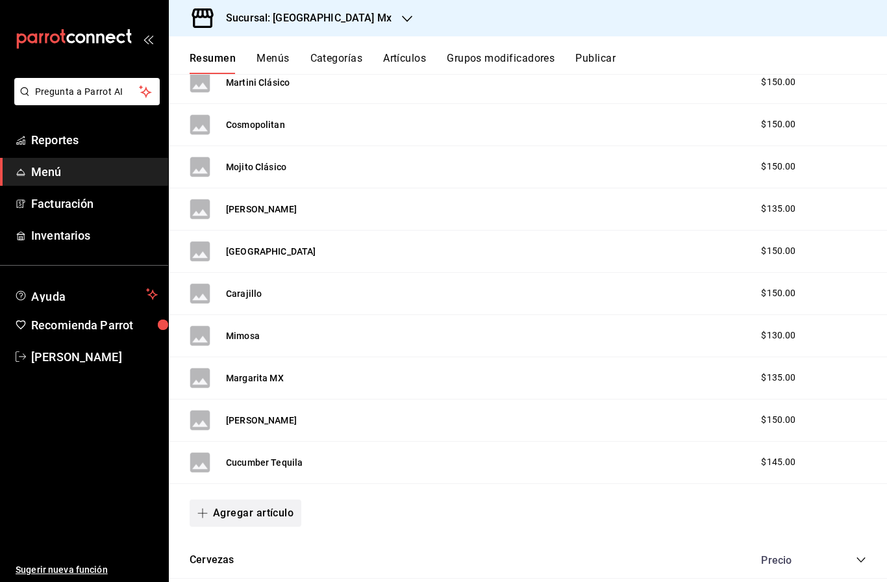
click at [270, 499] on button "Agregar artículo" at bounding box center [246, 512] width 112 height 27
click at [247, 520] on li "Artículo nuevo" at bounding box center [241, 522] width 102 height 32
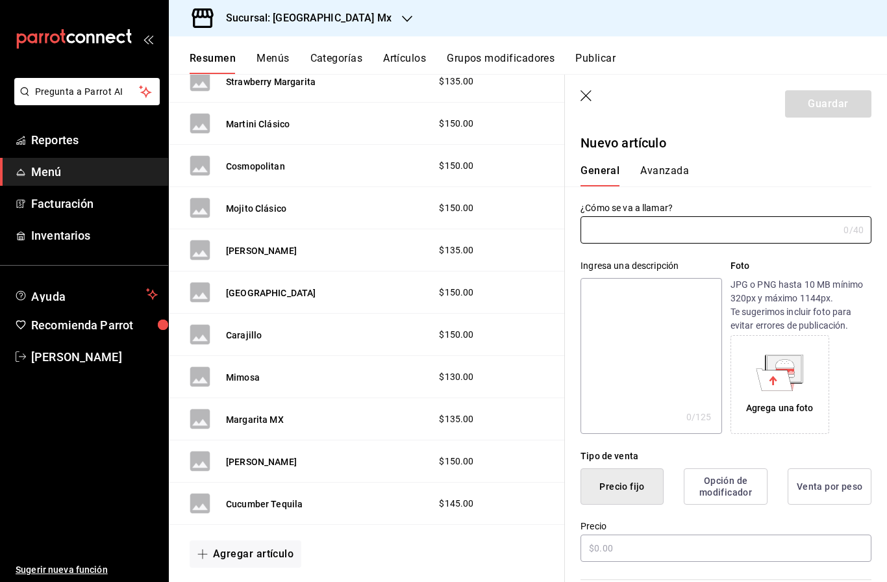
type input "AR-1758831047230"
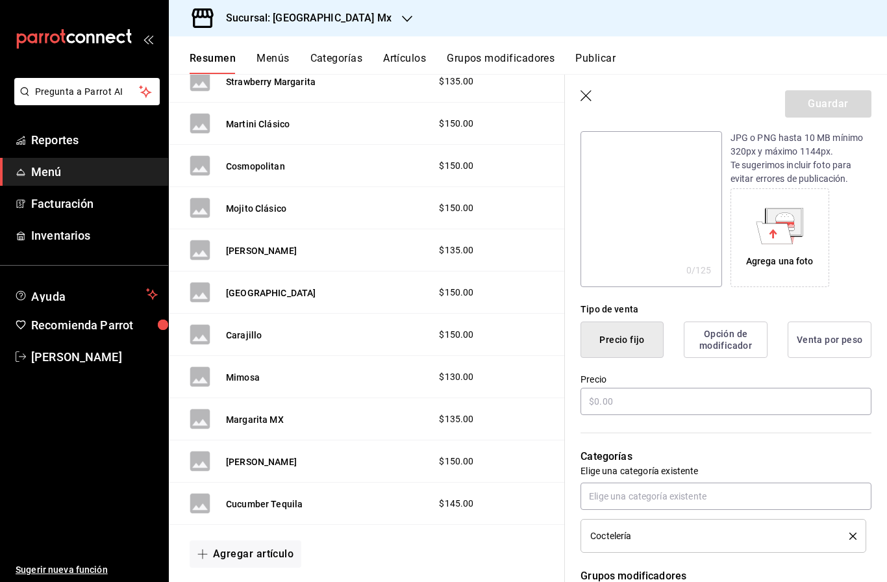
scroll to position [147, 0]
type input "[GEOGRAPHIC_DATA]"
click at [649, 406] on input "text" at bounding box center [726, 400] width 291 height 27
type input "$155.00"
click at [826, 90] on header "Guardar" at bounding box center [726, 101] width 322 height 53
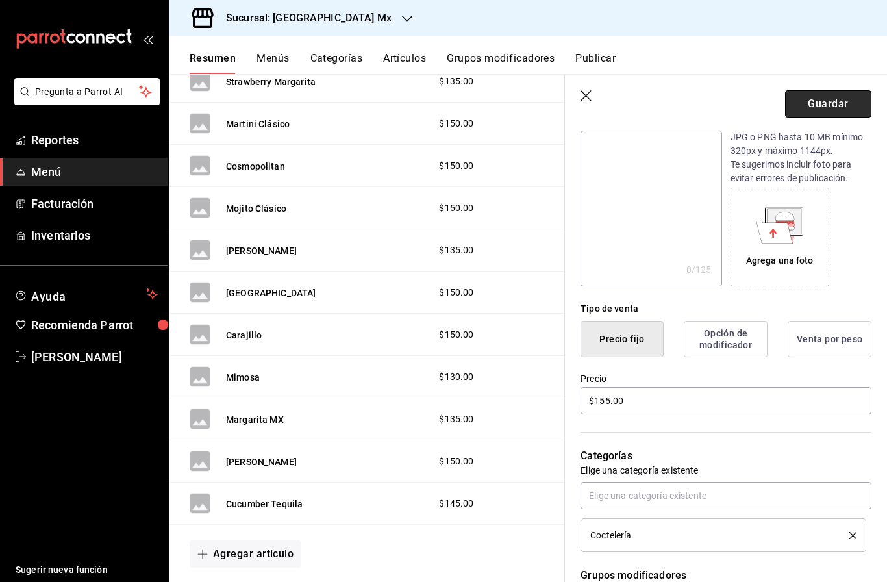
click at [827, 103] on button "Guardar" at bounding box center [828, 103] width 86 height 27
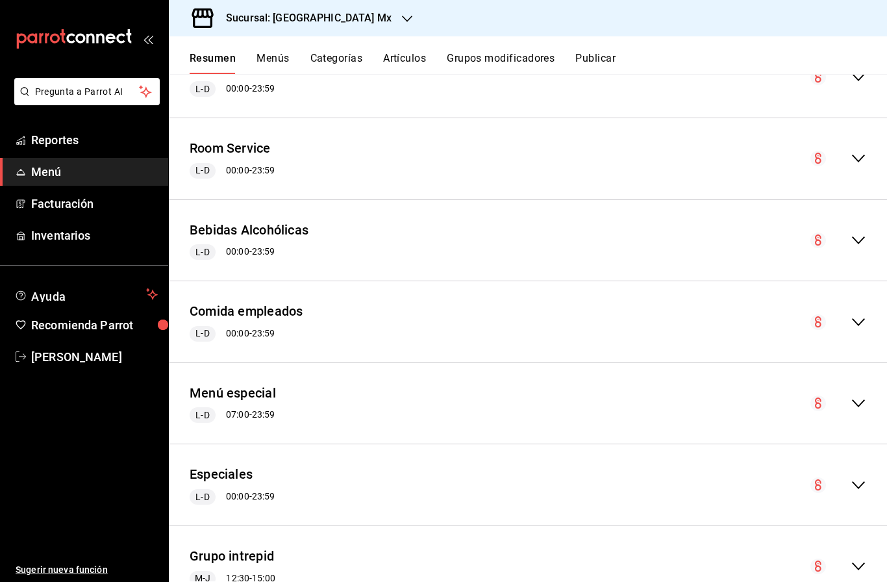
scroll to position [2120, 0]
click at [861, 237] on icon "collapse-menu-row" at bounding box center [858, 241] width 13 height 8
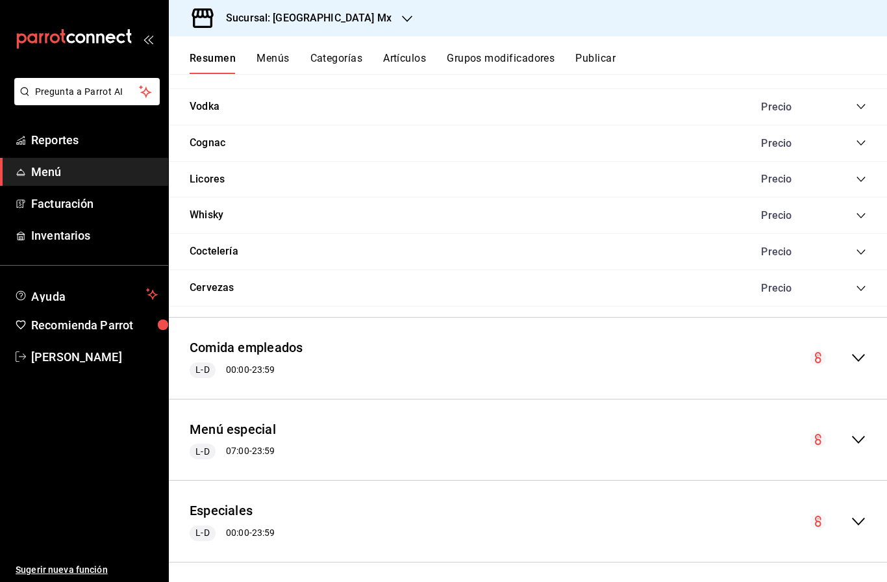
scroll to position [2979, 0]
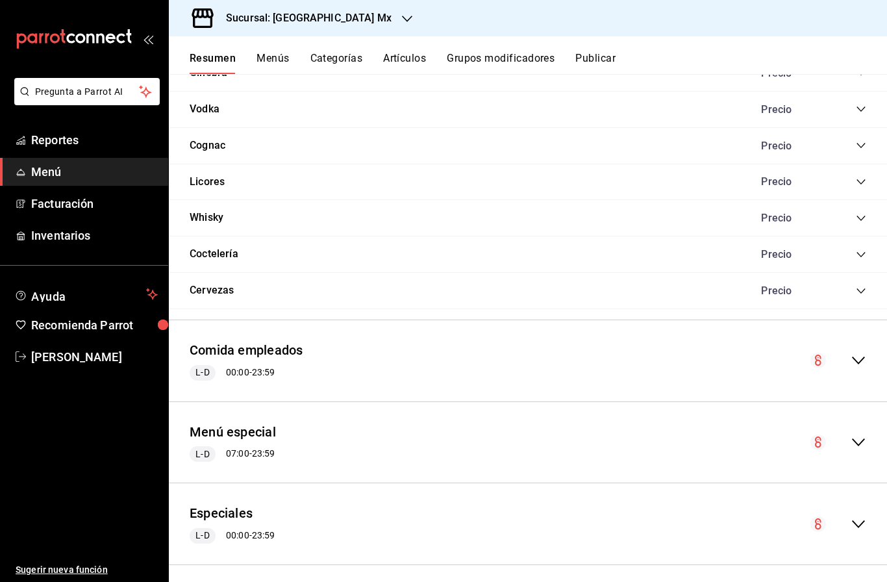
click at [862, 249] on icon "collapse-category-row" at bounding box center [861, 254] width 10 height 10
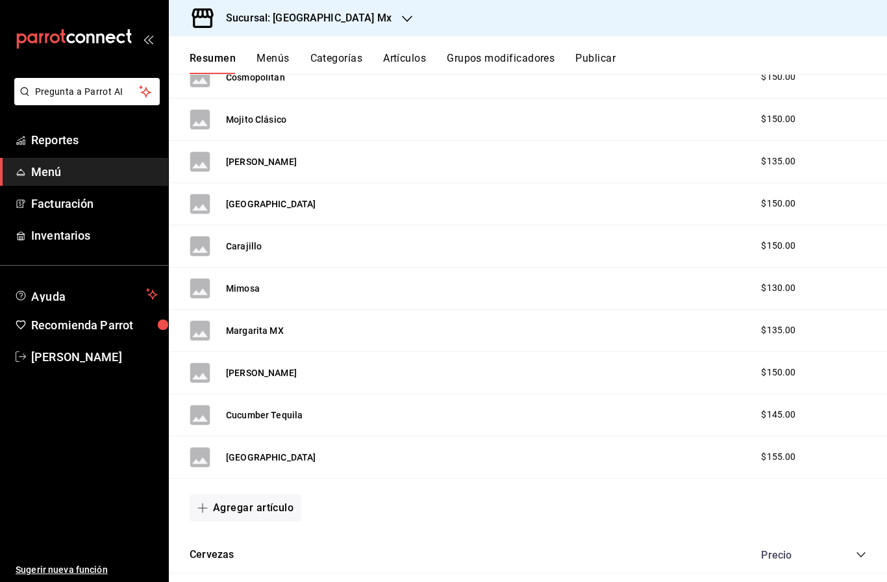
scroll to position [3830, 0]
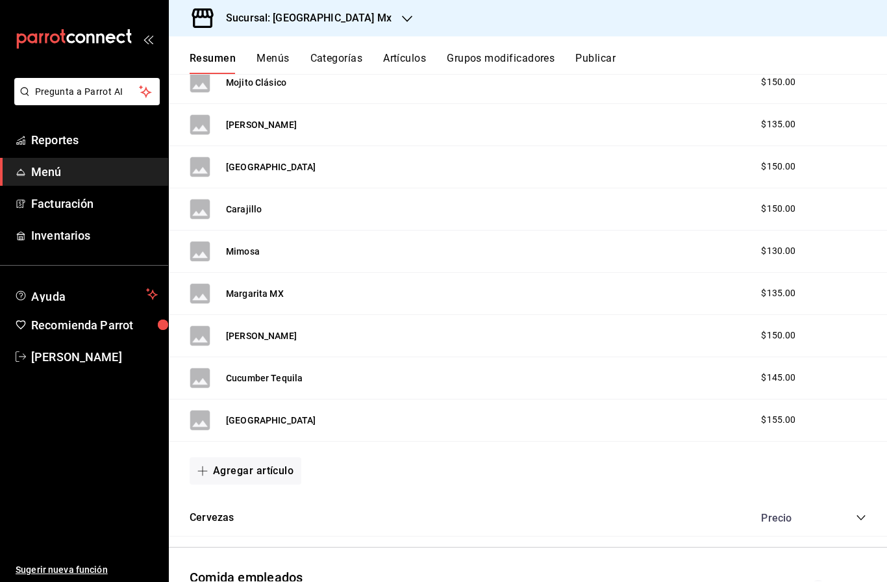
click at [257, 457] on button "Agregar artículo" at bounding box center [246, 470] width 112 height 27
click at [249, 475] on li "Artículo nuevo" at bounding box center [241, 480] width 102 height 32
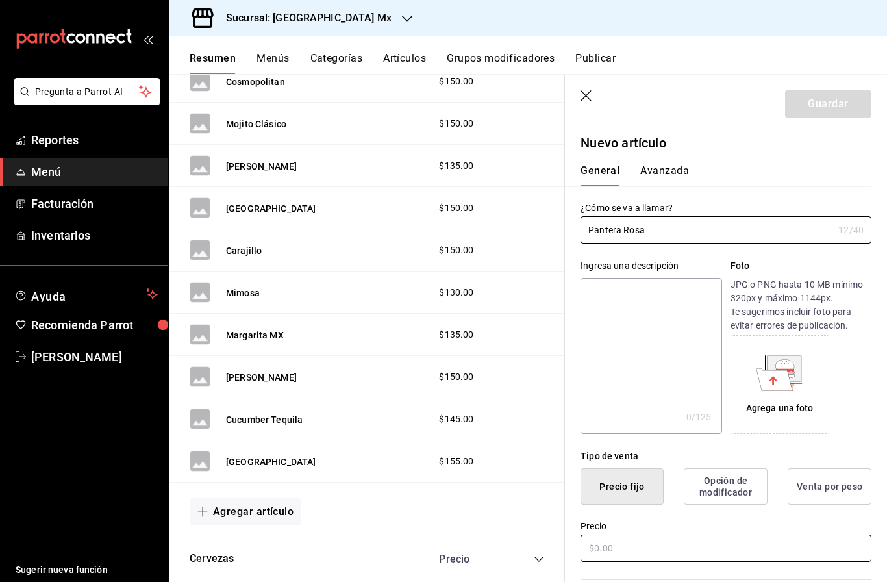
type input "Pantera Rosa"
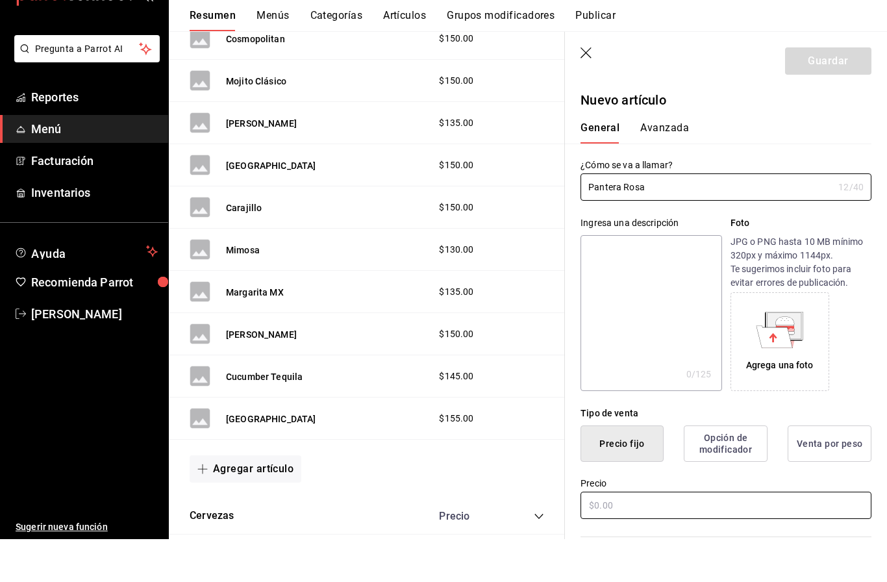
click at [649, 553] on html "Pregunta a Parrot AI Reportes Menú Facturación Inventarios Ayuda Recomienda Par…" at bounding box center [443, 291] width 887 height 582
type input "$135.00"
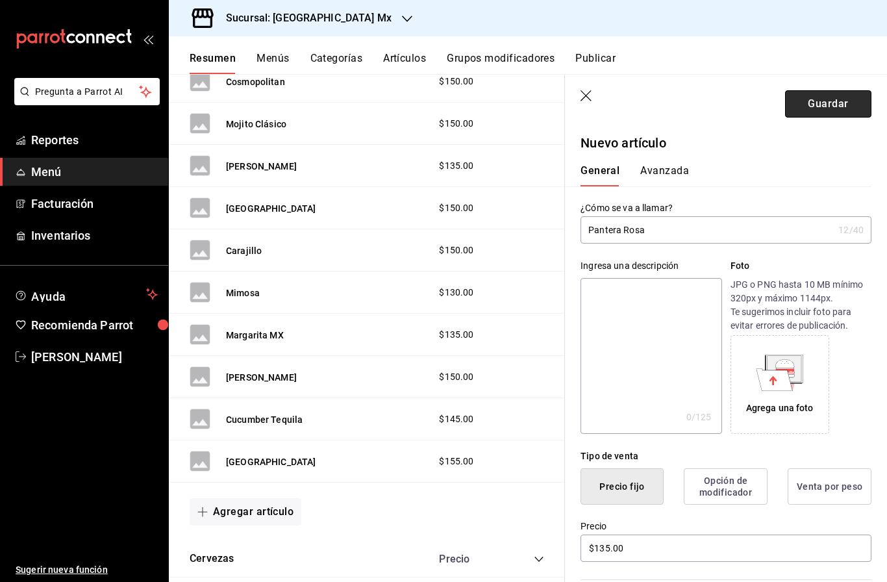
click at [823, 74] on main "Resumen sucursal Si activas ‘Editar artículo por menú’, podrás personalizar los…" at bounding box center [528, 328] width 718 height 508
click at [836, 102] on button "Guardar" at bounding box center [828, 103] width 86 height 27
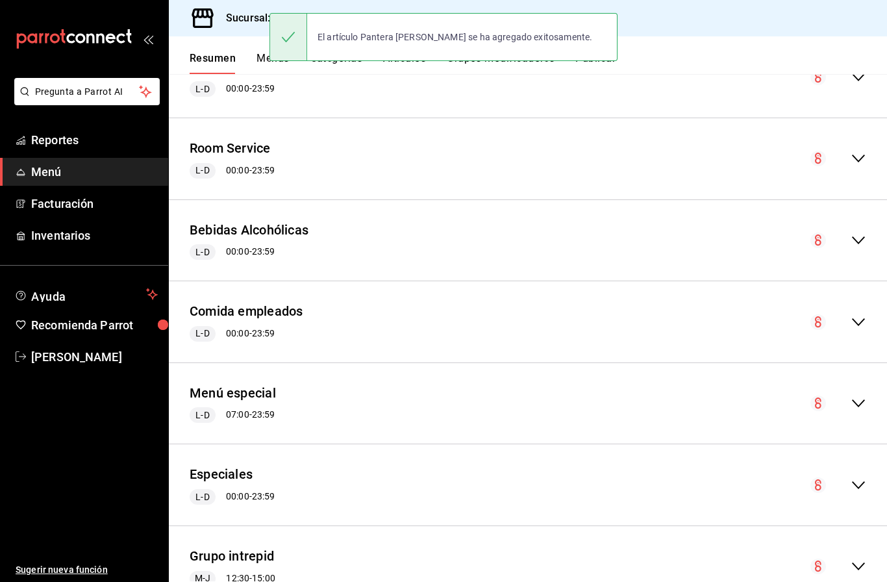
scroll to position [2120, 0]
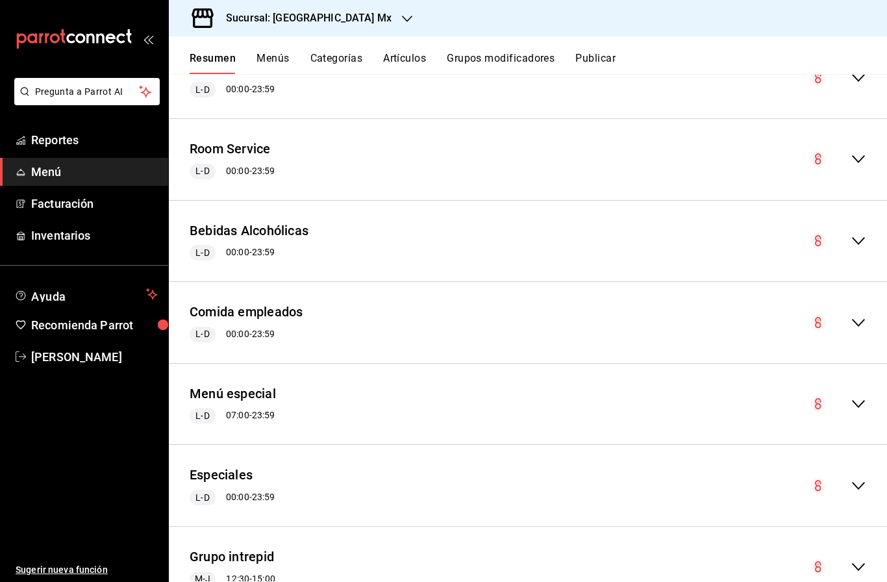
click at [858, 233] on icon "collapse-menu-row" at bounding box center [859, 241] width 16 height 16
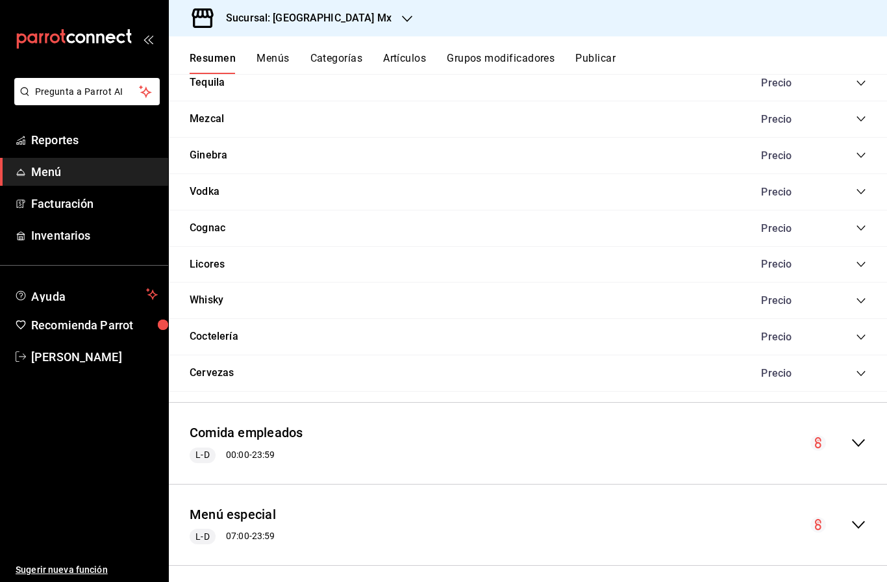
scroll to position [2938, 0]
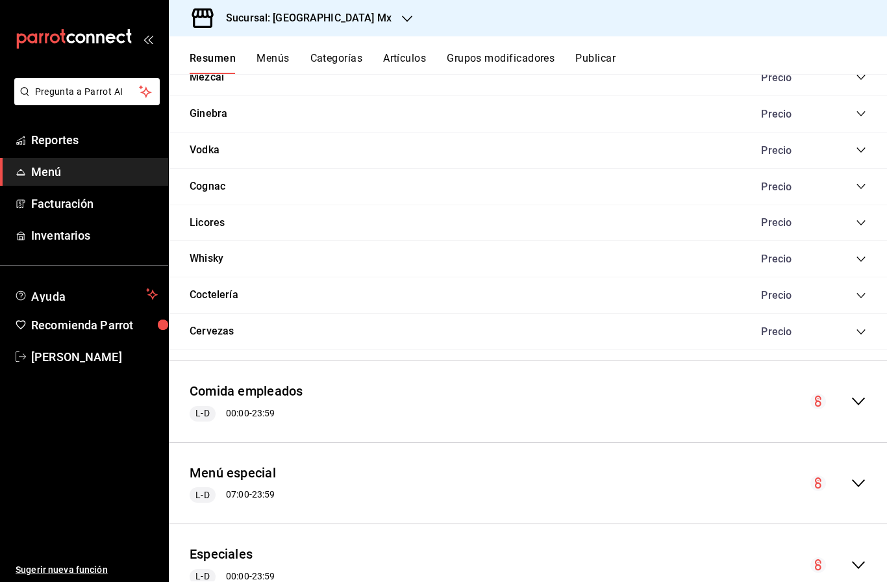
click at [862, 293] on icon "collapse-category-row" at bounding box center [860, 295] width 8 height 5
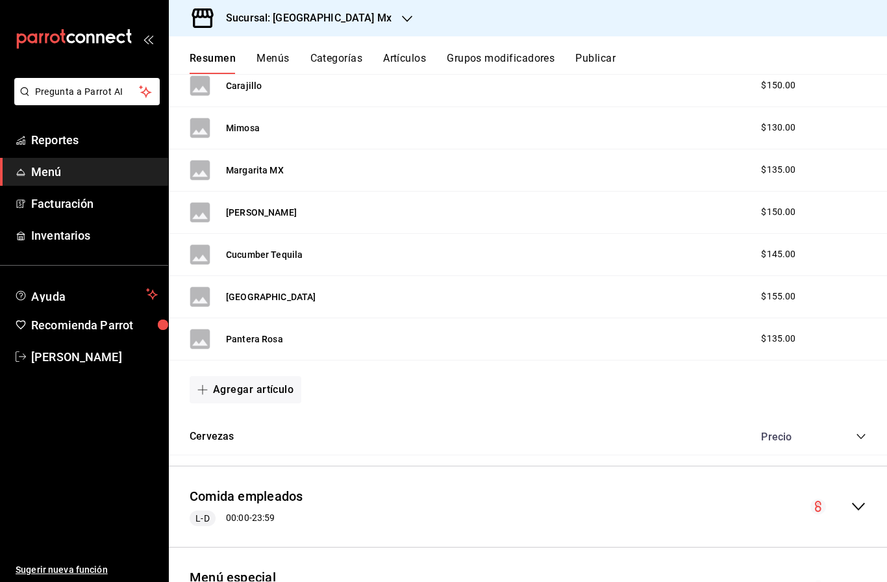
scroll to position [3975, 0]
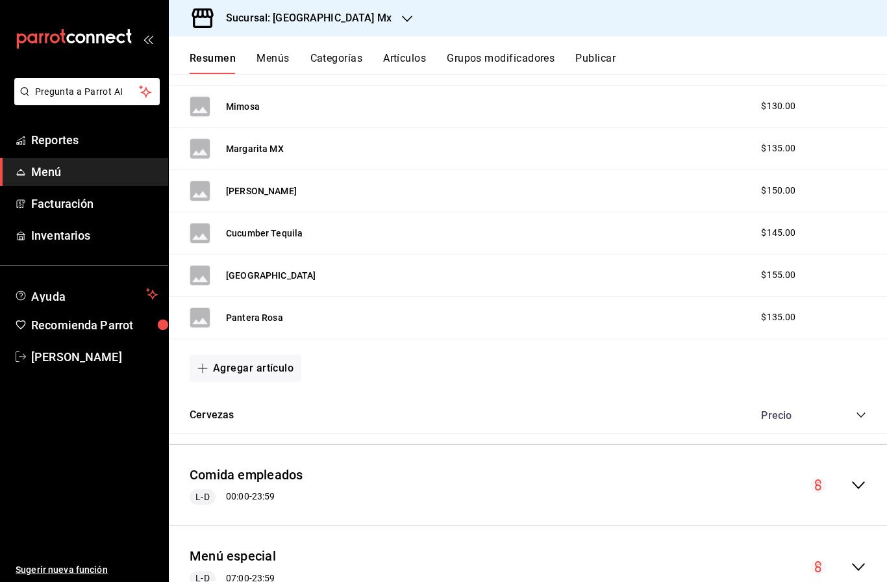
click at [275, 355] on button "Agregar artículo" at bounding box center [246, 368] width 112 height 27
click at [242, 378] on li "Artículo nuevo" at bounding box center [241, 377] width 102 height 32
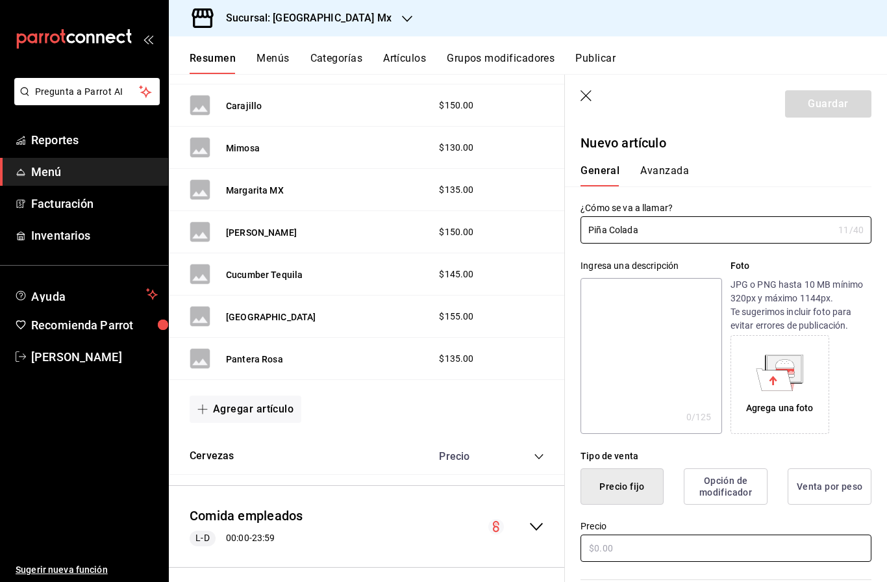
type input "Piña Colada"
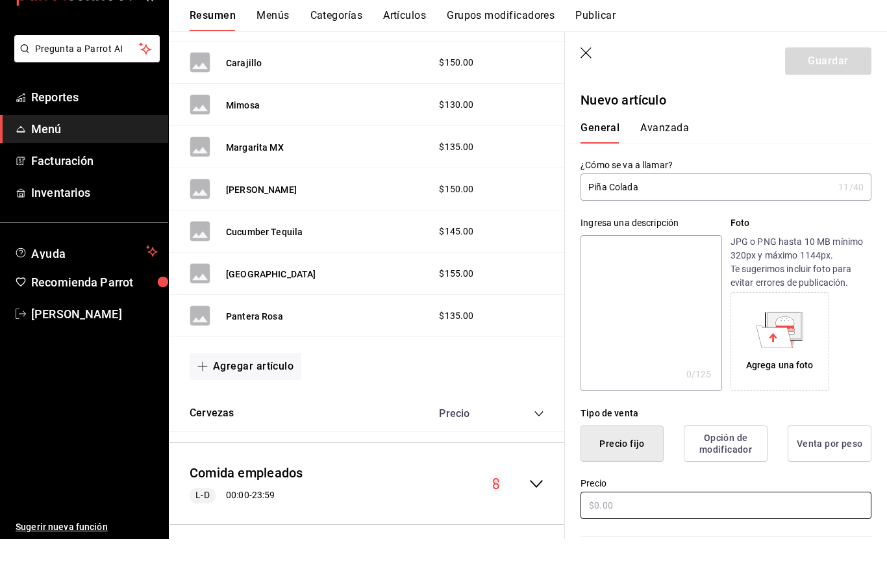
click at [622, 543] on html "Pregunta a Parrot AI Reportes Menú Facturación Inventarios Ayuda Recomienda Par…" at bounding box center [443, 291] width 887 height 582
type input "$135.00"
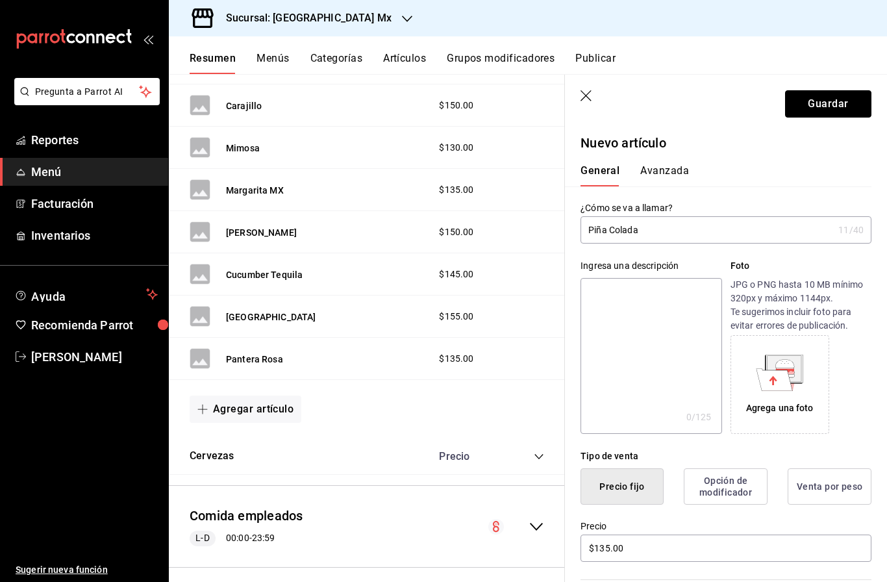
click at [842, 74] on main "Resumen sucursal Si activas ‘Editar artículo por menú’, podrás personalizar los…" at bounding box center [528, 328] width 718 height 508
click at [831, 103] on button "Guardar" at bounding box center [828, 103] width 86 height 27
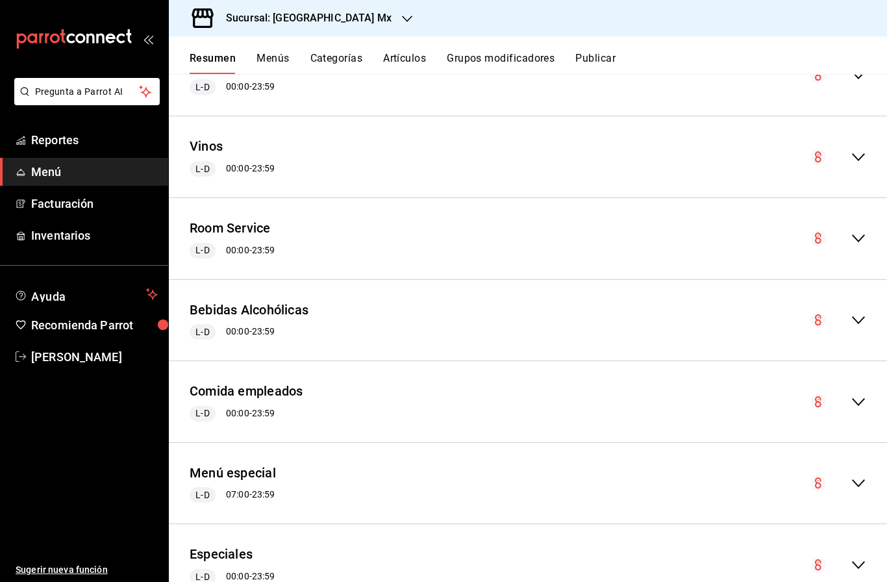
scroll to position [2082, 0]
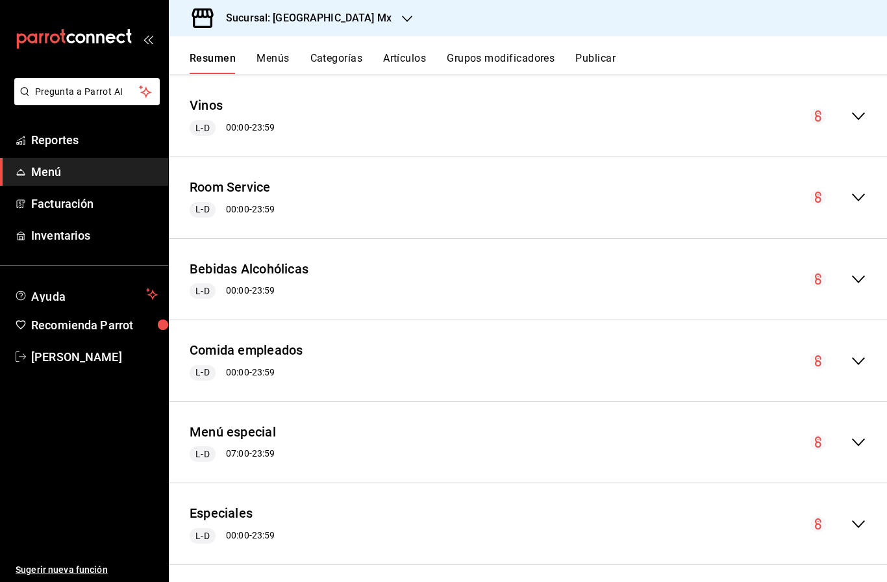
click at [851, 271] on icon "collapse-menu-row" at bounding box center [859, 279] width 16 height 16
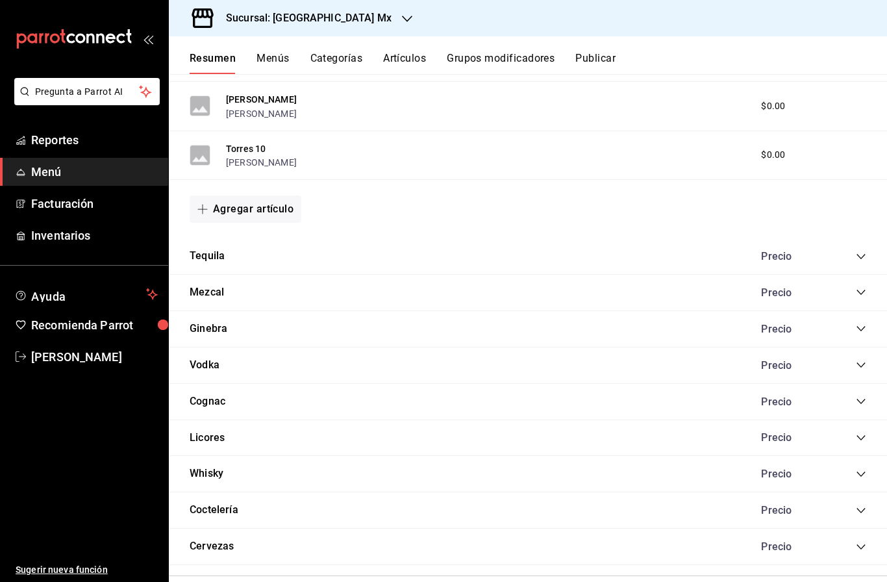
scroll to position [2782, 0]
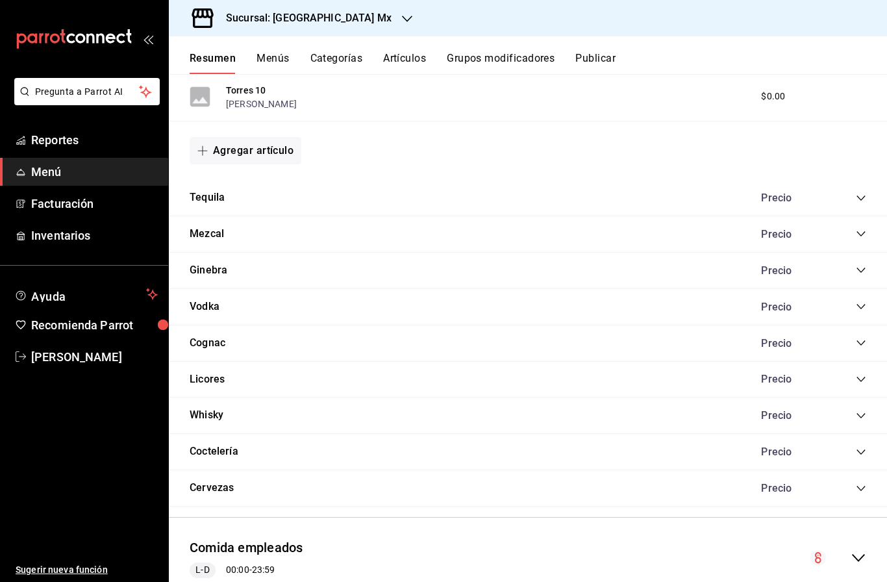
click at [860, 447] on icon "collapse-category-row" at bounding box center [861, 452] width 10 height 10
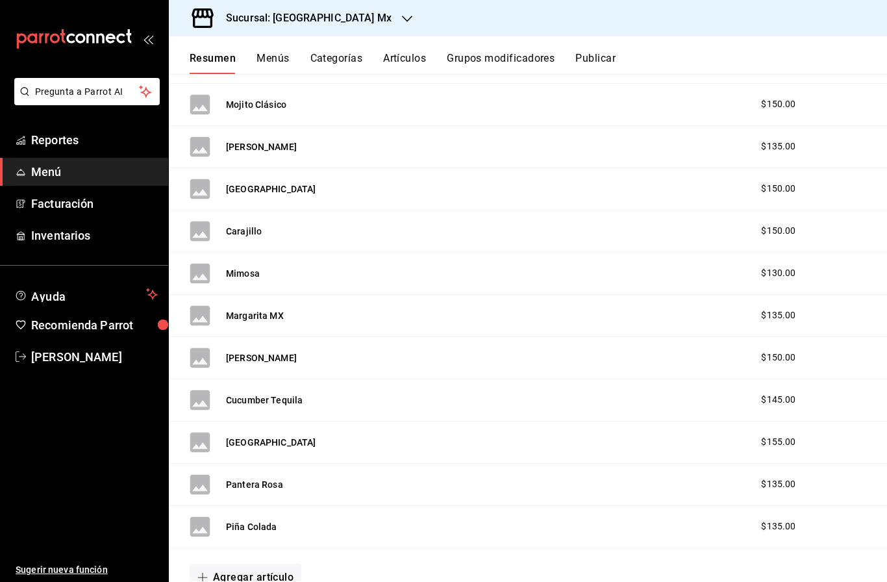
scroll to position [3832, 0]
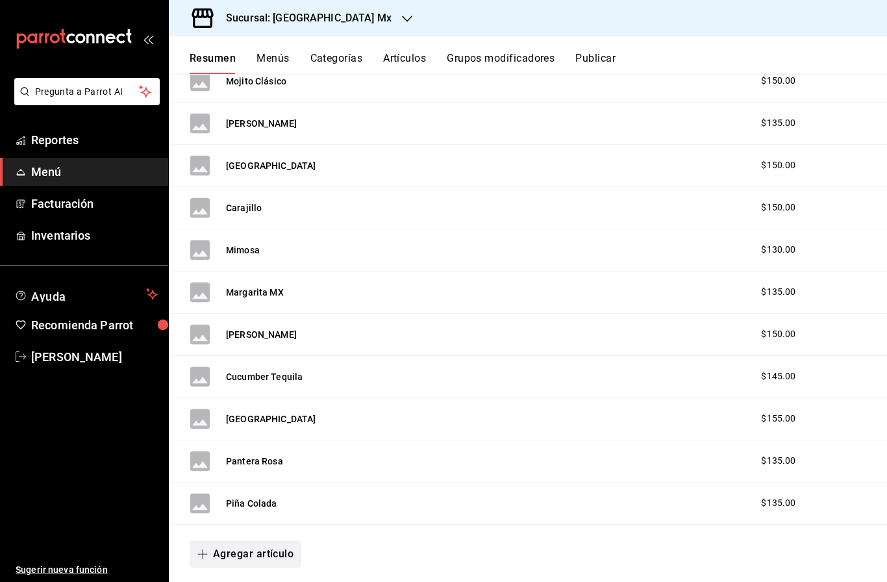
click at [245, 540] on button "Agregar artículo" at bounding box center [246, 553] width 112 height 27
click at [255, 550] on li "Artículo nuevo" at bounding box center [241, 550] width 102 height 32
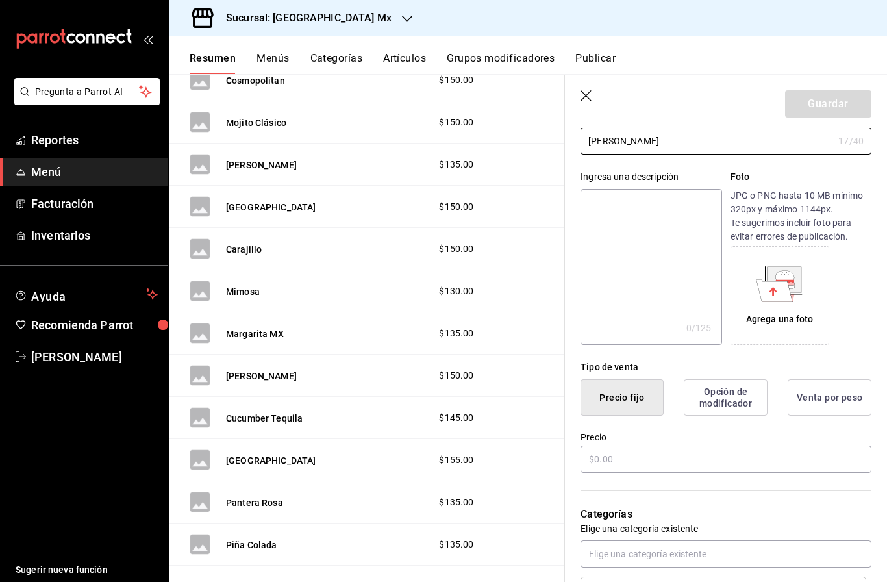
scroll to position [104, 0]
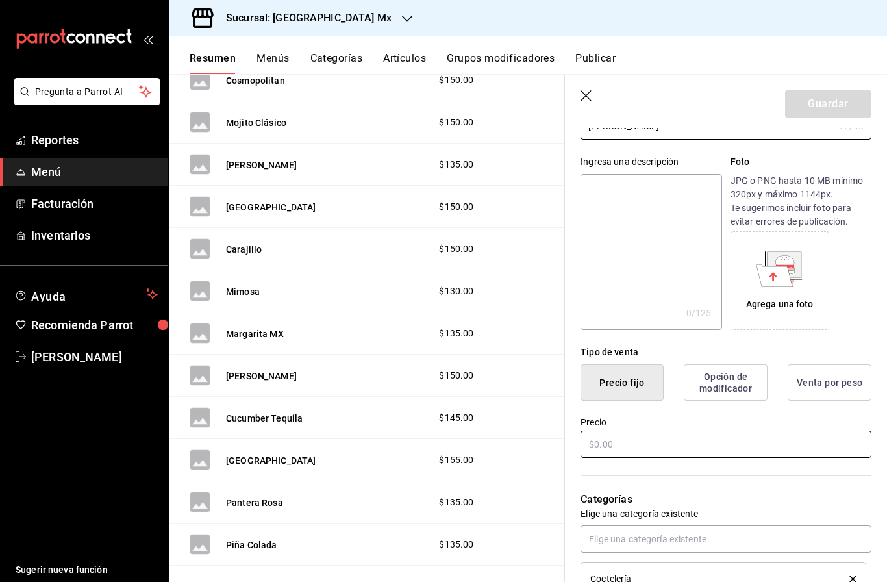
type input "[PERSON_NAME]"
click at [625, 440] on input "text" at bounding box center [726, 444] width 291 height 27
type input "$135.00"
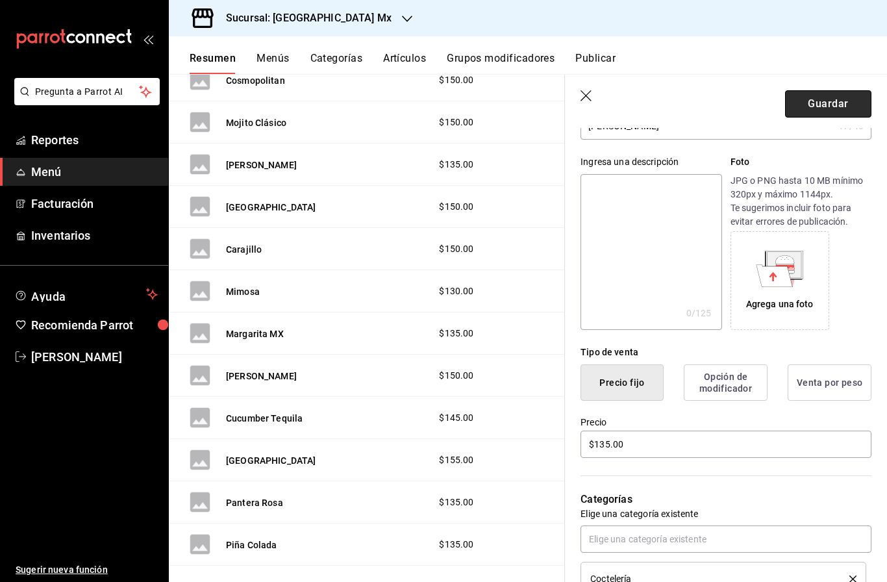
click at [816, 109] on button "Guardar" at bounding box center [828, 103] width 86 height 27
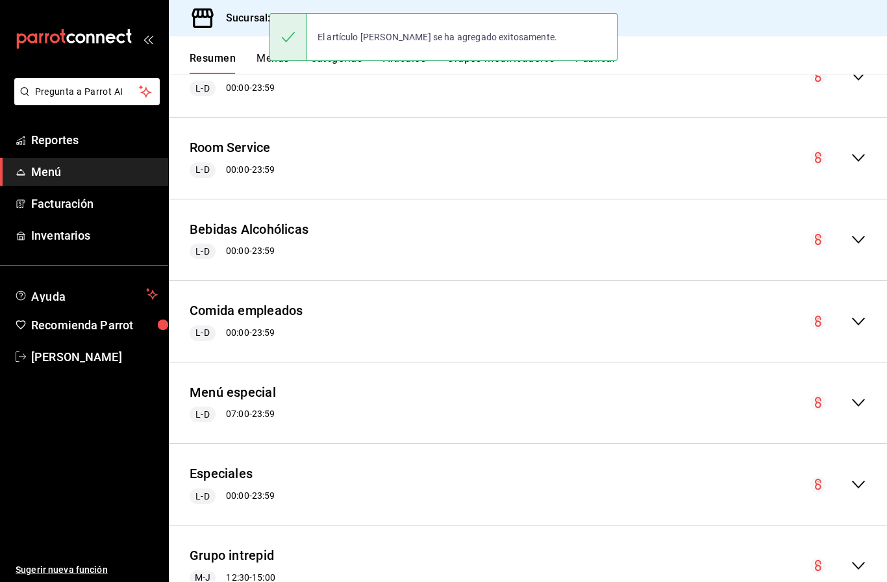
scroll to position [2120, 0]
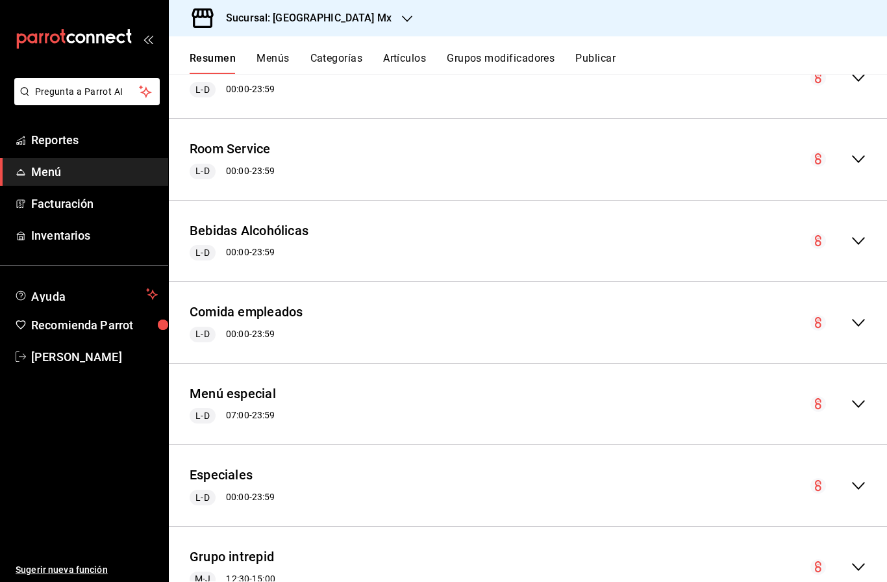
click at [858, 233] on icon "collapse-menu-row" at bounding box center [859, 241] width 16 height 16
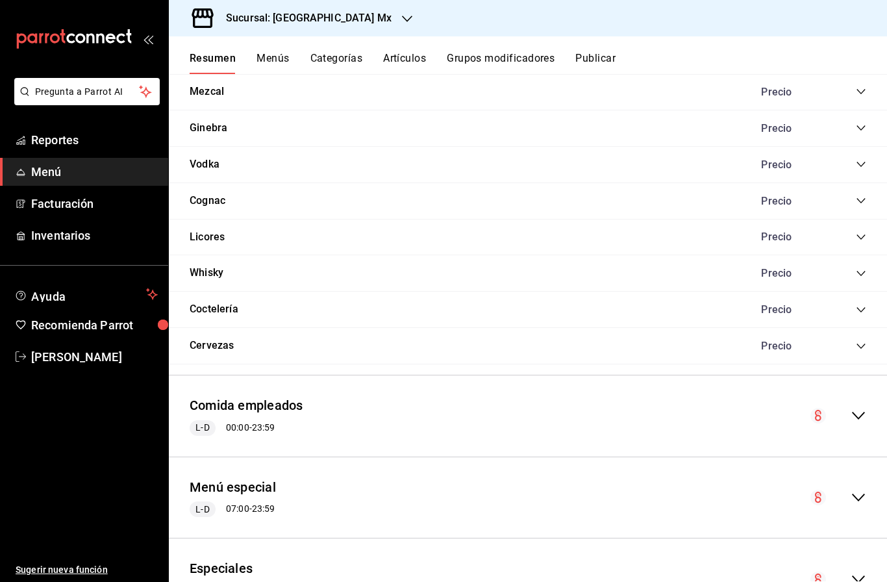
scroll to position [2892, 0]
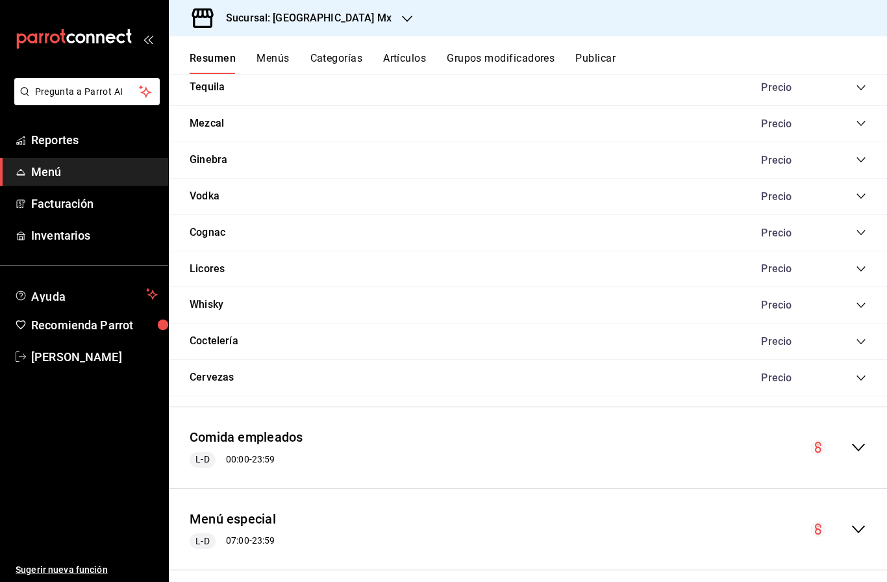
click at [854, 335] on div "Precio" at bounding box center [807, 341] width 118 height 12
click at [862, 336] on icon "collapse-category-row" at bounding box center [861, 341] width 10 height 10
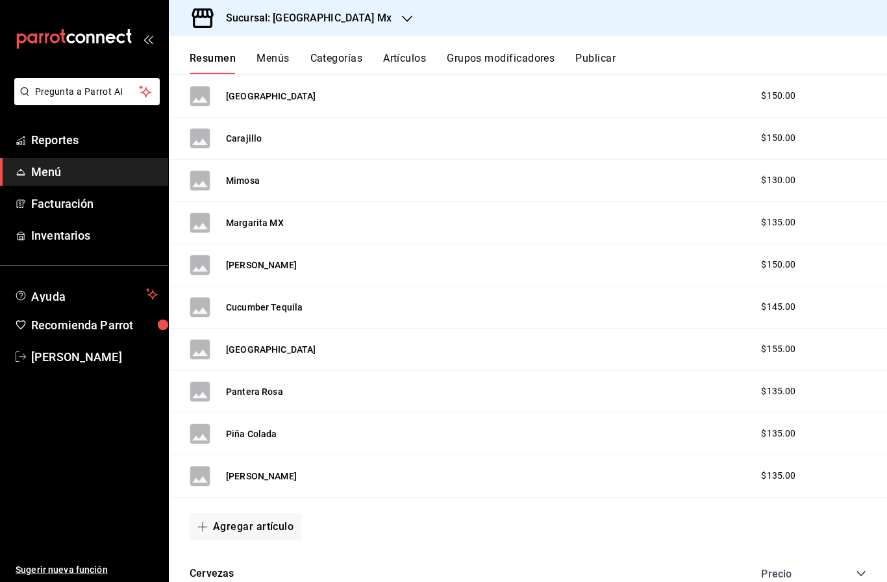
scroll to position [3903, 0]
click at [258, 512] on button "Agregar artículo" at bounding box center [246, 525] width 112 height 27
click at [249, 531] on li "Artículo nuevo" at bounding box center [241, 534] width 102 height 32
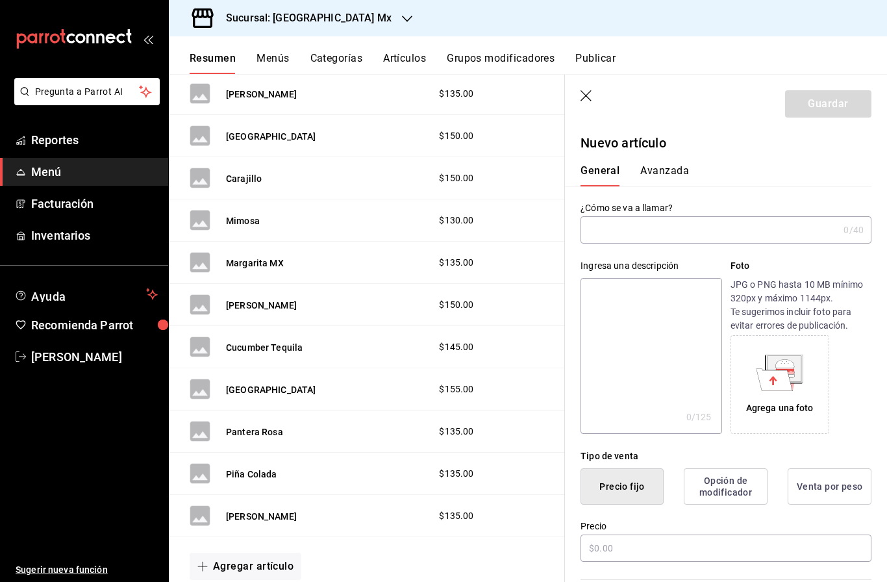
type input "AR-1758831255441"
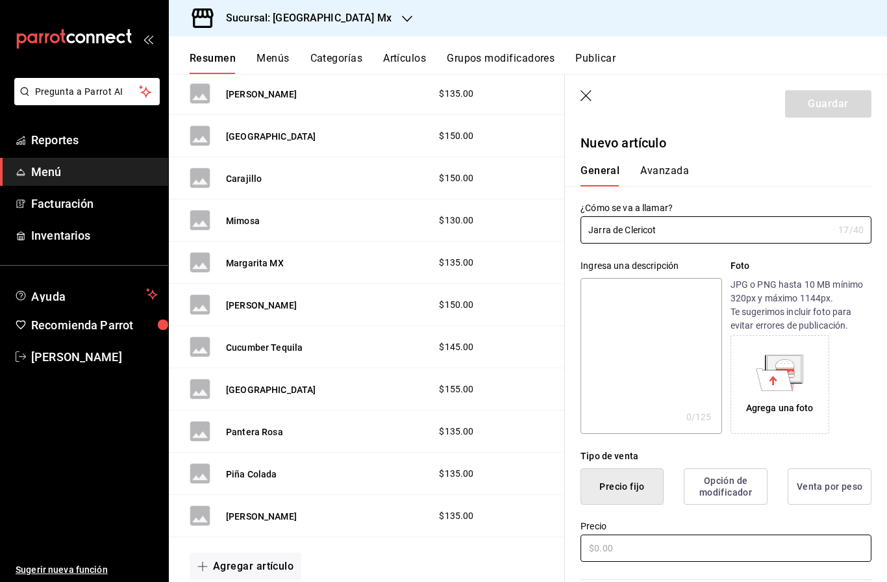
type input "Jarra de Clericot"
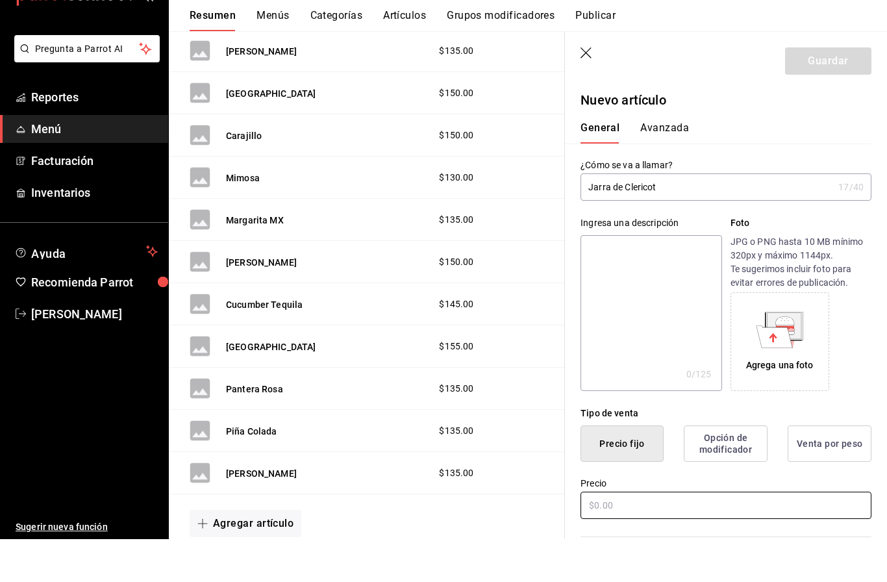
click at [603, 551] on html "Pregunta a Parrot AI Reportes Menú Facturación Inventarios Ayuda Recomienda Par…" at bounding box center [443, 291] width 887 height 582
type input "$350.00"
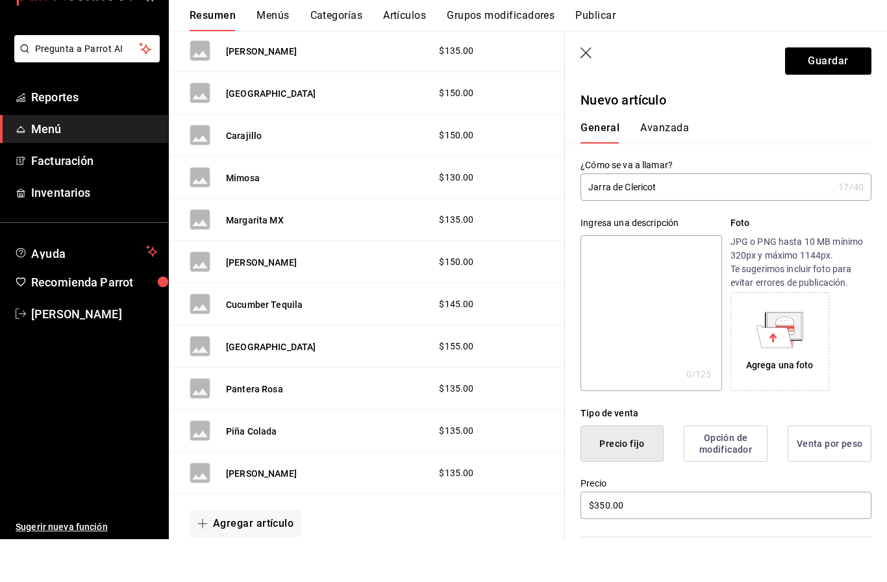
click at [718, 217] on input "Jarra de Clericot" at bounding box center [707, 230] width 253 height 26
click at [661, 217] on input "Jarra de Clericot" at bounding box center [707, 230] width 253 height 26
click at [664, 217] on input "Jarra de Clericot" at bounding box center [707, 230] width 253 height 26
type input "Jarra de Clericot 1LT"
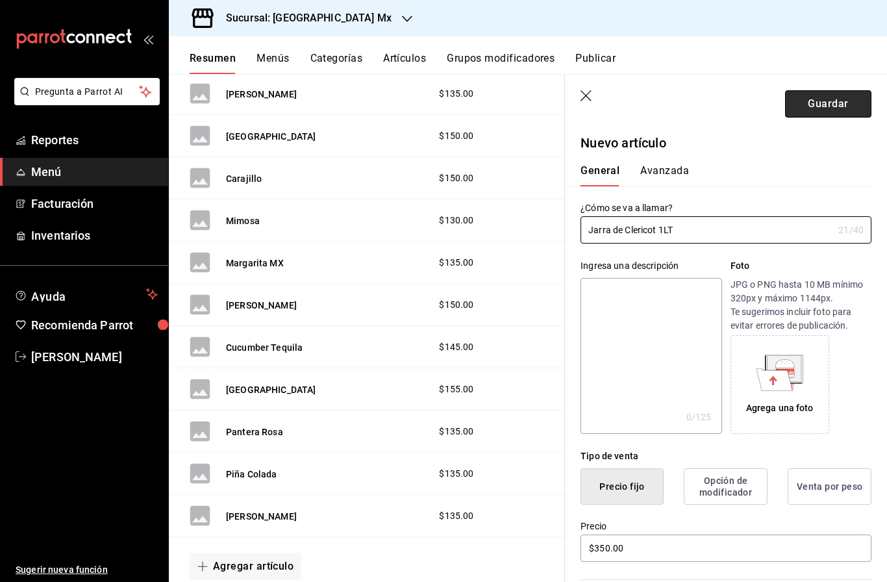
click at [835, 74] on main "Resumen sucursal Si activas ‘Editar artículo por menú’, podrás personalizar los…" at bounding box center [528, 328] width 718 height 508
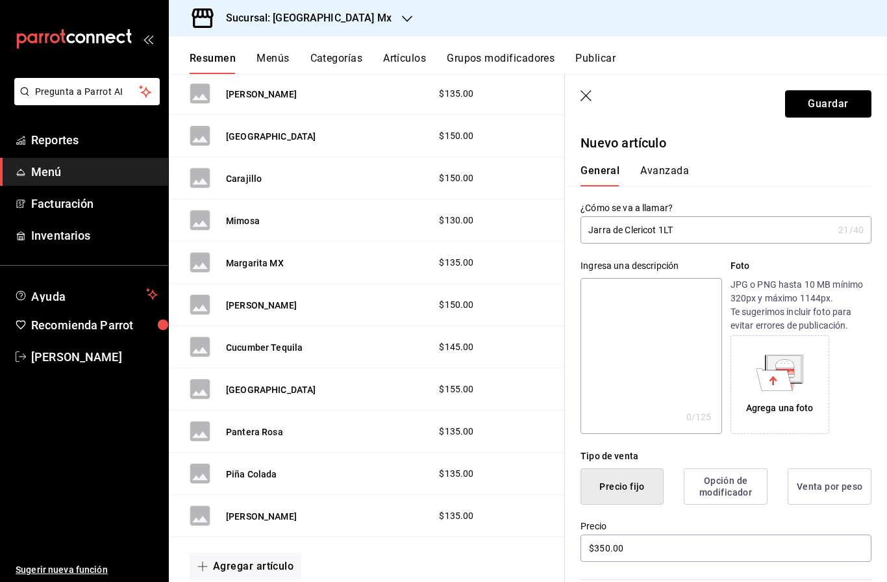
click at [831, 106] on button "Guardar" at bounding box center [828, 103] width 86 height 27
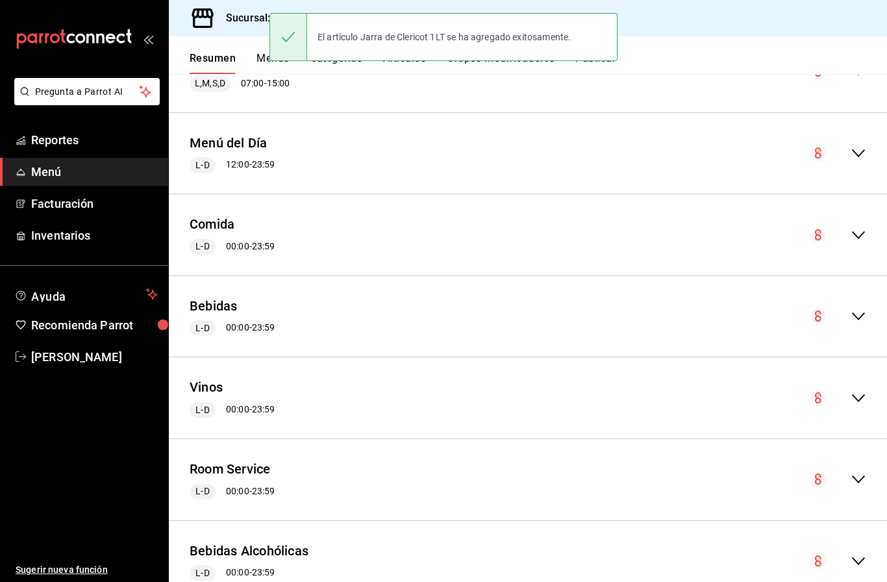
scroll to position [1903, 0]
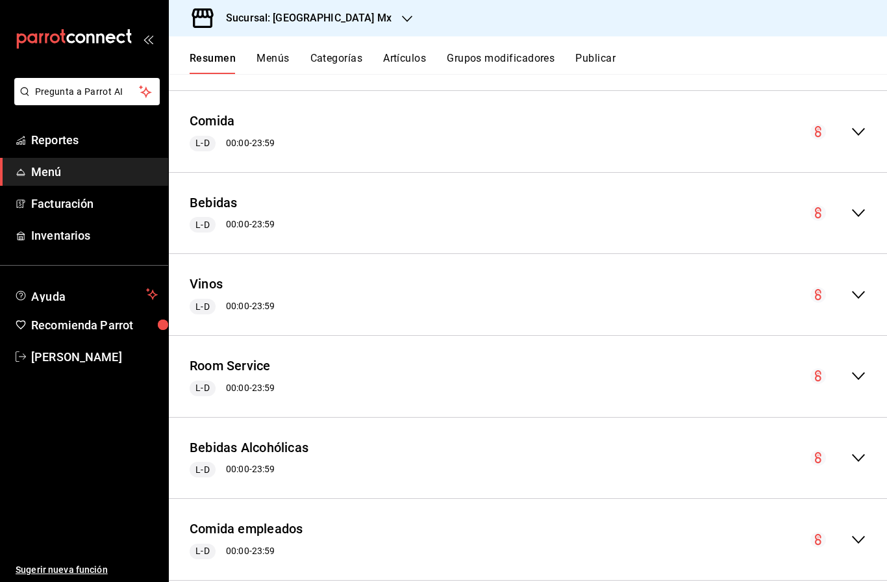
click at [853, 205] on icon "collapse-menu-row" at bounding box center [859, 213] width 16 height 16
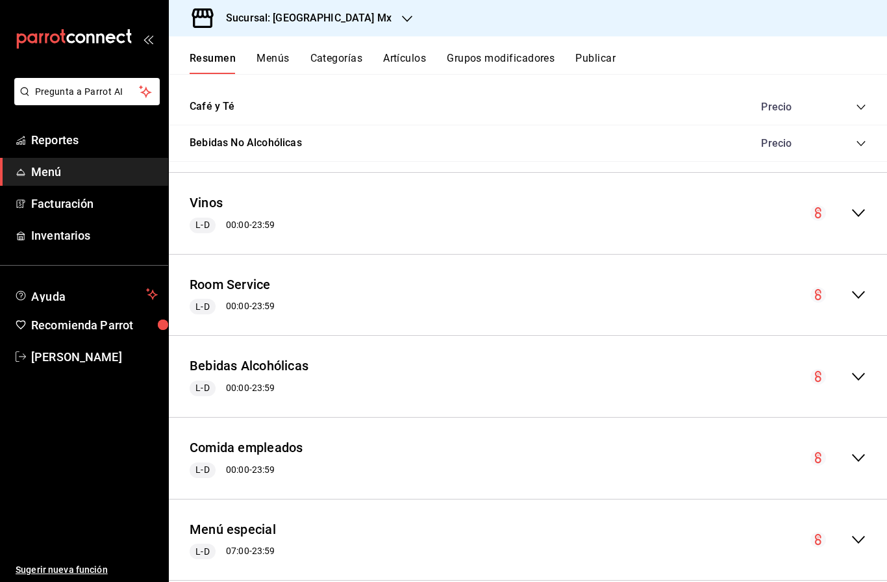
scroll to position [2509, 0]
click at [862, 369] on icon "collapse-menu-row" at bounding box center [859, 377] width 16 height 16
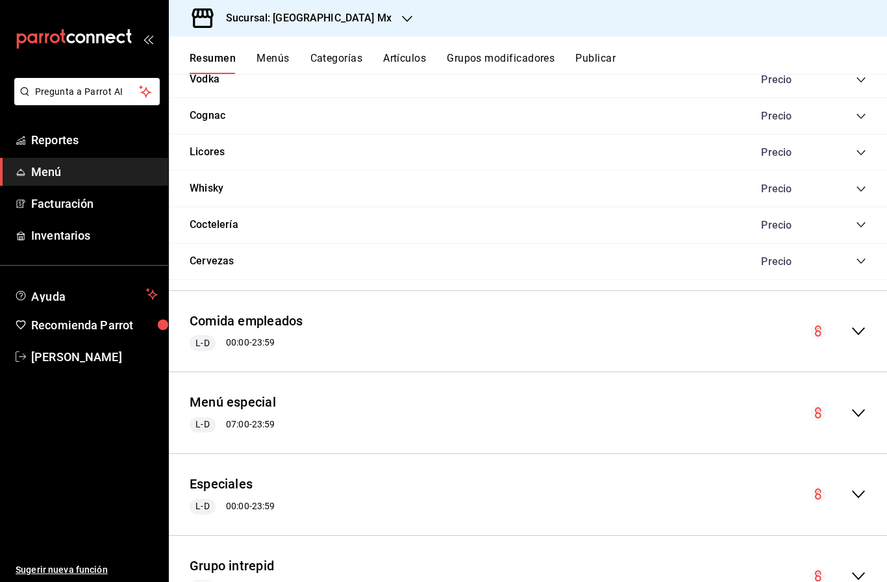
scroll to position [3474, 0]
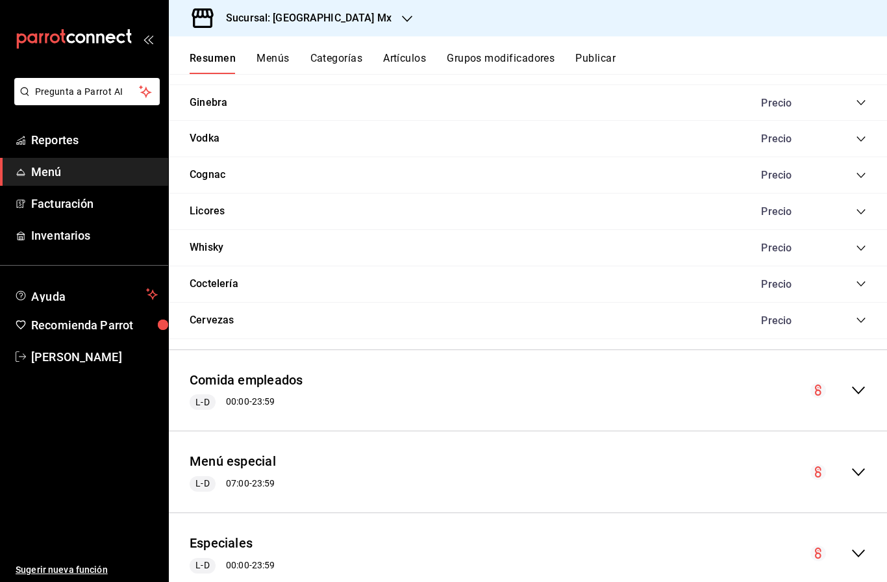
click at [864, 281] on icon "collapse-category-row" at bounding box center [860, 283] width 8 height 5
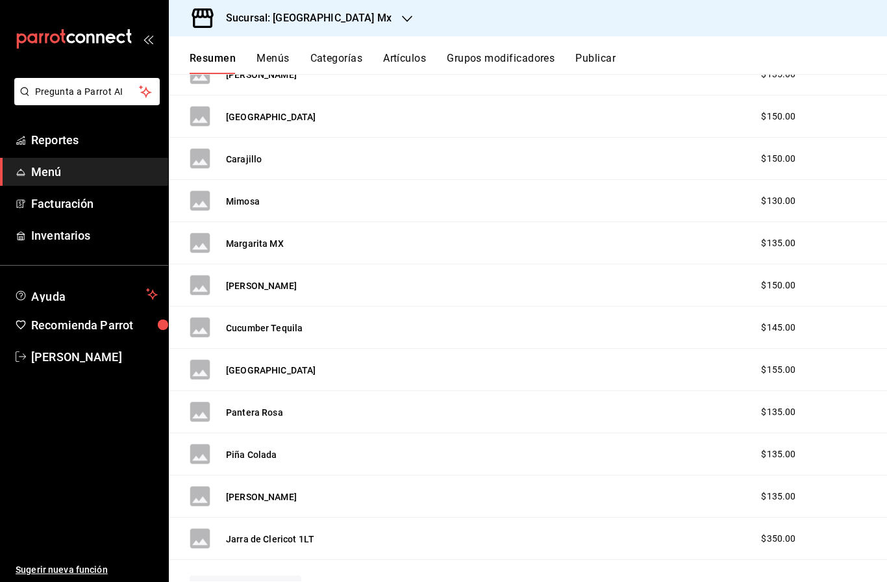
scroll to position [4517, 0]
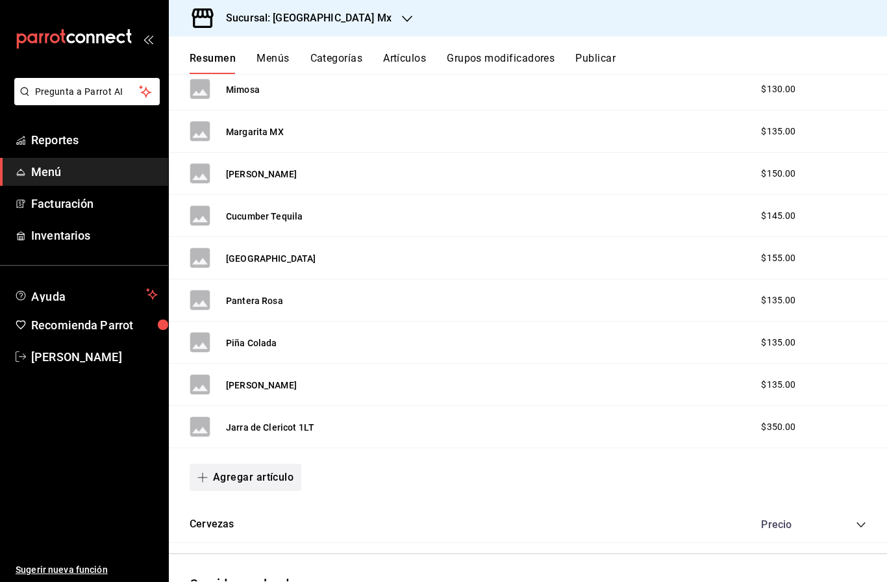
click at [275, 464] on button "Agregar artículo" at bounding box center [246, 477] width 112 height 27
click at [240, 479] on li "Artículo nuevo" at bounding box center [241, 485] width 102 height 32
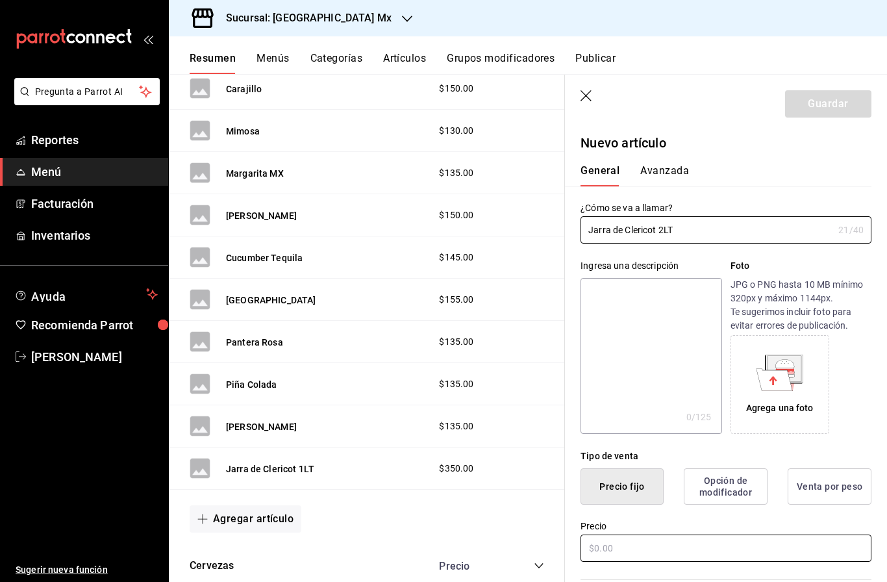
type input "Jarra de Clericot 2LT"
click at [695, 547] on html "Pregunta a Parrot AI Reportes Menú Facturación Inventarios Ayuda Recomienda Par…" at bounding box center [443, 291] width 887 height 582
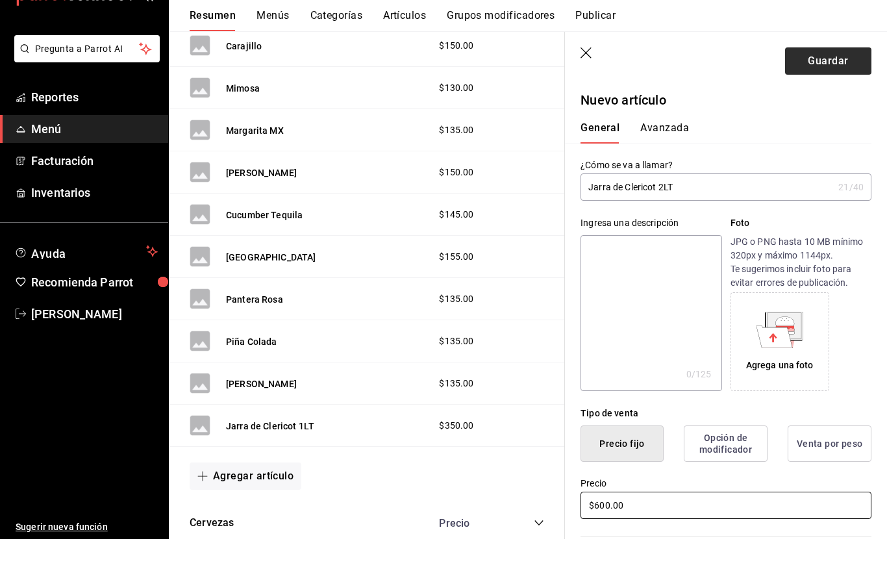
type input "$600.00"
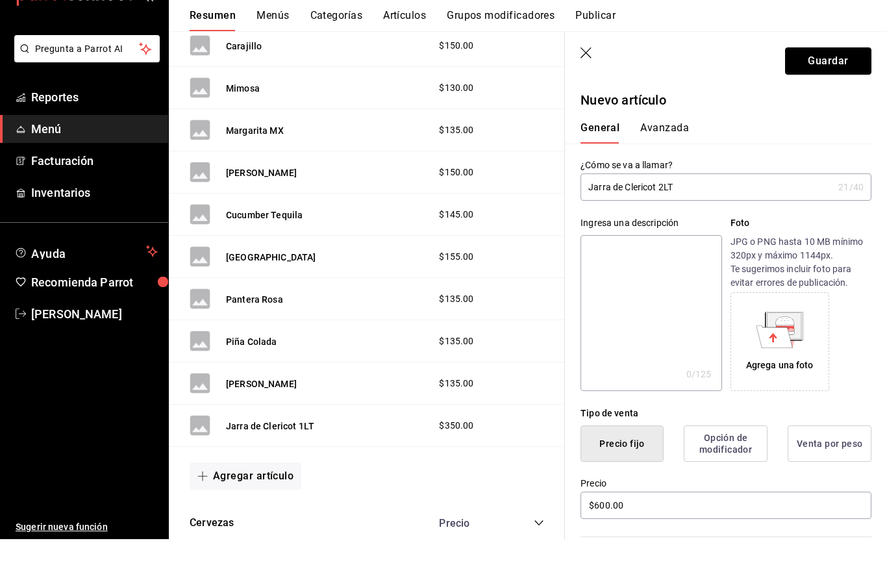
click at [832, 74] on main "Resumen sucursal Si activas ‘Editar artículo por menú’, podrás personalizar los…" at bounding box center [528, 328] width 718 height 508
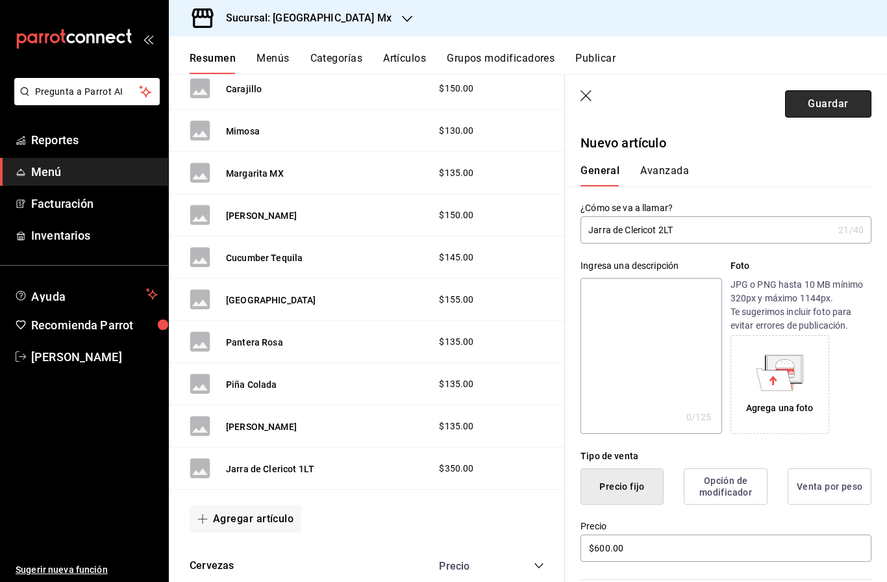
click at [830, 108] on button "Guardar" at bounding box center [828, 103] width 86 height 27
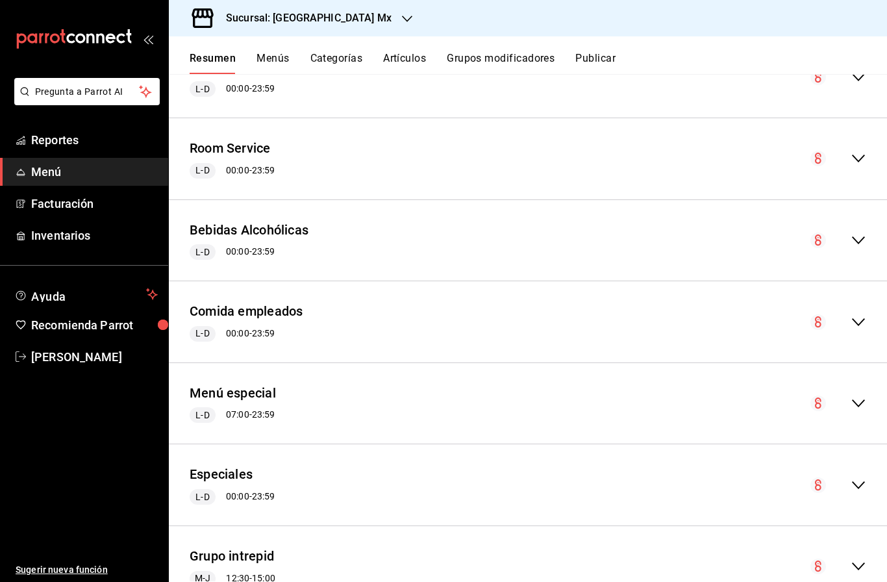
scroll to position [2120, 0]
click at [855, 233] on icon "collapse-menu-row" at bounding box center [859, 241] width 16 height 16
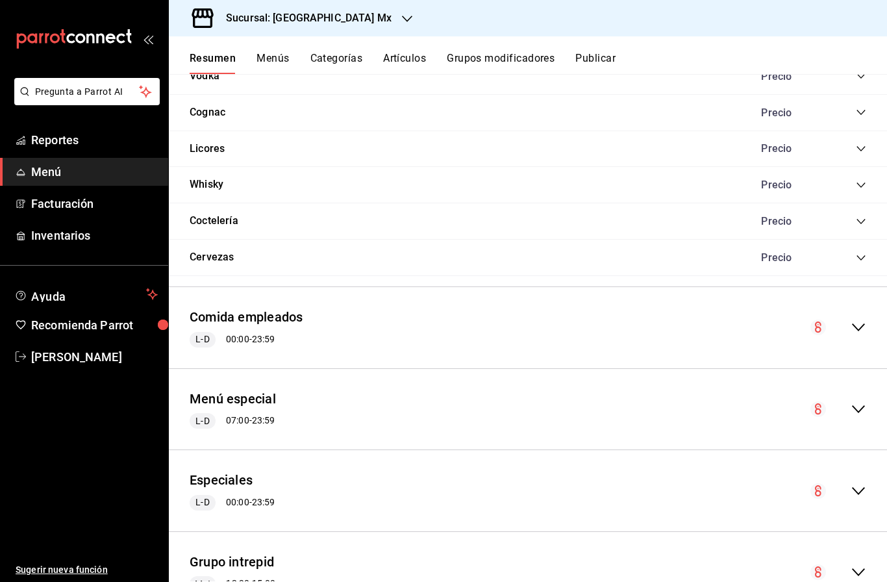
scroll to position [3011, 0]
click at [862, 254] on icon "collapse-category-row" at bounding box center [861, 259] width 10 height 10
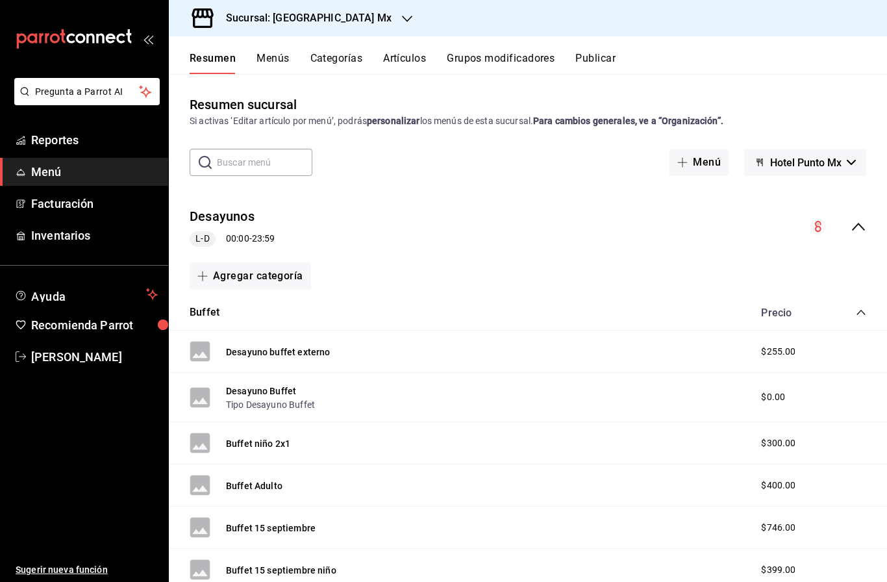
scroll to position [0, 0]
click at [63, 142] on span "Reportes" at bounding box center [94, 140] width 127 height 18
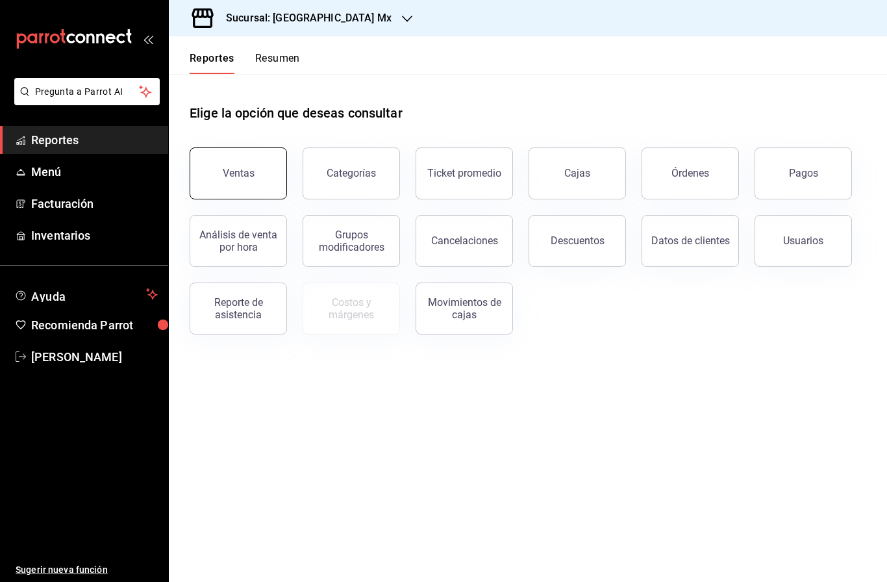
click at [258, 147] on button "Ventas" at bounding box center [238, 173] width 97 height 52
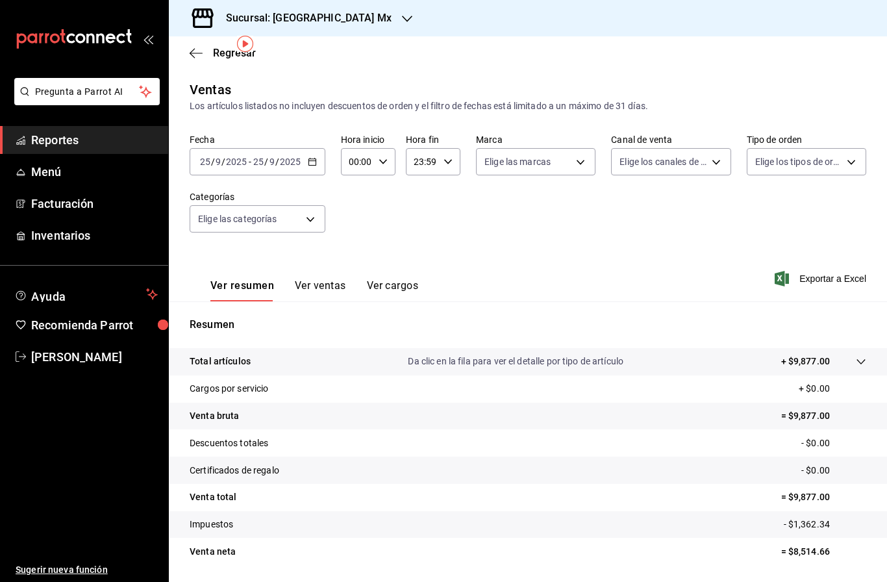
click at [221, 148] on div "[DATE] [DATE] - [DATE] [DATE]" at bounding box center [258, 161] width 136 height 27
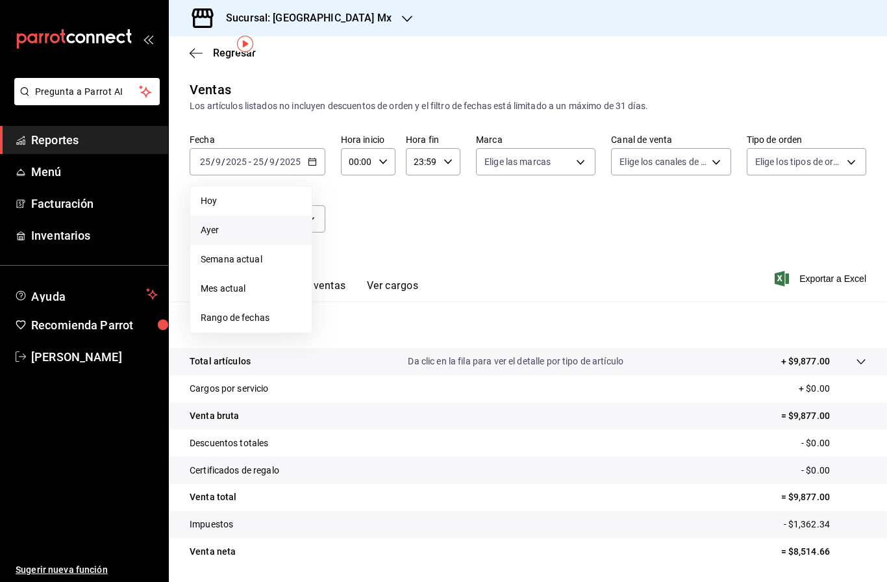
click at [225, 223] on span "Ayer" at bounding box center [251, 230] width 101 height 14
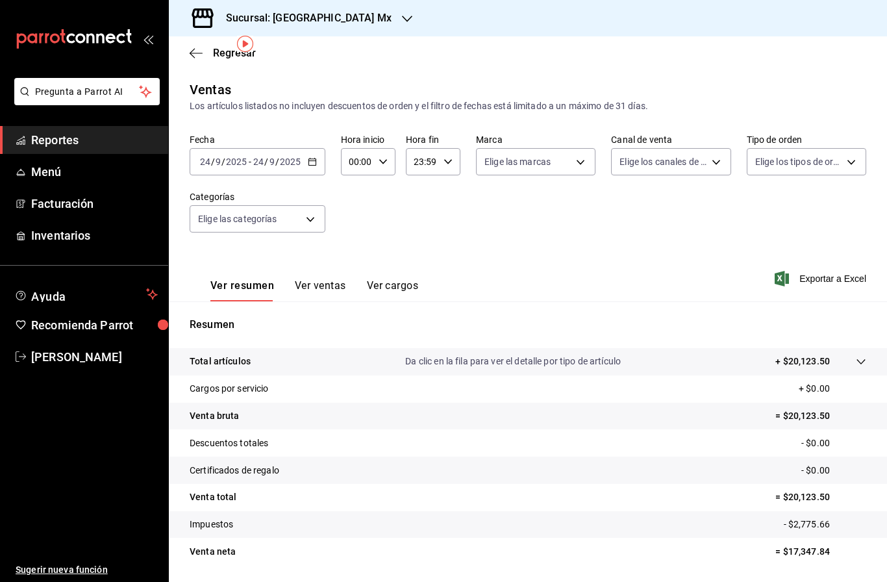
click at [322, 279] on button "Ver ventas" at bounding box center [320, 290] width 51 height 22
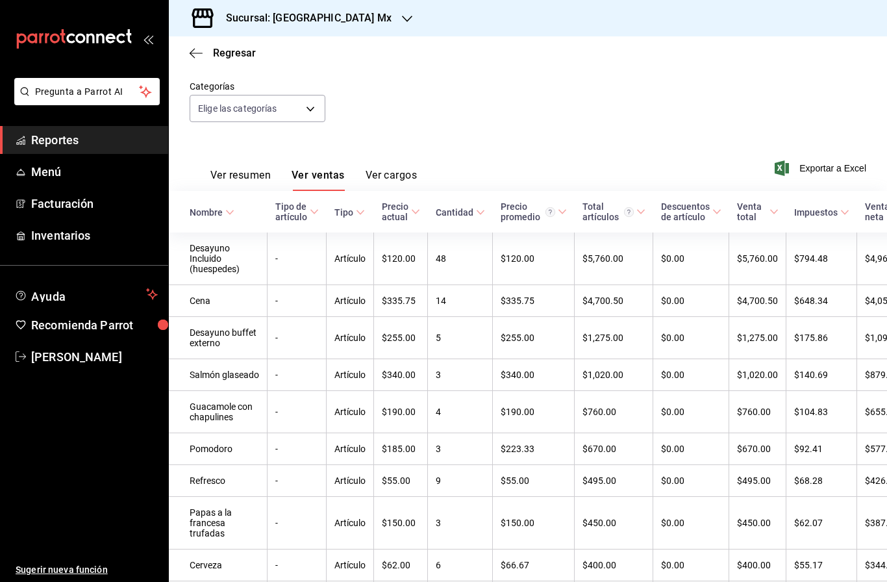
scroll to position [119, 0]
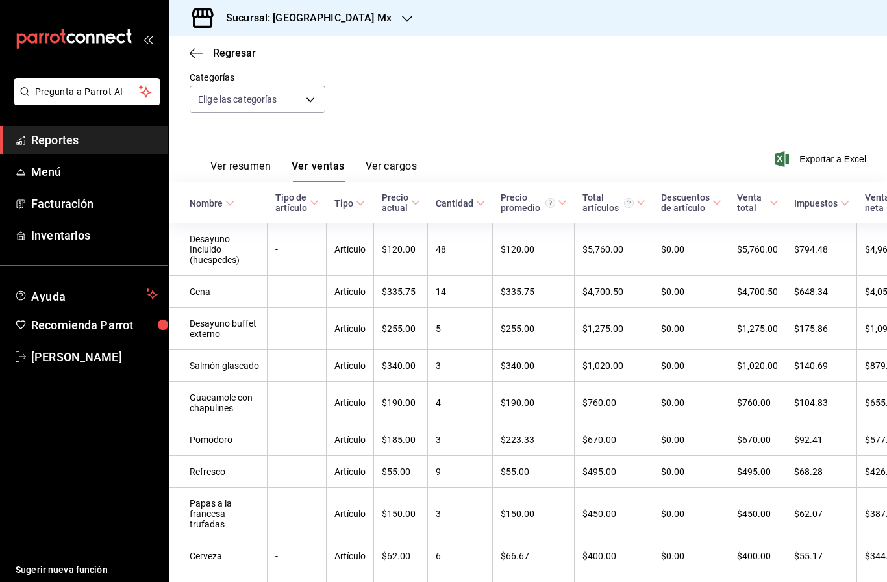
click at [236, 160] on button "Ver resumen" at bounding box center [240, 171] width 60 height 22
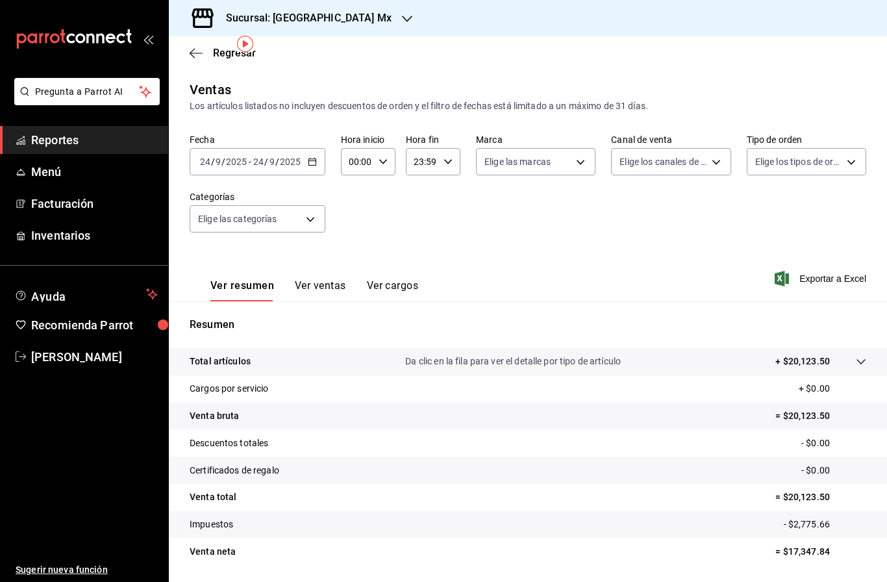
click at [266, 156] on span "/" at bounding box center [266, 161] width 4 height 10
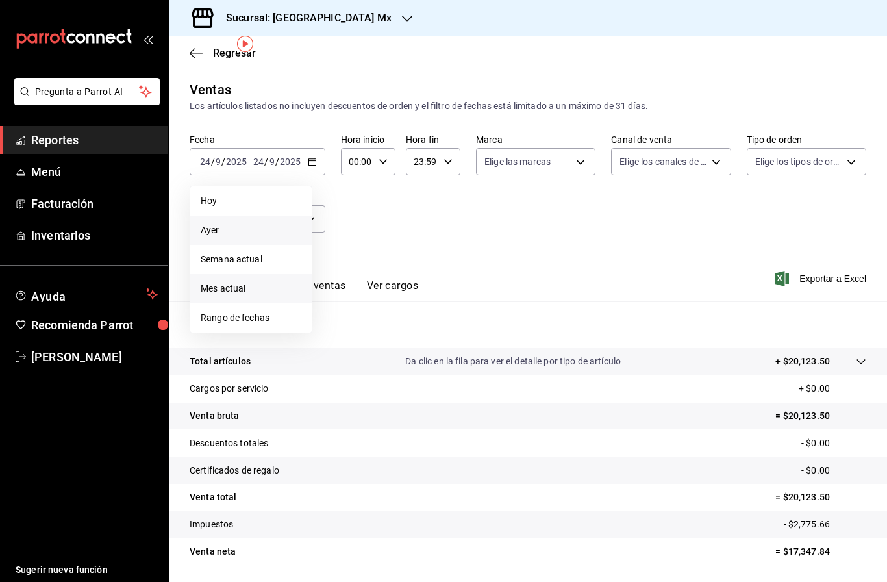
click at [236, 282] on span "Mes actual" at bounding box center [251, 289] width 101 height 14
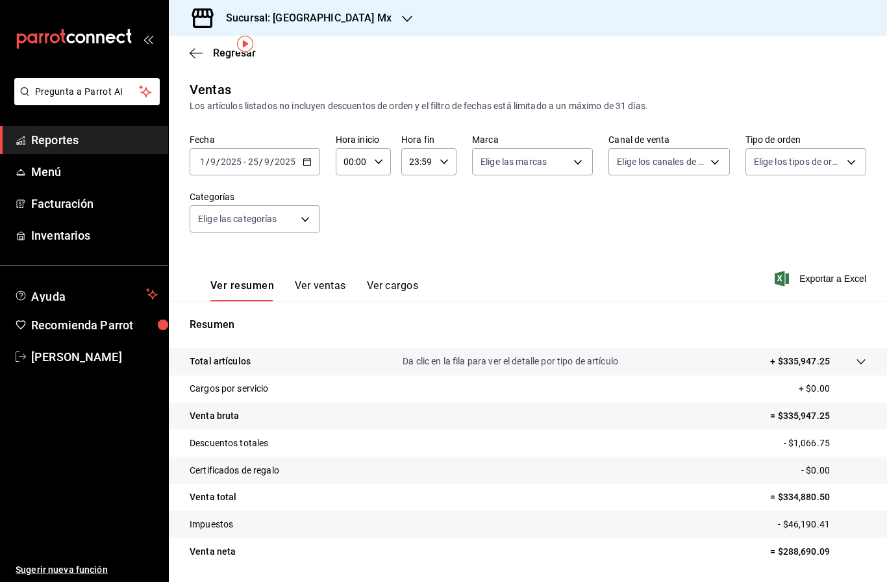
click at [256, 148] on div "[DATE] [DATE] - [DATE] [DATE]" at bounding box center [255, 161] width 131 height 27
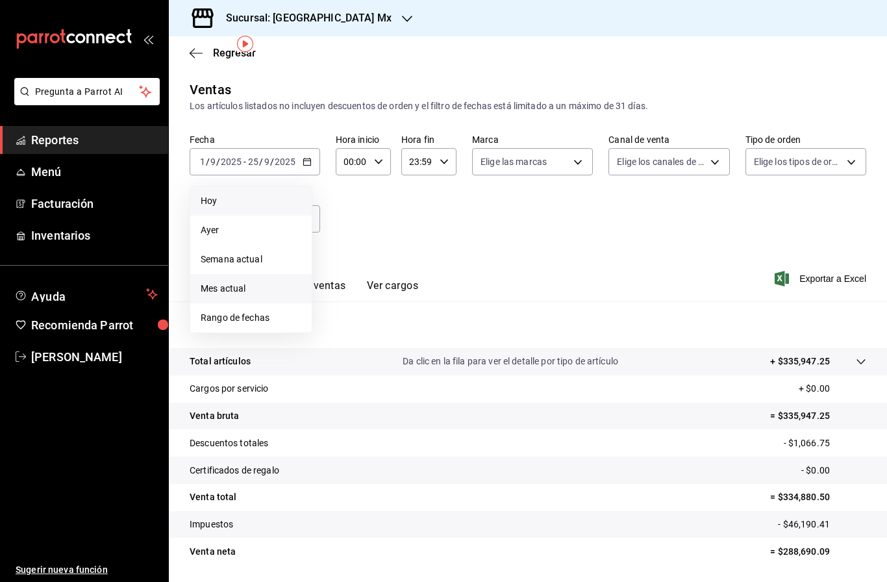
click at [251, 186] on li "Hoy" at bounding box center [250, 200] width 121 height 29
